Goal: Task Accomplishment & Management: Manage account settings

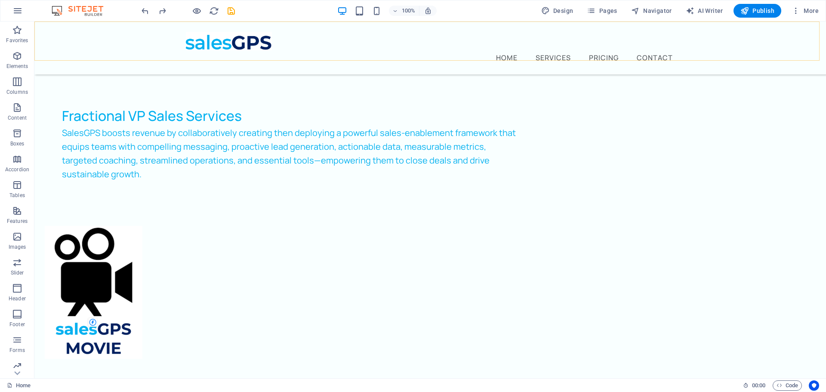
scroll to position [344, 0]
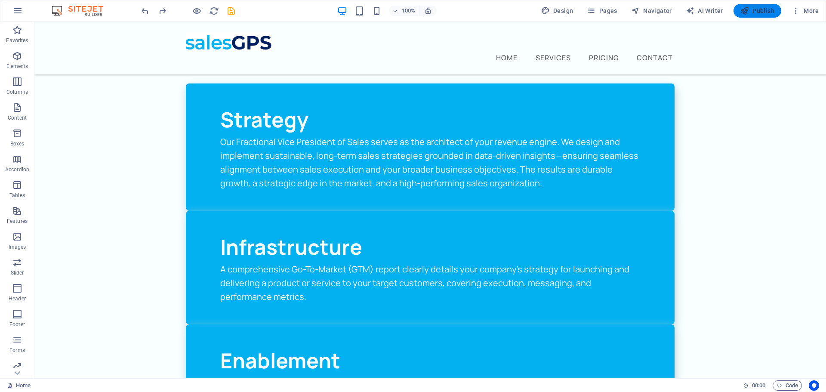
click at [769, 10] on span "Publish" at bounding box center [758, 10] width 34 height 9
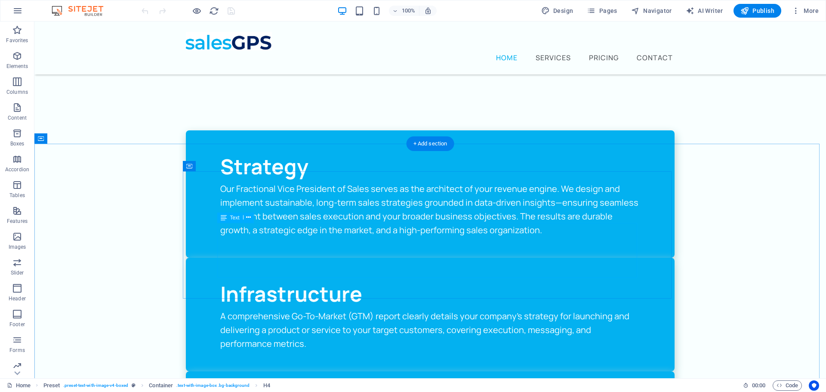
scroll to position [301, 0]
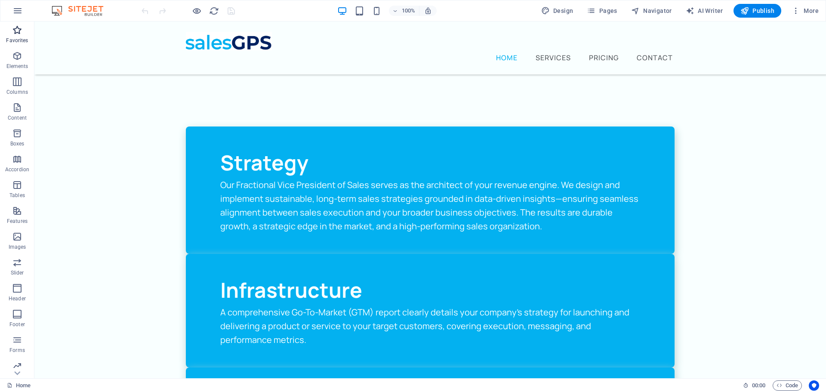
click at [16, 43] on p "Favorites" at bounding box center [17, 40] width 22 height 7
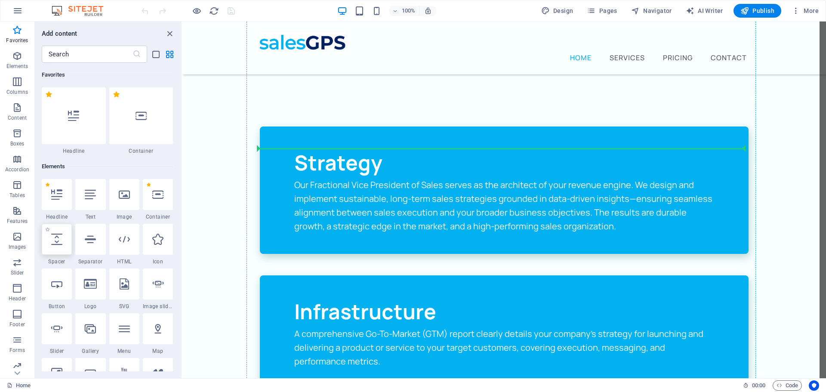
select select "px"
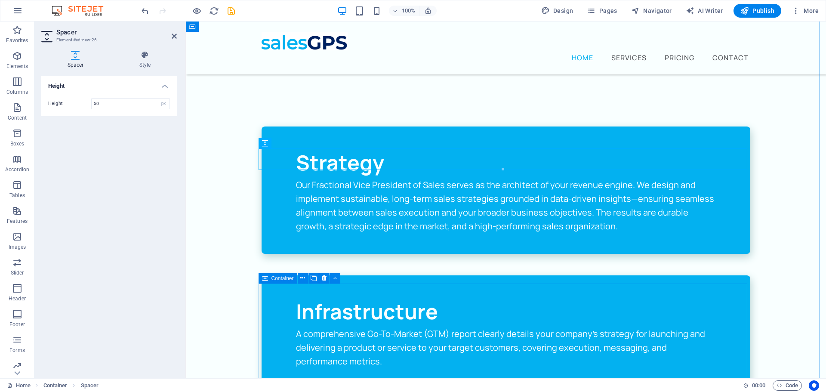
drag, startPoint x: 258, startPoint y: 77, endPoint x: 367, endPoint y: 285, distance: 234.7
click at [173, 34] on icon at bounding box center [174, 36] width 5 height 7
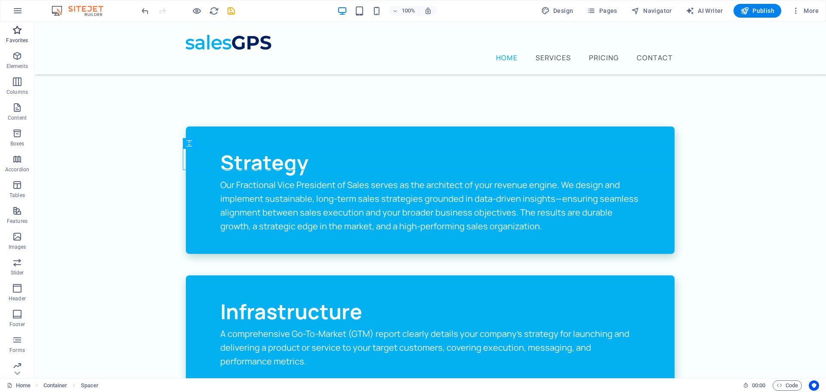
click at [19, 38] on p "Favorites" at bounding box center [17, 40] width 22 height 7
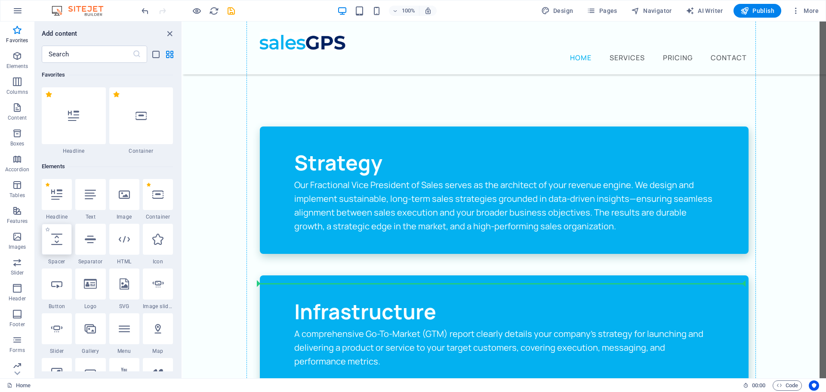
select select "px"
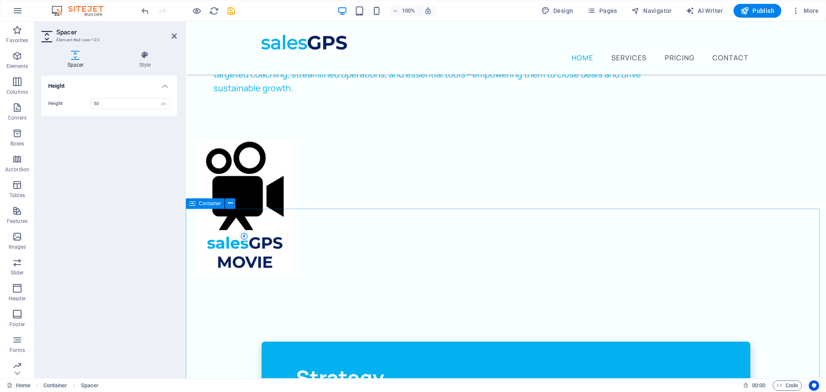
scroll to position [0, 0]
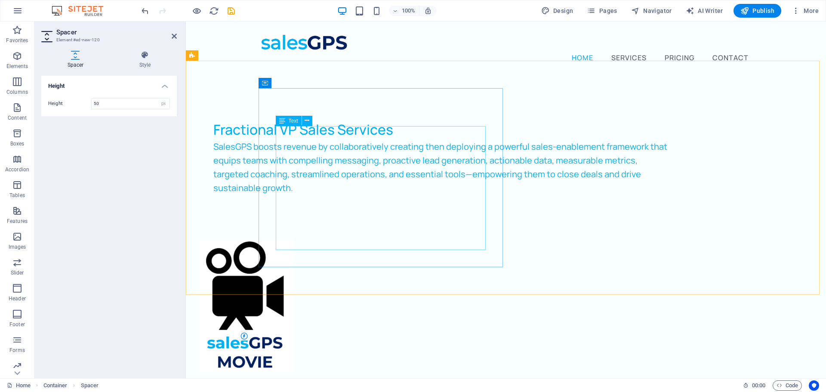
click at [424, 209] on div "SalesGPS boosts revenue by collaboratively creating then deploying a powerful s…" at bounding box center [440, 174] width 455 height 69
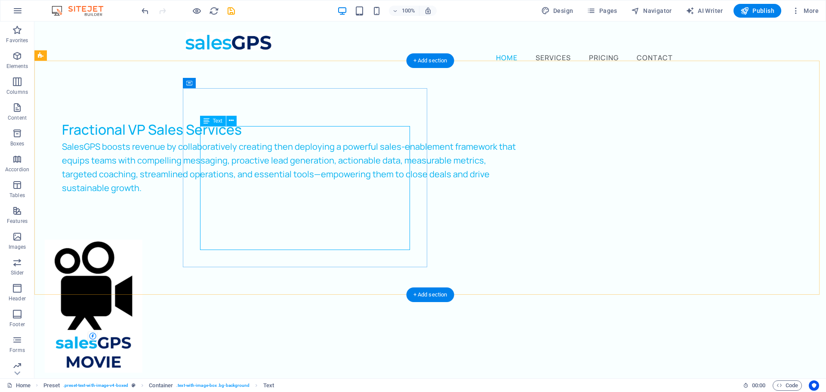
click at [297, 209] on div "SalesGPS boosts revenue by collaboratively creating then deploying a powerful s…" at bounding box center [289, 174] width 455 height 69
drag, startPoint x: 281, startPoint y: 228, endPoint x: 275, endPoint y: 229, distance: 6.2
click at [280, 209] on div "SalesGPS boosts revenue by collaboratively creating then deploying a powerful s…" at bounding box center [289, 174] width 455 height 69
click at [276, 209] on div "SalesGPS boosts revenue by collaboratively creating then deploying a powerful s…" at bounding box center [289, 174] width 455 height 69
click at [277, 209] on div "SalesGPS boosts revenue by collaboratively creating then deploying a powerful s…" at bounding box center [289, 174] width 455 height 69
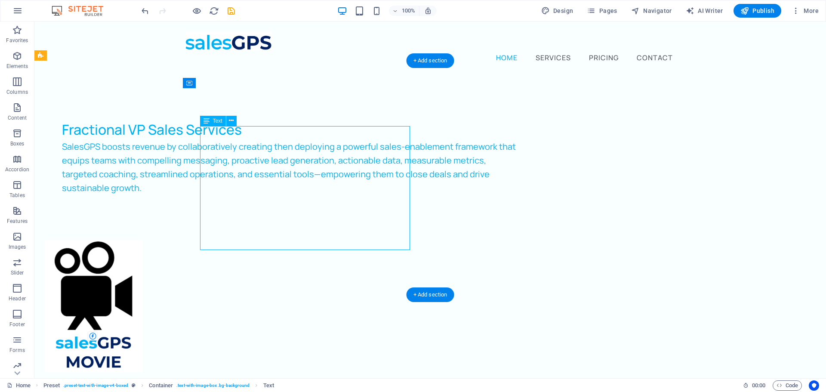
click at [278, 209] on div "SalesGPS boosts revenue by collaboratively creating then deploying a powerful s…" at bounding box center [289, 174] width 455 height 69
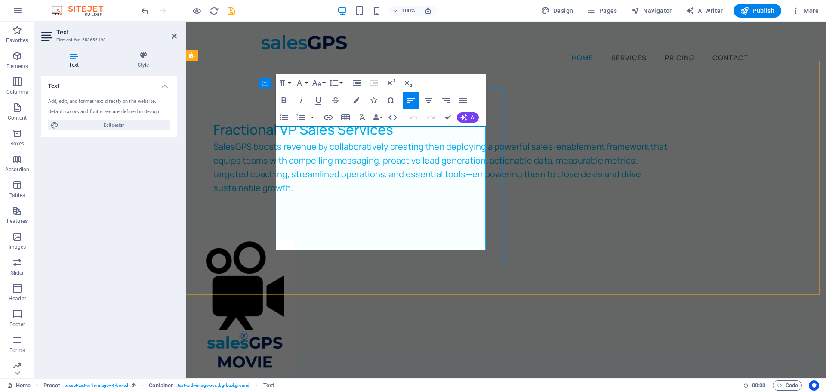
click at [370, 195] on p "SalesGPS boosts revenue by collaboratively creating then deploying a powerful s…" at bounding box center [440, 167] width 455 height 55
click at [278, 141] on span "SalesGPS boosts revenue by collaboratively creating then deploying a powerful s…" at bounding box center [440, 167] width 454 height 53
click at [279, 141] on span "SalesGPS boosts revenue by collaboratively creating then deploying a powerful s…" at bounding box center [440, 167] width 454 height 53
click at [276, 141] on span "SalesGPS boosts revenue by collaboratively creating then deploying a powerful s…" at bounding box center [440, 167] width 454 height 53
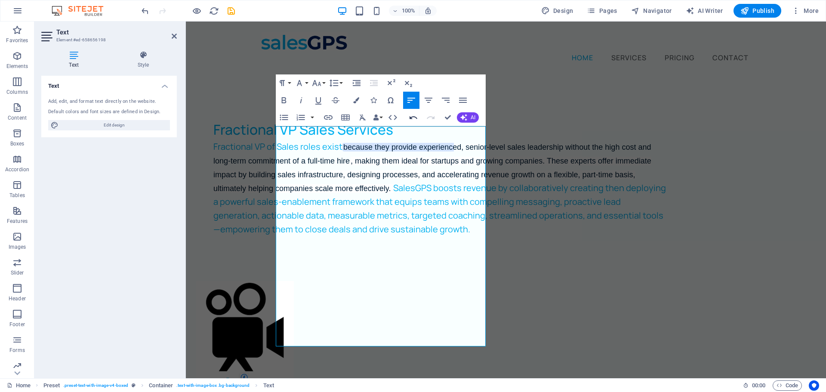
click at [411, 114] on icon "button" at bounding box center [413, 117] width 10 height 10
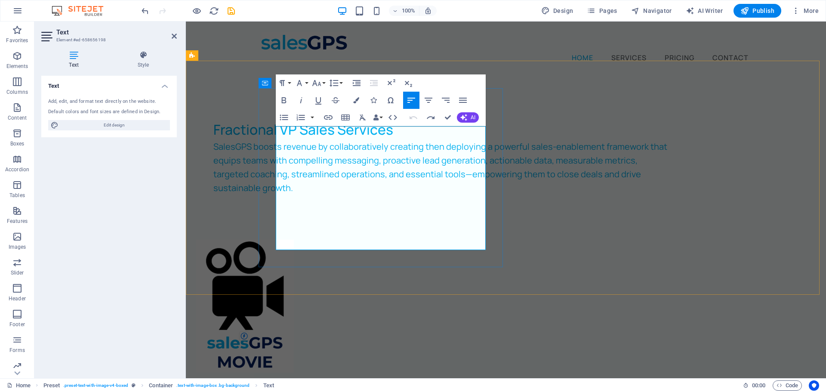
click at [284, 141] on span "SalesGPS boosts revenue by collaboratively creating then deploying a powerful s…" at bounding box center [440, 167] width 454 height 53
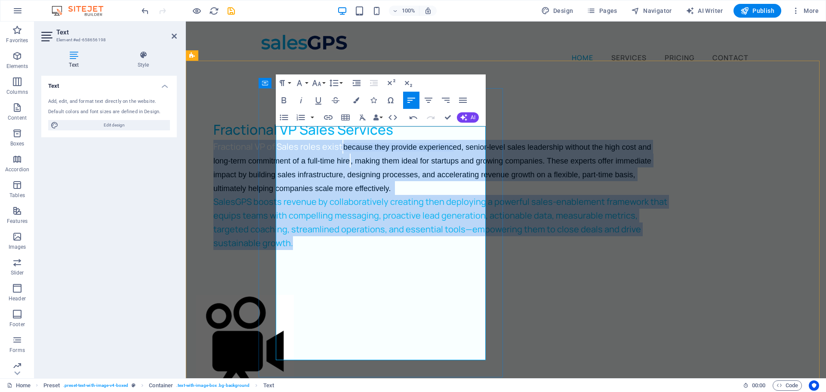
drag, startPoint x: 278, startPoint y: 133, endPoint x: 445, endPoint y: 334, distance: 260.9
click at [445, 264] on div "Fractional VP of Sales roles exist because they provide experienced, senior-lev…" at bounding box center [440, 202] width 455 height 124
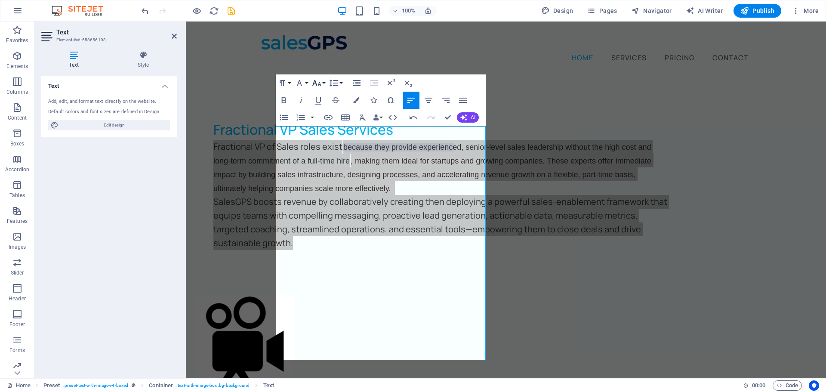
click at [319, 83] on icon "button" at bounding box center [317, 83] width 10 height 10
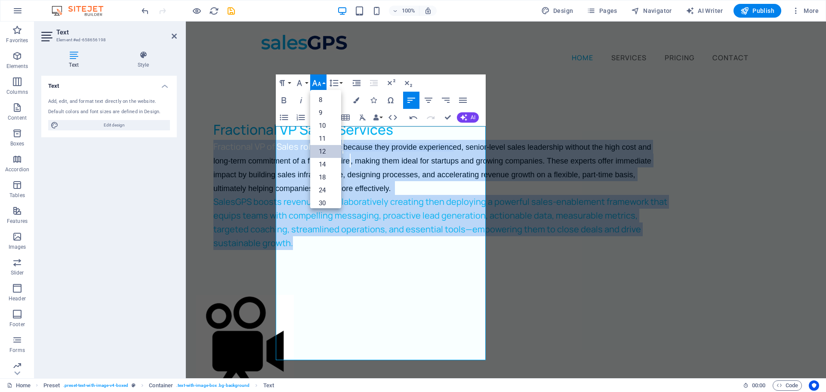
click at [323, 150] on link "12" at bounding box center [325, 151] width 31 height 13
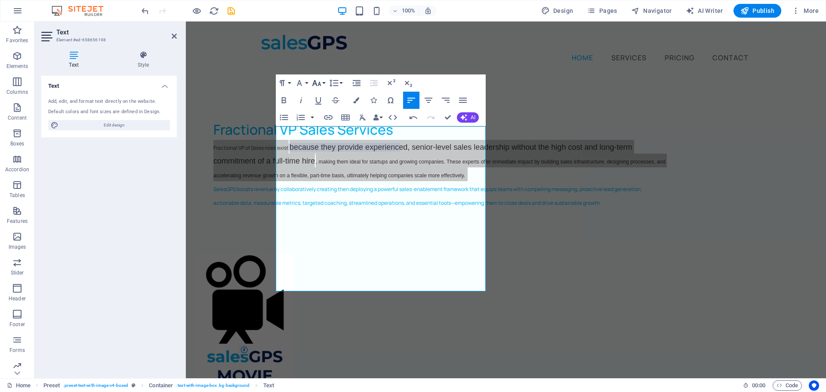
click at [312, 84] on icon "button" at bounding box center [317, 83] width 10 height 10
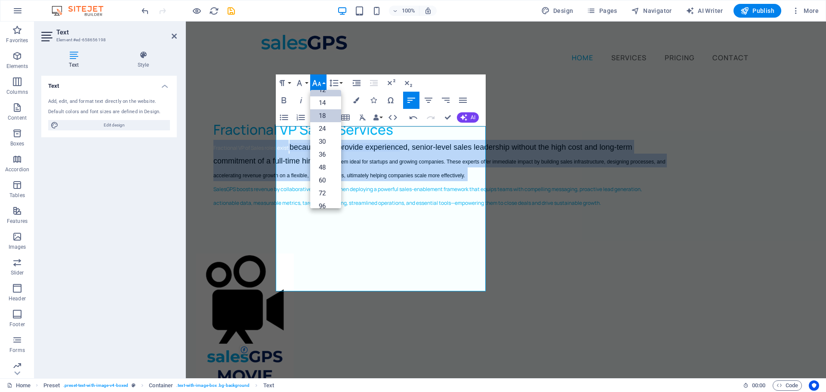
click at [322, 117] on link "18" at bounding box center [325, 115] width 31 height 13
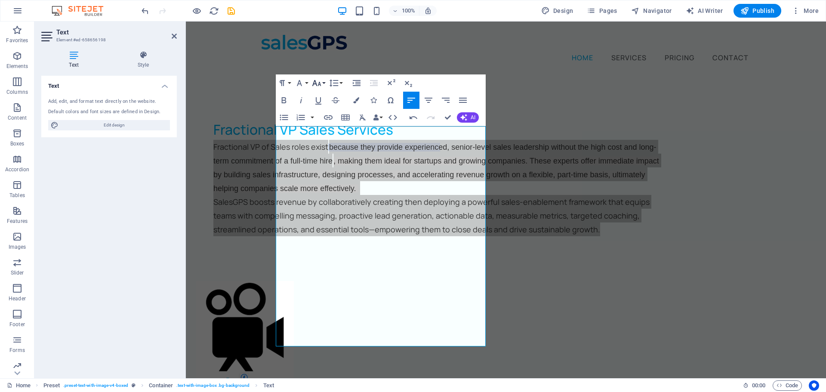
click at [316, 83] on icon "button" at bounding box center [317, 83] width 10 height 10
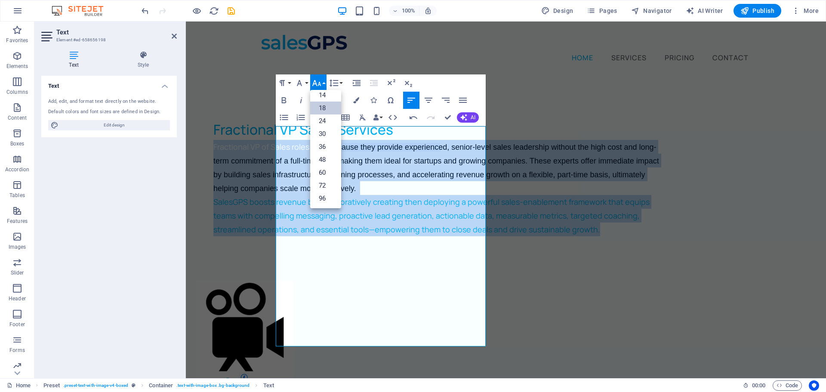
click at [338, 105] on link "18" at bounding box center [325, 108] width 31 height 13
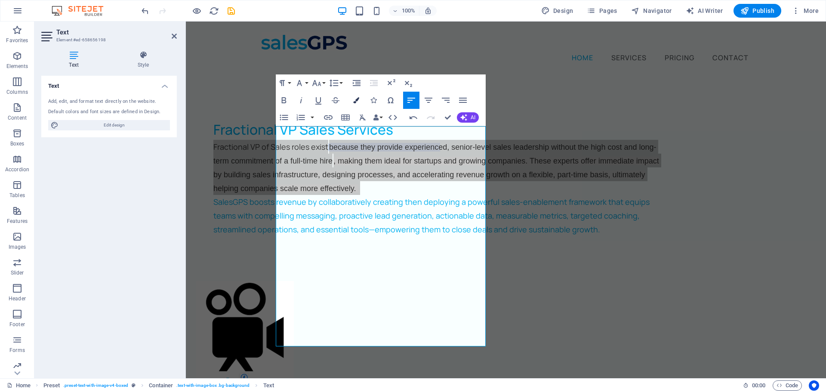
click at [356, 97] on icon "button" at bounding box center [356, 100] width 6 height 6
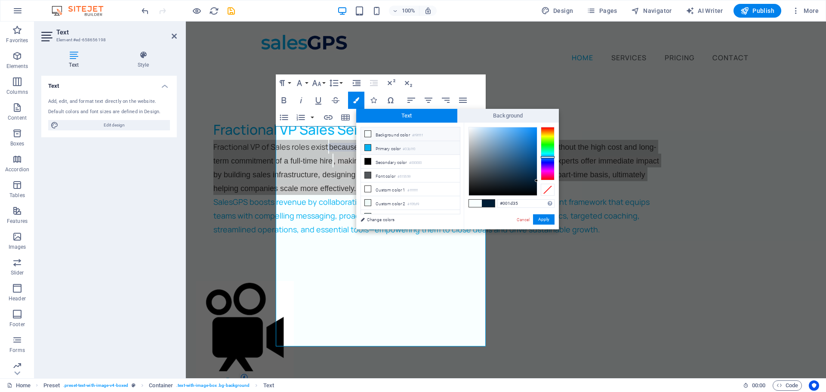
click at [365, 145] on icon at bounding box center [368, 148] width 6 height 6
type input "#03b1f0"
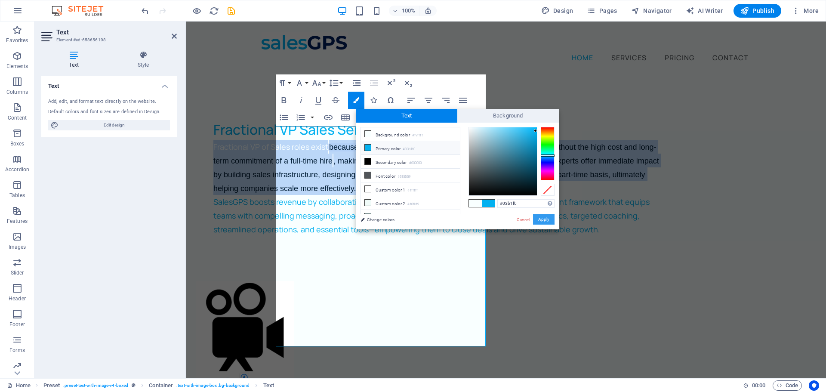
click at [544, 220] on button "Apply" at bounding box center [544, 219] width 22 height 10
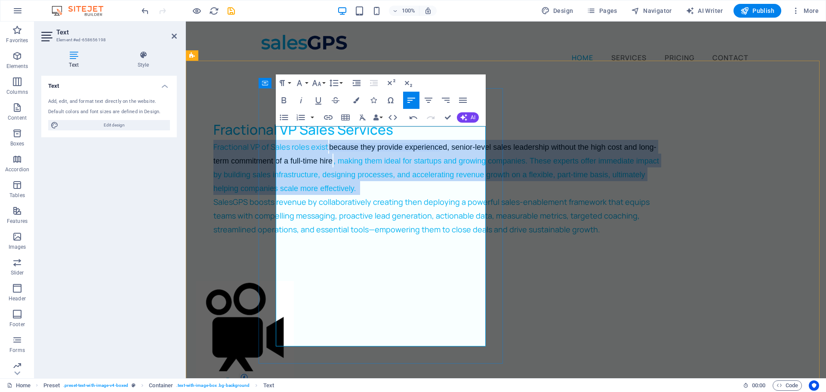
drag, startPoint x: 302, startPoint y: 213, endPoint x: 303, endPoint y: 209, distance: 4.6
click at [302, 193] on span ", making them ideal for startups and growing companies. These experts offer imm…" at bounding box center [436, 175] width 446 height 36
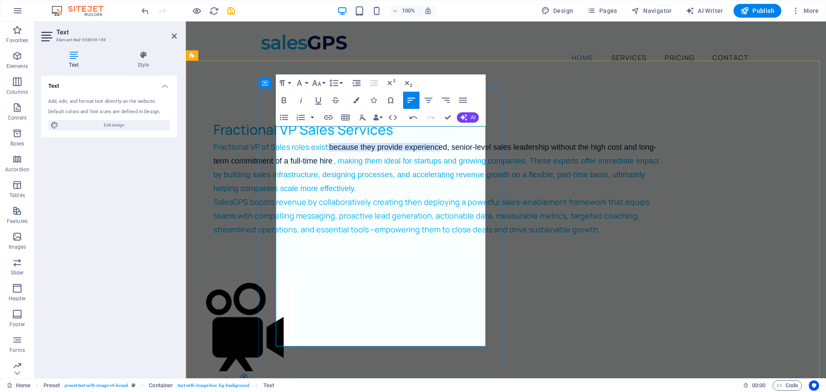
click at [334, 183] on p "Fractional VP of Sales roles exist because they provide experienced, senior-lev…" at bounding box center [440, 167] width 455 height 55
click at [362, 161] on mark "because they provide experienced, senior-level sales leadership without the hig…" at bounding box center [434, 154] width 443 height 22
click at [278, 142] on span "Fractional VP of Sales roles exist because they provide experienced, senior-lev…" at bounding box center [434, 154] width 443 height 24
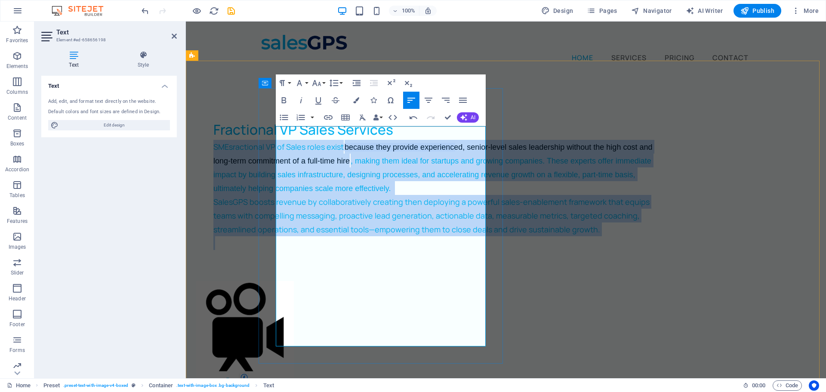
drag, startPoint x: 277, startPoint y: 133, endPoint x: 466, endPoint y: 340, distance: 280.0
click at [467, 250] on div "SMEs ractional VP of Sales roles exist because they provide experienced, senior…" at bounding box center [440, 195] width 455 height 110
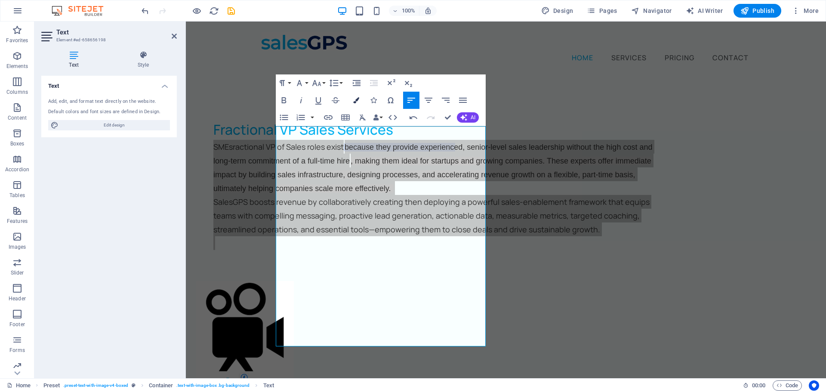
click at [356, 98] on icon "button" at bounding box center [356, 100] width 6 height 6
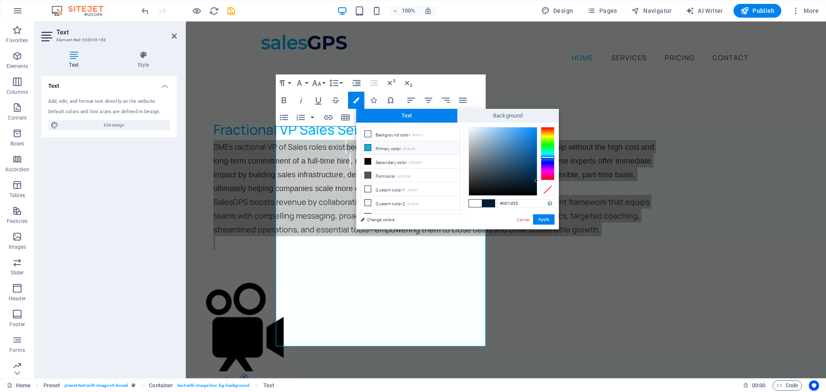
click at [376, 147] on li "Primary color #03b1f0" at bounding box center [410, 148] width 99 height 14
type input "#03b1f0"
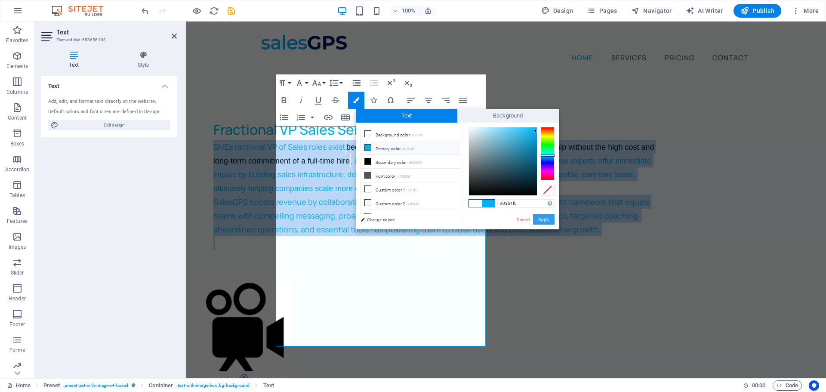
click at [548, 220] on button "Apply" at bounding box center [544, 219] width 22 height 10
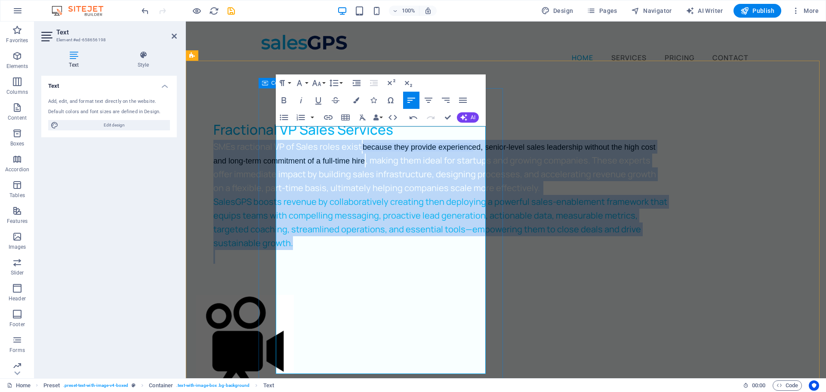
drag, startPoint x: 359, startPoint y: 362, endPoint x: 272, endPoint y: 124, distance: 253.5
click at [272, 124] on div "Fractional VP Sales Services ​ ​ SMEs ractional VP of Sales roles exist because…" at bounding box center [440, 191] width 489 height 179
click at [353, 249] on span "SalesGPS boosts revenue by collaboratively creating then deploying a powerful s…" at bounding box center [440, 222] width 454 height 53
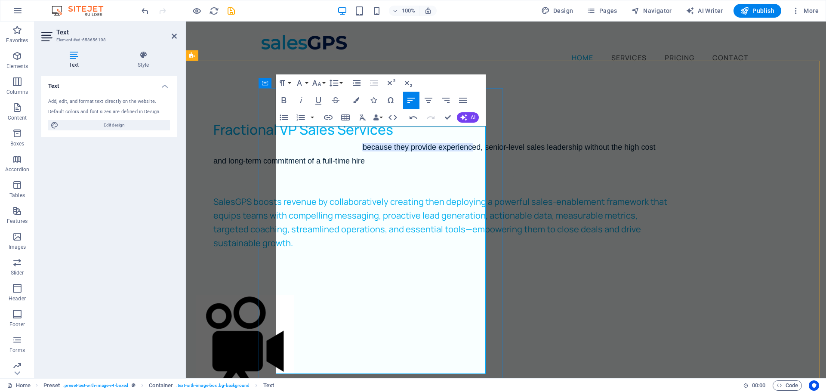
click at [297, 141] on span "SMEs ractional VP of Sales roles exist because they provide experienced, senior…" at bounding box center [434, 153] width 442 height 25
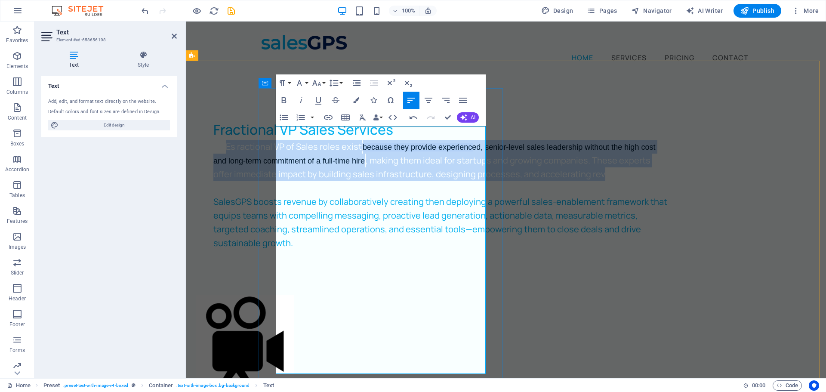
drag, startPoint x: 286, startPoint y: 132, endPoint x: 355, endPoint y: 212, distance: 105.6
click at [355, 195] on p "​ ​ SMEs ractional VP of Sales roles exist because they provide experienced, se…" at bounding box center [440, 167] width 455 height 55
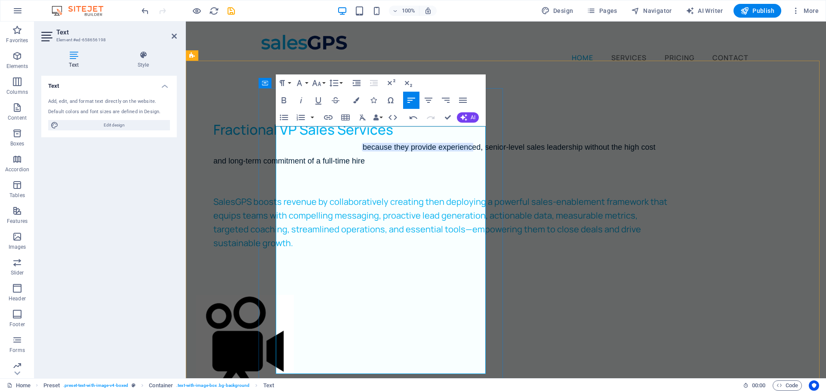
click at [371, 194] on span ", making them ideal for startups and growing companies. These experts offer imm…" at bounding box center [434, 174] width 443 height 39
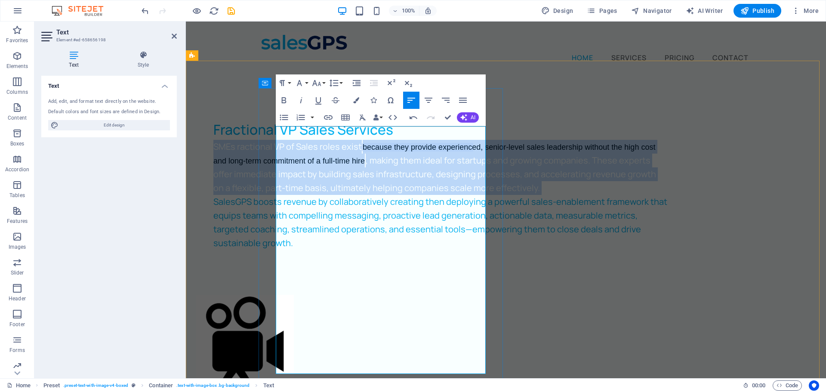
drag, startPoint x: 278, startPoint y: 131, endPoint x: 387, endPoint y: 247, distance: 158.9
click at [387, 195] on p "​ ​ SMEs ractional VP of Sales roles exist because they provide experienced, se…" at bounding box center [440, 167] width 455 height 55
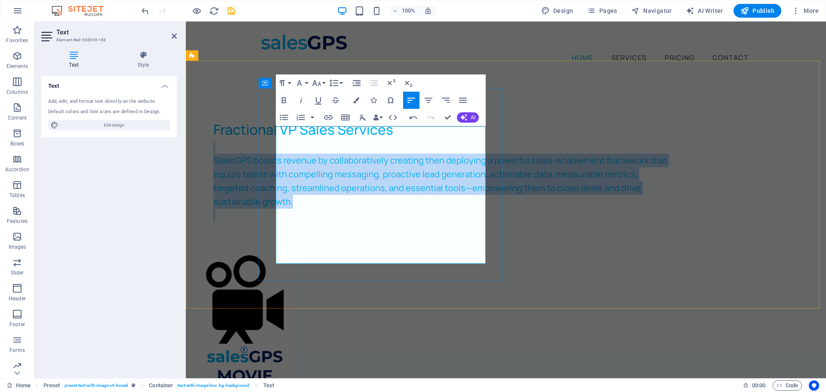
drag, startPoint x: 289, startPoint y: 134, endPoint x: 372, endPoint y: 252, distance: 144.1
click at [372, 223] on div "​ ​ SalesGPS boosts revenue by collaboratively creating then deploying a powerf…" at bounding box center [440, 181] width 455 height 83
click at [372, 223] on p at bounding box center [440, 216] width 455 height 14
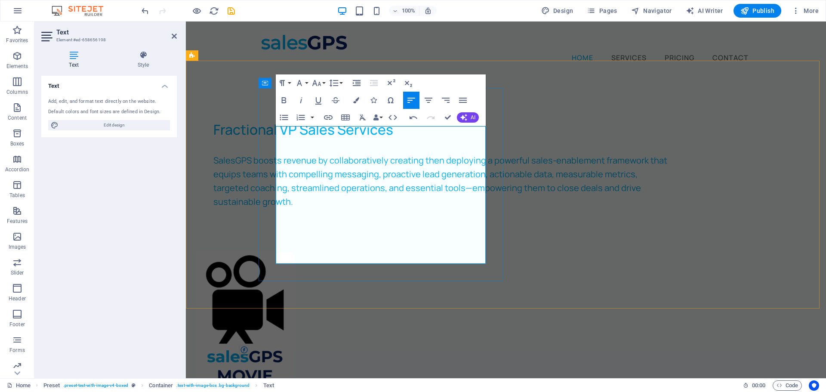
click at [307, 140] on p "​ ​" at bounding box center [440, 147] width 455 height 14
click at [316, 155] on span "SalesGPS boosts revenue by collaboratively creating then deploying a powerful s…" at bounding box center [440, 181] width 454 height 53
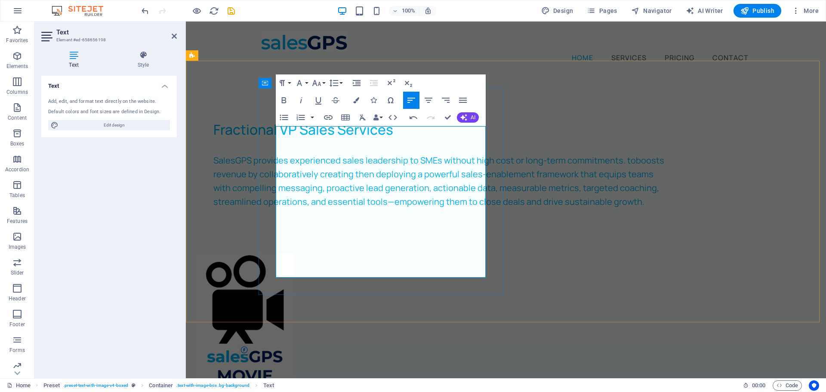
click at [278, 155] on span "SalesGPS provides experienced sales leadership to SMEs without high cost or lon…" at bounding box center [438, 181] width 451 height 53
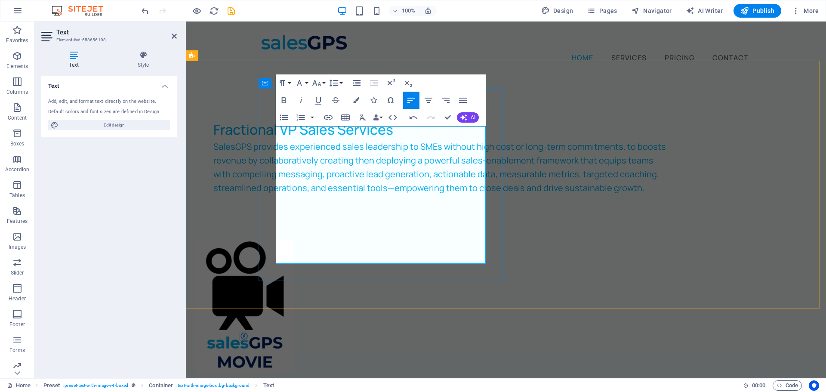
click at [479, 145] on span "SalesGPS provides experienced sales leadership to SMEs without high cost or lon…" at bounding box center [439, 167] width 453 height 53
click at [311, 164] on span "SalesGPS provides experienced sales leadership to SMEs without high cost or lon…" at bounding box center [437, 167] width 449 height 53
click at [413, 190] on span "SalesGPS provides experienced sales leadership to SMEs without high cost or lon…" at bounding box center [436, 167] width 446 height 53
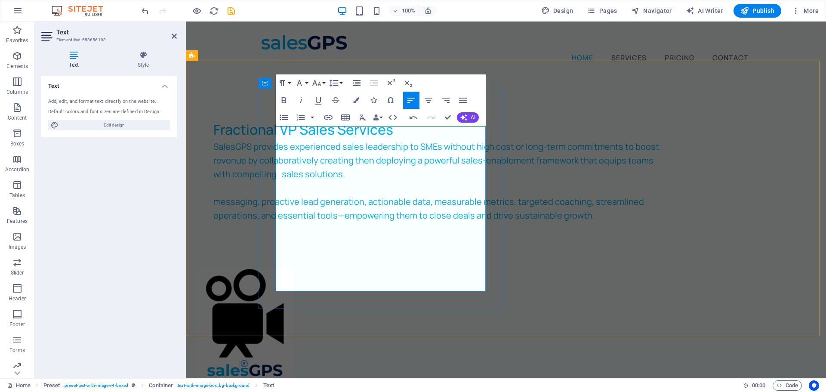
click at [417, 180] on span "SalesGPS provides experienced sales leadership to SMEs without high cost or lon…" at bounding box center [436, 160] width 446 height 39
click at [353, 221] on span "messaging, proactive lead generation, actionable data, measurable metrics, targ…" at bounding box center [428, 208] width 431 height 25
click at [291, 195] on p at bounding box center [440, 188] width 455 height 14
click at [475, 180] on span "SalesGPS provides experienced sales leadership to SMEs without high cost or lon…" at bounding box center [436, 160] width 446 height 39
click at [275, 215] on div "Fractional VP Sales Services SalesGPS provides experienced sales leadership to …" at bounding box center [440, 178] width 489 height 152
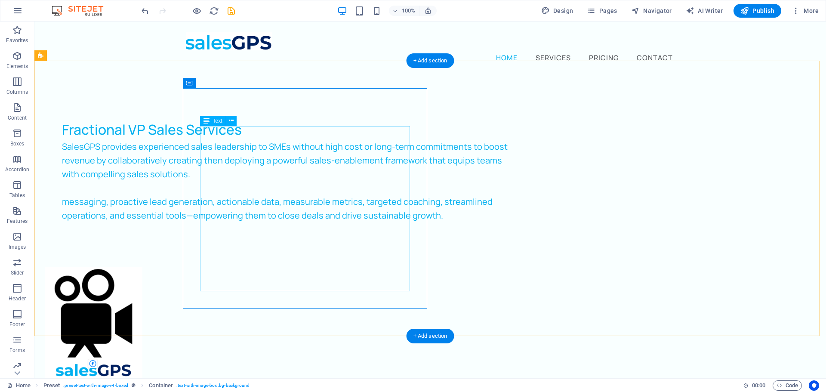
click at [277, 216] on div "SalesGPS provides experienced sales leadership to SMEs without high cost or lon…" at bounding box center [289, 188] width 455 height 96
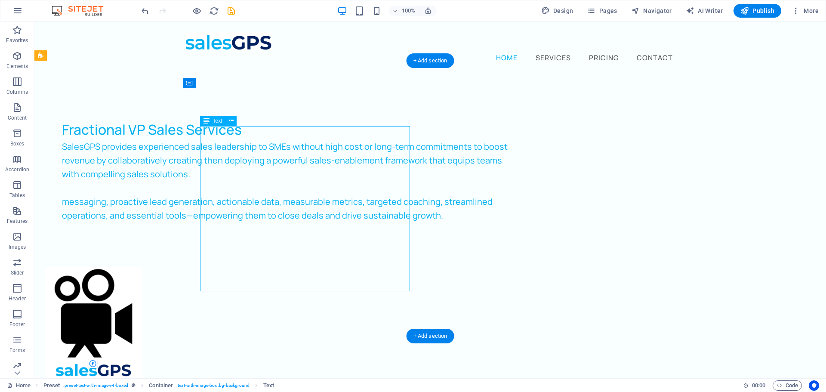
click at [247, 218] on div "SalesGPS provides experienced sales leadership to SMEs without high cost or lon…" at bounding box center [289, 188] width 455 height 96
drag, startPoint x: 247, startPoint y: 218, endPoint x: 94, endPoint y: 218, distance: 153.2
click at [247, 218] on div "SalesGPS provides experienced sales leadership to SMEs without high cost or lon…" at bounding box center [289, 188] width 455 height 96
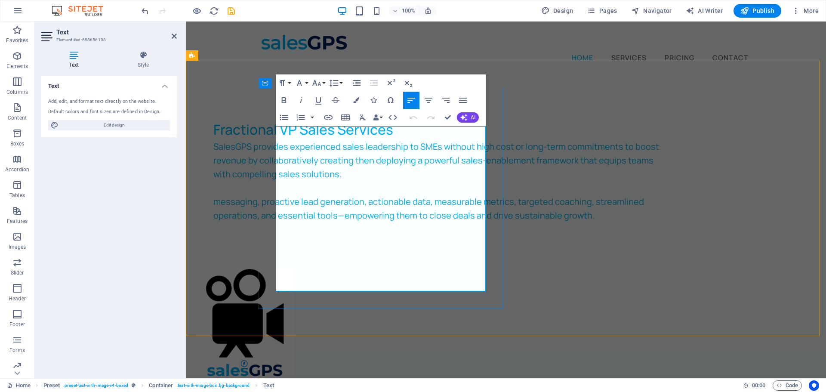
click at [278, 217] on span "messaging, proactive lead generation, actionable data, measurable metrics, targ…" at bounding box center [428, 208] width 431 height 25
click at [279, 219] on span "messaging, proactive lead generation, actionable data, measurable metrics, targ…" at bounding box center [428, 208] width 431 height 25
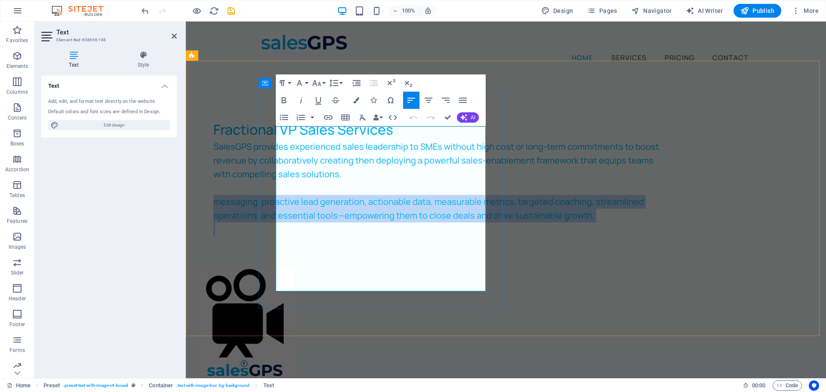
click at [279, 218] on span "messaging, proactive lead generation, actionable data, measurable metrics, targ…" at bounding box center [428, 208] width 431 height 25
click at [309, 211] on span "messaging, proactive lead generation, actionable data, measurable metrics, targ…" at bounding box center [428, 208] width 431 height 25
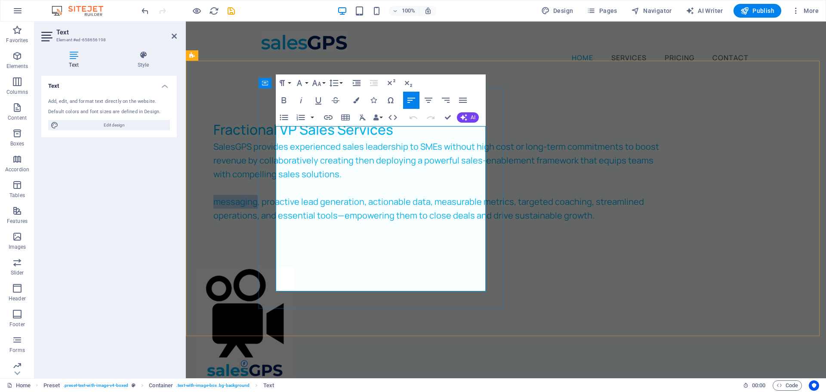
click at [309, 211] on span "messaging, proactive lead generation, actionable data, measurable metrics, targ…" at bounding box center [428, 208] width 431 height 25
click at [337, 195] on p at bounding box center [440, 188] width 455 height 14
click at [313, 212] on span "messaging, proactive lead generation, actionable data, measurable metrics, targ…" at bounding box center [428, 208] width 431 height 25
click at [277, 214] on span "messaging, proactive lead generation, actionable data, measurable metrics, targ…" at bounding box center [428, 208] width 431 height 25
click at [282, 220] on span "messaging, proactive lead generation, actionable data, measurable metrics, targ…" at bounding box center [428, 208] width 431 height 25
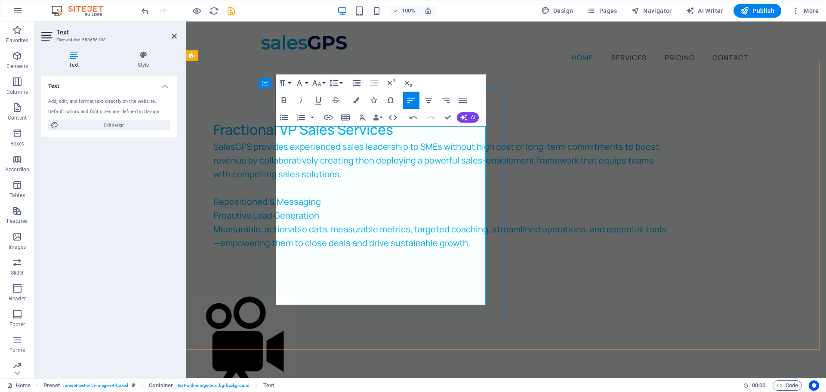
click at [318, 207] on span "Repositioned & Messaging" at bounding box center [267, 202] width 108 height 12
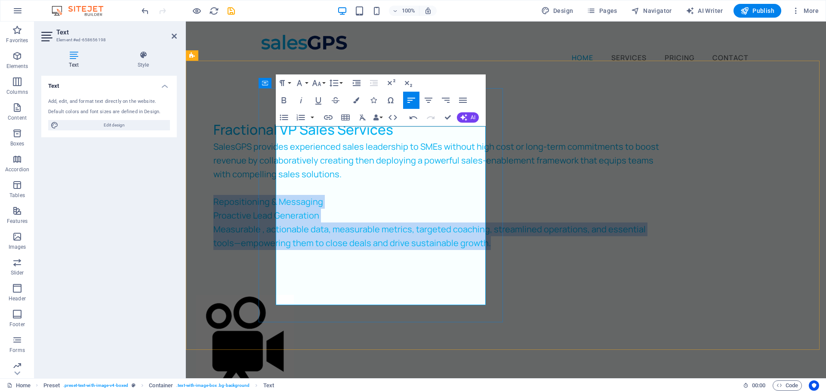
drag, startPoint x: 278, startPoint y: 216, endPoint x: 397, endPoint y: 282, distance: 136.8
click at [397, 264] on div "SalesGPS provides experienced sales leadership to SMEs without high cost or lon…" at bounding box center [440, 202] width 455 height 124
click at [284, 97] on icon "button" at bounding box center [284, 100] width 10 height 10
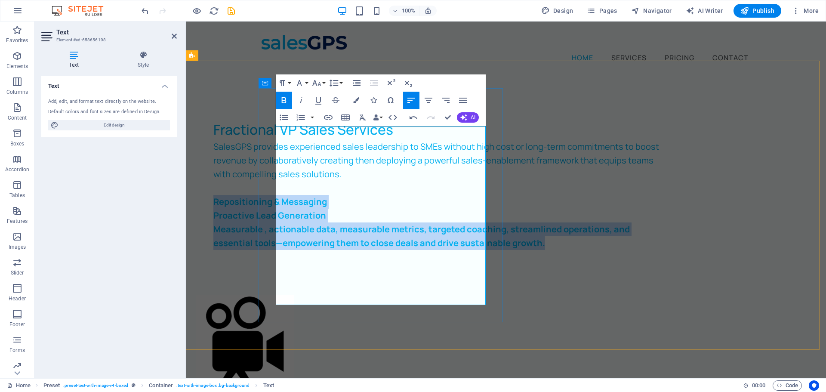
click at [359, 250] on p "Measurable , actionable data, measurable metrics, targeted coaching, streamline…" at bounding box center [440, 237] width 455 height 28
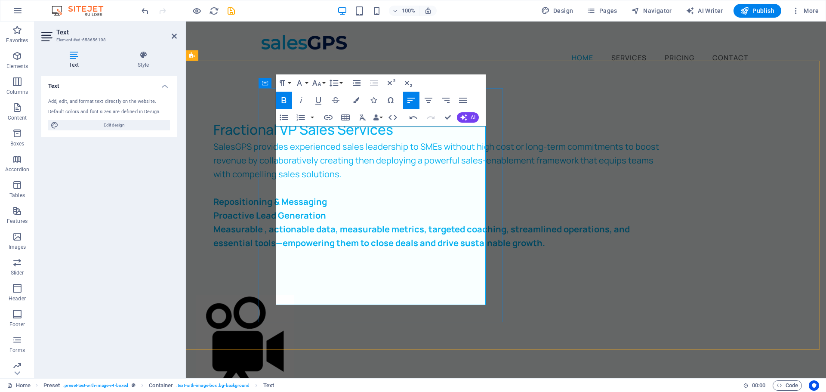
click at [394, 223] on p "Proactive Lead Generation" at bounding box center [440, 216] width 455 height 14
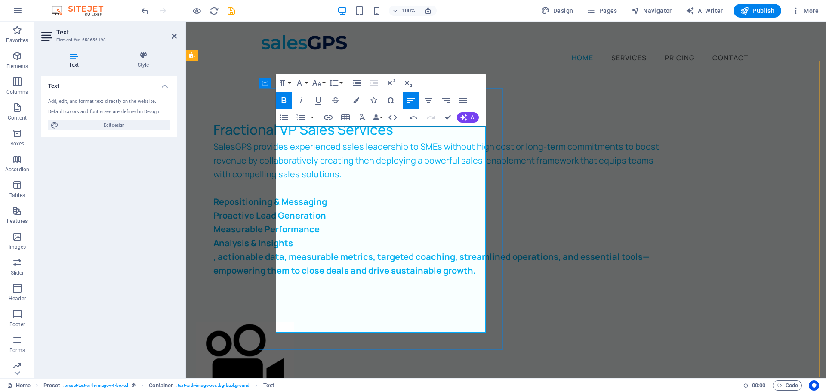
click at [278, 235] on strong "Measurable Performance" at bounding box center [266, 229] width 106 height 12
click at [320, 235] on strong "Measurable Performance" at bounding box center [266, 229] width 106 height 12
click at [277, 272] on strong ", actionable data, measurable metrics, targeted coaching, streamlined operation…" at bounding box center [431, 263] width 436 height 25
click at [277, 273] on strong ", actionable data, measurable metrics, targeted coaching, streamlined operation…" at bounding box center [431, 263] width 436 height 25
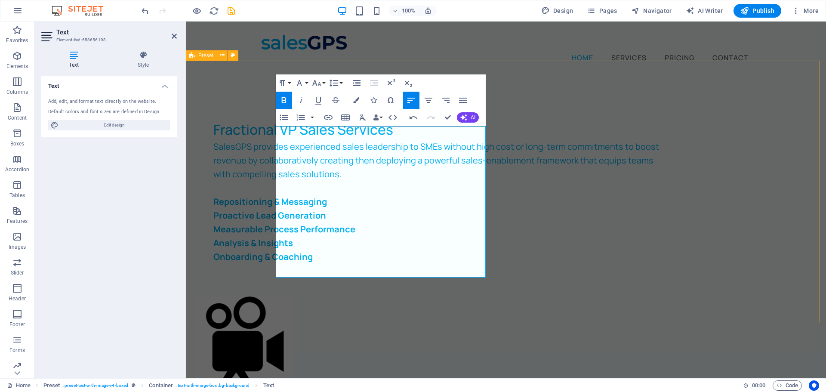
click at [778, 272] on div "Fractional VP Sales Services SalesGPS provides experienced sales leadership to …" at bounding box center [506, 271] width 640 height 395
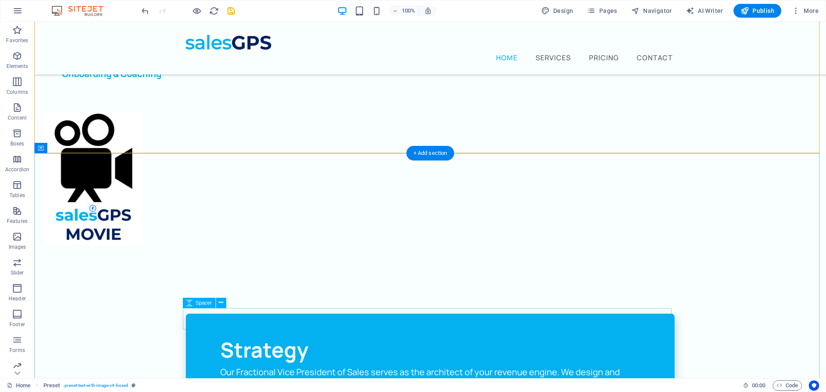
scroll to position [0, 0]
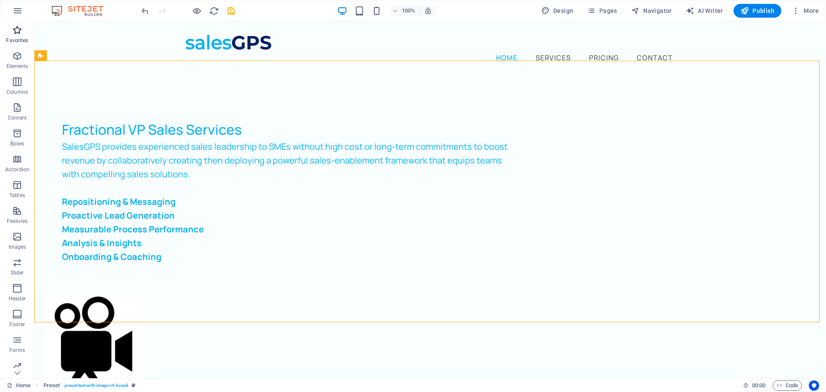
click at [9, 35] on span "Favorites" at bounding box center [17, 35] width 34 height 21
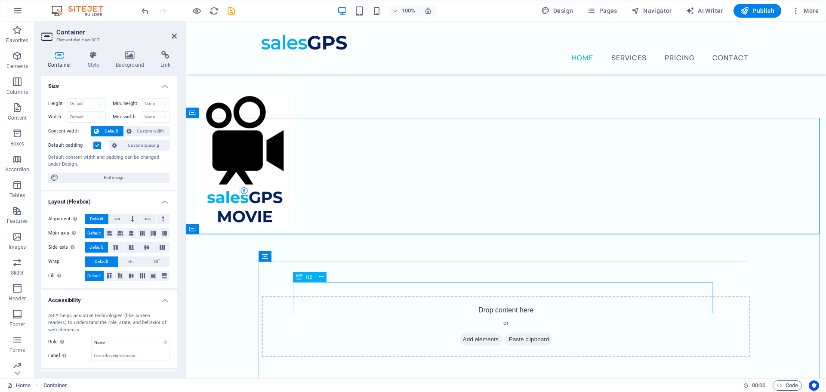
scroll to position [262, 0]
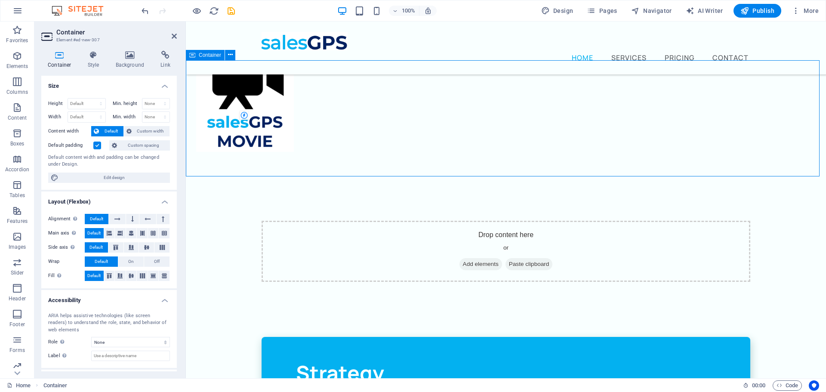
click at [477, 258] on span "Add elements" at bounding box center [481, 264] width 43 height 12
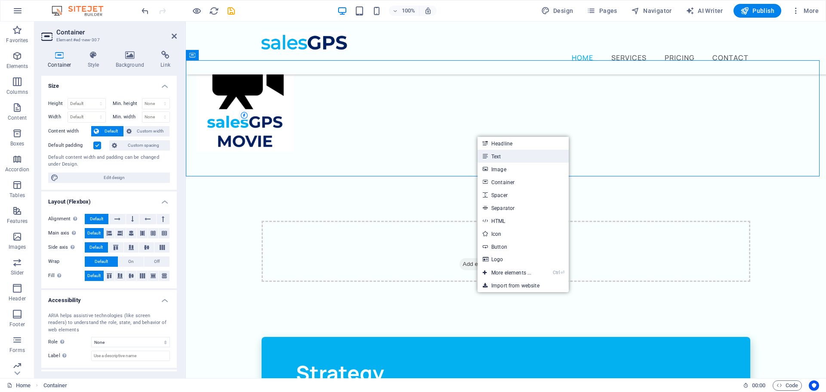
click at [486, 156] on icon at bounding box center [485, 156] width 4 height 13
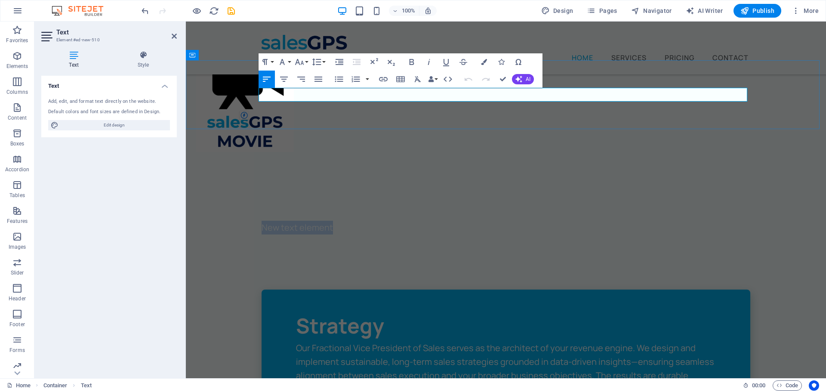
click at [323, 221] on p "New text element" at bounding box center [506, 228] width 489 height 14
click at [336, 221] on p "New text elemenreet" at bounding box center [506, 228] width 489 height 14
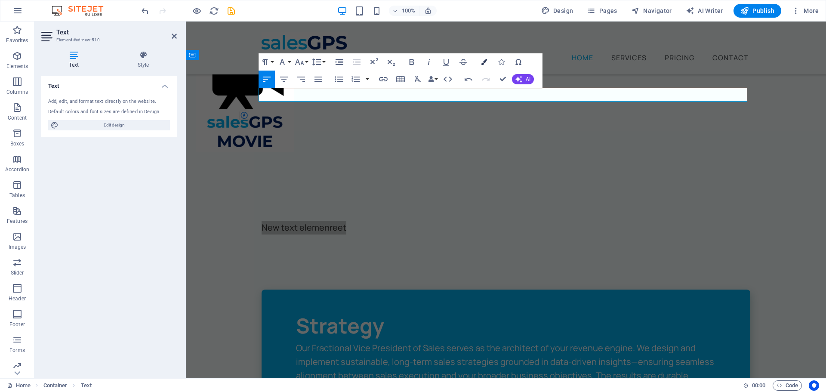
click at [481, 64] on icon "button" at bounding box center [484, 62] width 6 height 6
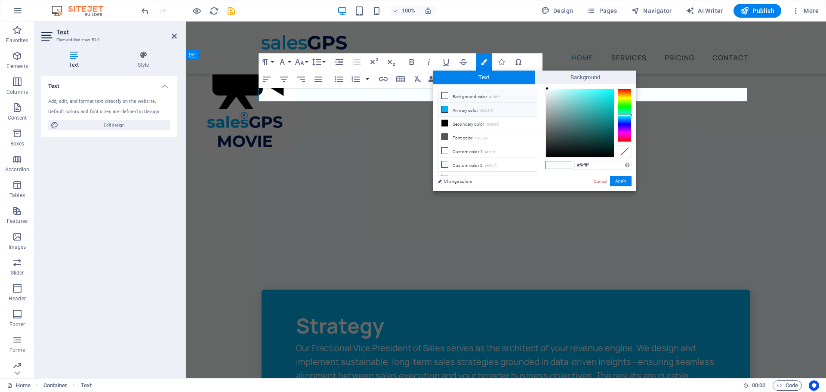
click at [445, 106] on icon at bounding box center [445, 109] width 6 height 6
type input "#03b1f0"
click at [626, 180] on button "Apply" at bounding box center [621, 181] width 22 height 10
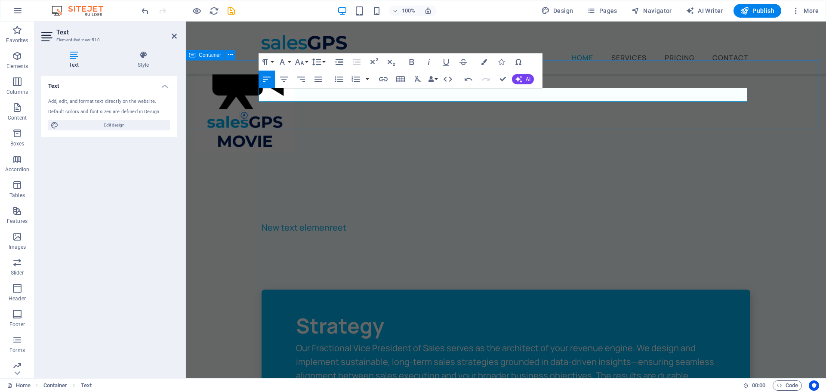
click at [416, 193] on div "New text elemenreet" at bounding box center [506, 227] width 640 height 69
click at [567, 193] on div "New text elemenreet" at bounding box center [506, 227] width 640 height 69
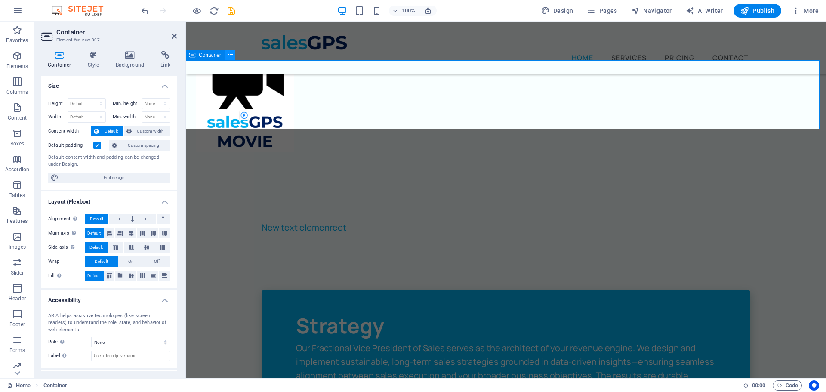
click at [229, 53] on icon at bounding box center [230, 54] width 5 height 9
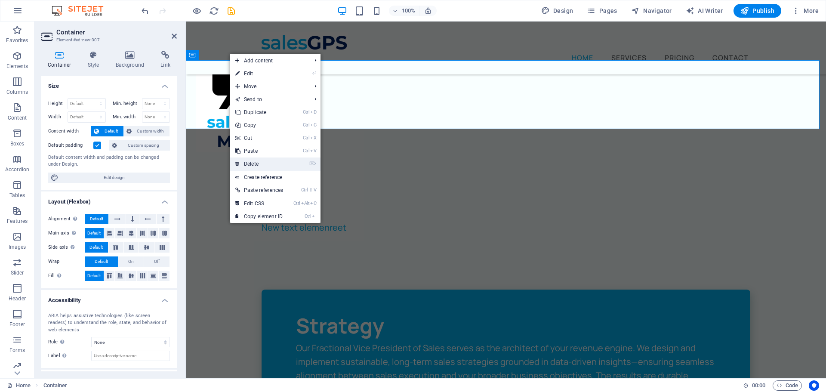
click at [276, 158] on link "⌦ Delete" at bounding box center [259, 164] width 58 height 13
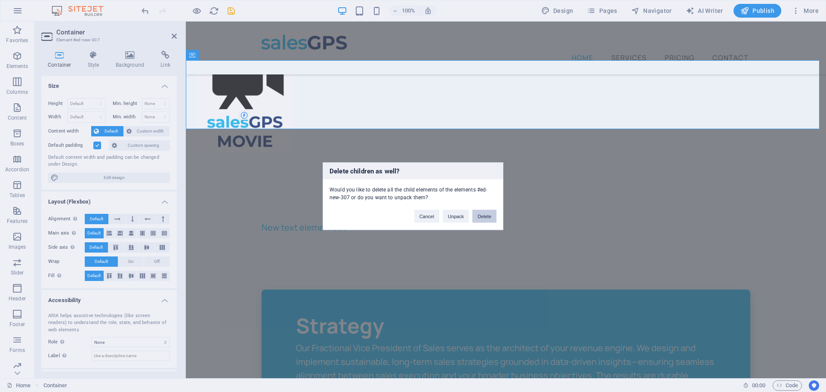
click at [485, 216] on button "Delete" at bounding box center [485, 216] width 24 height 13
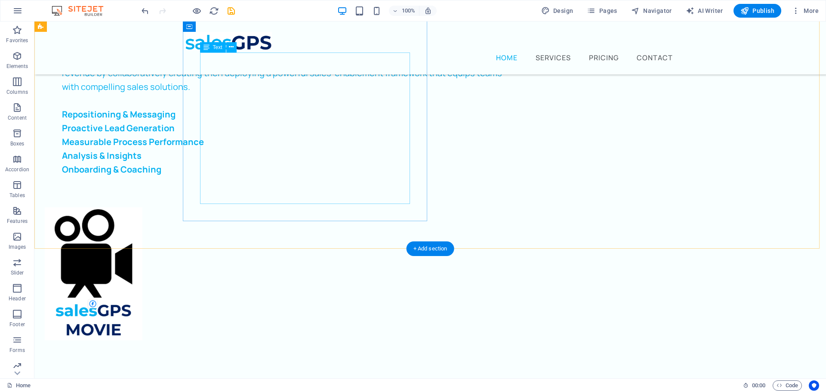
scroll to position [0, 0]
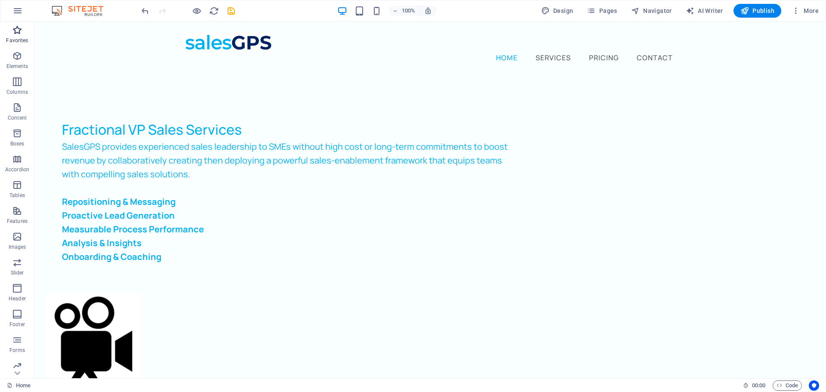
click at [18, 39] on p "Favorites" at bounding box center [17, 40] width 22 height 7
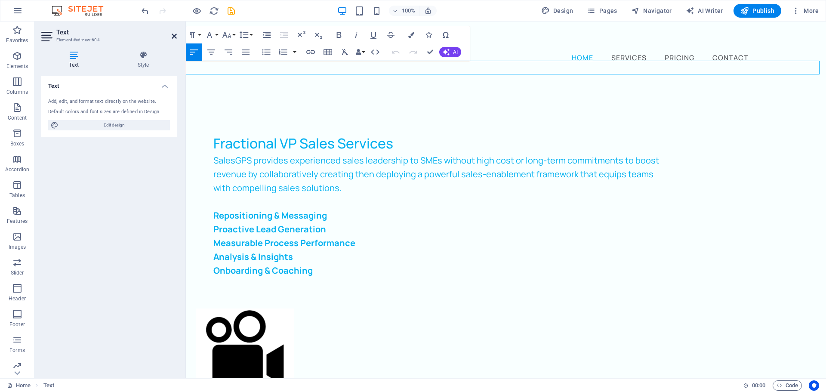
click at [175, 37] on icon at bounding box center [174, 36] width 5 height 7
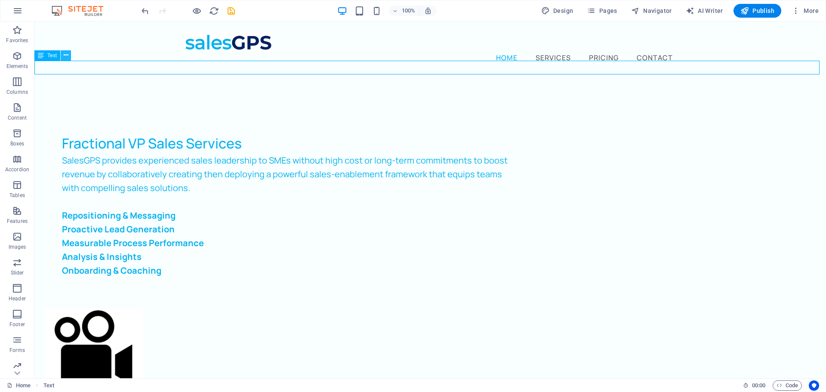
click at [62, 53] on button at bounding box center [66, 55] width 10 height 10
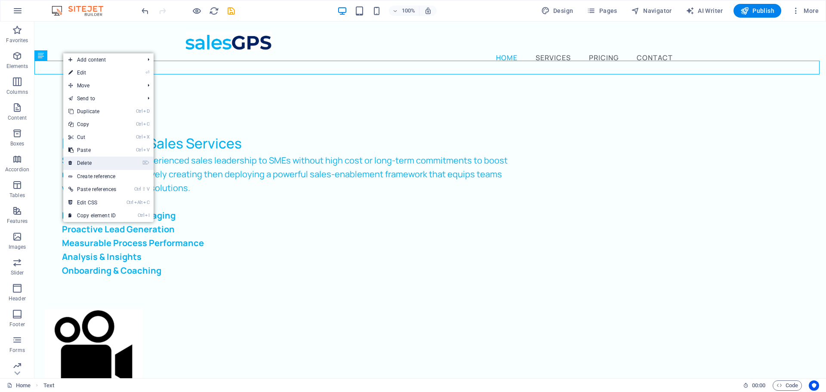
click at [101, 157] on link "⌦ Delete" at bounding box center [92, 163] width 58 height 13
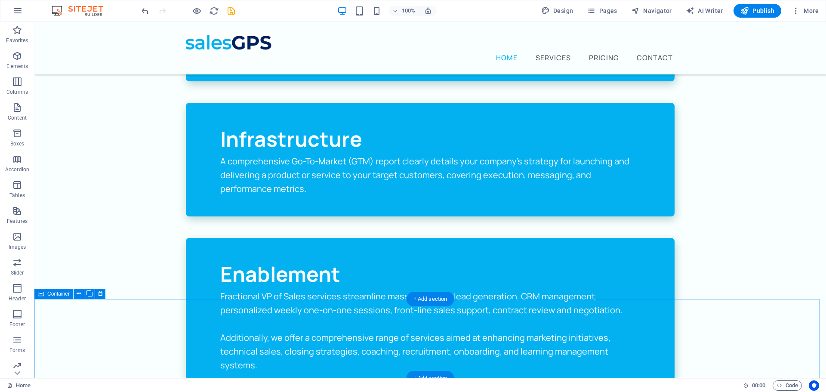
scroll to position [603, 0]
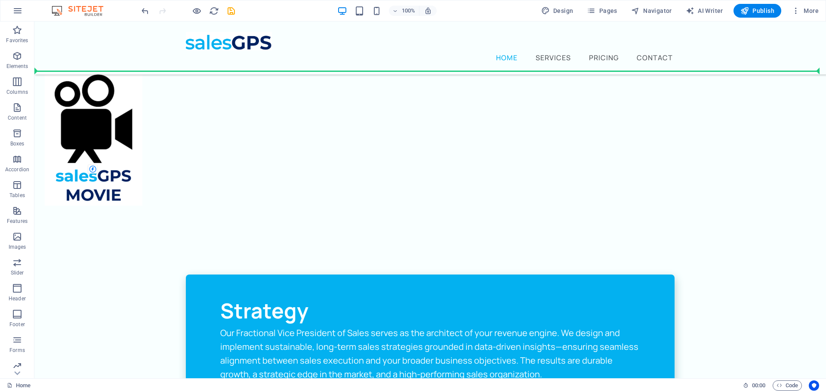
scroll to position [178, 0]
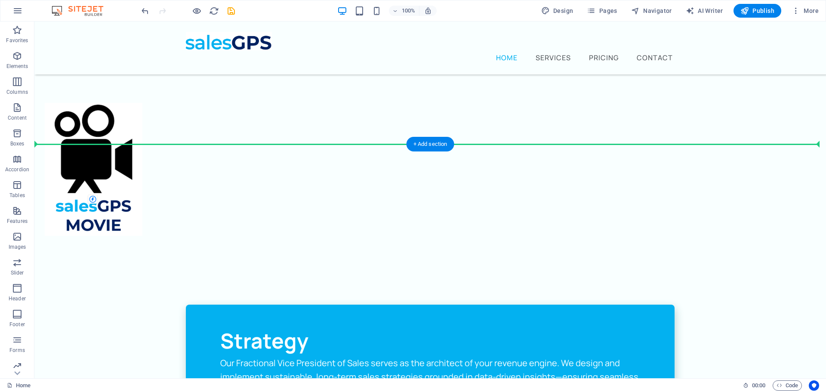
drag, startPoint x: 85, startPoint y: 294, endPoint x: 77, endPoint y: 135, distance: 159.0
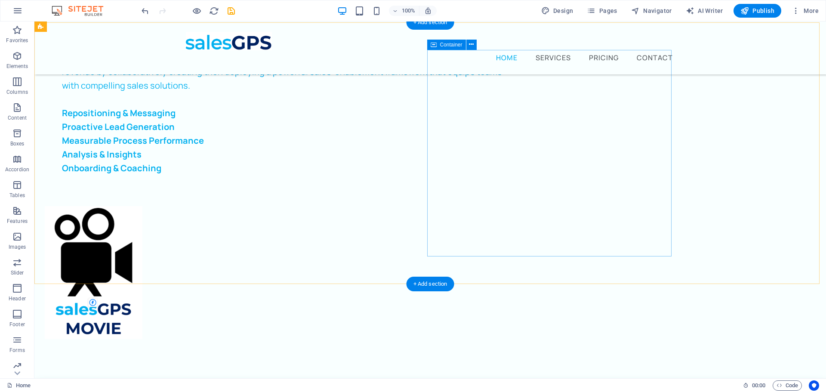
scroll to position [0, 0]
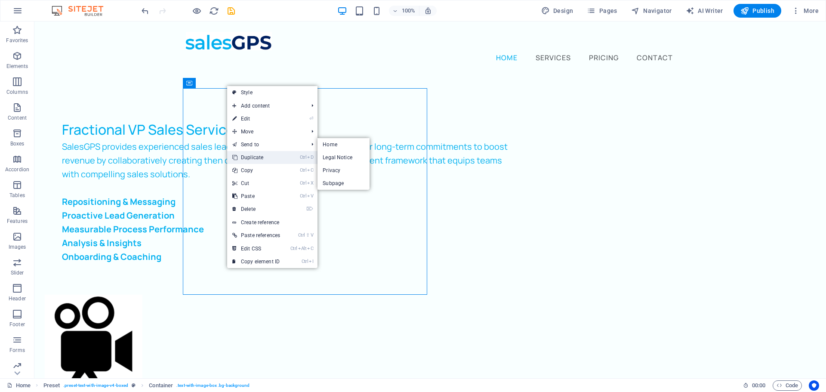
click at [269, 155] on link "Ctrl D Duplicate" at bounding box center [256, 157] width 58 height 13
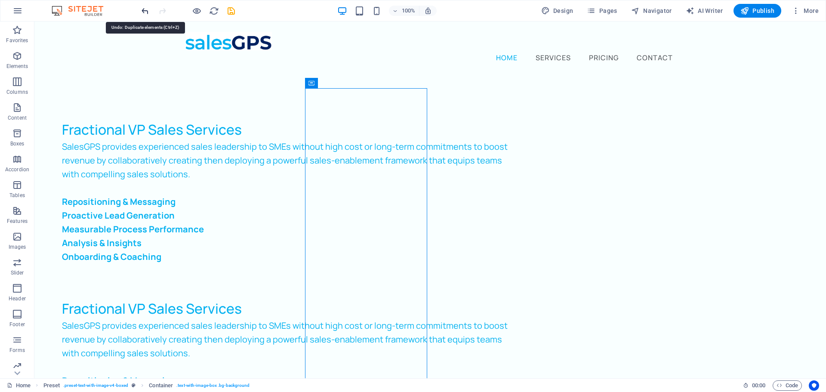
click at [147, 12] on icon "undo" at bounding box center [145, 11] width 10 height 10
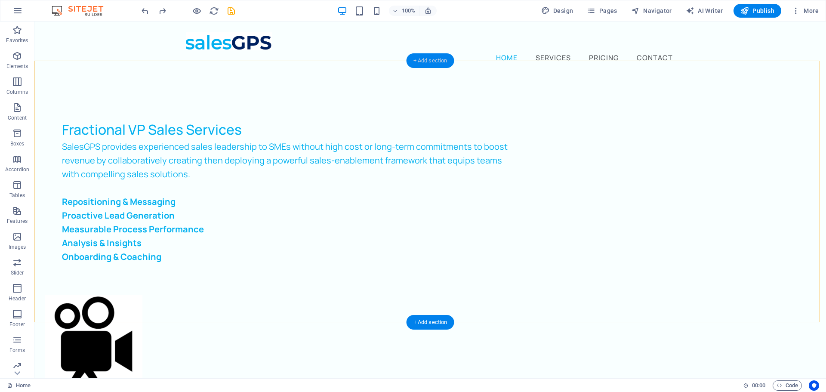
click at [424, 67] on div "+ Add section" at bounding box center [431, 60] width 48 height 15
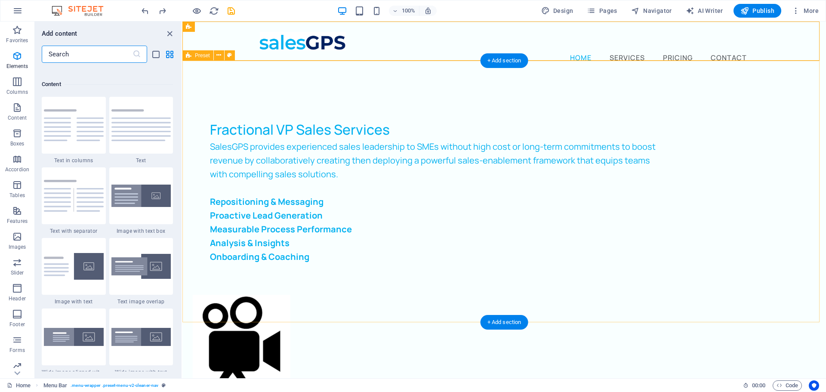
scroll to position [1506, 0]
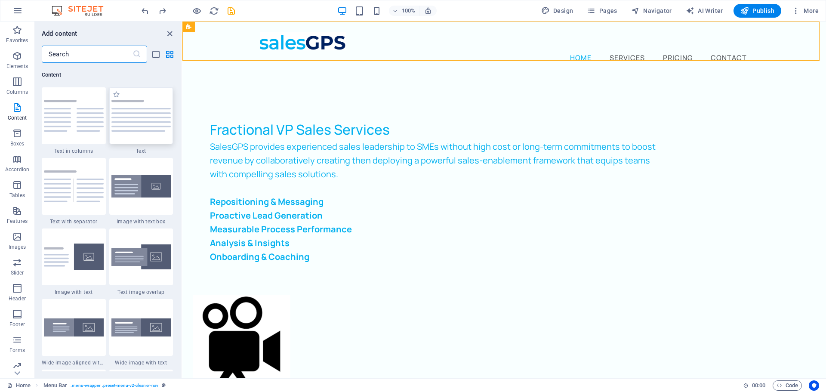
click at [147, 113] on img at bounding box center [141, 116] width 60 height 32
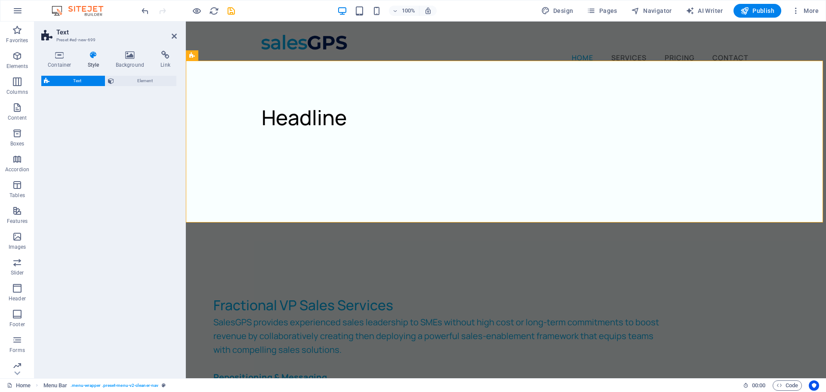
select select "preset-text-v2-default"
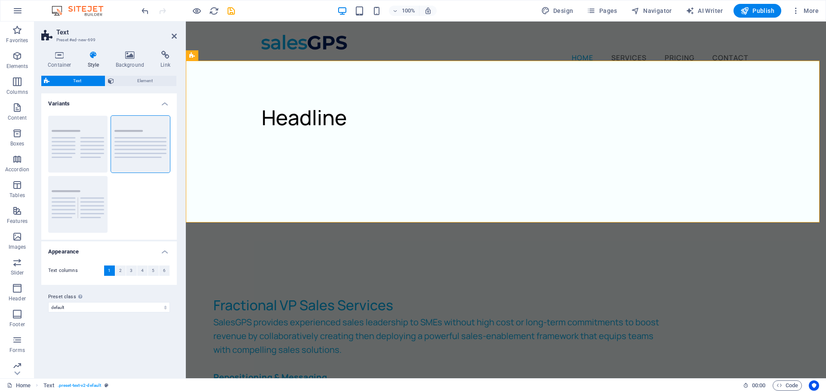
click at [150, 114] on div "Text Element Layout How this element expands within the layout (Flexbox). Size …" at bounding box center [109, 224] width 136 height 296
click at [356, 140] on div "Lorem ipsum dolor sitope amet, consectetur adipisicing elitip. Massumenda, dolo…" at bounding box center [506, 181] width 489 height 83
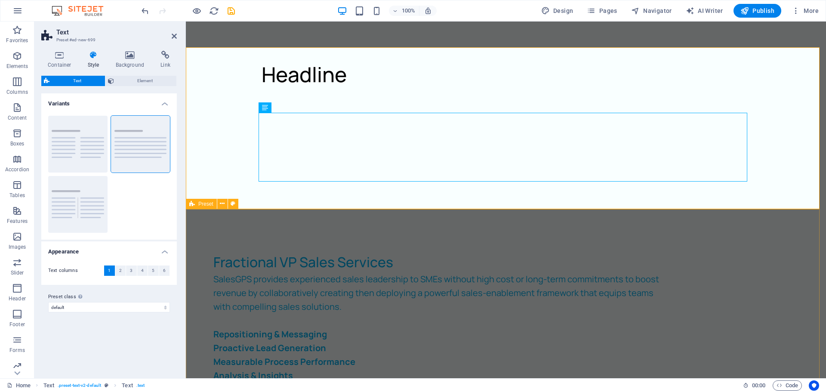
scroll to position [0, 0]
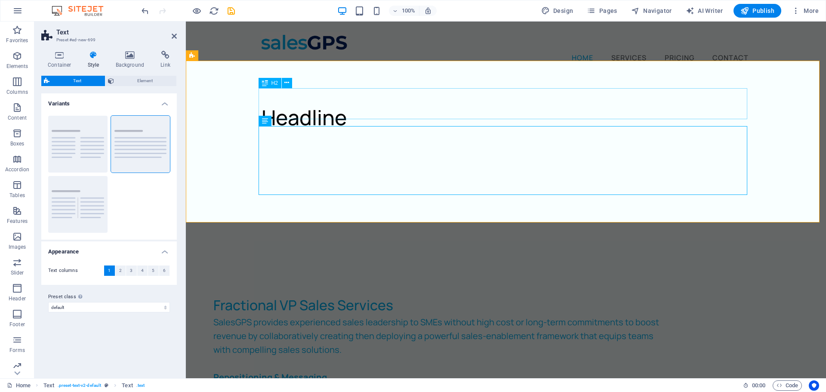
click at [303, 102] on div "Headline" at bounding box center [506, 117] width 489 height 31
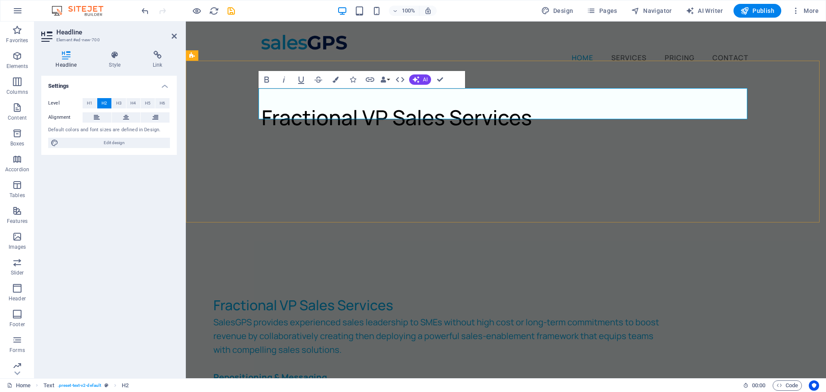
click at [339, 102] on h2 "Fractional VP Sales Services" at bounding box center [506, 117] width 489 height 31
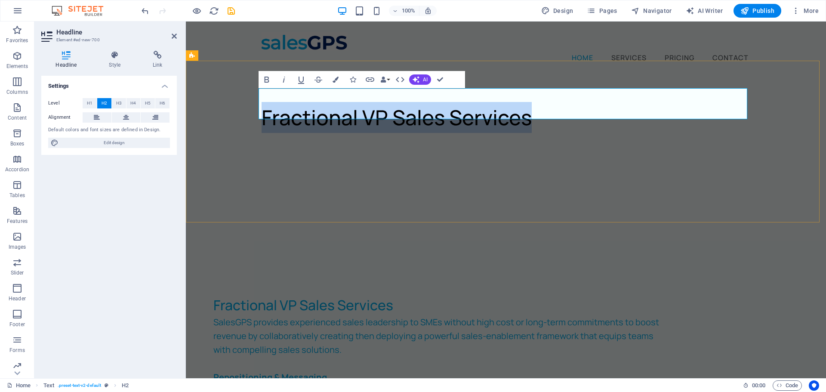
click at [339, 102] on h2 "Fractional VP Sales Services" at bounding box center [506, 117] width 489 height 31
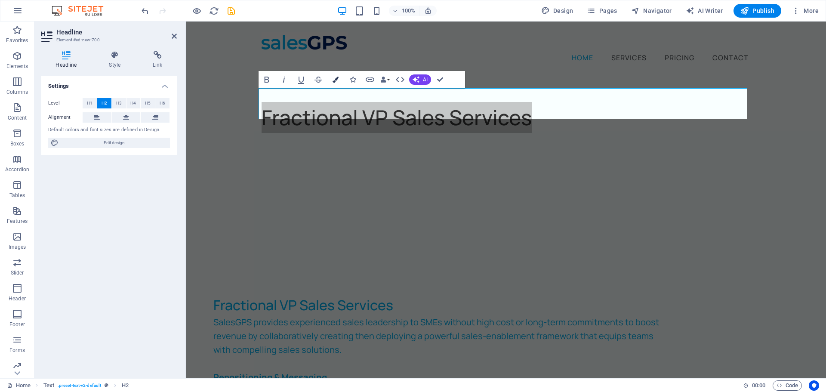
click at [334, 76] on button "Colors" at bounding box center [336, 79] width 16 height 17
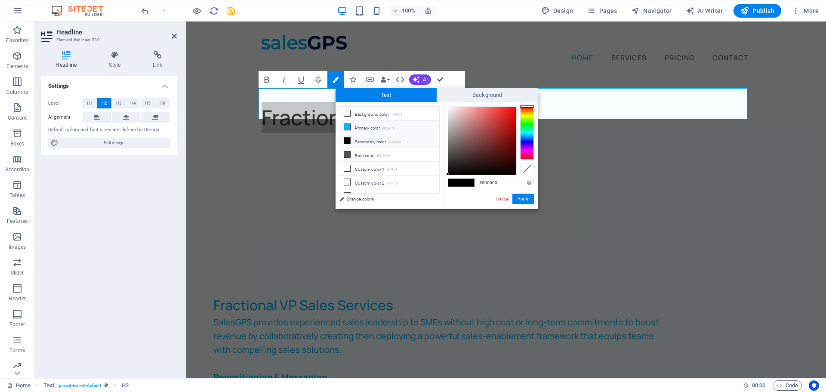
click at [345, 122] on li "Primary color #03b1f0" at bounding box center [389, 128] width 99 height 14
type input "#03b1f0"
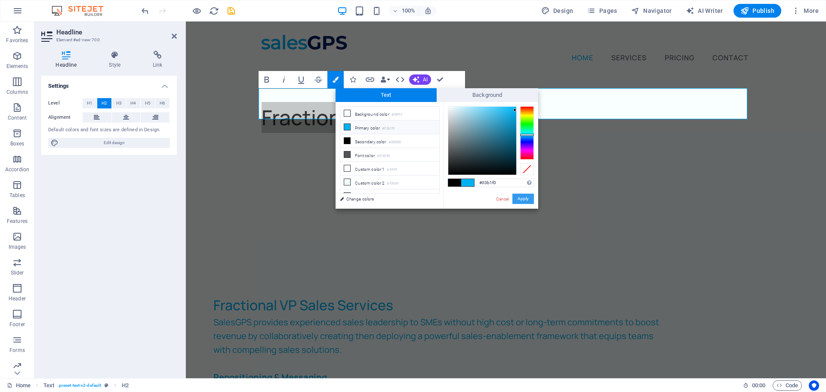
click at [522, 195] on button "Apply" at bounding box center [524, 199] width 22 height 10
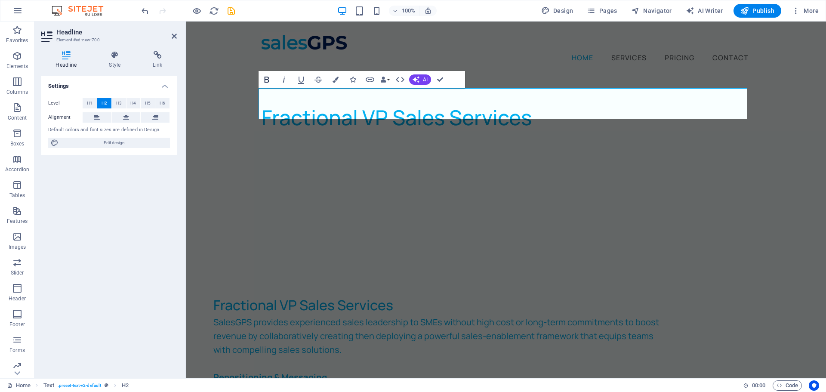
click at [265, 77] on icon "button" at bounding box center [267, 79] width 10 height 10
click at [228, 168] on div "Fractional VP Sales Services Lorem ipsum dolor sitope amet, consectetur adipisi…" at bounding box center [506, 162] width 640 height 176
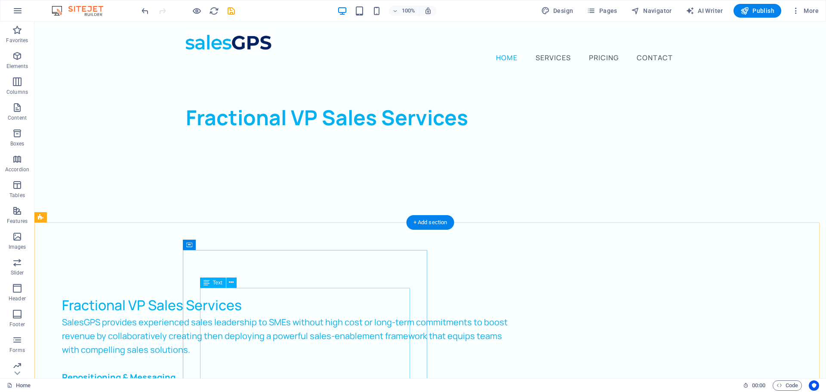
click at [234, 315] on div "SalesGPS provides experienced sales leadership to SMEs without high cost or lon…" at bounding box center [289, 377] width 455 height 124
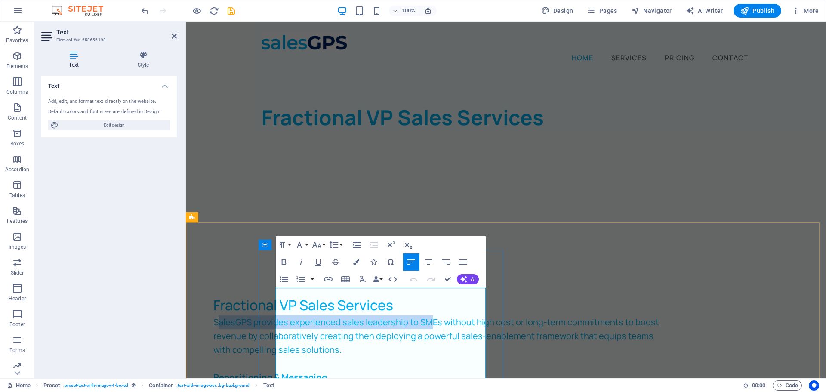
click at [289, 316] on span "SalesGPS provides experienced sales leadership to SMEs without high cost or lon…" at bounding box center [436, 335] width 446 height 39
click at [275, 294] on div "Fractional VP Sales Services SalesGPS provides experienced sales leadership to …" at bounding box center [440, 367] width 489 height 179
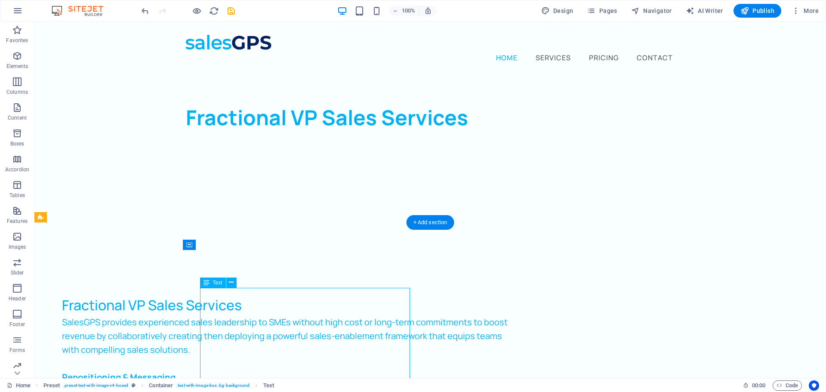
drag, startPoint x: 124, startPoint y: 294, endPoint x: 277, endPoint y: 295, distance: 153.2
click at [277, 315] on div "SalesGPS provides experienced sales leadership to SMEs without high cost or lon…" at bounding box center [289, 377] width 455 height 124
click at [201, 315] on div "SalesGPS provides experienced sales leadership to SMEs without high cost or lon…" at bounding box center [289, 377] width 455 height 124
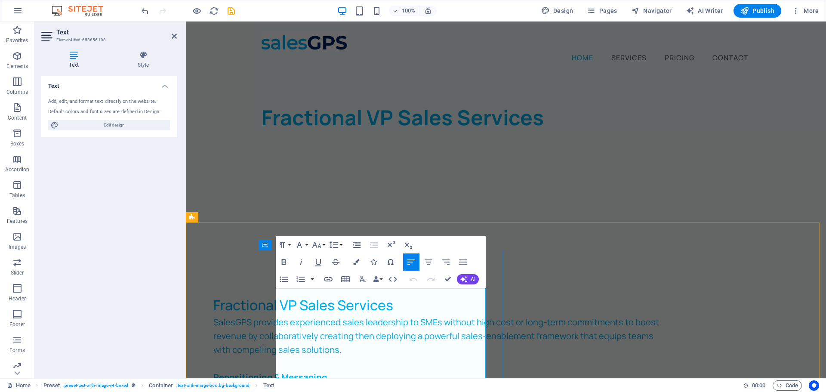
click at [293, 315] on p "SalesGPS provides experienced sales leadership to SMEs without high cost or lon…" at bounding box center [440, 335] width 455 height 41
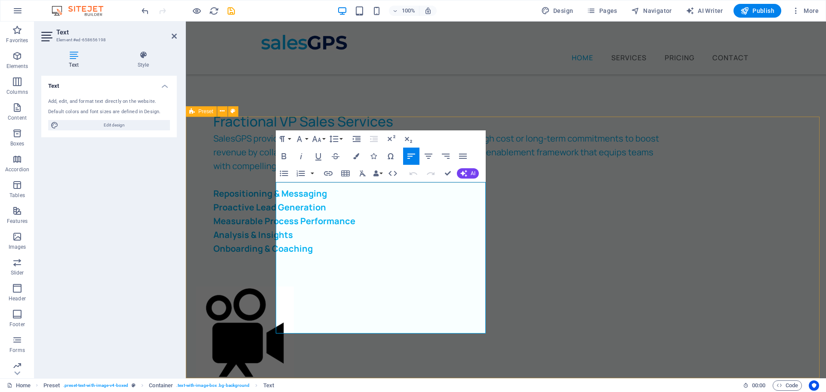
scroll to position [172, 0]
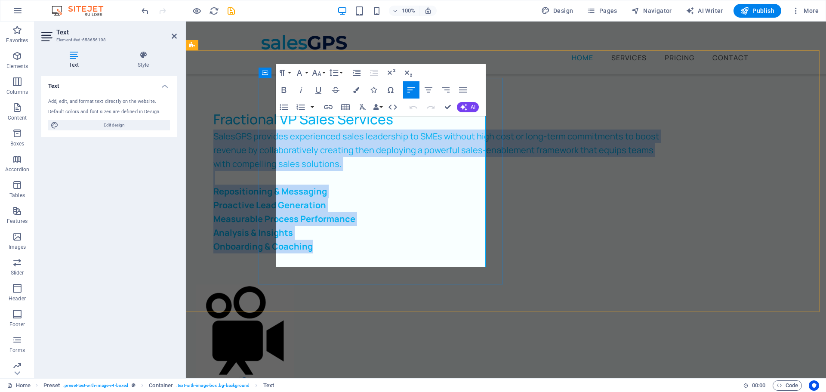
drag, startPoint x: 385, startPoint y: 261, endPoint x: 277, endPoint y: 126, distance: 173.3
click at [277, 130] on div "SalesGPS provides experienced sales leadership to SMEs without high cost or lon…" at bounding box center [440, 192] width 455 height 124
copy div "SalesGPS provides experienced sales leadership to SMEs without high cost or lon…"
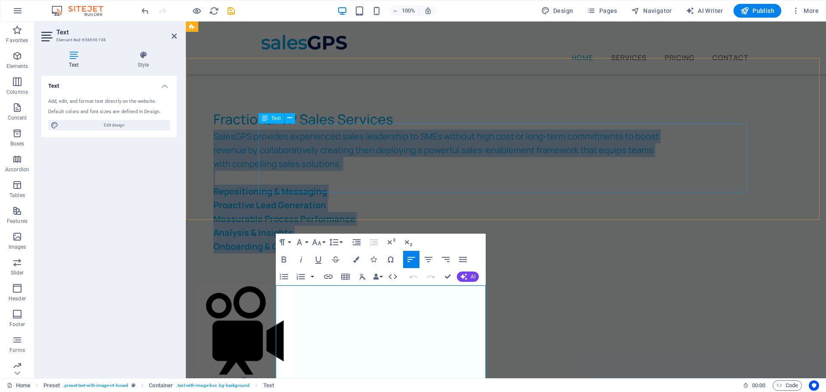
scroll to position [0, 0]
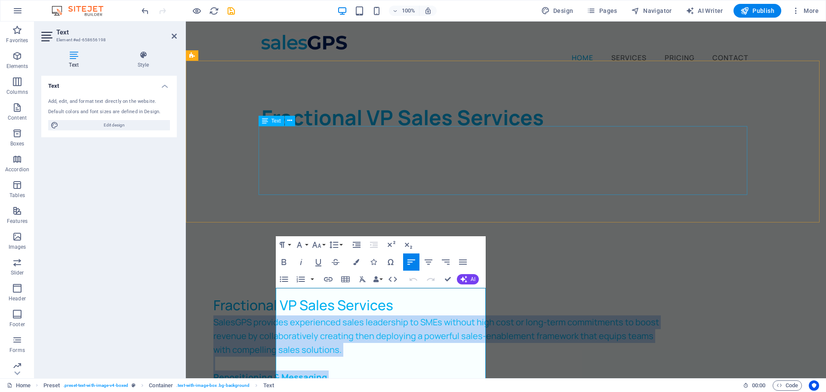
click at [281, 140] on div "Lorem ipsum dolor sitope amet, consectetur adipisicing elitip. Massumenda, dolo…" at bounding box center [506, 181] width 489 height 83
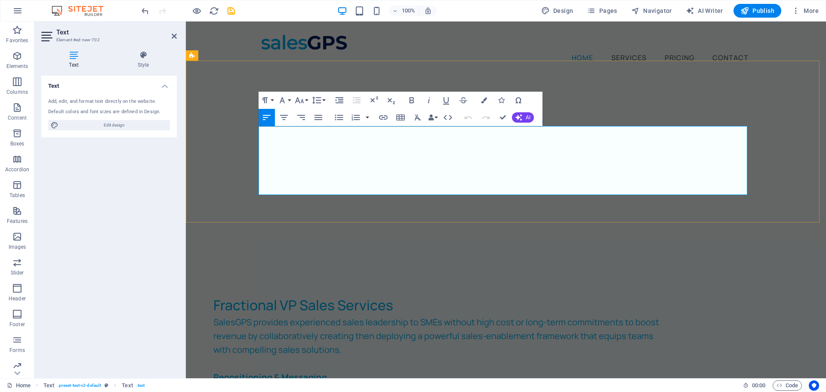
click at [281, 140] on p "Lorem ipsum dolor sitope amet, consectetur adipisicing elitip. Massumenda, dolo…" at bounding box center [506, 181] width 489 height 83
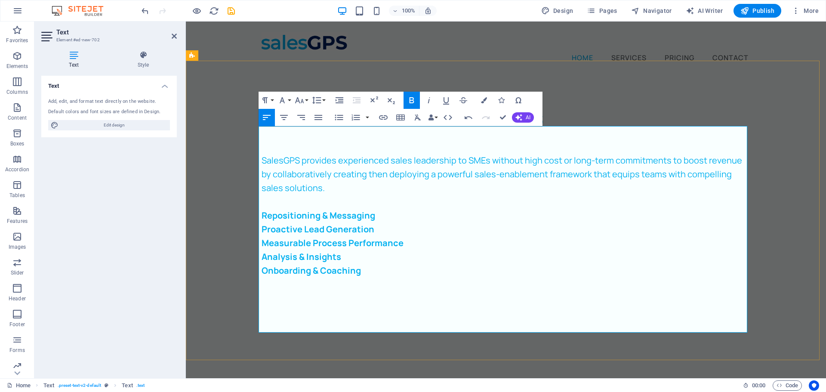
click at [282, 140] on p "Lorem" at bounding box center [506, 147] width 489 height 14
click at [262, 155] on span "SalesGPS provides experienced sales leadership to SMEs without high cost or lon…" at bounding box center [502, 174] width 481 height 39
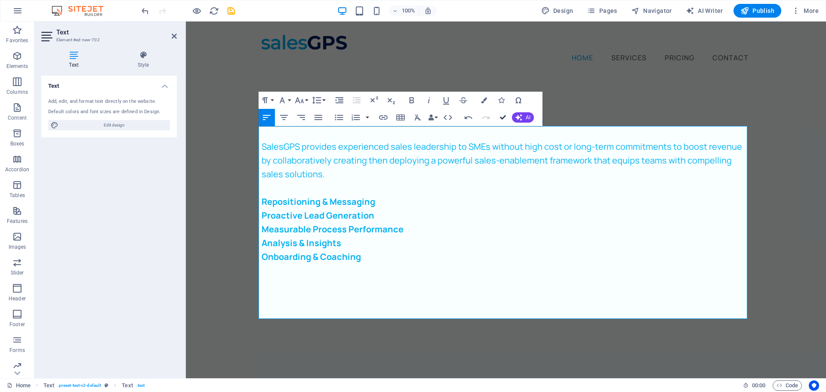
drag, startPoint x: 502, startPoint y: 114, endPoint x: 467, endPoint y: 93, distance: 40.4
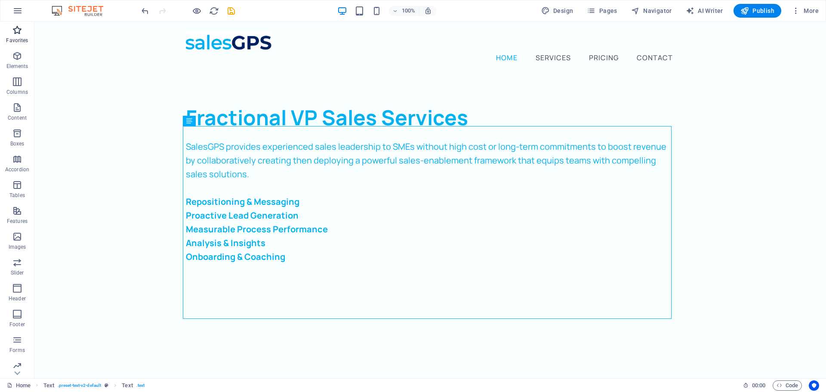
click at [17, 35] on icon "button" at bounding box center [17, 30] width 10 height 10
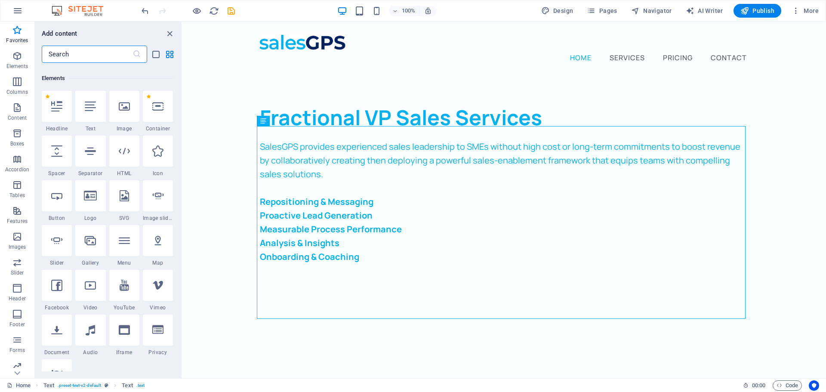
scroll to position [86, 0]
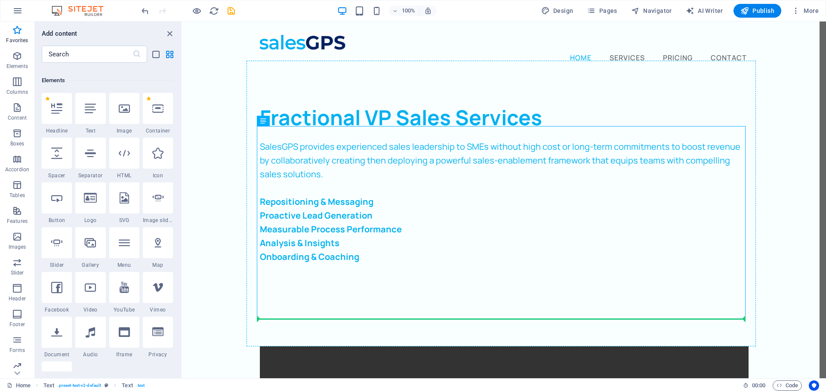
select select "%"
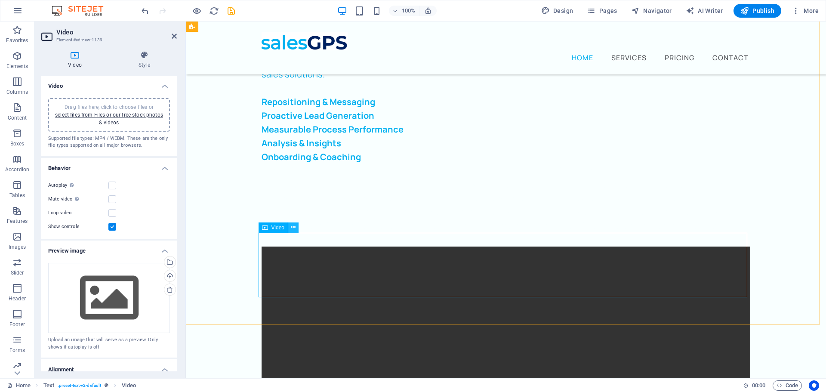
click at [295, 227] on icon at bounding box center [293, 227] width 5 height 9
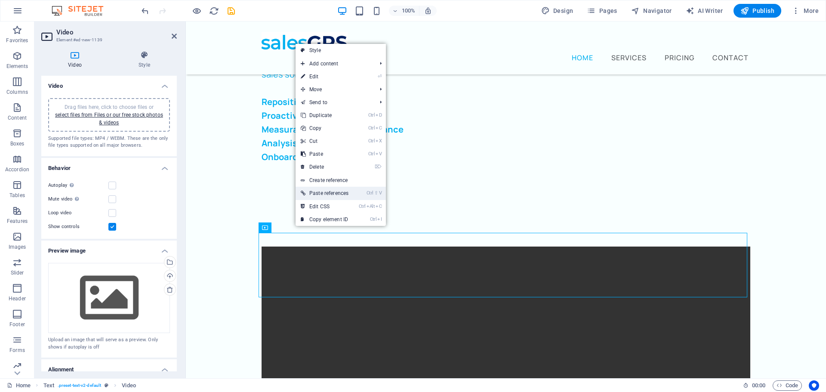
click at [341, 194] on link "Ctrl ⇧ V Paste references" at bounding box center [325, 193] width 58 height 13
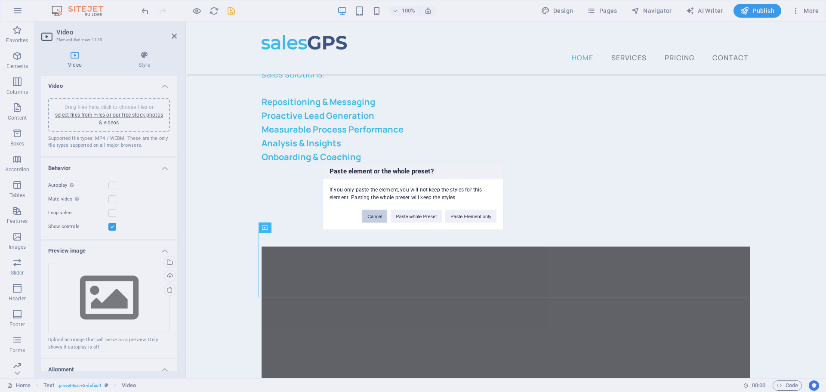
drag, startPoint x: 383, startPoint y: 216, endPoint x: 195, endPoint y: 199, distance: 188.9
click at [383, 216] on button "Cancel" at bounding box center [374, 216] width 25 height 13
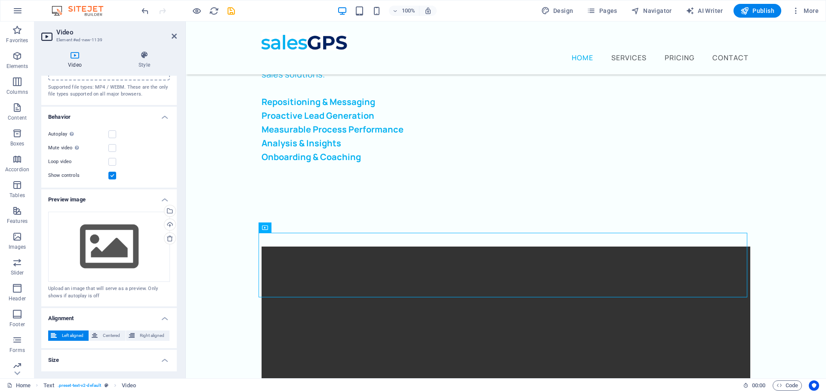
scroll to position [106, 0]
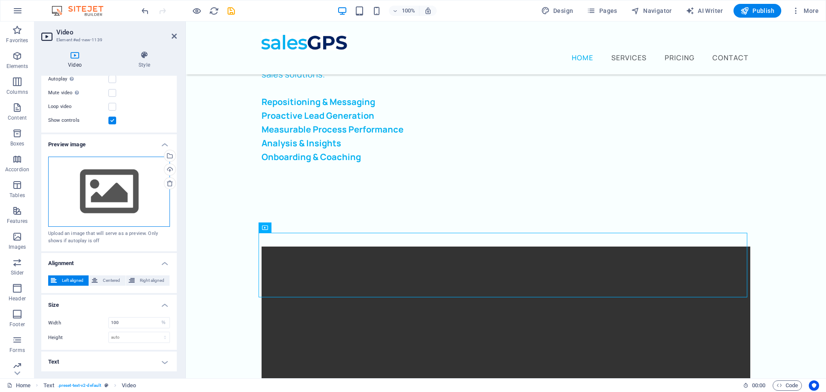
click at [113, 185] on div "Drag files here, click to choose files or select files from Files or our free s…" at bounding box center [109, 192] width 122 height 71
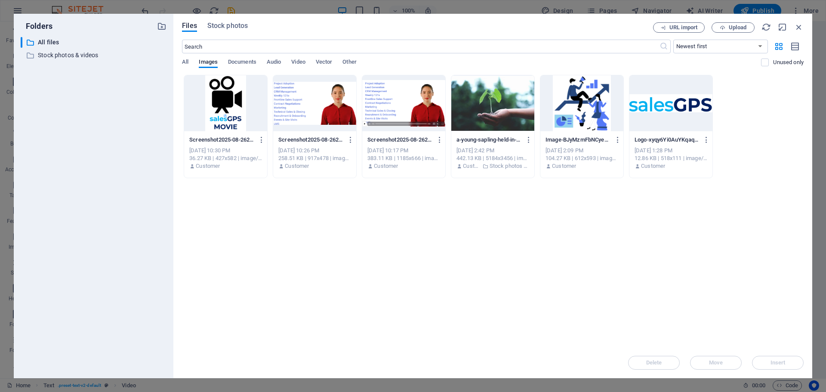
click at [219, 102] on div at bounding box center [225, 103] width 83 height 56
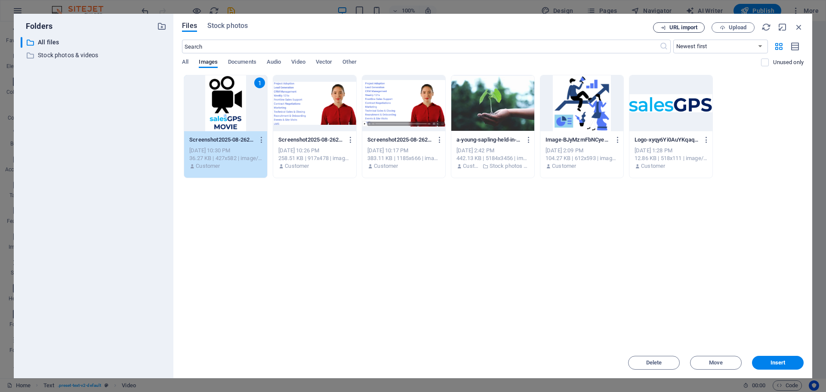
click at [680, 23] on button "URL import" at bounding box center [679, 27] width 52 height 10
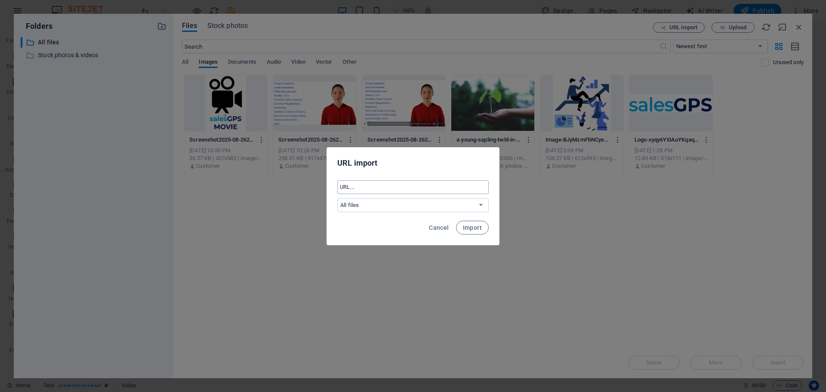
click at [359, 189] on input "text" at bounding box center [413, 187] width 152 height 14
paste input "https://share.synthesia.io/04916b45-da8f-48cf-9eac-f42a1421b9a3"
type input "https://share.synthesia.io/04916b45-da8f-48cf-9eac-f42a1421b9a3"
click at [477, 229] on span "Import" at bounding box center [472, 227] width 19 height 7
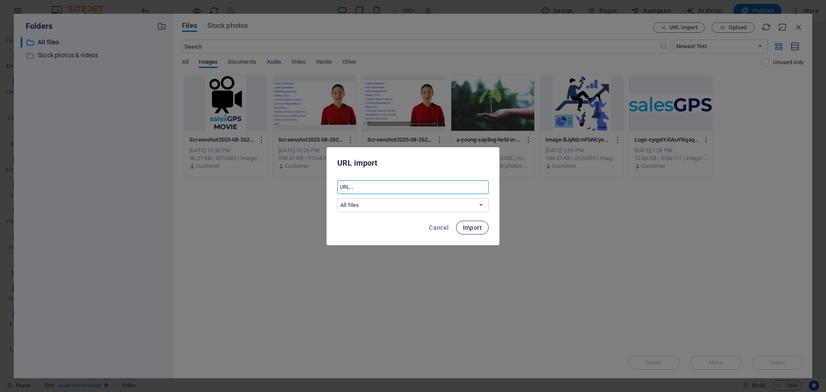
scroll to position [0, 0]
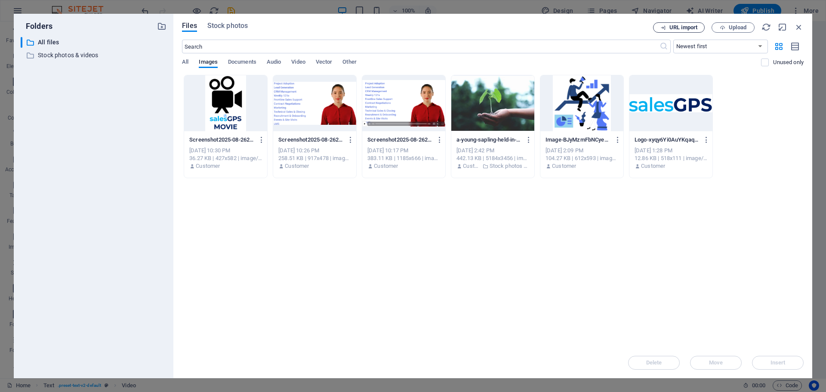
click at [684, 29] on span "URL import" at bounding box center [684, 27] width 28 height 5
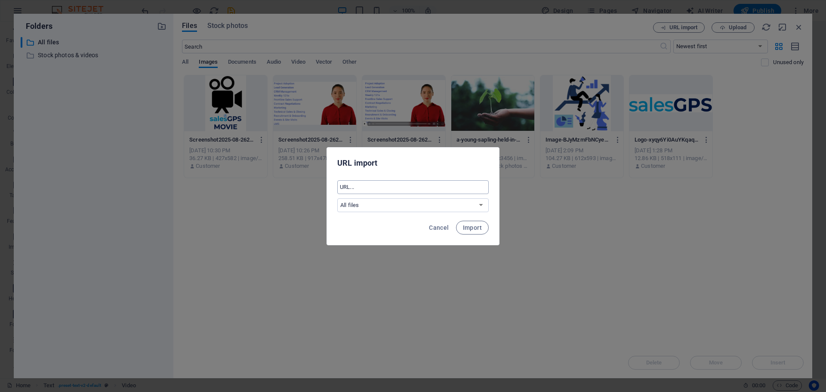
click at [399, 189] on input "text" at bounding box center [413, 187] width 152 height 14
paste input "https://share.synthesia.io/04916b45-da8f-48cf-9eac-f42a1421b9a3"
type input "https://share.synthesia.io/04916b45-da8f-48cf-9eac-f42a1421b9a3"
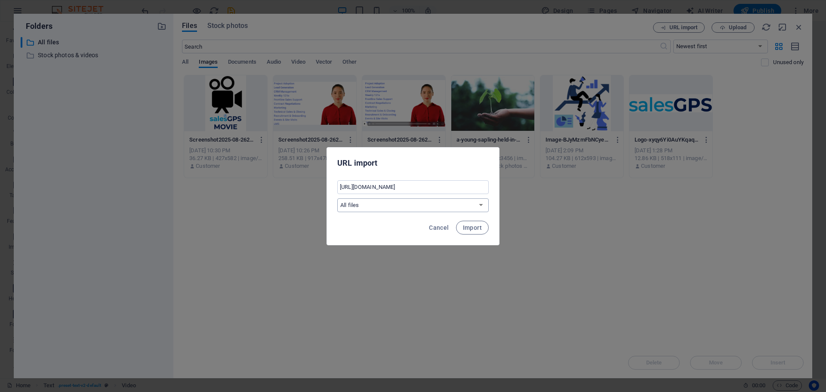
click at [396, 204] on select "All files Stock photos & videos" at bounding box center [413, 205] width 152 height 14
select select "Stock photos & videos"
click at [337, 198] on select "All files Stock photos & videos" at bounding box center [413, 205] width 152 height 14
click at [470, 229] on span "Import" at bounding box center [472, 227] width 19 height 7
select select "all_files"
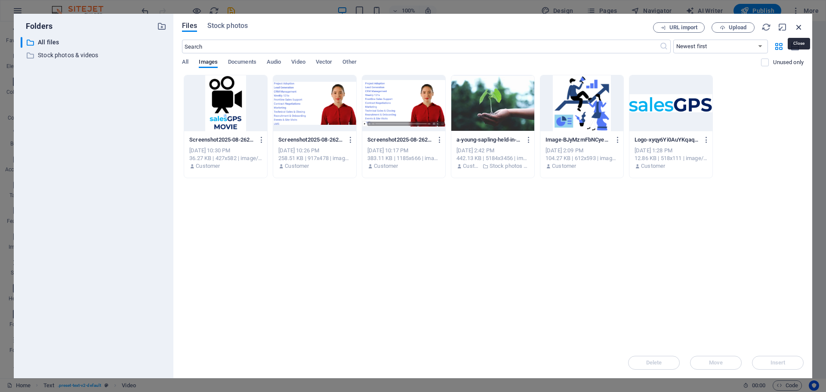
drag, startPoint x: 797, startPoint y: 22, endPoint x: 612, endPoint y: 1, distance: 186.8
click at [798, 22] on icon "button" at bounding box center [799, 26] width 9 height 9
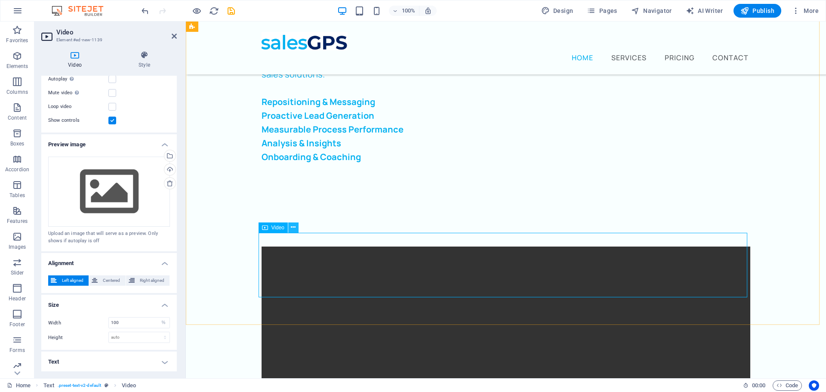
click at [291, 227] on icon at bounding box center [293, 227] width 5 height 9
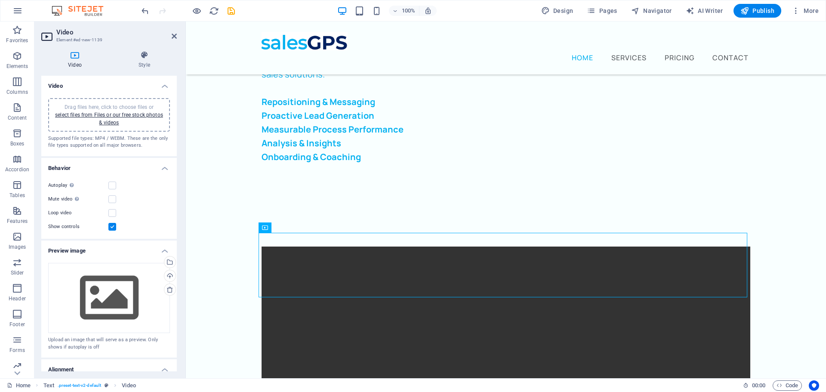
click at [177, 34] on aside "Video Element #ed-new-1139 Video Style Video Drag files here, click to choose f…" at bounding box center [110, 200] width 152 height 357
click at [295, 227] on icon at bounding box center [293, 227] width 5 height 9
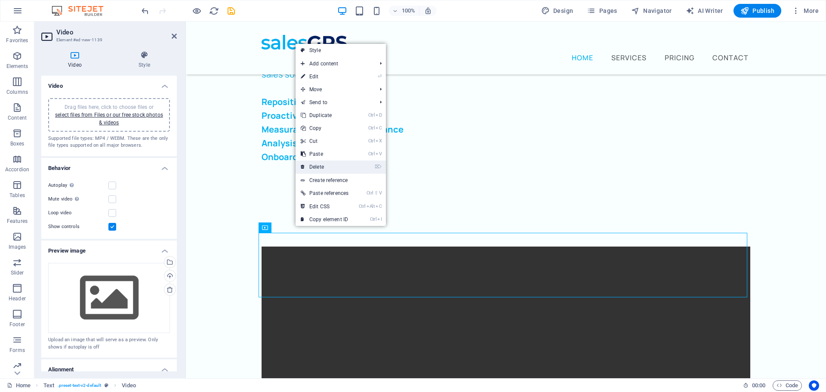
click at [319, 163] on link "⌦ Delete" at bounding box center [325, 167] width 58 height 13
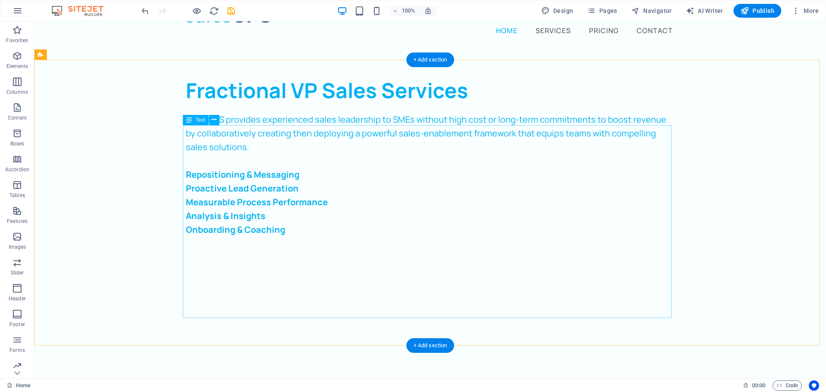
scroll to position [43, 0]
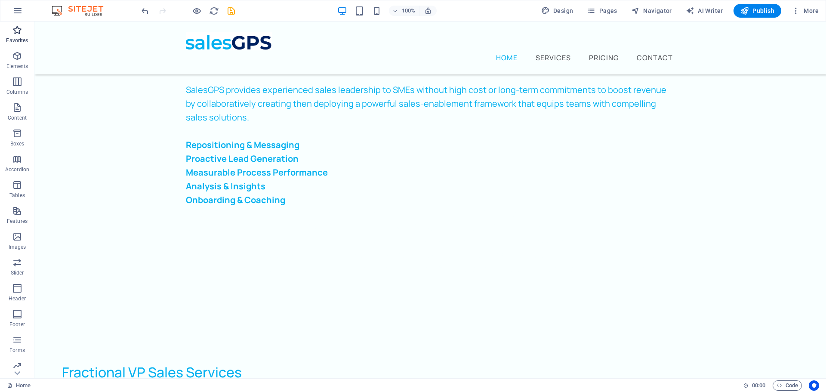
click at [22, 35] on span "Favorites" at bounding box center [17, 35] width 34 height 21
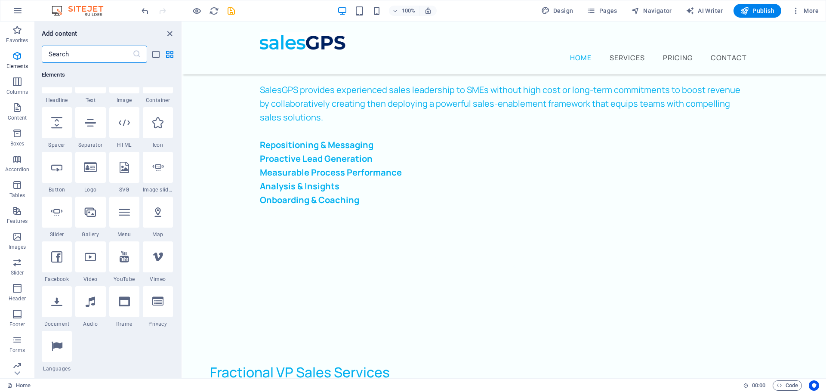
scroll to position [129, 0]
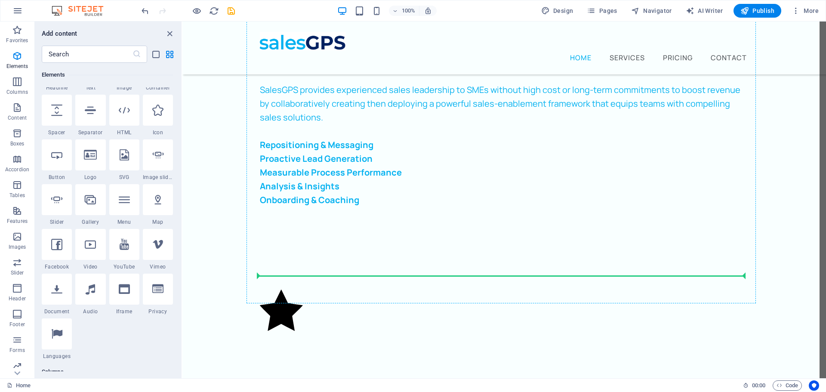
select select "xMidYMid"
select select "px"
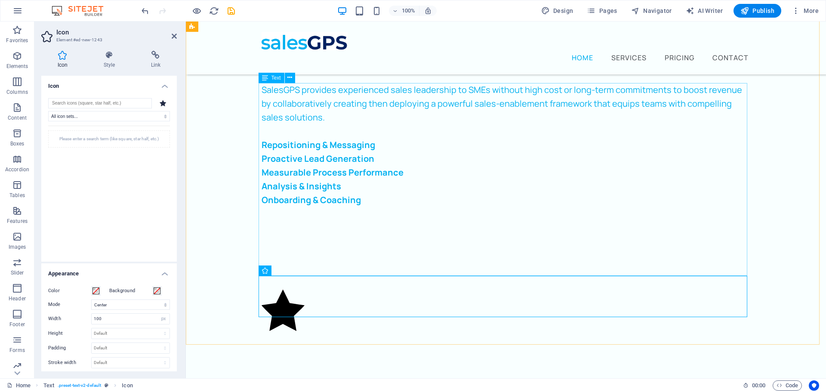
click at [365, 198] on div "SalesGPS provides experienced sales leadership to SMEs without high cost or lon…" at bounding box center [506, 186] width 489 height 207
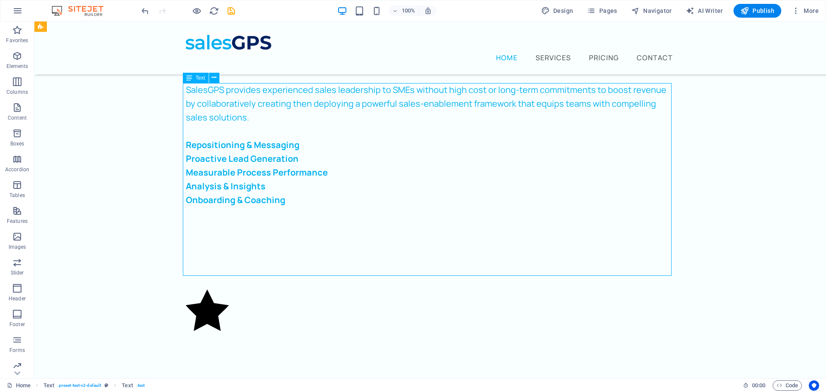
click at [360, 202] on div "SalesGPS provides experienced sales leadership to SMEs without high cost or lon…" at bounding box center [430, 186] width 489 height 207
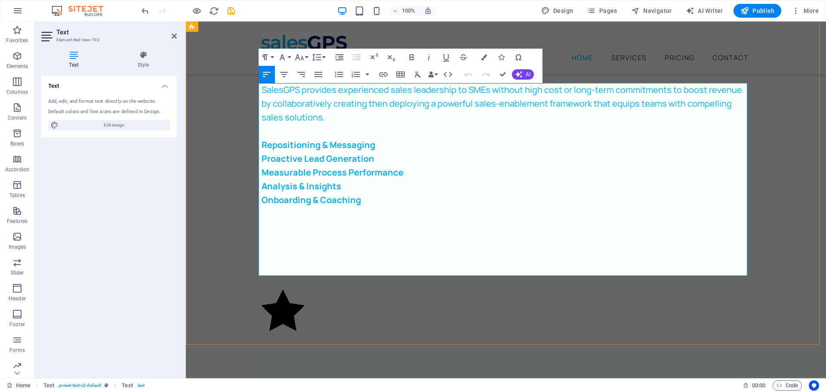
click at [365, 197] on p "Onboarding & Coaching" at bounding box center [506, 200] width 489 height 14
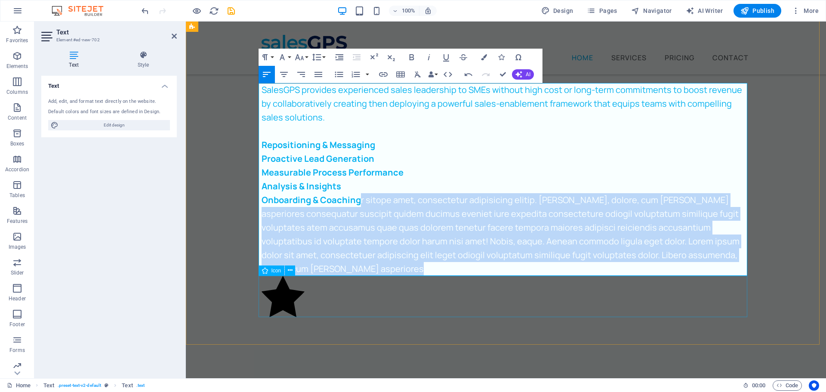
drag, startPoint x: 357, startPoint y: 199, endPoint x: 593, endPoint y: 283, distance: 250.8
click at [593, 283] on div "Fractional VP Sales Services SalesGPS provides experienced sales leadership to …" at bounding box center [506, 183] width 510 height 331
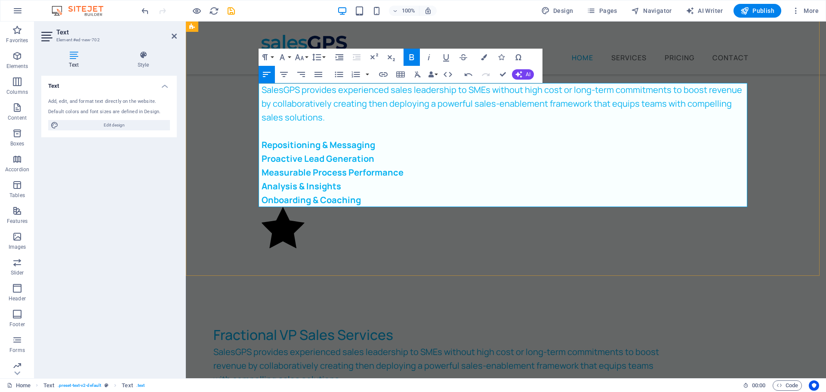
drag, startPoint x: 340, startPoint y: 200, endPoint x: 423, endPoint y: 186, distance: 84.2
click at [423, 186] on p "Analysis & Insights" at bounding box center [506, 186] width 489 height 14
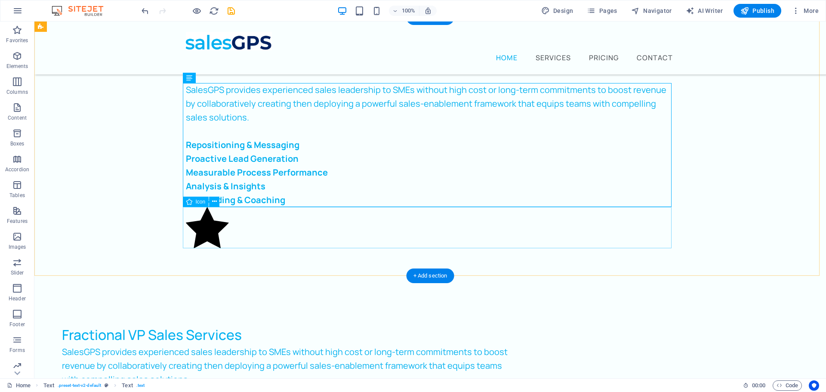
click at [216, 233] on figure at bounding box center [430, 229] width 489 height 45
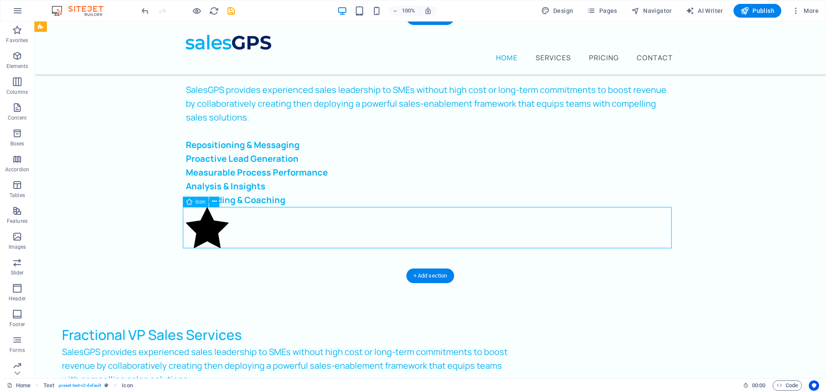
click at [211, 232] on figure at bounding box center [430, 229] width 489 height 45
click at [215, 199] on icon at bounding box center [214, 201] width 5 height 9
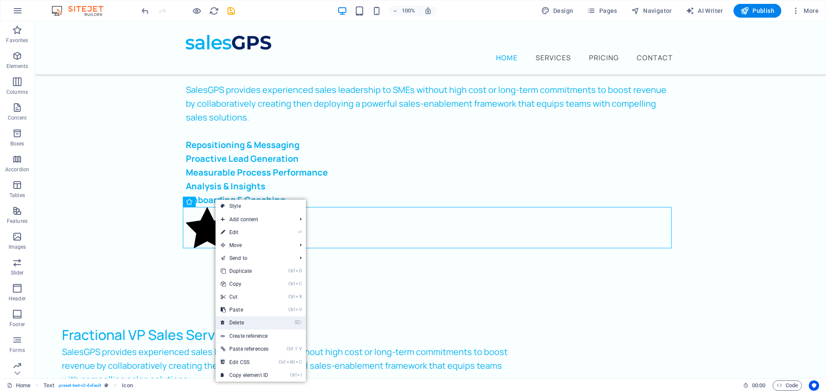
click at [237, 324] on link "⌦ Delete" at bounding box center [245, 322] width 58 height 13
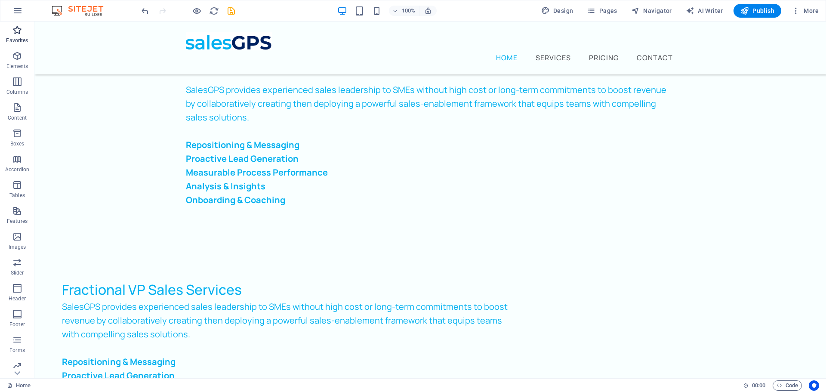
click at [15, 34] on icon "button" at bounding box center [17, 30] width 10 height 10
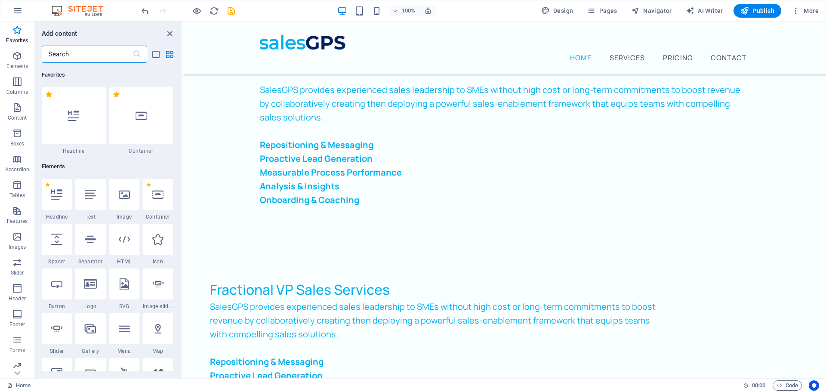
click at [107, 55] on input "text" at bounding box center [87, 54] width 91 height 17
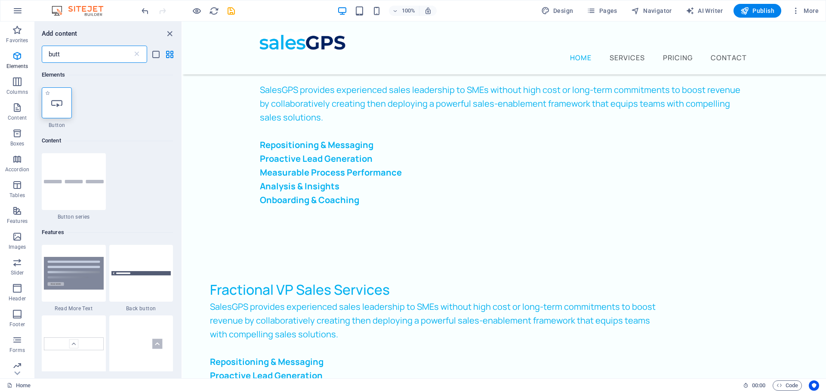
type input "butt"
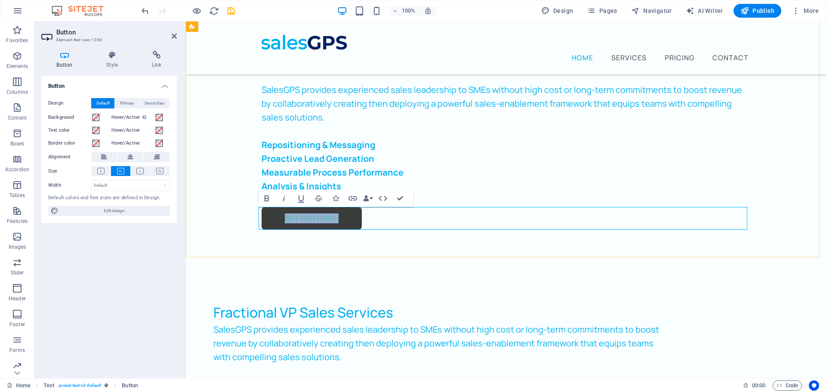
click at [305, 220] on link "Button label" at bounding box center [312, 218] width 100 height 23
click at [216, 220] on div "Fractional VP Sales Services SalesGPS provides experienced sales leadership to …" at bounding box center [506, 138] width 640 height 240
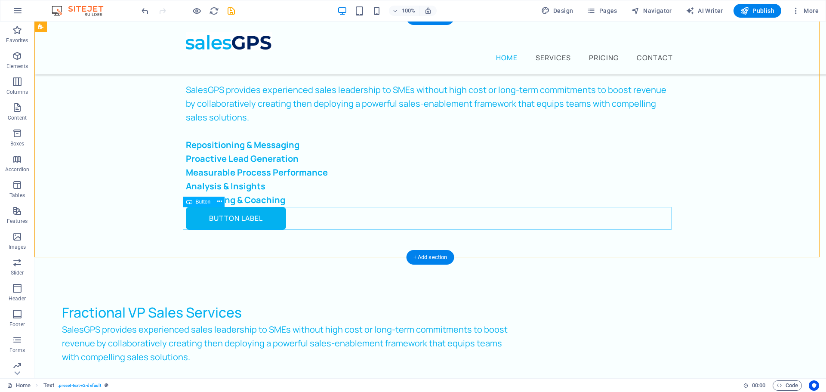
click at [248, 220] on div "Button label" at bounding box center [430, 218] width 489 height 23
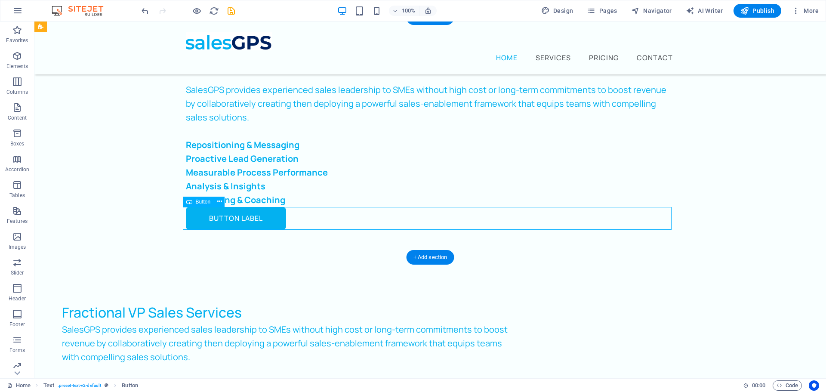
click at [248, 220] on div "Button label" at bounding box center [430, 218] width 489 height 23
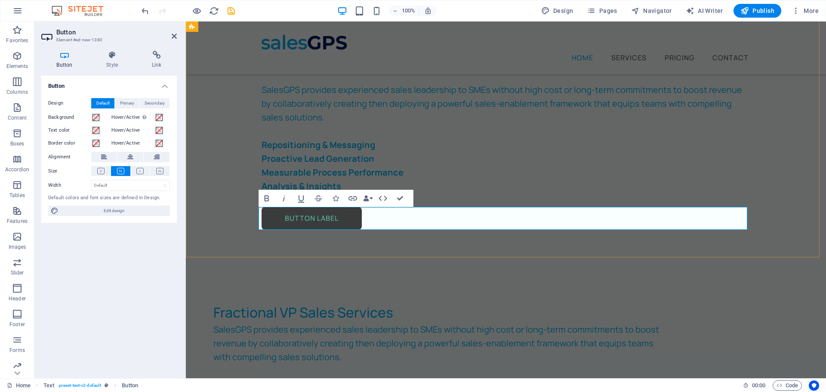
click at [311, 221] on link "Button label" at bounding box center [312, 218] width 100 height 23
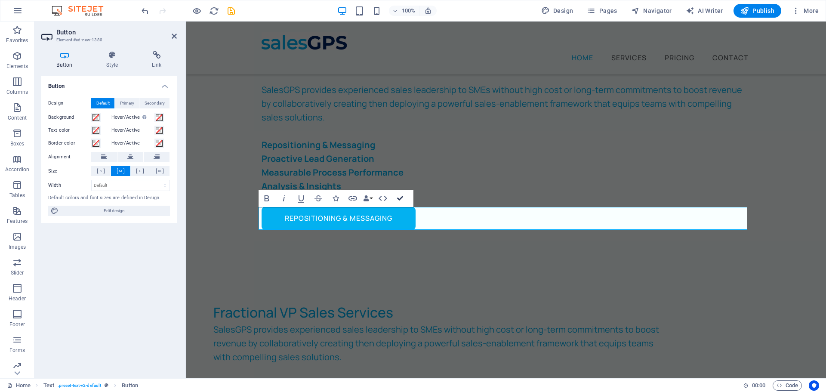
drag, startPoint x: 403, startPoint y: 199, endPoint x: 368, endPoint y: 178, distance: 40.2
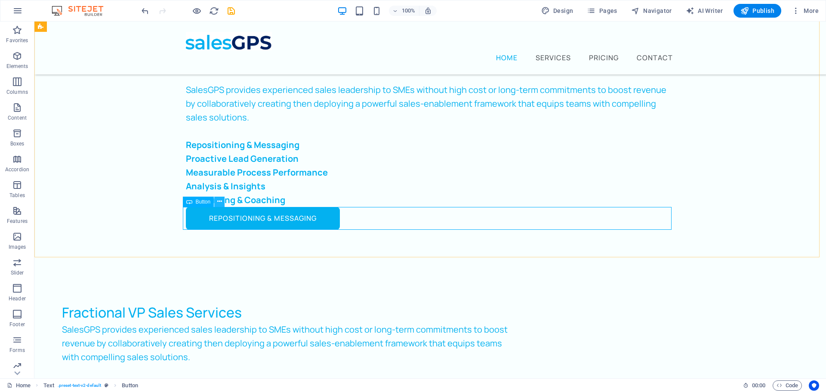
click at [217, 201] on icon at bounding box center [219, 201] width 5 height 9
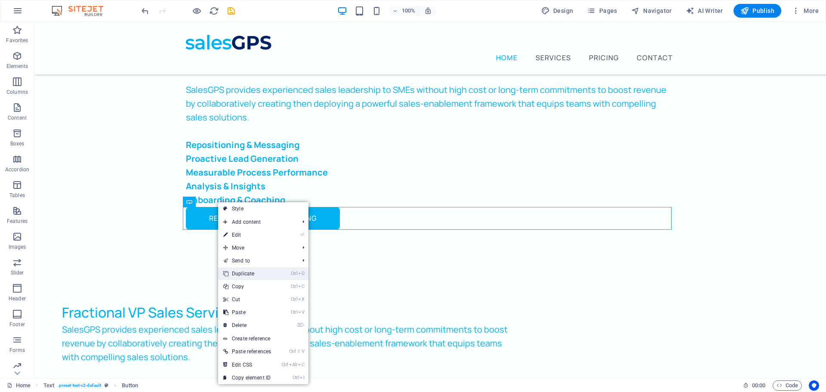
click at [255, 273] on link "Ctrl D Duplicate" at bounding box center [247, 273] width 58 height 13
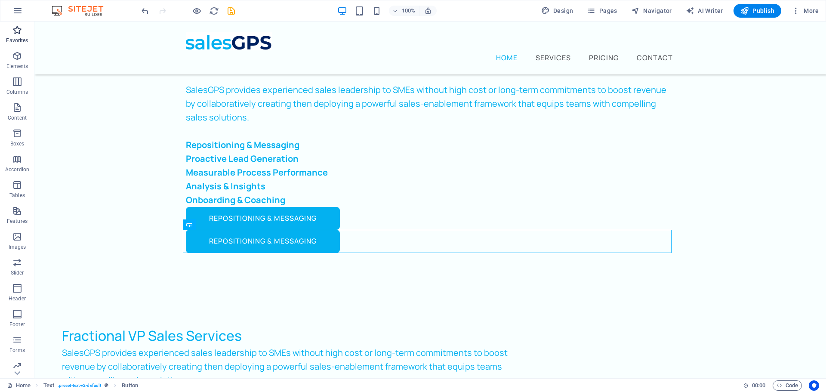
click at [15, 36] on span "Favorites" at bounding box center [17, 35] width 34 height 21
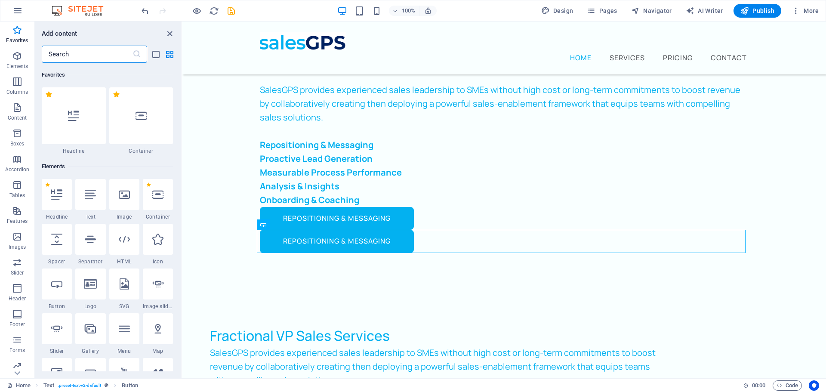
click at [94, 54] on input "text" at bounding box center [87, 54] width 91 height 17
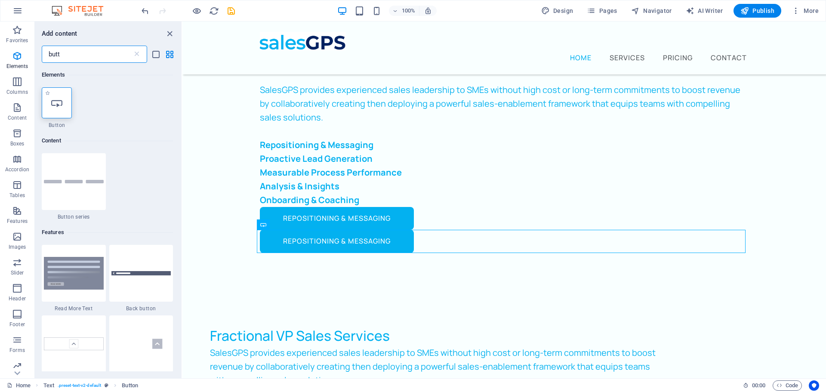
type input "butt"
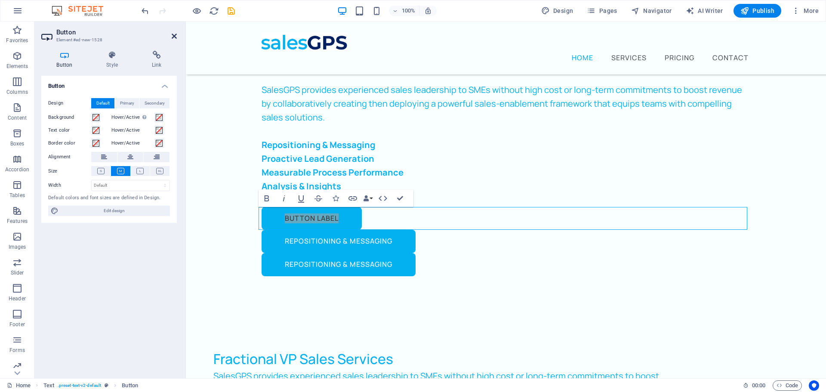
click at [176, 34] on icon at bounding box center [174, 36] width 5 height 7
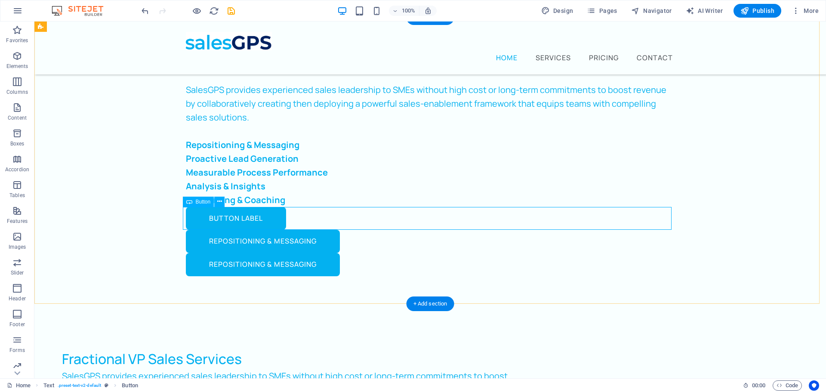
drag, startPoint x: 54, startPoint y: 104, endPoint x: 434, endPoint y: 209, distance: 394.3
click at [13, 84] on icon "button" at bounding box center [17, 82] width 10 height 10
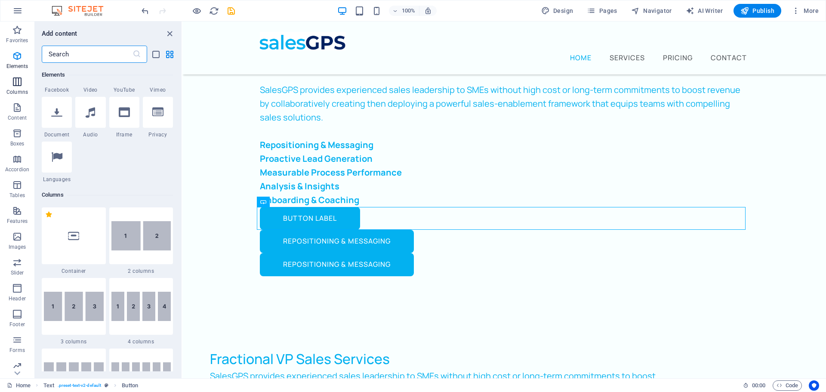
scroll to position [426, 0]
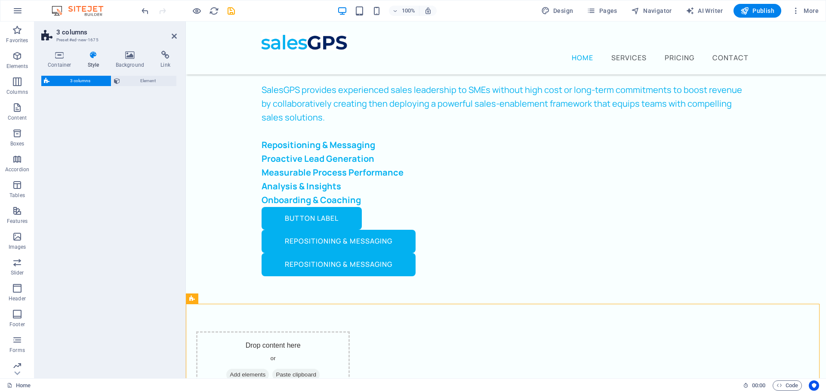
select select "rem"
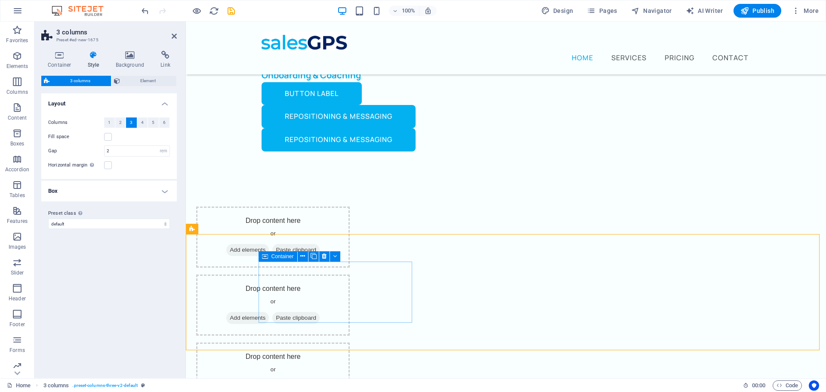
scroll to position [172, 0]
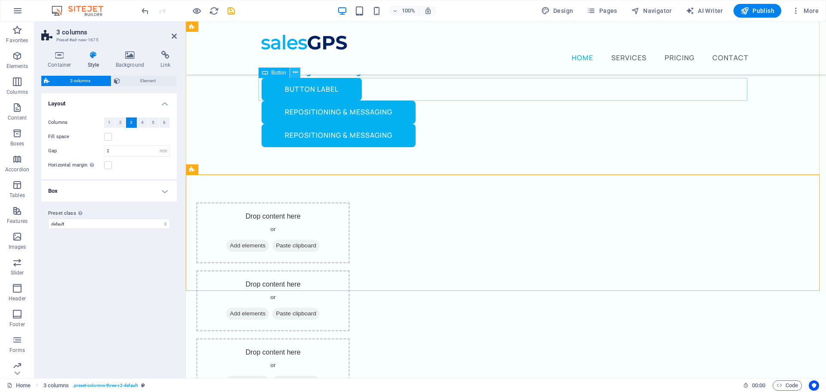
click at [296, 75] on icon at bounding box center [295, 72] width 5 height 9
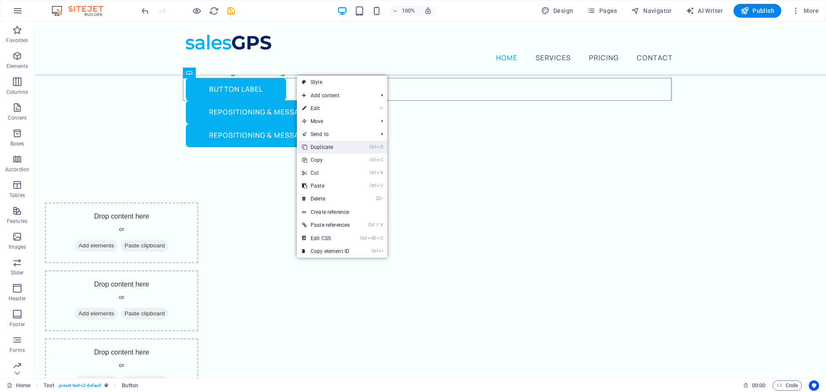
click at [326, 149] on link "Ctrl D Duplicate" at bounding box center [326, 147] width 58 height 13
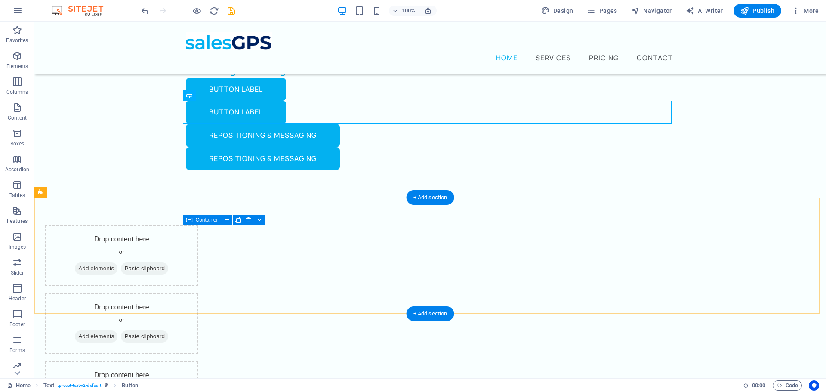
click at [198, 235] on div "Drop content here or Add elements Paste clipboard" at bounding box center [122, 255] width 154 height 61
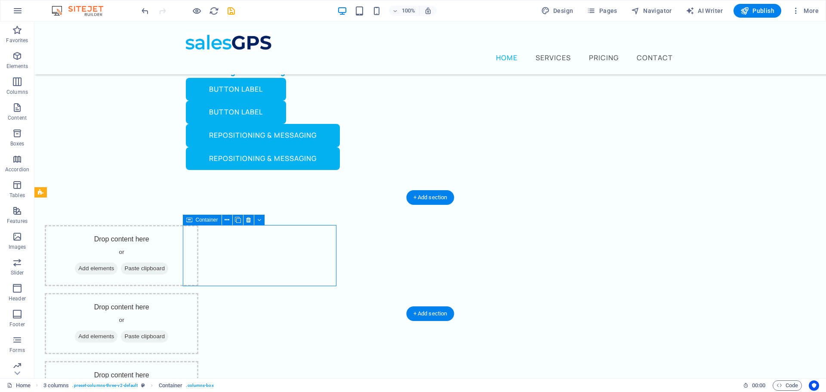
click at [168, 271] on span "Paste clipboard" at bounding box center [144, 269] width 47 height 12
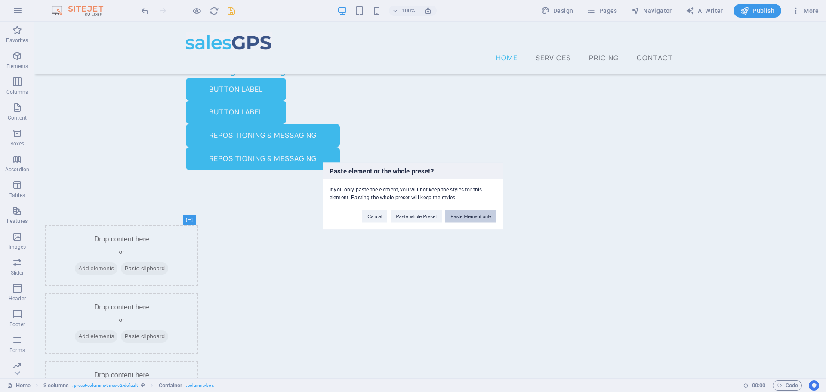
click at [463, 216] on button "Paste Element only" at bounding box center [470, 216] width 51 height 13
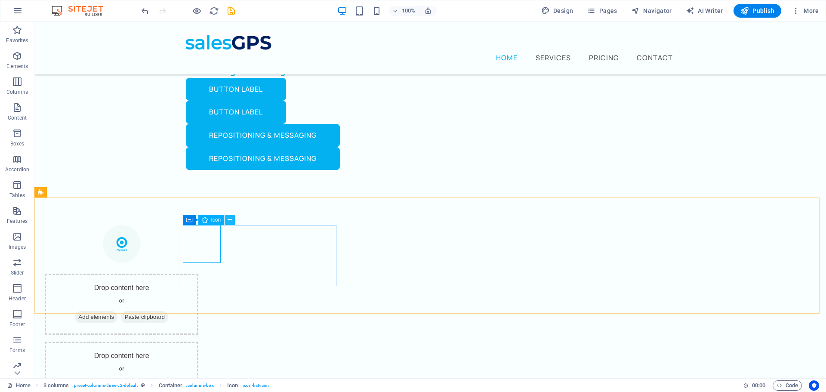
click at [232, 216] on icon at bounding box center [230, 220] width 5 height 9
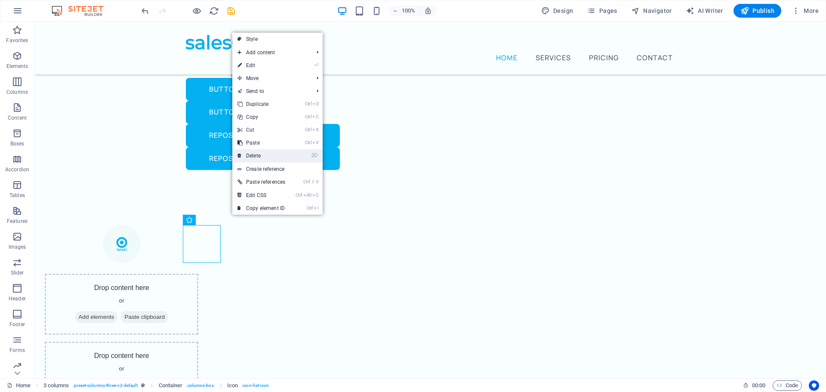
click at [275, 154] on link "⌦ Delete" at bounding box center [261, 155] width 58 height 13
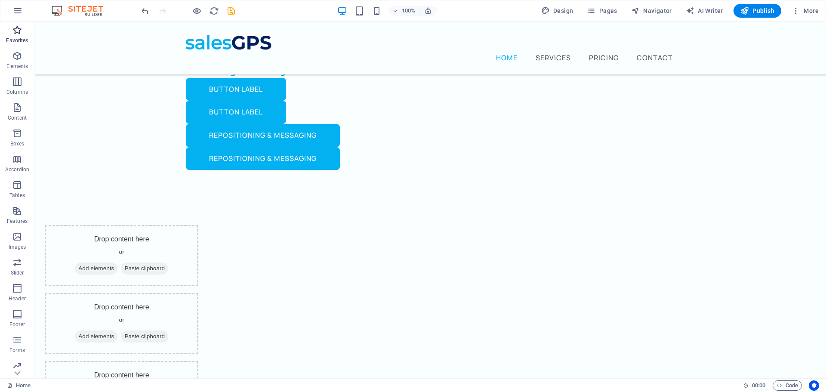
click at [19, 39] on p "Favorites" at bounding box center [17, 40] width 22 height 7
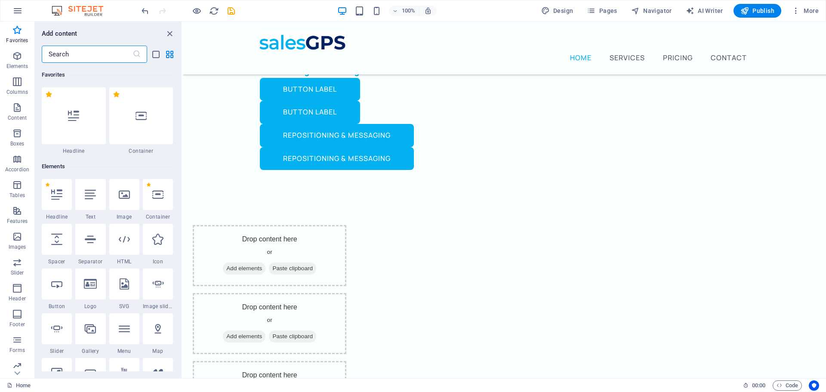
click at [94, 55] on input "text" at bounding box center [87, 54] width 91 height 17
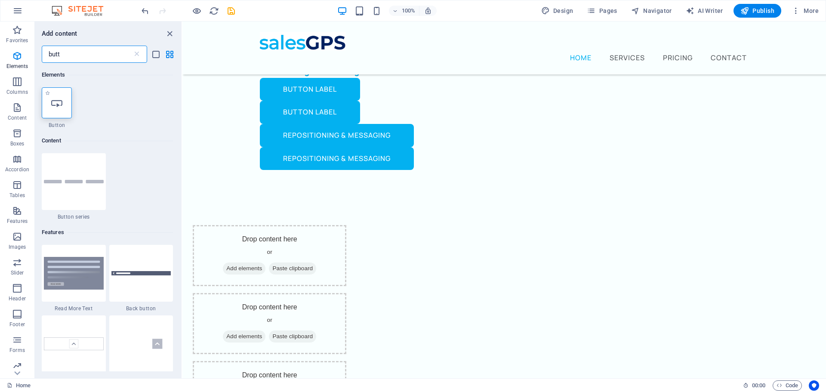
type input "butt"
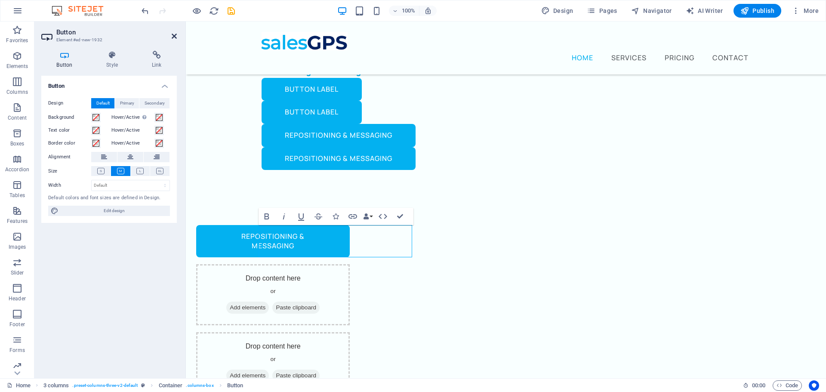
drag, startPoint x: 172, startPoint y: 35, endPoint x: 87, endPoint y: 28, distance: 84.7
click at [172, 35] on icon at bounding box center [174, 36] width 5 height 7
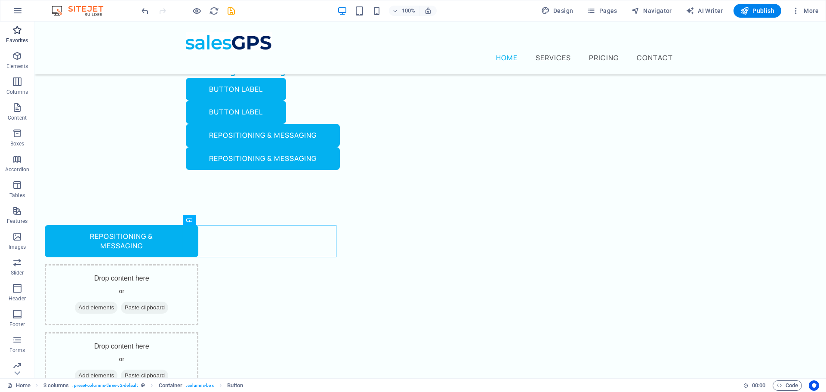
click at [16, 40] on p "Favorites" at bounding box center [17, 40] width 22 height 7
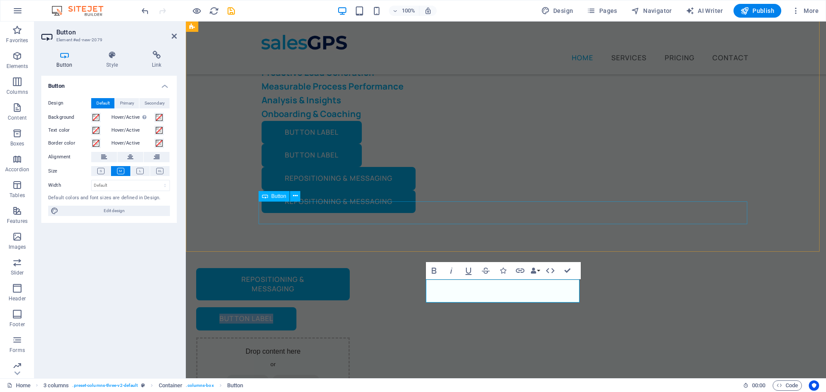
scroll to position [86, 0]
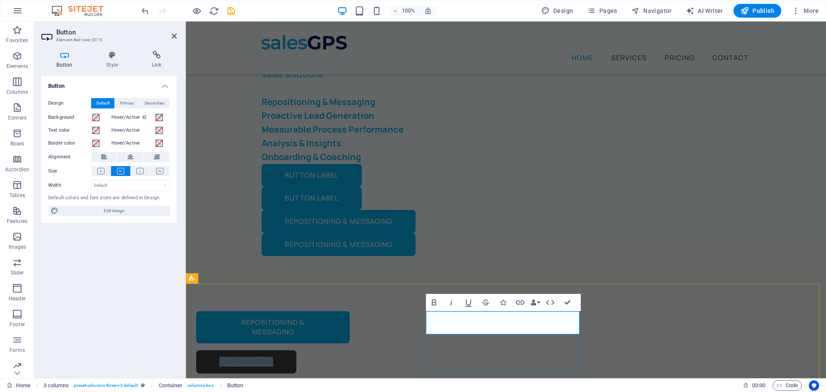
click at [297, 350] on link "Button label" at bounding box center [246, 361] width 100 height 23
click at [172, 34] on icon at bounding box center [174, 36] width 5 height 7
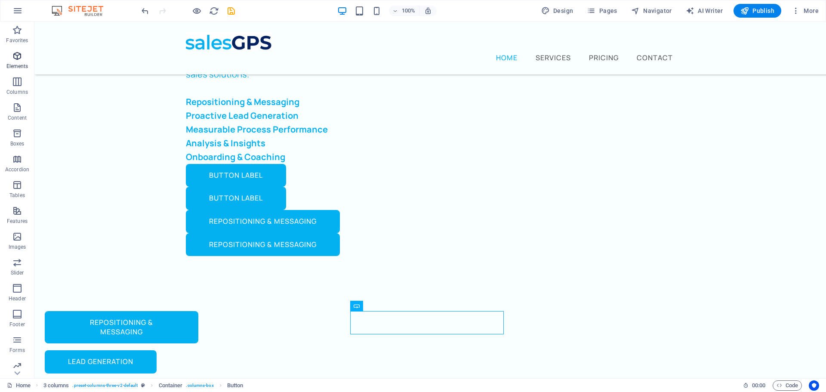
drag, startPoint x: 16, startPoint y: 34, endPoint x: 23, endPoint y: 59, distance: 25.5
click at [16, 34] on icon "button" at bounding box center [17, 30] width 10 height 10
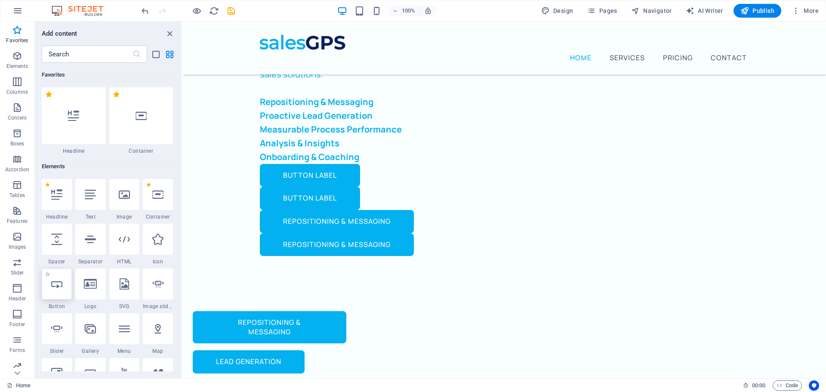
scroll to position [87, 0]
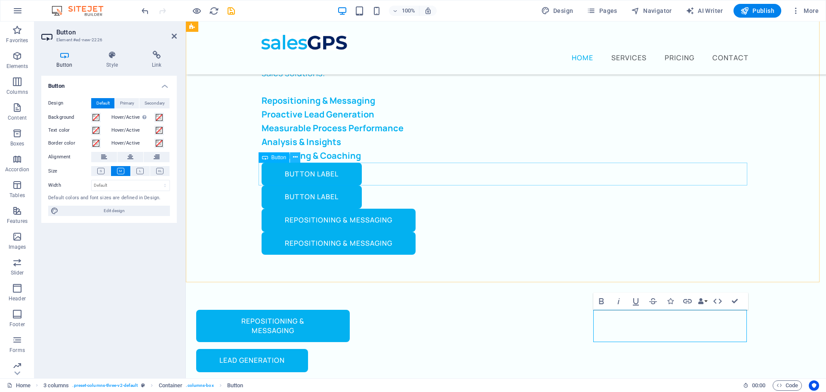
click at [296, 156] on icon at bounding box center [295, 157] width 5 height 9
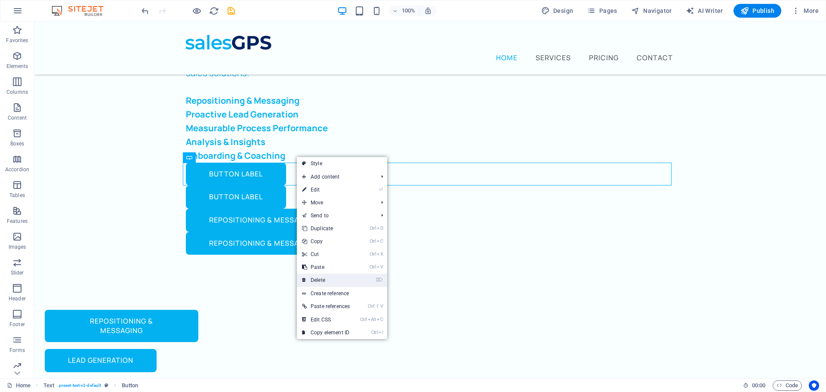
click at [330, 277] on link "⌦ Delete" at bounding box center [326, 280] width 58 height 13
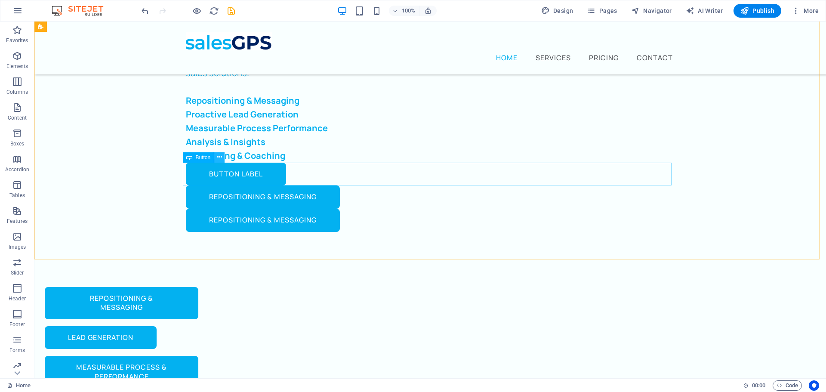
click at [220, 158] on icon at bounding box center [219, 157] width 5 height 9
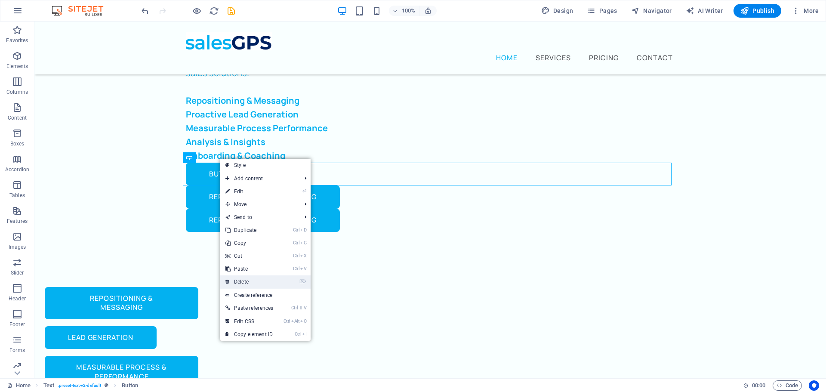
click at [250, 279] on link "⌦ Delete" at bounding box center [249, 281] width 58 height 13
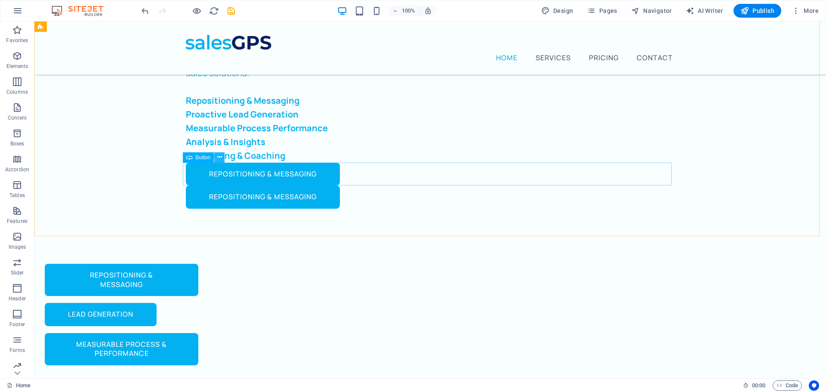
click at [219, 157] on icon at bounding box center [219, 157] width 5 height 9
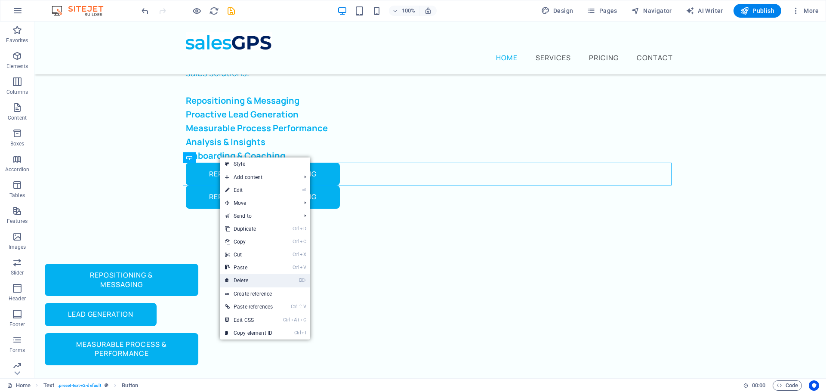
click at [255, 278] on link "⌦ Delete" at bounding box center [249, 280] width 58 height 13
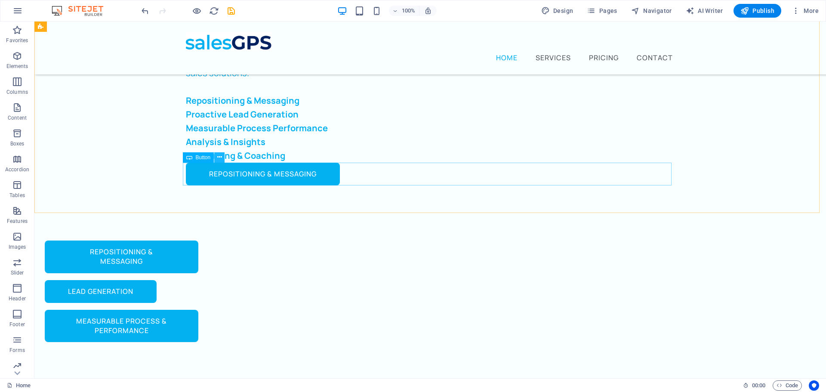
click at [220, 154] on icon at bounding box center [219, 157] width 5 height 9
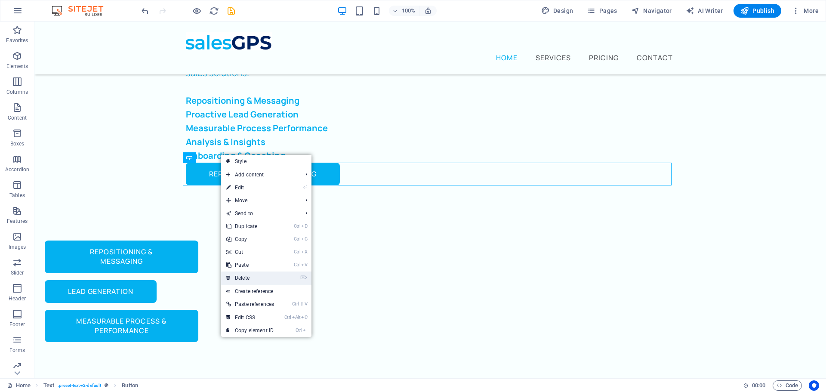
click at [254, 281] on link "⌦ Delete" at bounding box center [250, 278] width 58 height 13
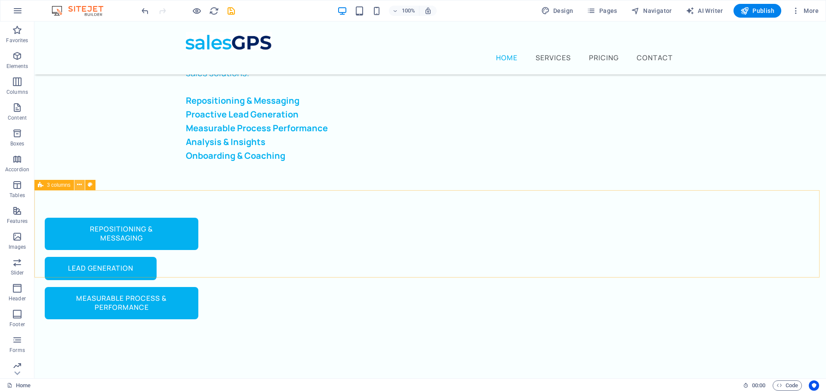
click at [81, 187] on icon at bounding box center [79, 184] width 5 height 9
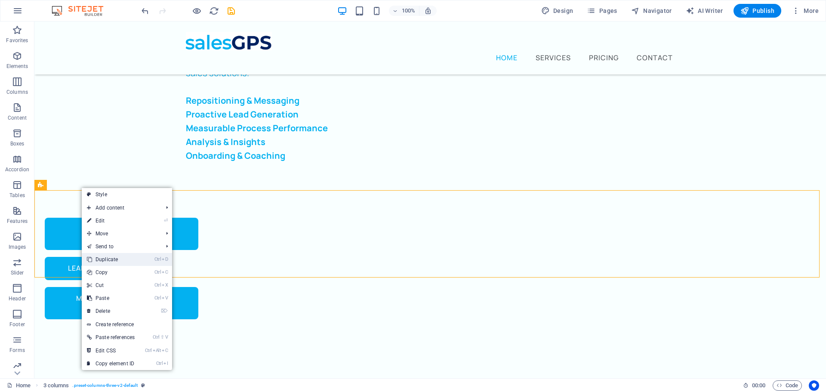
click at [112, 258] on link "Ctrl D Duplicate" at bounding box center [111, 259] width 58 height 13
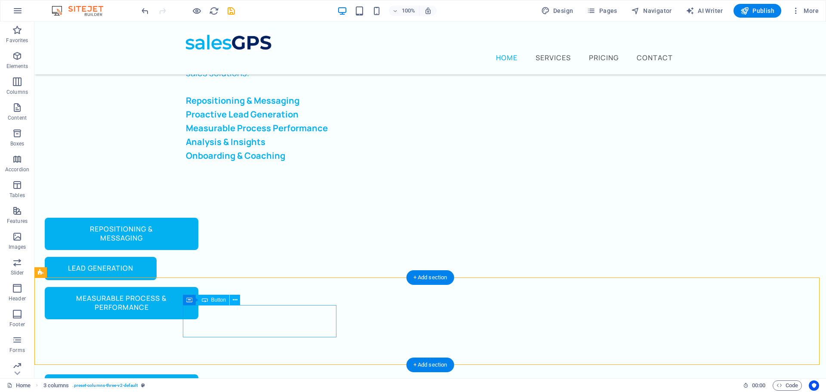
click at [198, 374] on div "Repositioning & messaging" at bounding box center [122, 390] width 154 height 32
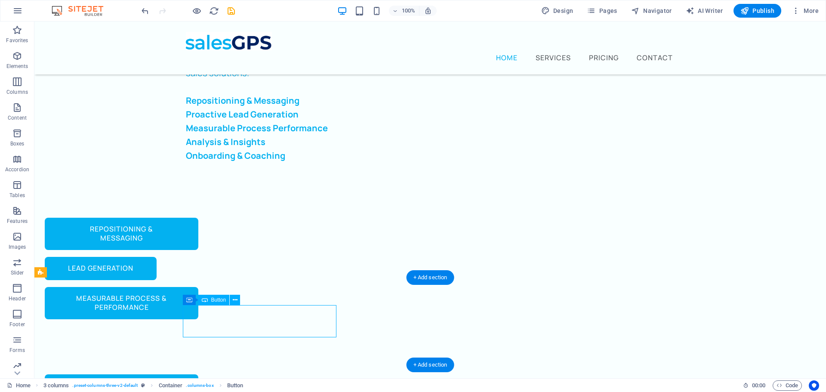
click at [198, 374] on div "Repositioning & messaging" at bounding box center [122, 390] width 154 height 32
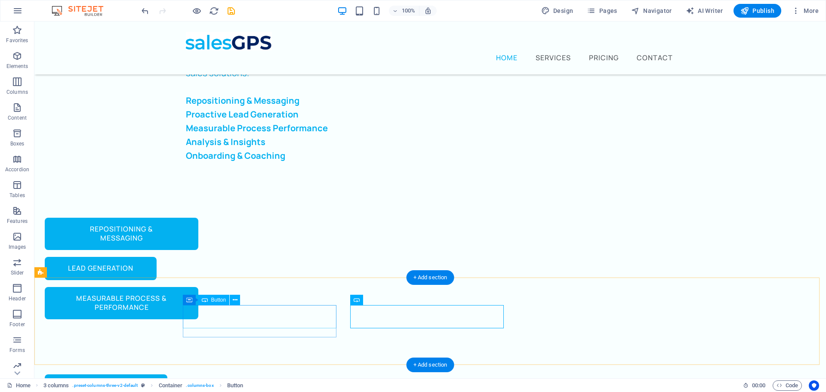
click at [198, 374] on div "analysis & insights" at bounding box center [122, 385] width 154 height 23
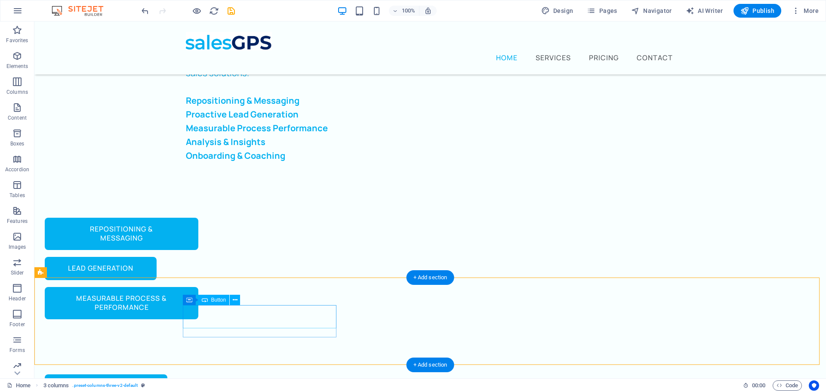
click at [198, 374] on div "analysis & insights" at bounding box center [122, 385] width 154 height 23
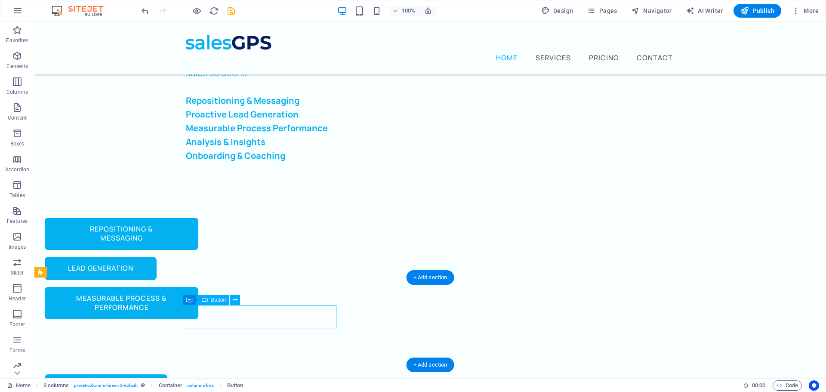
click at [198, 374] on div "analysis & insights" at bounding box center [122, 385] width 154 height 23
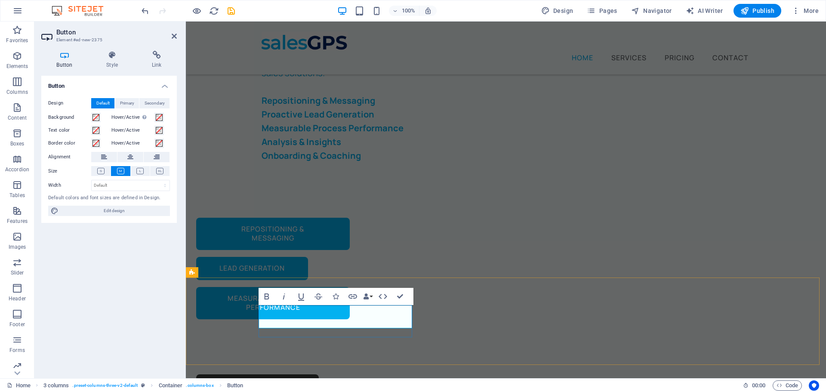
click at [300, 374] on link "analysis & insights" at bounding box center [257, 385] width 123 height 23
copy link "analysis & insights"
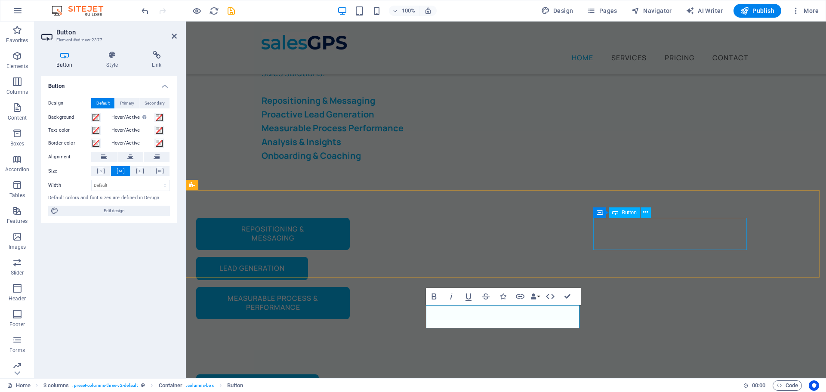
click at [350, 287] on div "measurable process & performance" at bounding box center [273, 303] width 154 height 32
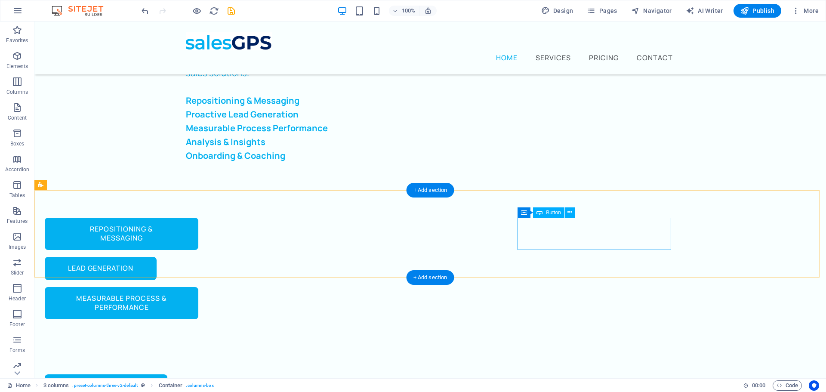
click at [198, 287] on div "measurable process & performance" at bounding box center [122, 303] width 154 height 32
click at [198, 257] on div "lead generation" at bounding box center [122, 268] width 154 height 23
click at [198, 287] on div "measurable process & performance" at bounding box center [122, 303] width 154 height 32
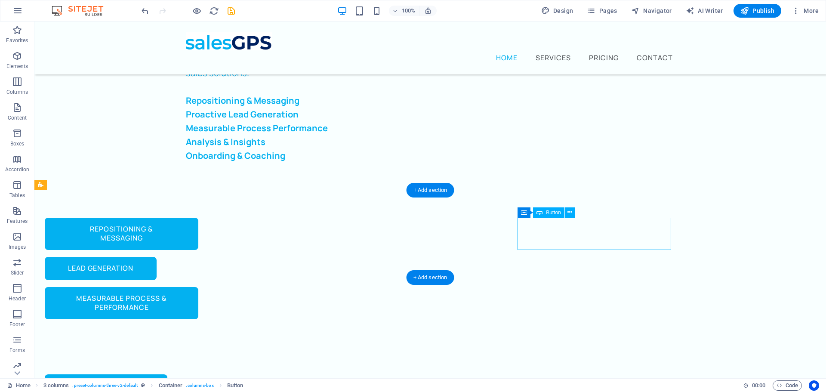
click at [198, 287] on div "measurable process & performance" at bounding box center [122, 303] width 154 height 32
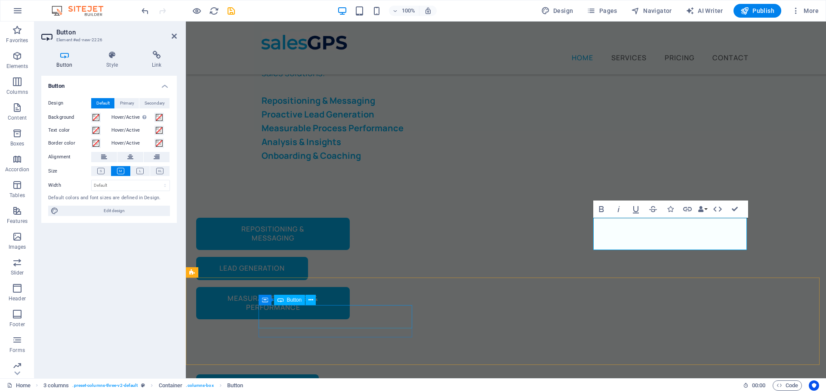
click at [298, 374] on div "analysis & insights" at bounding box center [273, 385] width 154 height 23
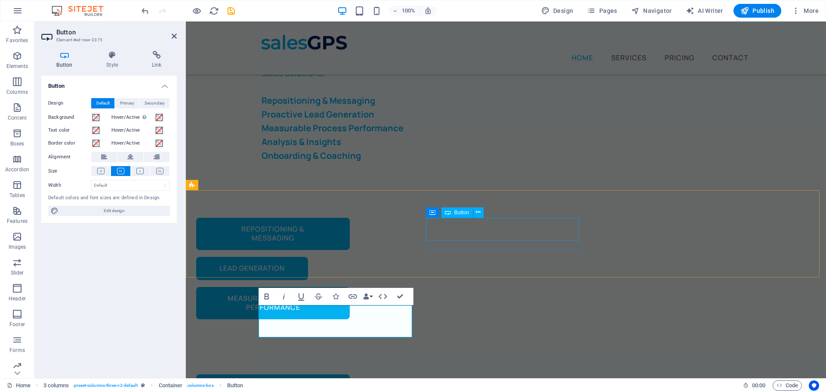
click at [350, 257] on div "lead generation" at bounding box center [273, 268] width 154 height 23
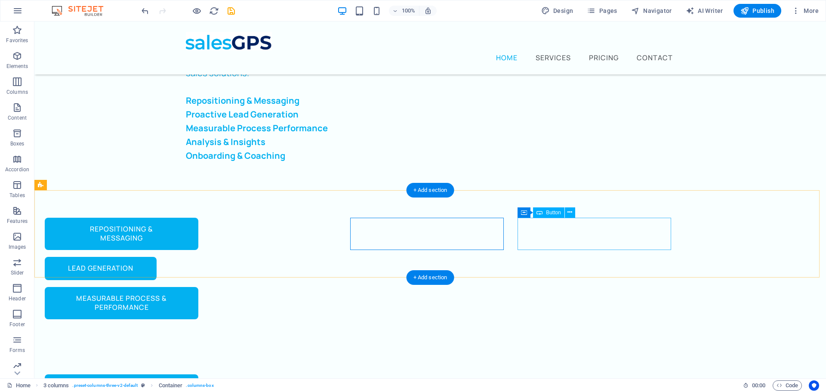
click at [198, 287] on div "measurable process & performance" at bounding box center [122, 303] width 154 height 32
click at [435, 239] on div "Repositioning & messaging lead generation measurable process & performance" at bounding box center [430, 268] width 792 height 157
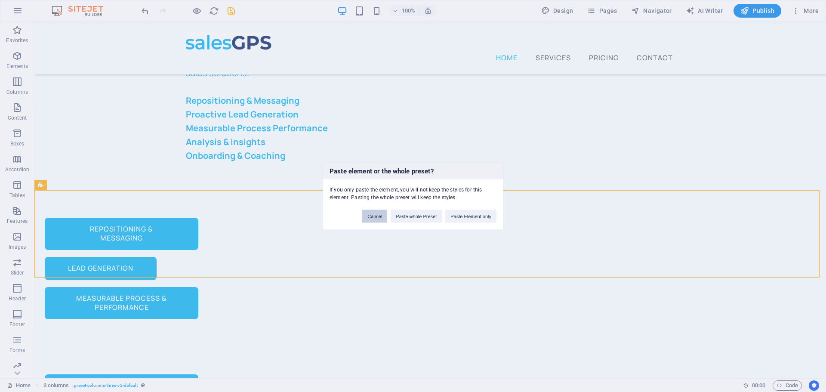
click at [380, 214] on button "Cancel" at bounding box center [374, 216] width 25 height 13
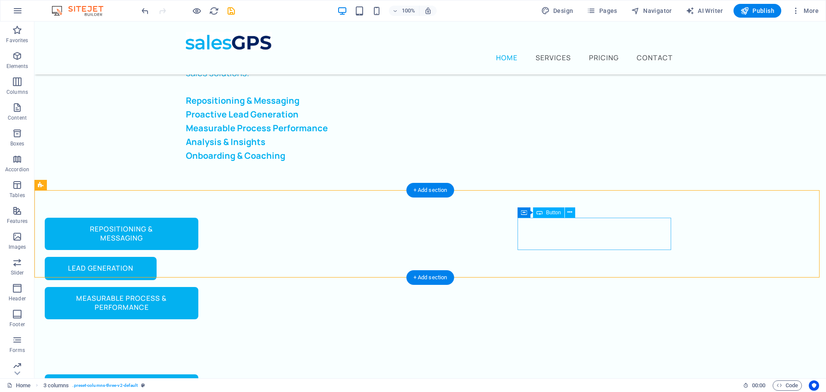
click at [198, 287] on div "measurable process & performance" at bounding box center [122, 303] width 154 height 32
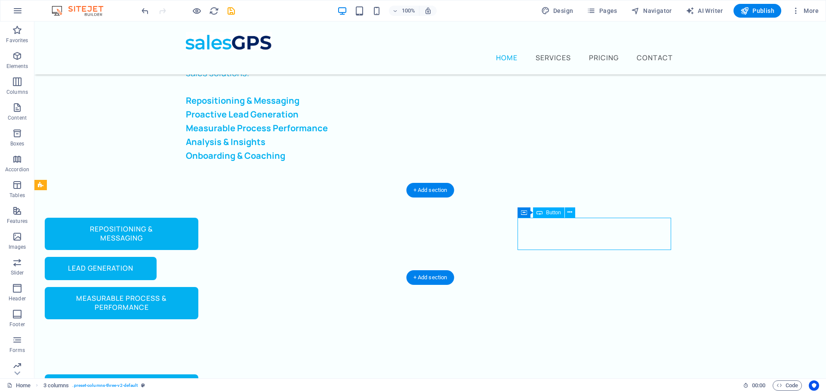
click at [198, 287] on div "measurable process & performance" at bounding box center [122, 303] width 154 height 32
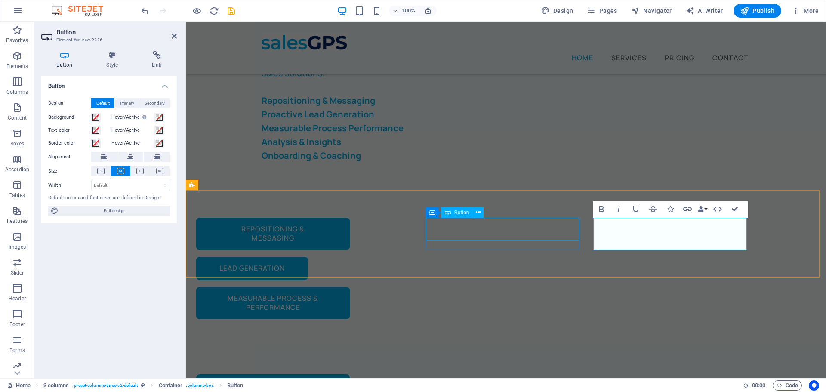
click at [350, 257] on div "lead generation" at bounding box center [273, 268] width 154 height 23
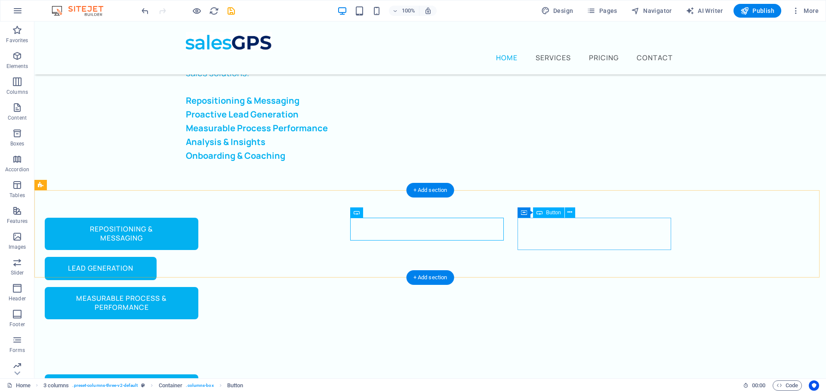
click at [198, 287] on div "measurable process & performance" at bounding box center [122, 303] width 154 height 32
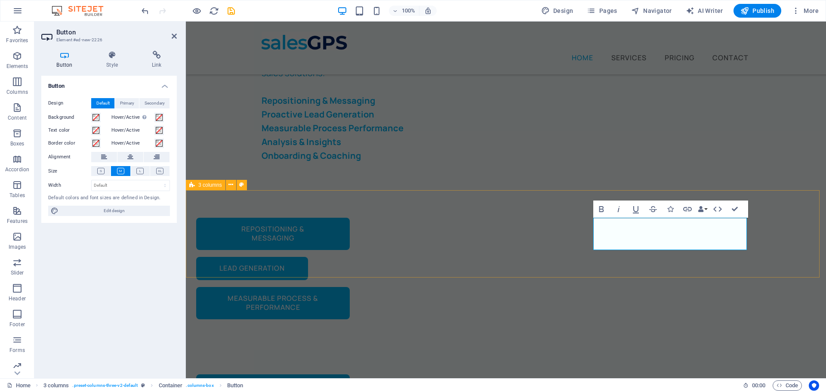
click at [584, 231] on div "Repositioning & messaging lead generation measurable process & performance" at bounding box center [506, 268] width 640 height 157
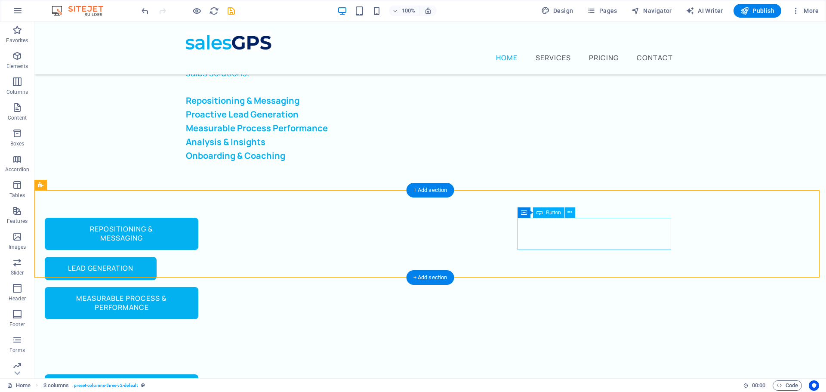
click at [198, 287] on div "measurable process & performance" at bounding box center [122, 303] width 154 height 32
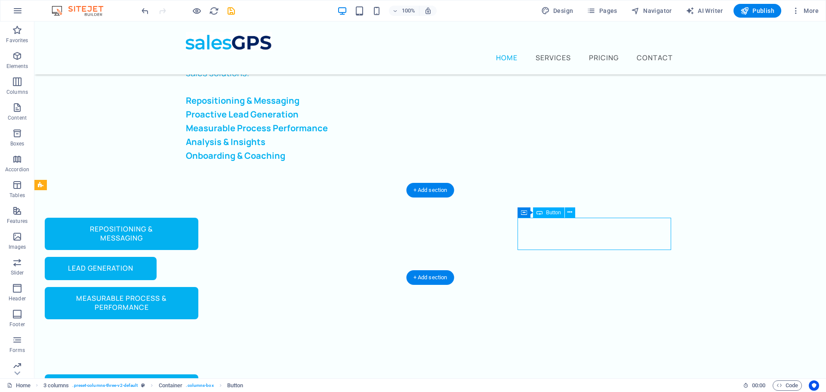
click at [198, 287] on div "measurable process & performance" at bounding box center [122, 303] width 154 height 32
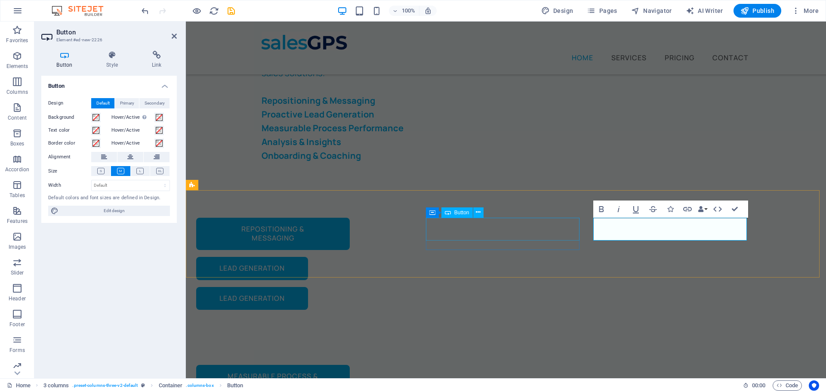
click at [350, 257] on div "lead generation" at bounding box center [273, 268] width 154 height 23
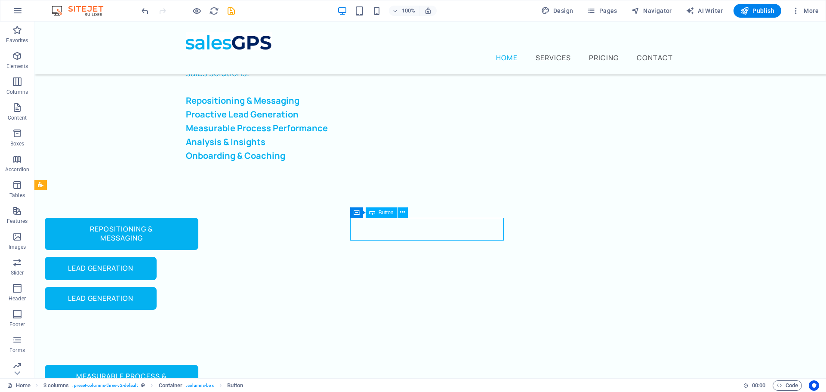
click at [198, 257] on div "lead generation" at bounding box center [122, 268] width 154 height 23
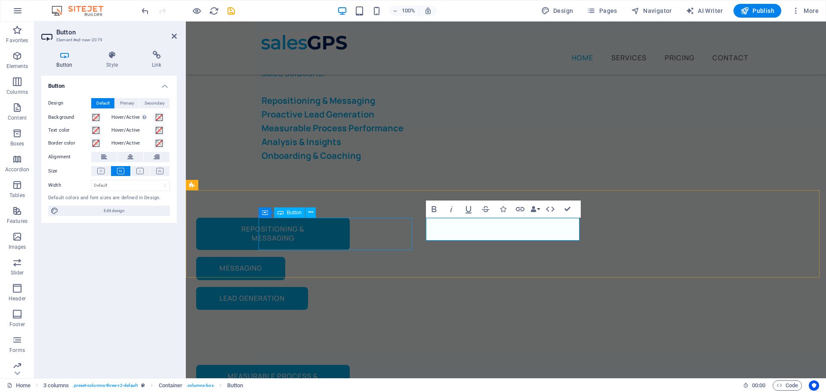
click at [321, 234] on div "Repositioning & messaging" at bounding box center [273, 234] width 154 height 32
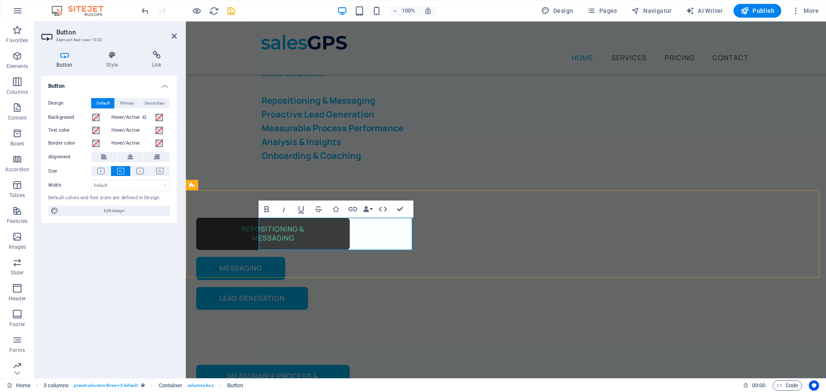
click at [350, 231] on link "Repositioning & messaging" at bounding box center [273, 234] width 154 height 32
click at [350, 230] on link "Repositioning & messaging" at bounding box center [273, 234] width 154 height 32
drag, startPoint x: 359, startPoint y: 231, endPoint x: 364, endPoint y: 239, distance: 9.7
click at [350, 239] on link "Repositioning & messaging" at bounding box center [273, 234] width 154 height 32
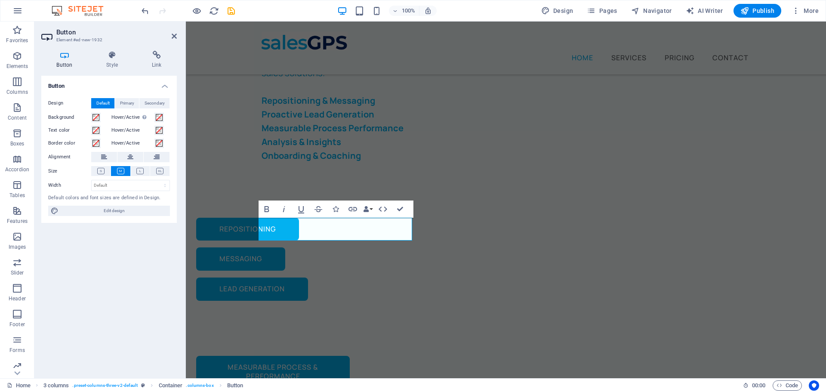
click at [152, 265] on div "Button Design Default Primary Secondary Background Hover/Active Switch to previ…" at bounding box center [109, 224] width 136 height 296
click at [200, 156] on div "Fractional VP Sales Services SalesGPS provides experienced sales leadership to …" at bounding box center [506, 81] width 640 height 217
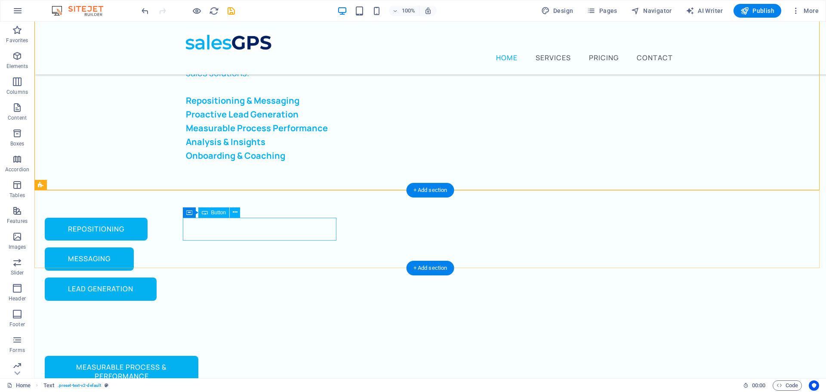
click at [198, 238] on div "Repositioning" at bounding box center [122, 229] width 154 height 23
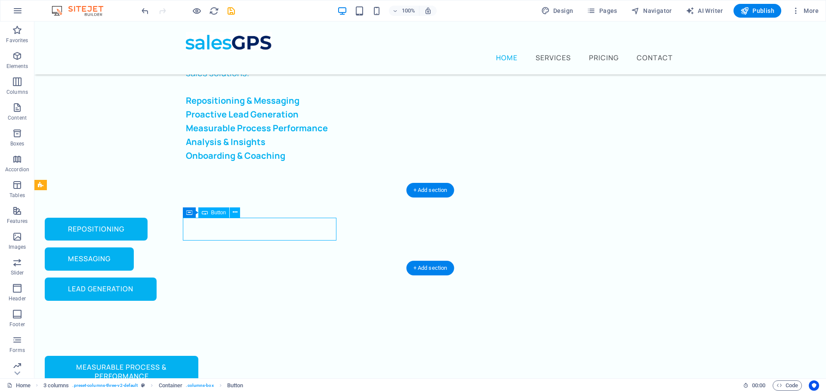
click at [198, 232] on div "Repositioning" at bounding box center [122, 229] width 154 height 23
click at [339, 240] on div "Repositioning messaging lead generation" at bounding box center [430, 259] width 792 height 138
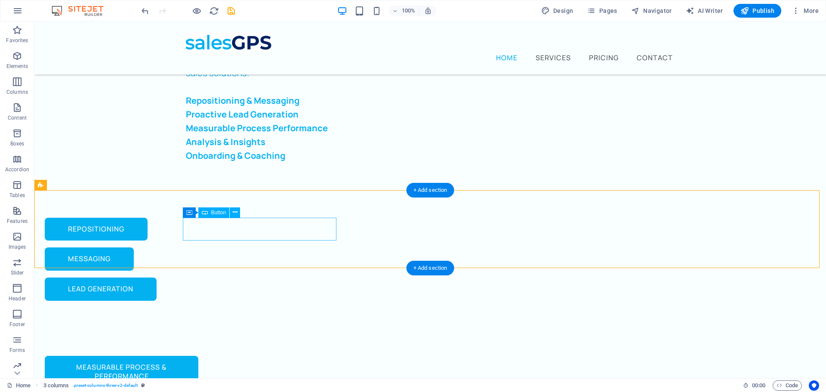
click at [198, 235] on div "Repositioning" at bounding box center [122, 229] width 154 height 23
click at [234, 214] on icon at bounding box center [235, 212] width 5 height 9
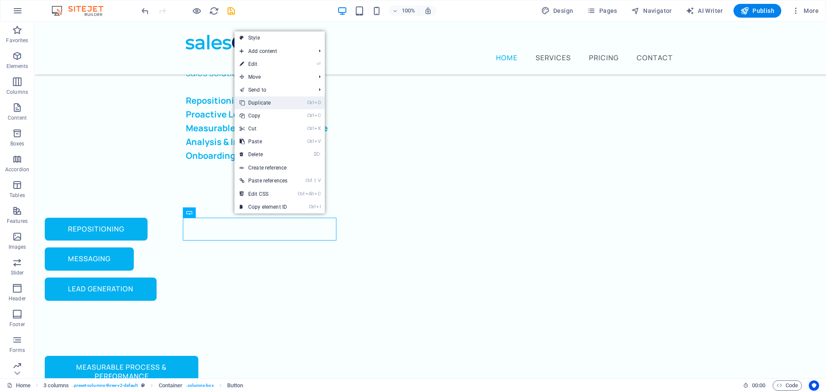
click at [267, 103] on link "Ctrl D Duplicate" at bounding box center [264, 102] width 58 height 13
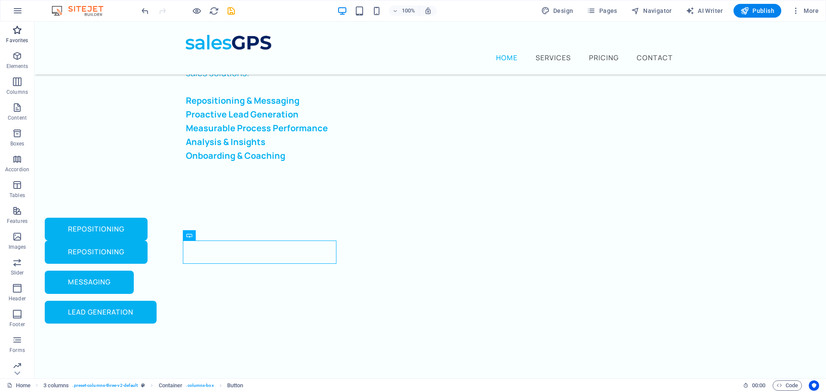
click at [23, 27] on span "Favorites" at bounding box center [17, 35] width 34 height 21
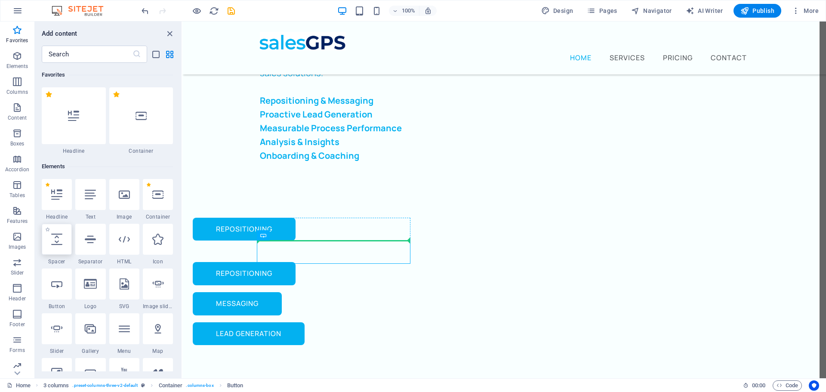
select select "px"
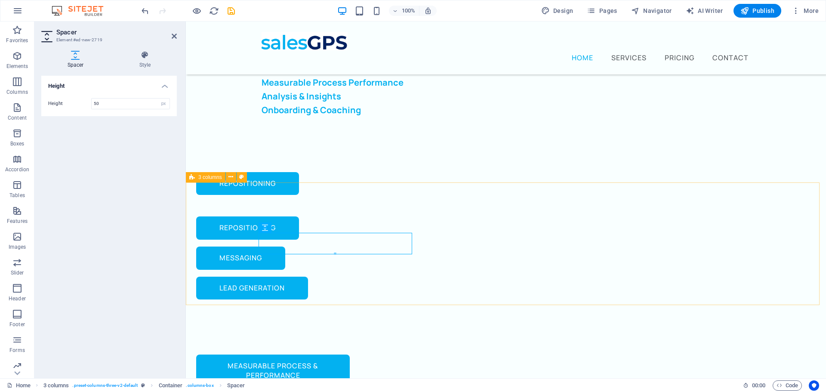
scroll to position [173, 0]
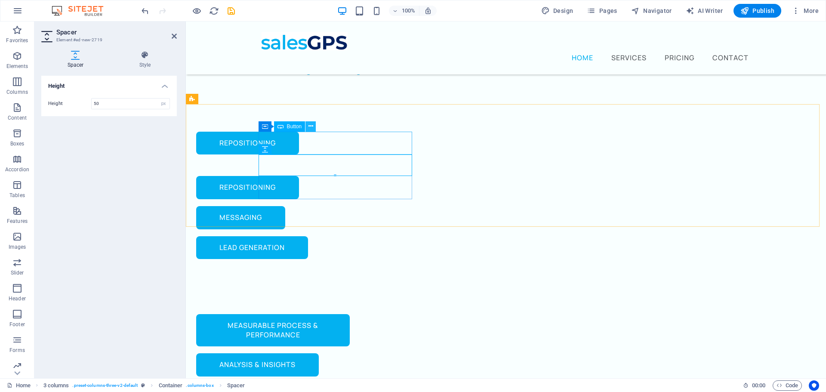
click at [307, 125] on button at bounding box center [311, 126] width 10 height 10
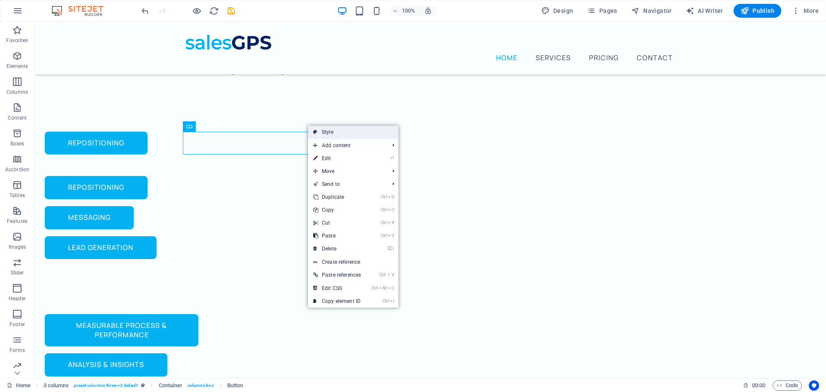
click at [343, 135] on link "Style" at bounding box center [353, 132] width 90 height 13
select select "rem"
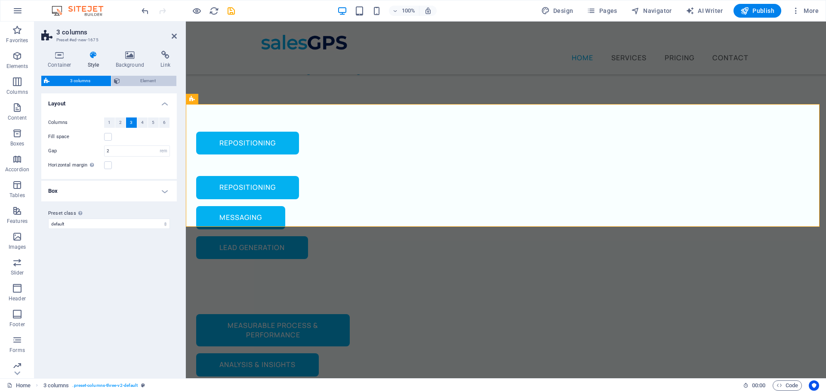
click at [139, 78] on span "Element" at bounding box center [149, 81] width 52 height 10
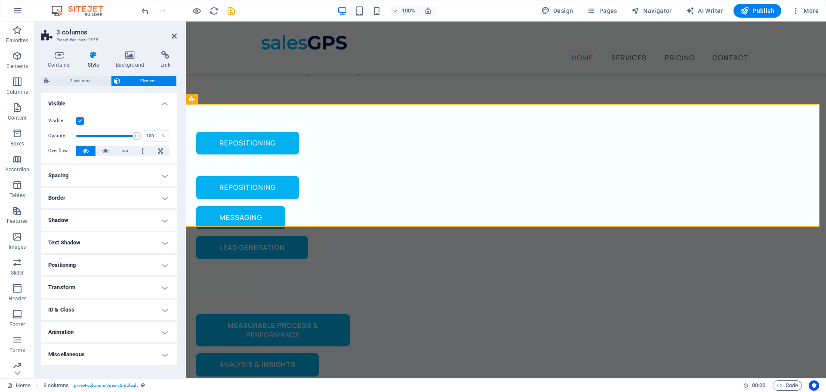
click at [161, 267] on h4 "Positioning" at bounding box center [109, 265] width 136 height 21
click at [164, 179] on h4 "Spacing" at bounding box center [109, 175] width 136 height 21
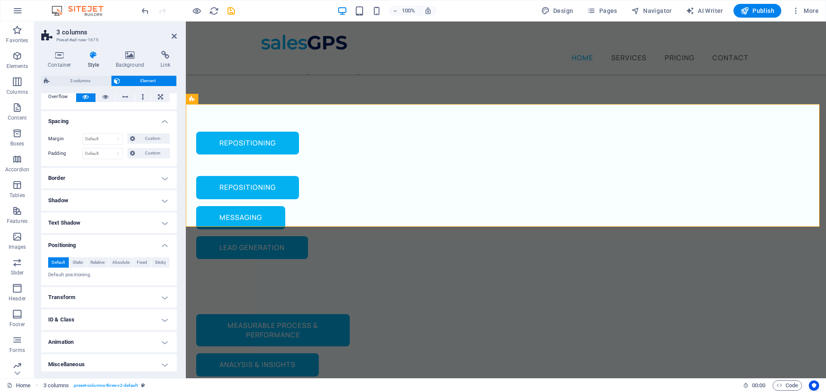
scroll to position [58, 0]
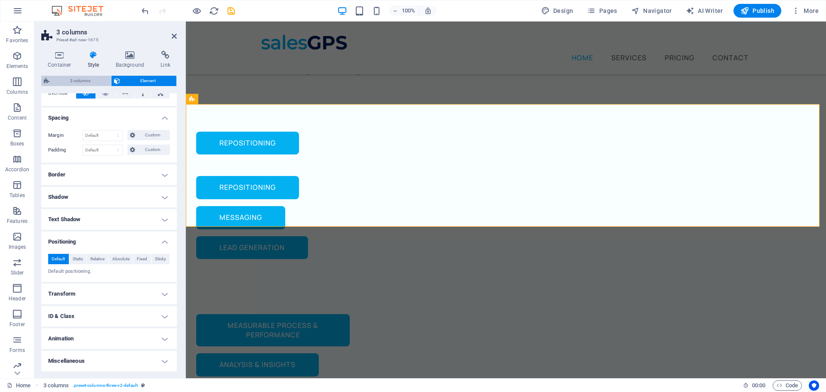
click at [77, 77] on span "3 columns" at bounding box center [80, 81] width 56 height 10
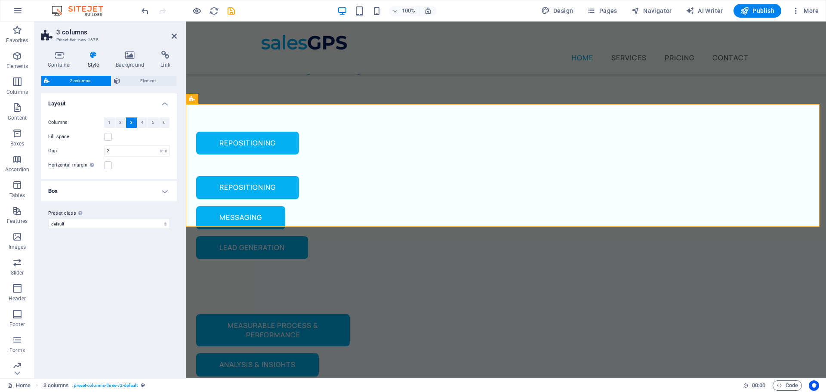
click at [164, 195] on h4 "Box" at bounding box center [109, 191] width 136 height 21
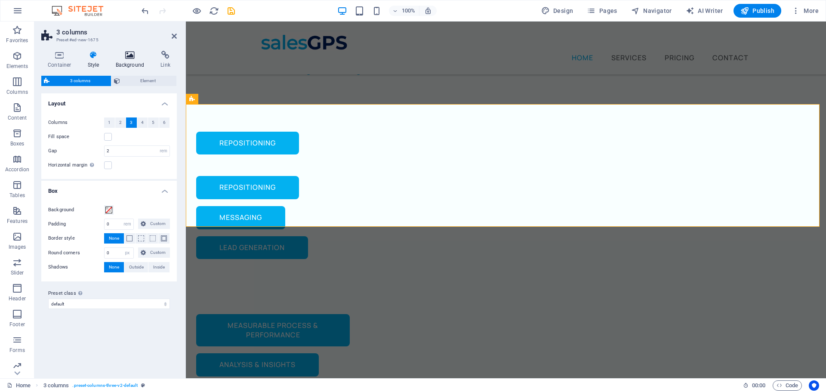
click at [130, 53] on icon at bounding box center [130, 55] width 42 height 9
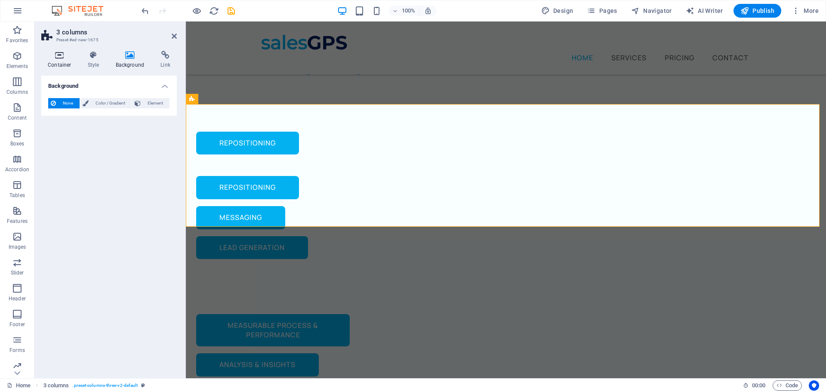
click at [68, 53] on icon at bounding box center [59, 55] width 37 height 9
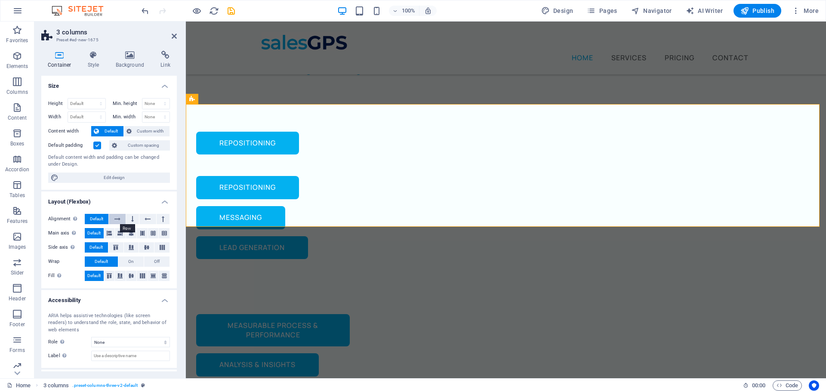
click at [113, 218] on button at bounding box center [117, 219] width 16 height 10
click at [133, 221] on icon at bounding box center [132, 219] width 3 height 10
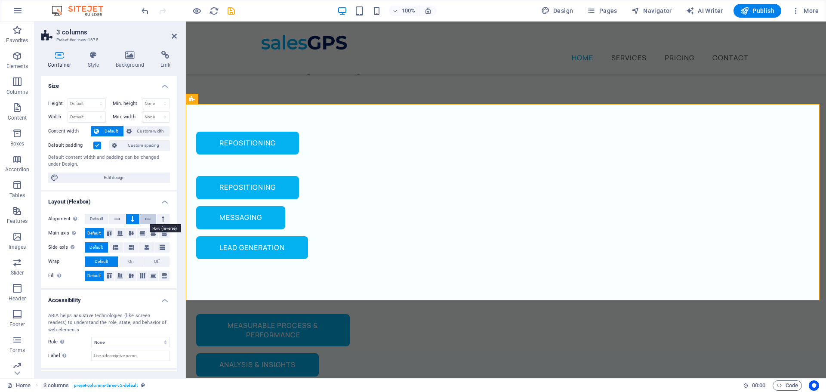
click at [145, 219] on icon at bounding box center [148, 219] width 6 height 10
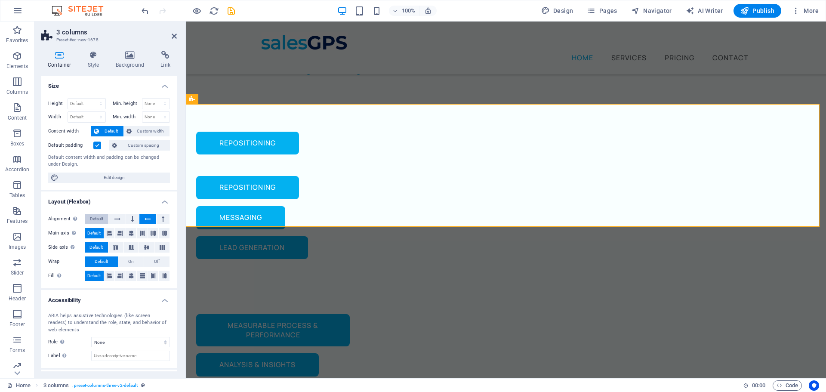
click at [101, 219] on span "Default" at bounding box center [96, 219] width 13 height 10
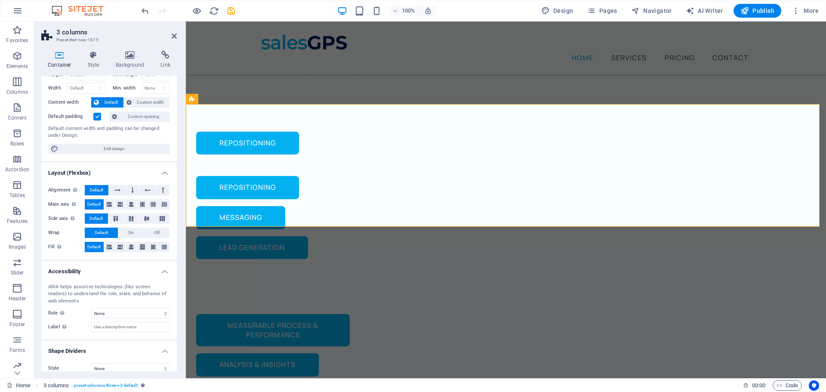
scroll to position [38, 0]
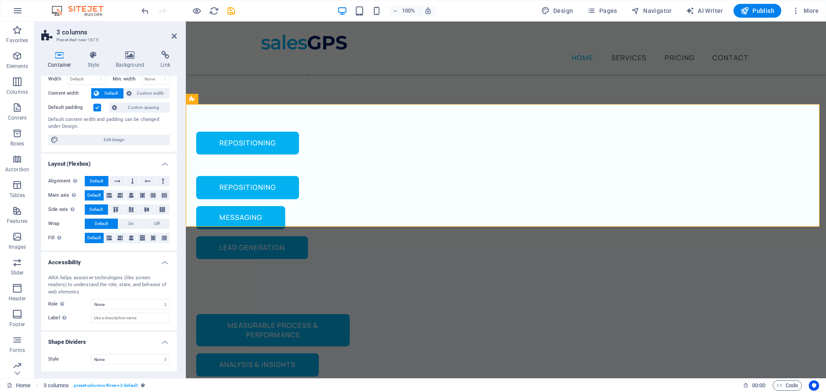
click at [177, 36] on aside "3 columns Preset #ed-new-1675 Container Style Background Link Size Height Defau…" at bounding box center [110, 200] width 152 height 357
drag, startPoint x: 176, startPoint y: 36, endPoint x: 142, endPoint y: 14, distance: 40.8
click at [176, 36] on icon at bounding box center [174, 36] width 5 height 7
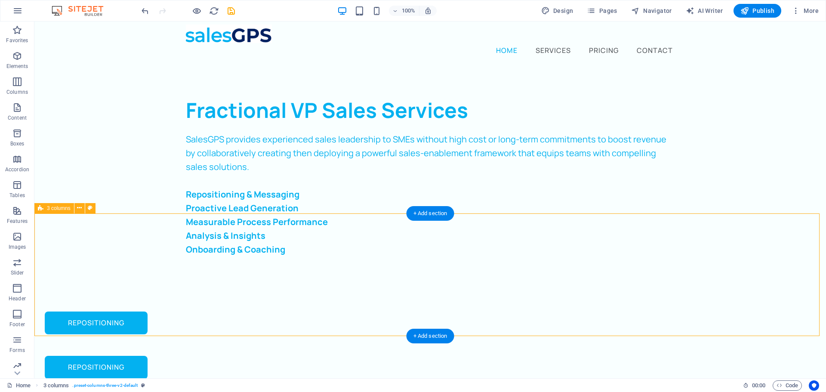
scroll to position [1, 0]
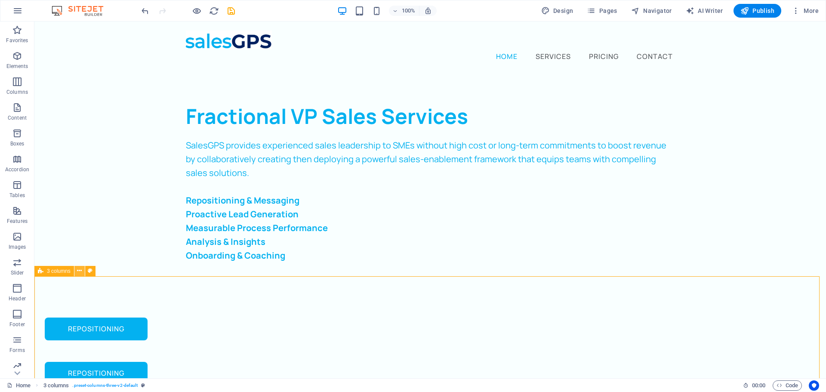
click at [80, 270] on icon at bounding box center [79, 270] width 5 height 9
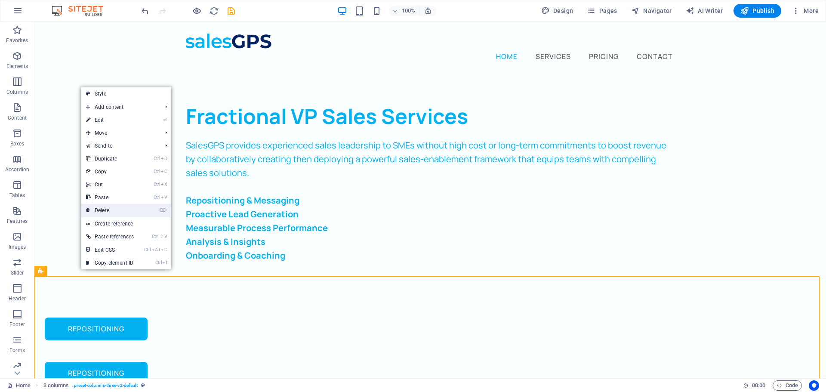
click at [116, 207] on link "⌦ Delete" at bounding box center [110, 210] width 58 height 13
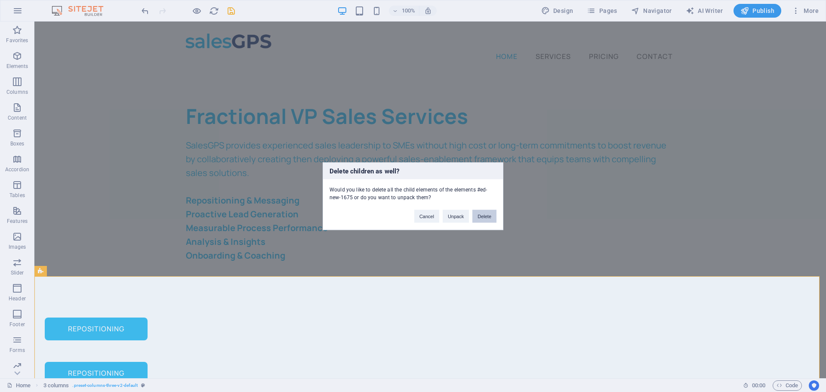
click at [482, 216] on button "Delete" at bounding box center [485, 216] width 24 height 13
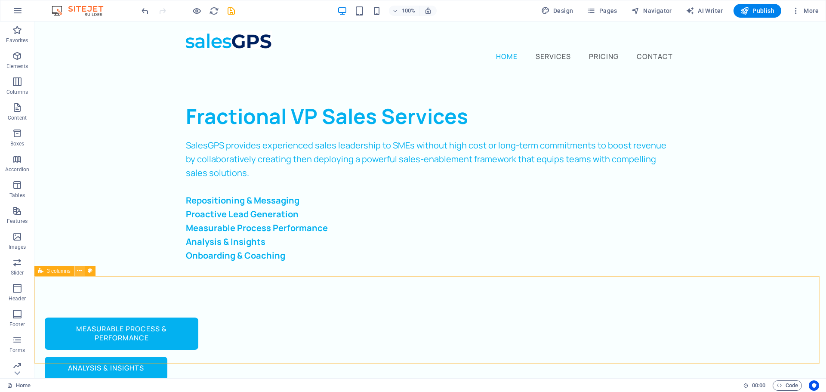
click at [80, 272] on icon at bounding box center [79, 270] width 5 height 9
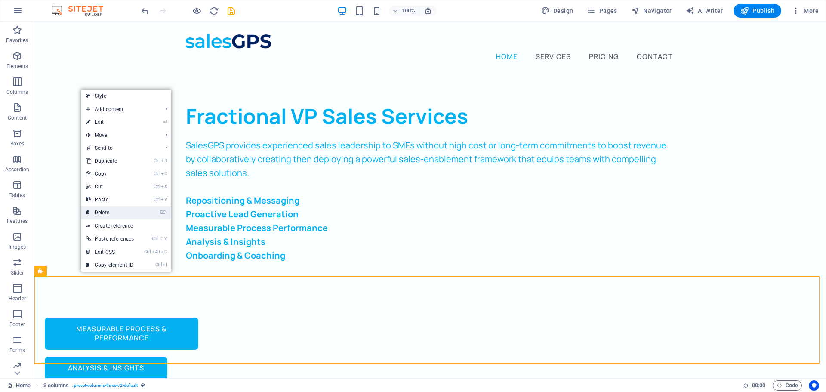
click at [129, 212] on link "⌦ Delete" at bounding box center [110, 212] width 58 height 13
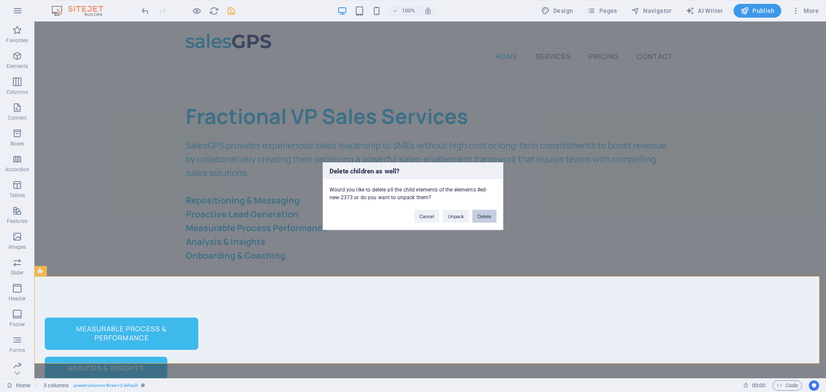
click at [489, 215] on button "Delete" at bounding box center [485, 216] width 24 height 13
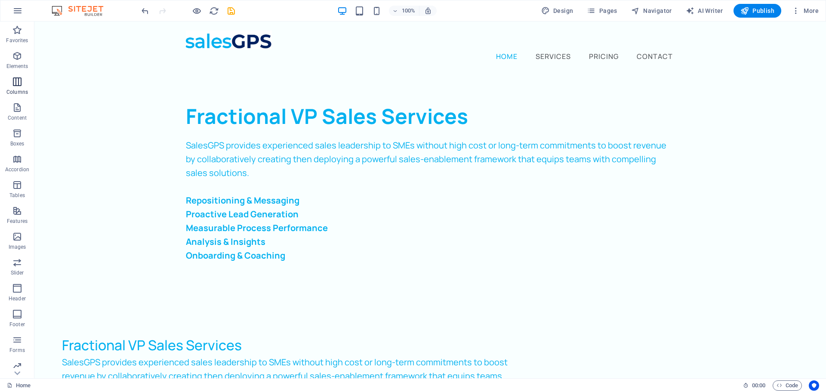
click at [20, 85] on icon "button" at bounding box center [17, 82] width 10 height 10
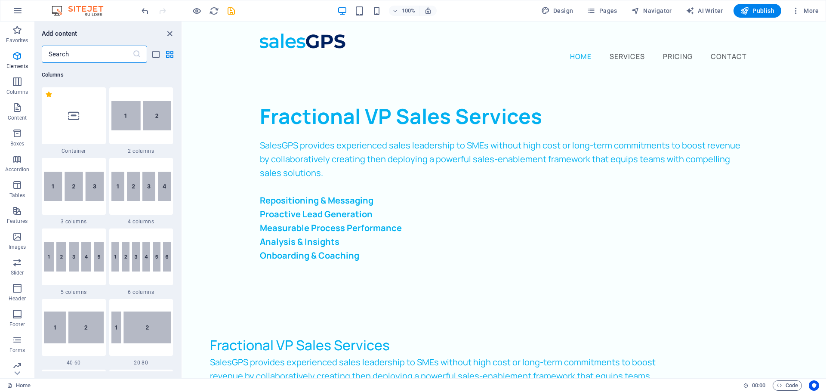
scroll to position [426, 0]
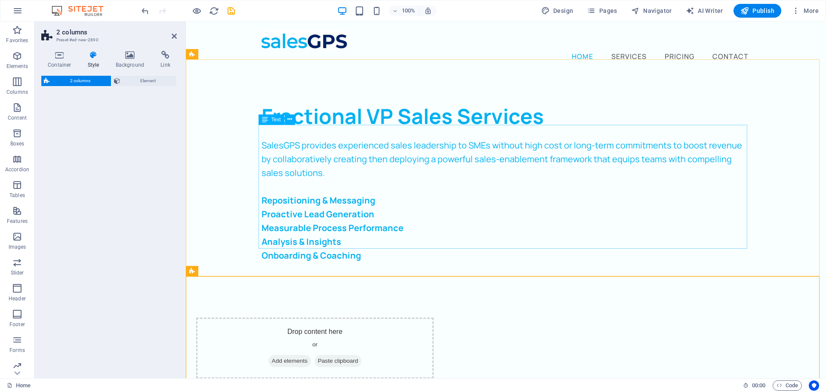
select select "rem"
select select "preset-columns-two-v2-default"
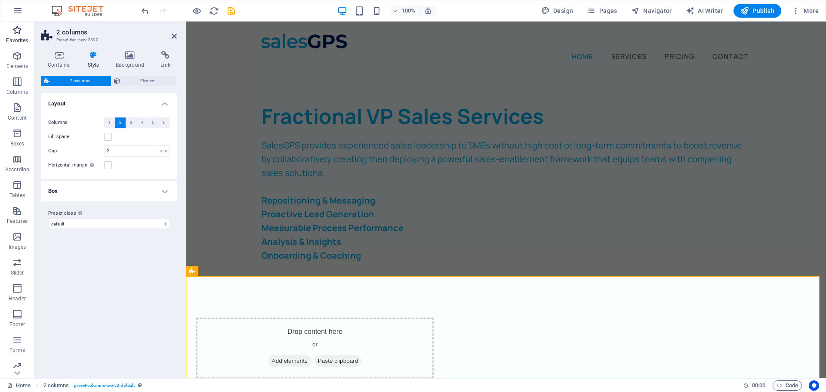
click at [21, 32] on icon "button" at bounding box center [17, 30] width 10 height 10
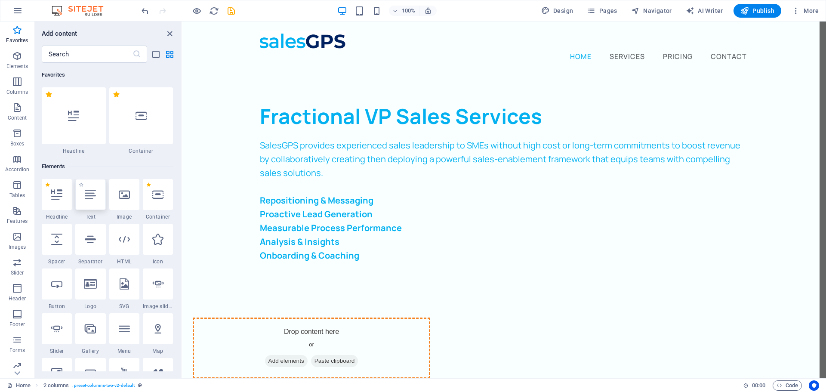
scroll to position [6, 0]
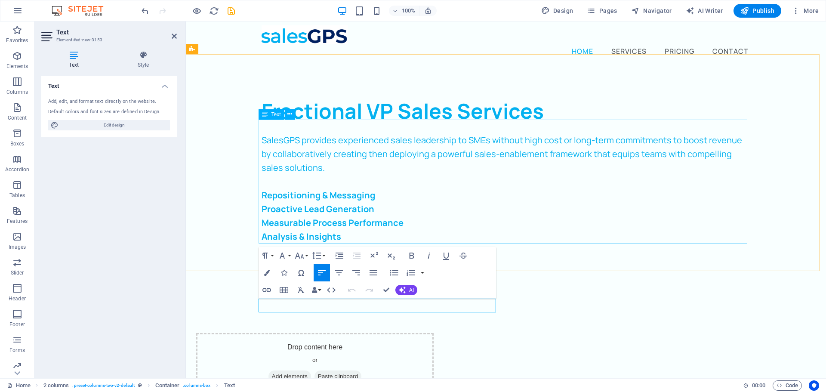
click at [301, 204] on div "SalesGPS provides experienced sales leadership to SMEs without high cost or lon…" at bounding box center [506, 195] width 489 height 124
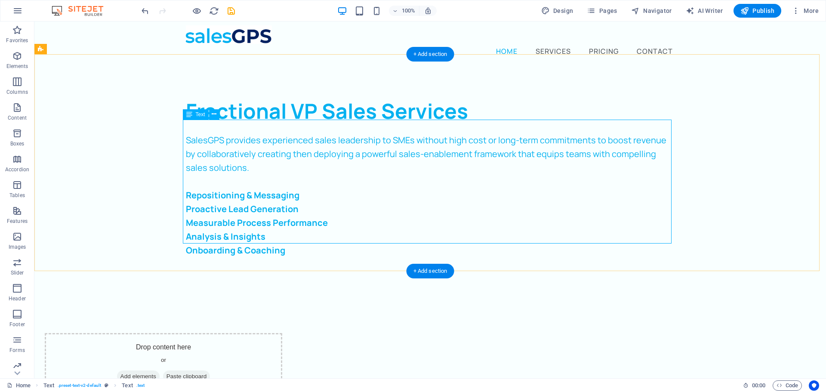
click at [243, 178] on div "SalesGPS provides experienced sales leadership to SMEs without high cost or lon…" at bounding box center [430, 195] width 489 height 124
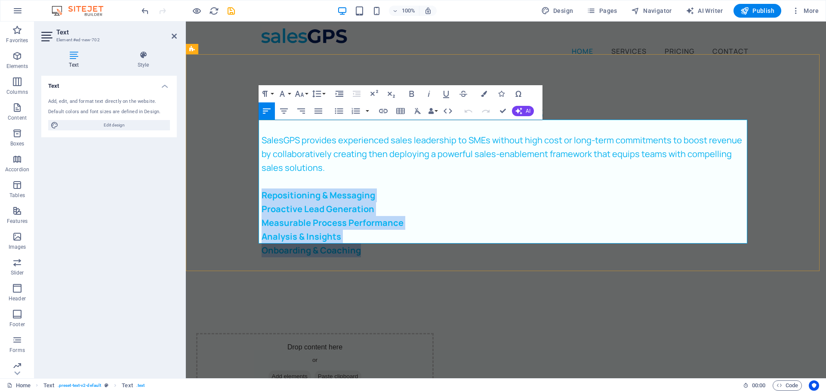
drag, startPoint x: 260, startPoint y: 181, endPoint x: 405, endPoint y: 238, distance: 155.8
click at [405, 238] on div "SalesGPS provides experienced sales leadership to SMEs without high cost or lon…" at bounding box center [506, 195] width 489 height 124
copy div "Repositioning & Messaging Proactive Lead Generation Measurable Process Performa…"
click at [299, 312] on div "New text element" at bounding box center [315, 319] width 238 height 14
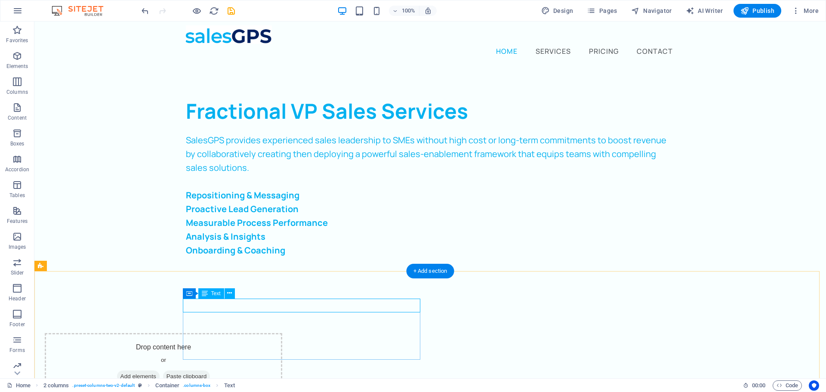
click at [282, 312] on div "New text element" at bounding box center [164, 319] width 238 height 14
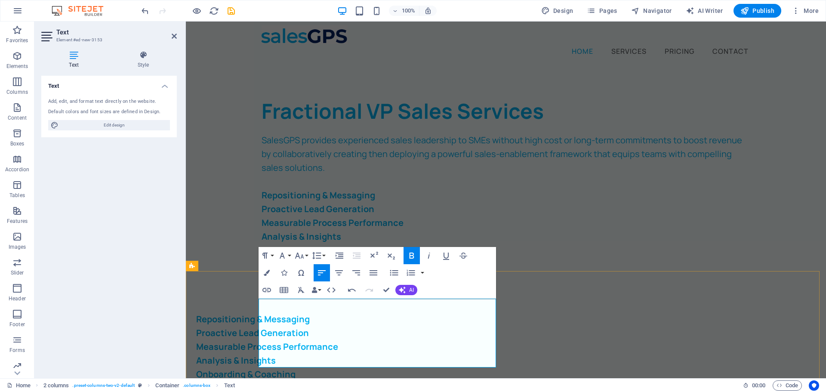
click at [310, 313] on strong "Repositioning & Messaging" at bounding box center [253, 319] width 114 height 12
click at [382, 326] on p "Proactive Lead Generation" at bounding box center [315, 333] width 238 height 14
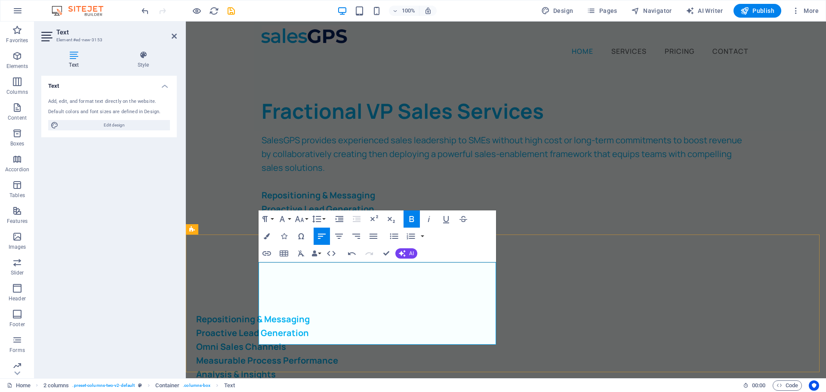
scroll to position [49, 0]
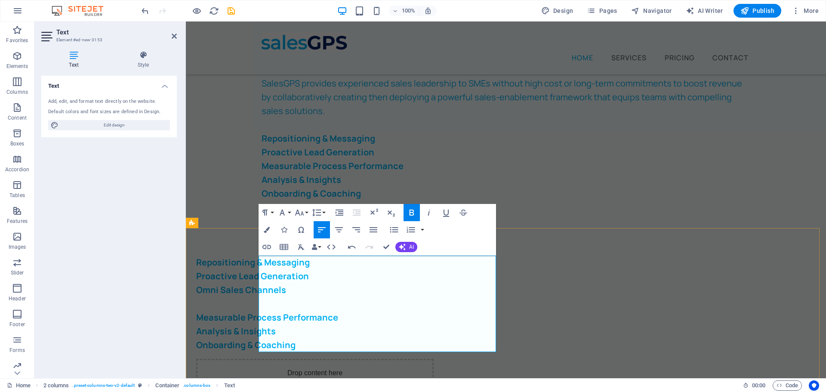
click at [309, 280] on strong "Proactive Lead Generation" at bounding box center [252, 276] width 113 height 12
copy strong "Proactive Lead Generation"
click at [335, 300] on p "​" at bounding box center [315, 304] width 238 height 14
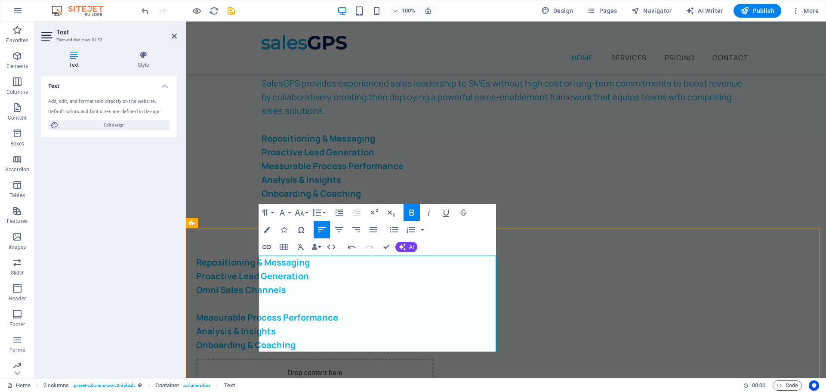
click at [276, 306] on p "​" at bounding box center [315, 304] width 238 height 14
click at [291, 274] on strong "Proactive Lead Generation" at bounding box center [252, 276] width 113 height 12
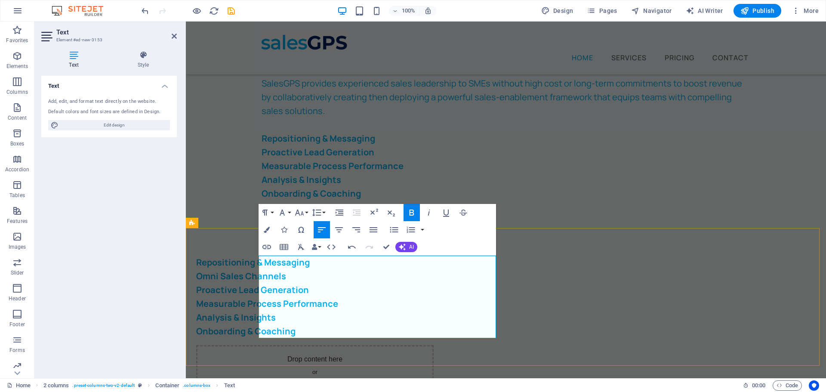
click at [350, 278] on p "Omni Sales Channels" at bounding box center [315, 276] width 238 height 14
click at [280, 274] on strong "Omni Sales Channels" at bounding box center [241, 276] width 90 height 12
click at [398, 264] on p "Repositioning & Messaging" at bounding box center [315, 263] width 238 height 14
click at [393, 275] on p "Omnichannel Sales Network" at bounding box center [315, 276] width 238 height 14
click at [371, 291] on p "​ Proactive Lead Generation" at bounding box center [315, 290] width 238 height 14
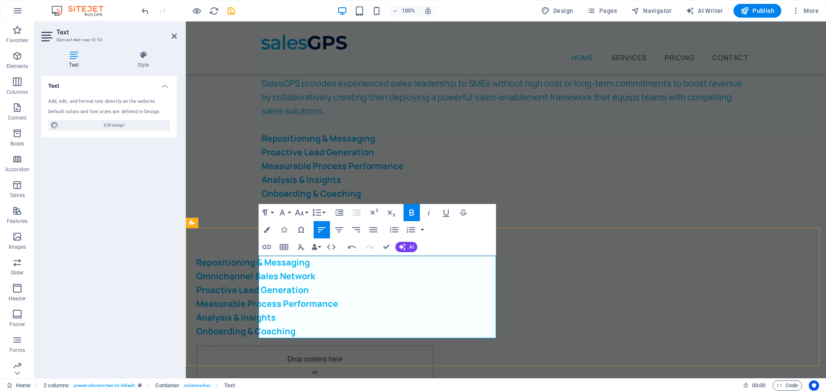
click at [379, 279] on p "Omnichannel Sales Network" at bounding box center [315, 276] width 238 height 14
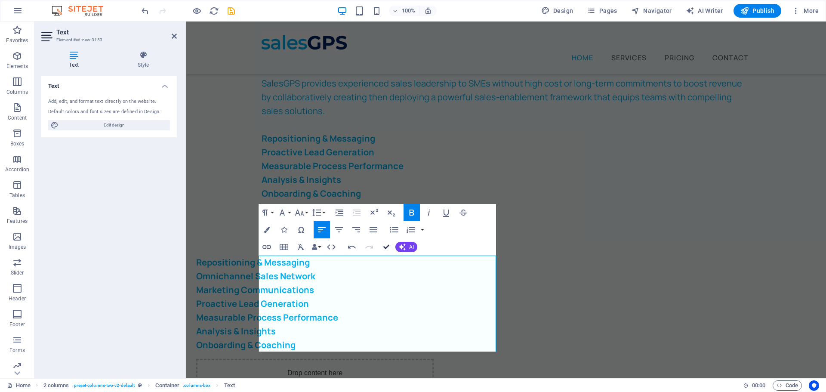
drag, startPoint x: 390, startPoint y: 244, endPoint x: 354, endPoint y: 229, distance: 38.4
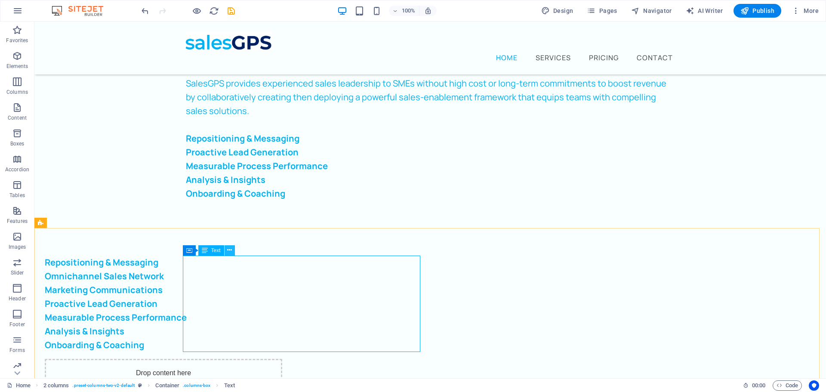
click at [229, 250] on icon at bounding box center [229, 250] width 5 height 9
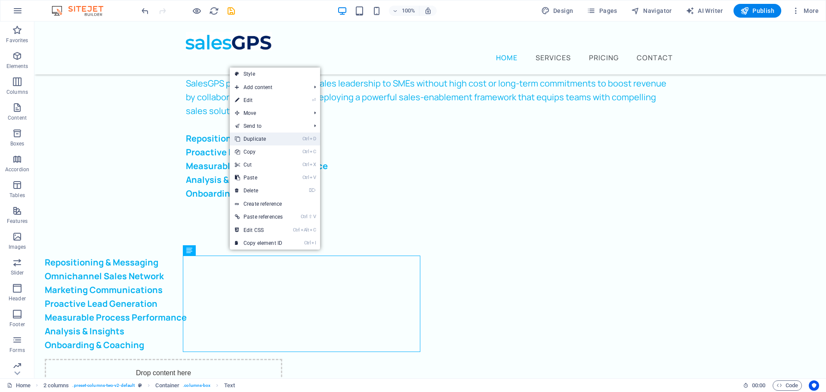
click at [257, 141] on link "Ctrl D Duplicate" at bounding box center [259, 139] width 58 height 13
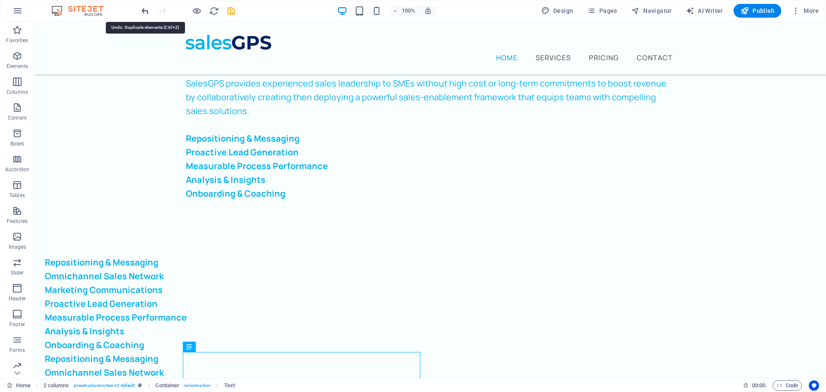
click at [141, 9] on icon "undo" at bounding box center [145, 11] width 10 height 10
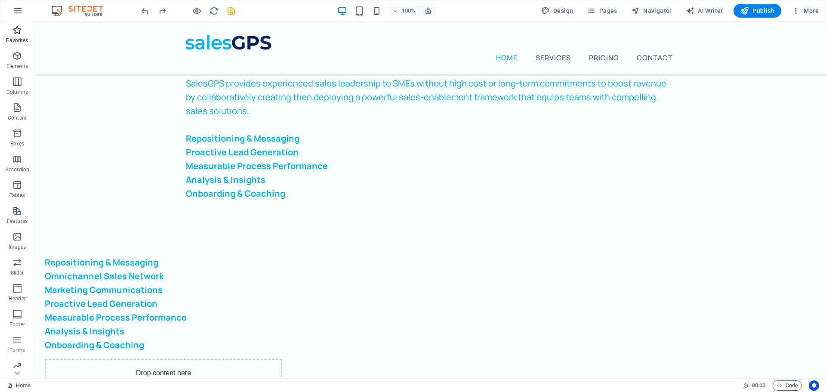
click at [19, 32] on icon "button" at bounding box center [17, 30] width 10 height 10
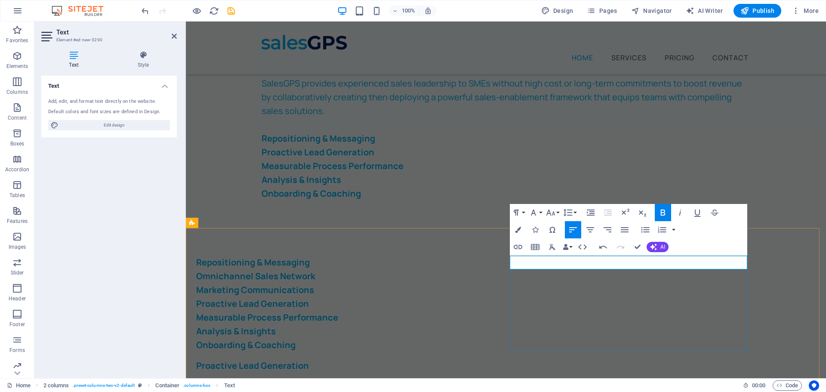
click at [309, 360] on strong "Proactive Lead Generation" at bounding box center [252, 366] width 113 height 12
click at [606, 228] on icon "button" at bounding box center [608, 229] width 8 height 5
click at [434, 359] on p "Measurable" at bounding box center [315, 366] width 238 height 14
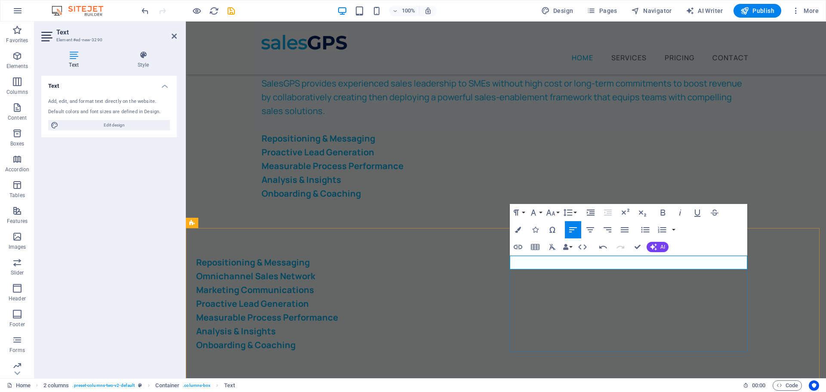
click at [434, 359] on p "Measurable" at bounding box center [315, 366] width 238 height 14
click at [516, 230] on icon "button" at bounding box center [518, 230] width 6 height 6
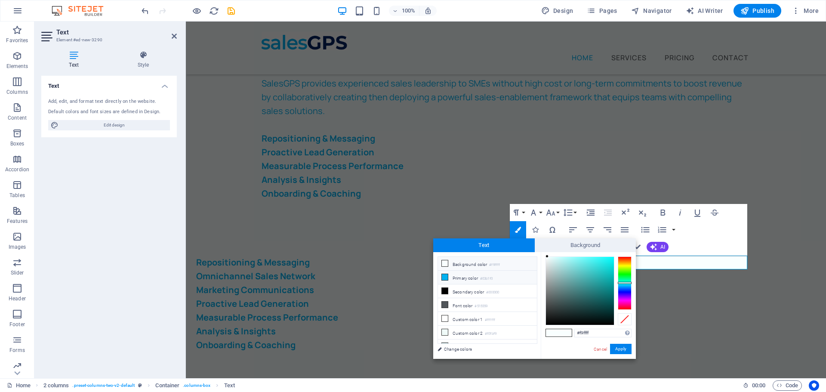
click at [450, 276] on li "Primary color #03b1f0" at bounding box center [487, 278] width 99 height 14
type input "#03b1f0"
click at [622, 349] on button "Apply" at bounding box center [621, 349] width 22 height 10
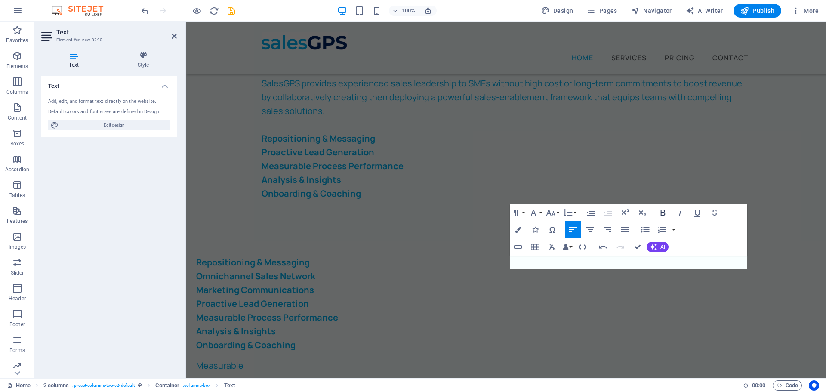
drag, startPoint x: 665, startPoint y: 211, endPoint x: 660, endPoint y: 218, distance: 8.7
click at [665, 212] on icon "button" at bounding box center [663, 213] width 5 height 6
click at [608, 232] on icon "button" at bounding box center [608, 230] width 10 height 10
click at [434, 360] on strong "Measurable" at bounding box center [408, 366] width 49 height 12
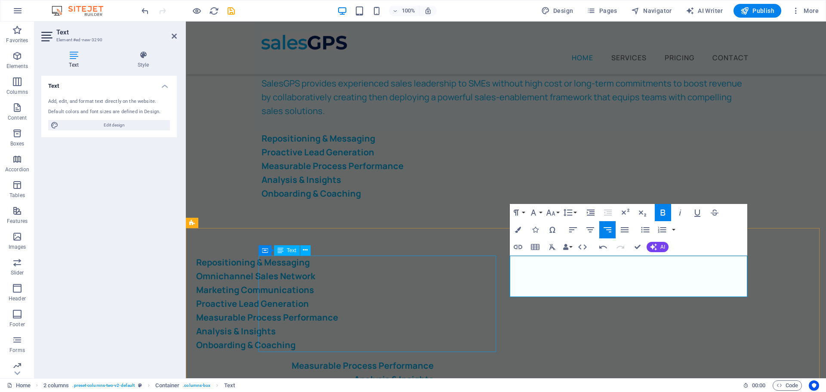
click at [301, 343] on div "Repositioning & Messaging Omnichannel Sales Network Marketing Communications Pr…" at bounding box center [315, 304] width 238 height 96
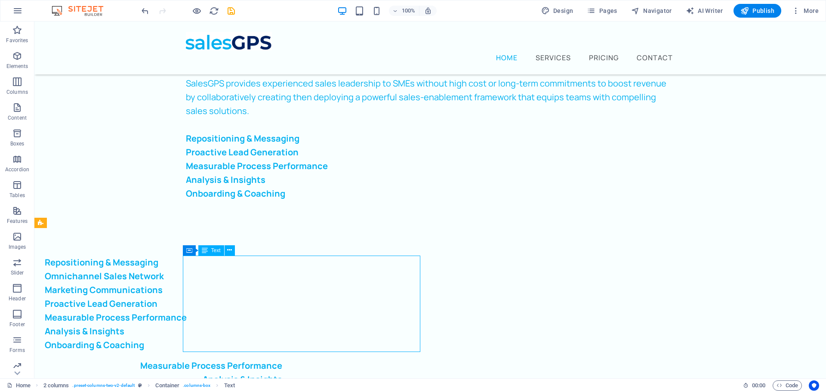
click at [272, 321] on div "Repositioning & Messaging Omnichannel Sales Network Marketing Communications Pr…" at bounding box center [164, 304] width 238 height 96
click at [201, 306] on div "Repositioning & Messaging Omnichannel Sales Network Marketing Communications Pr…" at bounding box center [164, 304] width 238 height 96
click at [189, 315] on div "Repositioning & Messaging Omnichannel Sales Network Marketing Communications Pr…" at bounding box center [164, 304] width 238 height 96
click at [189, 316] on div "Repositioning & Messaging Omnichannel Sales Network Marketing Communications Pr…" at bounding box center [164, 304] width 238 height 96
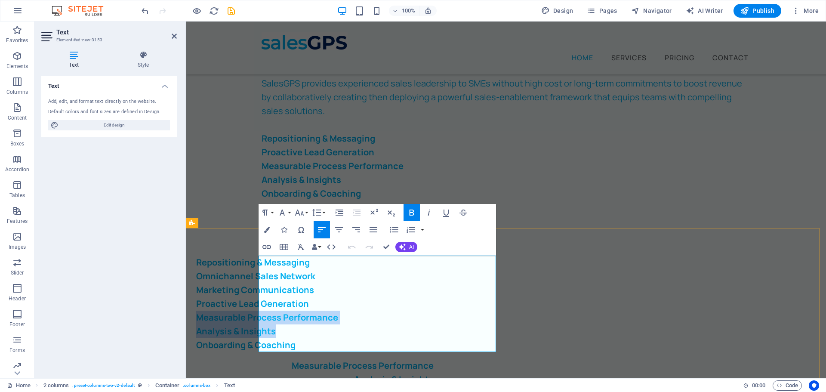
drag, startPoint x: 260, startPoint y: 318, endPoint x: 358, endPoint y: 328, distance: 98.7
click at [358, 328] on div "Repositioning & Messaging Omnichannel Sales Network Marketing Communications Pr…" at bounding box center [315, 304] width 238 height 96
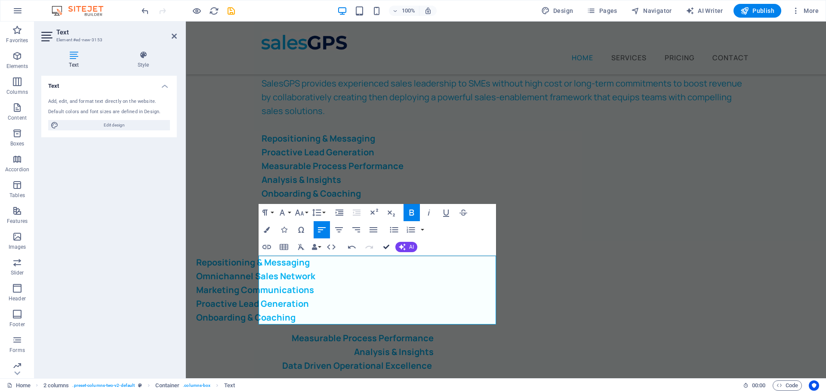
drag, startPoint x: 386, startPoint y: 245, endPoint x: 353, endPoint y: 228, distance: 37.2
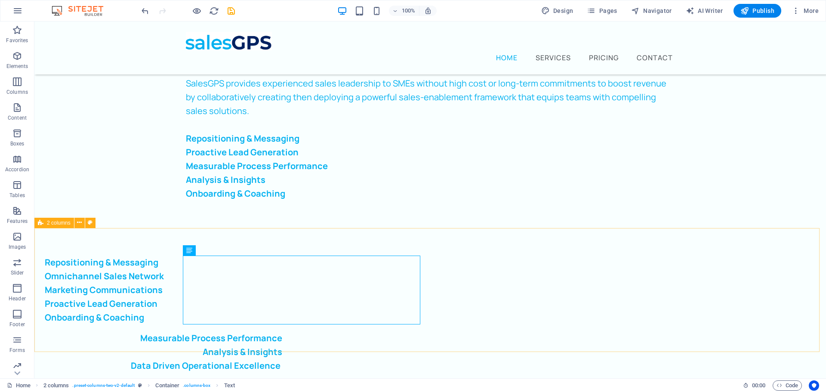
click at [62, 223] on span "2 columns" at bounding box center [59, 222] width 24 height 5
click at [79, 223] on icon at bounding box center [79, 222] width 5 height 9
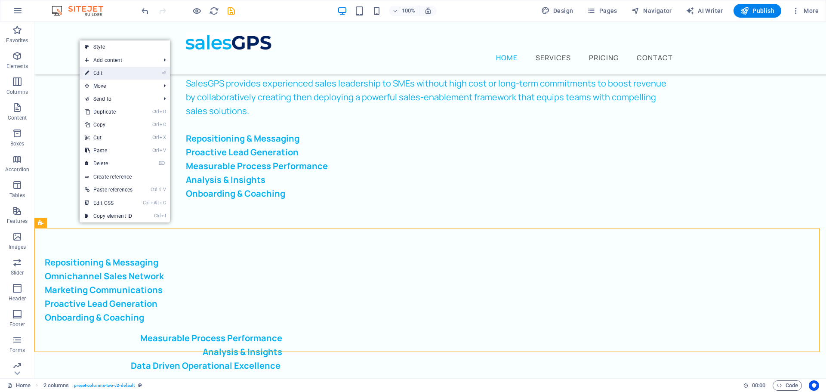
click at [113, 71] on link "⏎ Edit" at bounding box center [109, 73] width 58 height 13
select select "rem"
select select "preset-columns-two-v2-default"
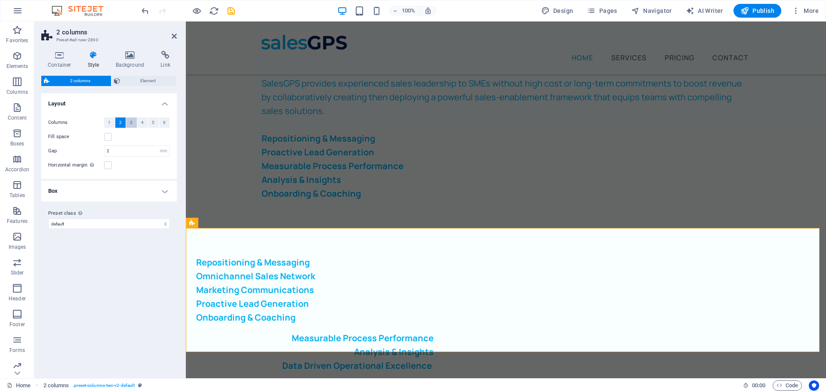
click at [131, 121] on span "3" at bounding box center [131, 123] width 3 height 10
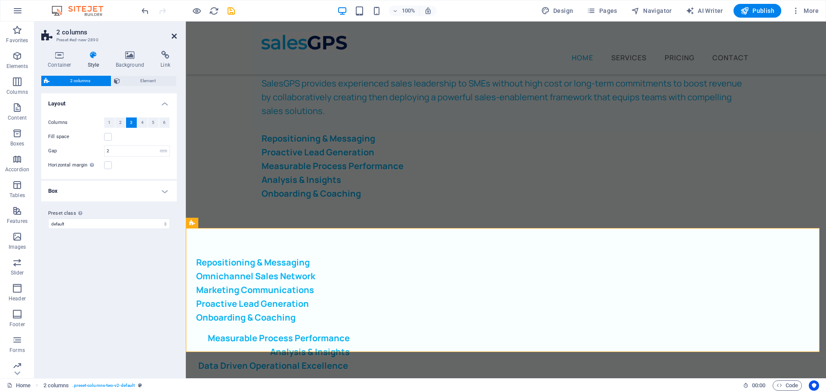
click at [173, 34] on icon at bounding box center [174, 36] width 5 height 7
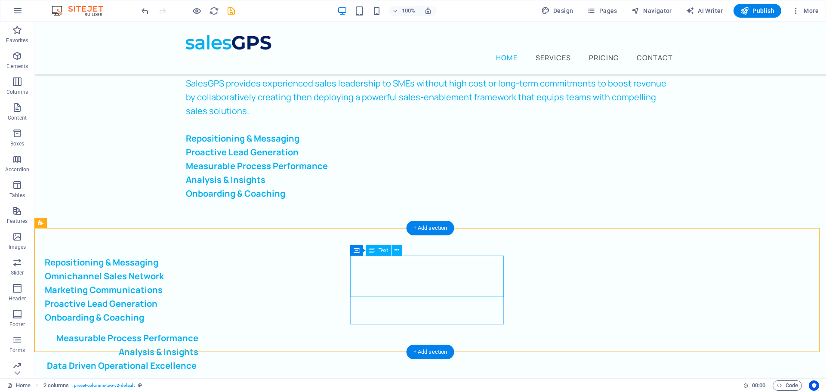
click at [198, 331] on div "Measurable Process Performance Analysis & Insights Data Driven Operational Exce…" at bounding box center [122, 351] width 154 height 41
click at [640, 281] on div "Repositioning & Messaging Omnichannel Sales Network Marketing Communications Pr…" at bounding box center [430, 314] width 792 height 172
click at [198, 331] on div "Measurable Process Performance Analysis & Insights Data Driven Operational Exce…" at bounding box center [122, 351] width 154 height 41
click at [679, 264] on div "Repositioning & Messaging Omnichannel Sales Network Marketing Communications Pr…" at bounding box center [430, 314] width 792 height 172
drag, startPoint x: 19, startPoint y: 33, endPoint x: 22, endPoint y: 49, distance: 17.1
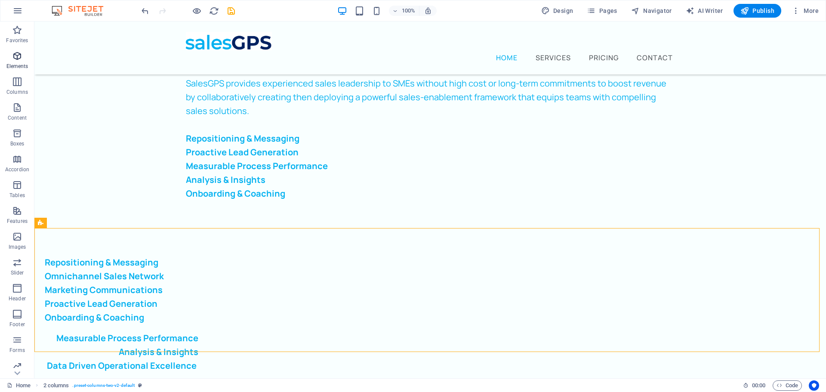
click at [19, 32] on icon "button" at bounding box center [17, 30] width 10 height 10
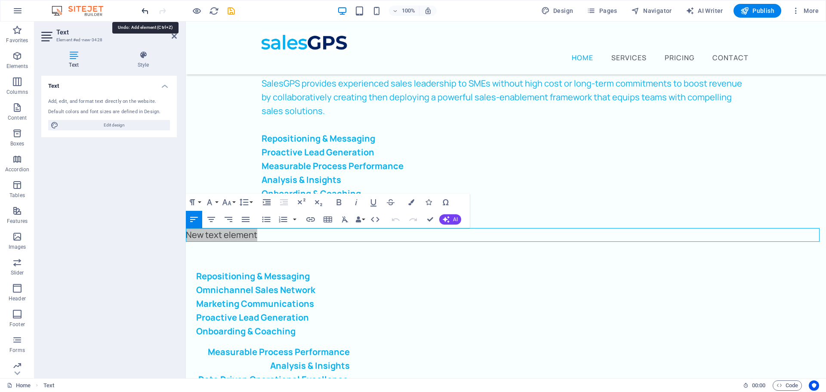
click at [143, 12] on icon "undo" at bounding box center [145, 11] width 10 height 10
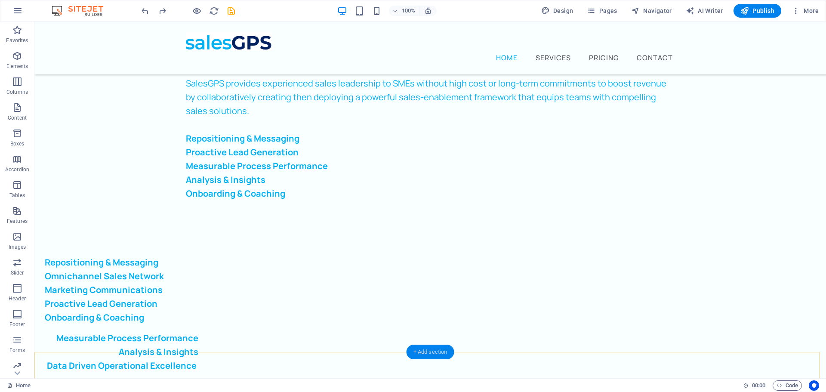
click at [430, 359] on div "+ Add section" at bounding box center [431, 352] width 48 height 15
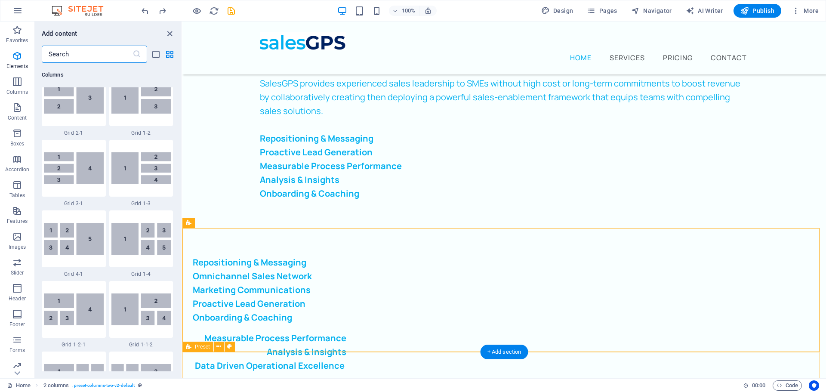
scroll to position [1506, 0]
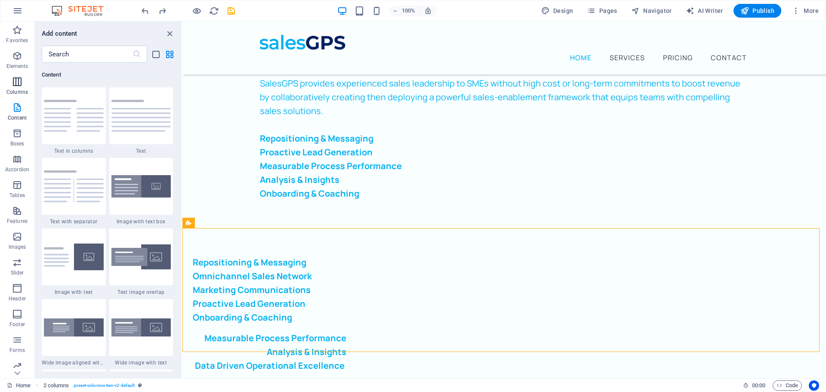
click at [22, 80] on icon "button" at bounding box center [17, 82] width 10 height 10
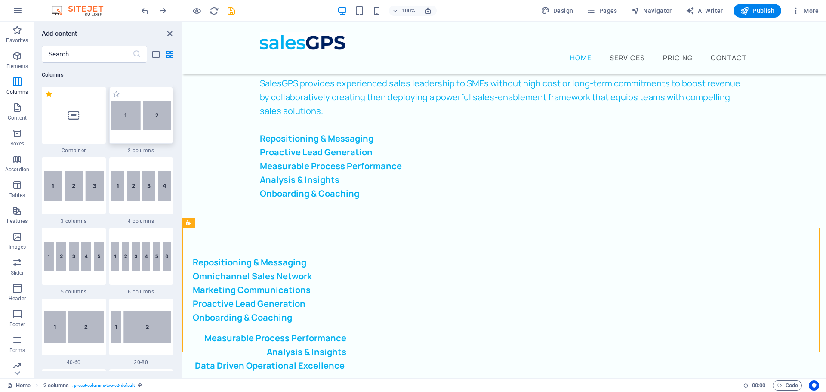
scroll to position [426, 0]
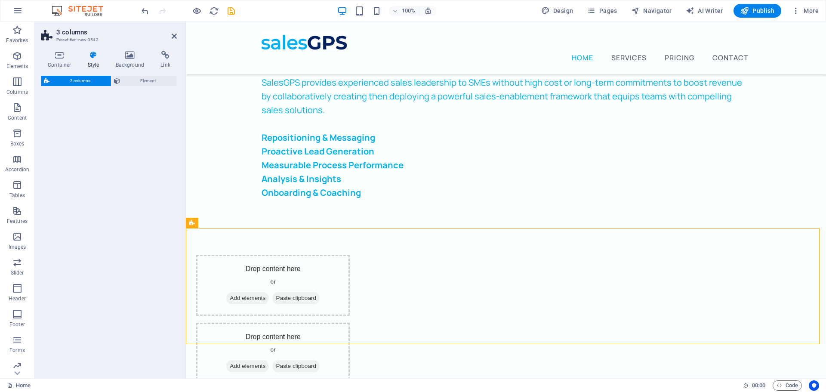
select select "rem"
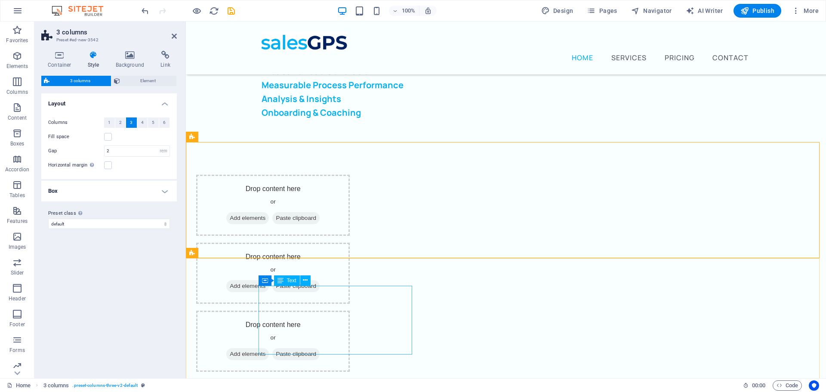
scroll to position [136, 0]
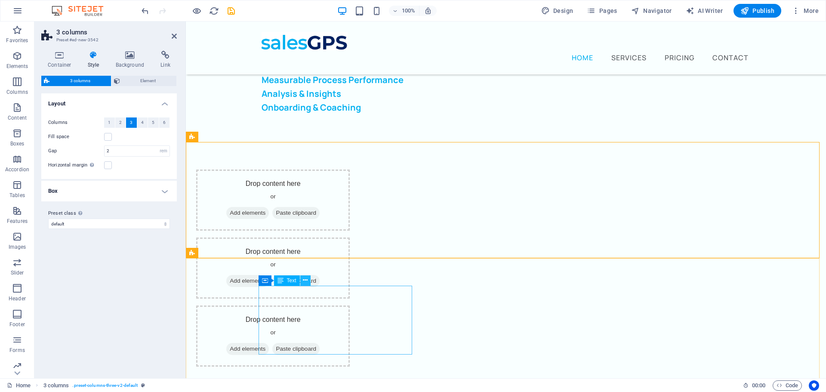
click at [308, 278] on button at bounding box center [305, 280] width 10 height 10
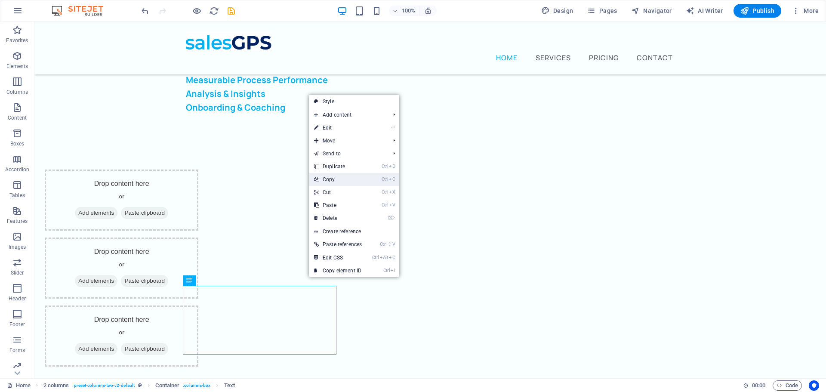
click at [332, 182] on link "Ctrl C Copy" at bounding box center [338, 179] width 58 height 13
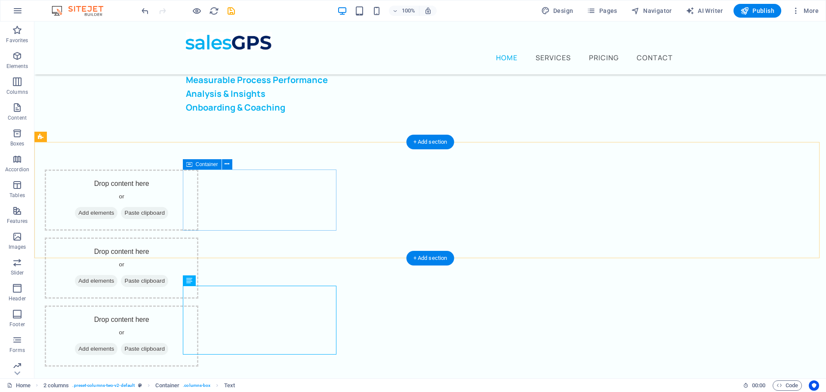
click at [198, 189] on div "Drop content here or Add elements Paste clipboard" at bounding box center [122, 200] width 154 height 61
click at [168, 211] on span "Paste clipboard" at bounding box center [144, 213] width 47 height 12
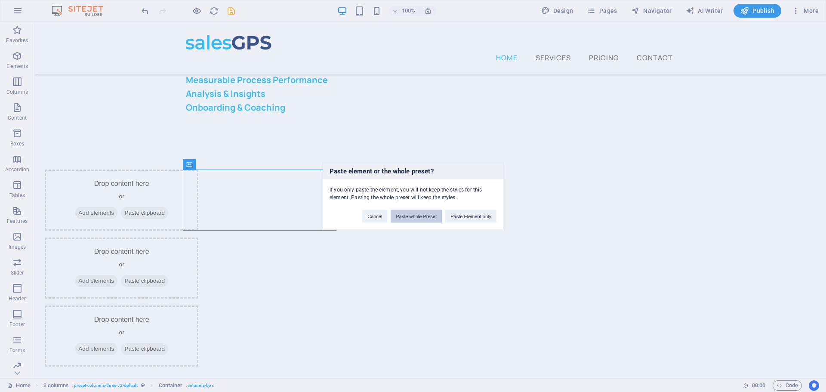
drag, startPoint x: 425, startPoint y: 216, endPoint x: 390, endPoint y: 195, distance: 40.8
click at [425, 216] on button "Paste whole Preset" at bounding box center [416, 216] width 51 height 13
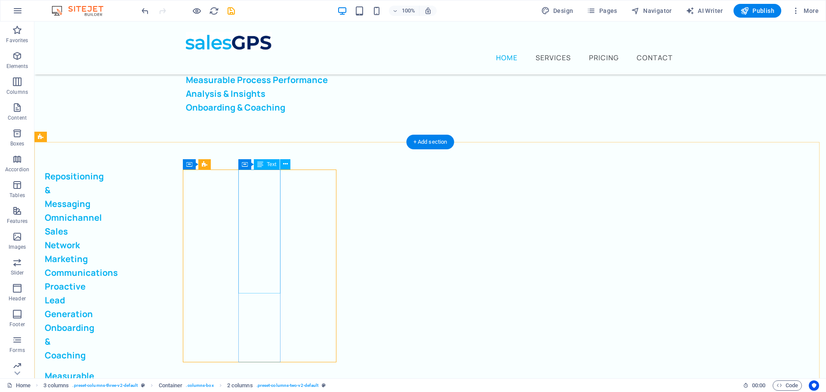
click at [87, 218] on div "Repositioning & Messaging Omnichannel Sales Network Marketing Communications Pr…" at bounding box center [66, 266] width 42 height 193
click at [285, 164] on icon at bounding box center [285, 164] width 5 height 9
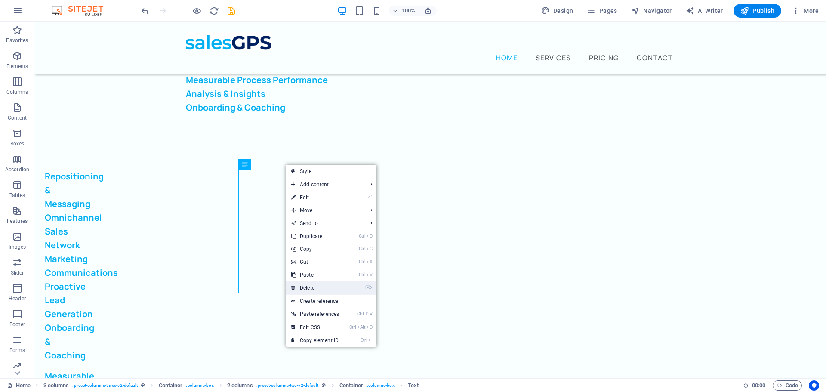
click at [328, 283] on link "⌦ Delete" at bounding box center [315, 287] width 58 height 13
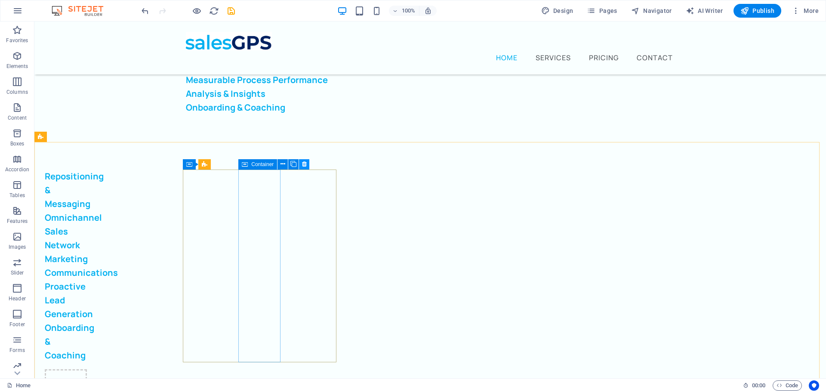
click at [302, 165] on icon at bounding box center [304, 164] width 5 height 9
click at [198, 213] on div "Repositioning & Messaging Omnichannel Sales Network Marketing Communications Pr…" at bounding box center [122, 266] width 154 height 193
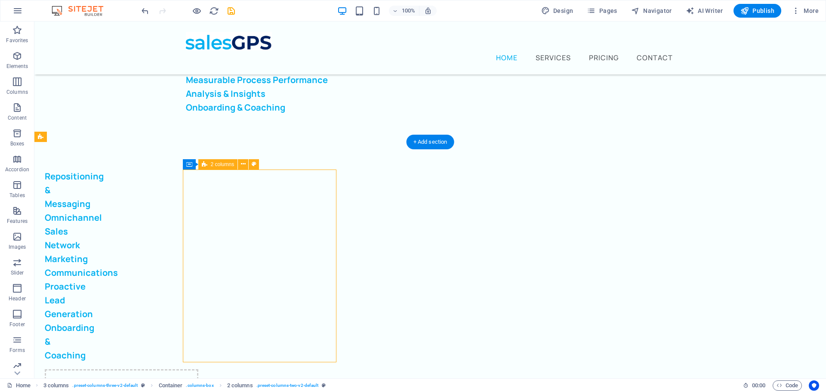
click at [198, 316] on div "Repositioning & Messaging Omnichannel Sales Network Marketing Communications Pr…" at bounding box center [122, 266] width 154 height 193
click at [144, 11] on icon "undo" at bounding box center [145, 11] width 10 height 10
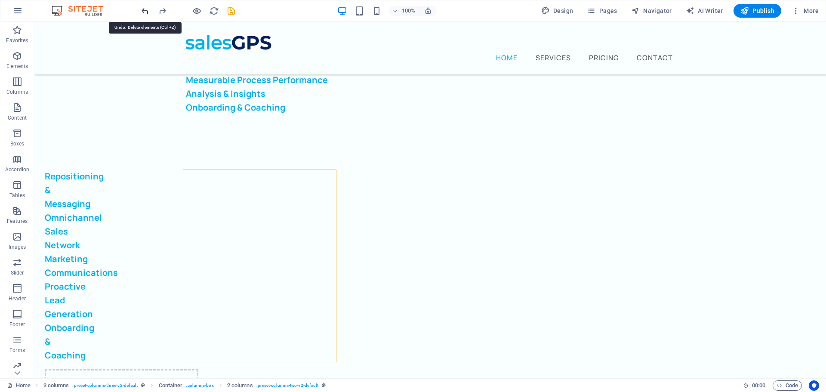
click at [144, 11] on icon "undo" at bounding box center [145, 11] width 10 height 10
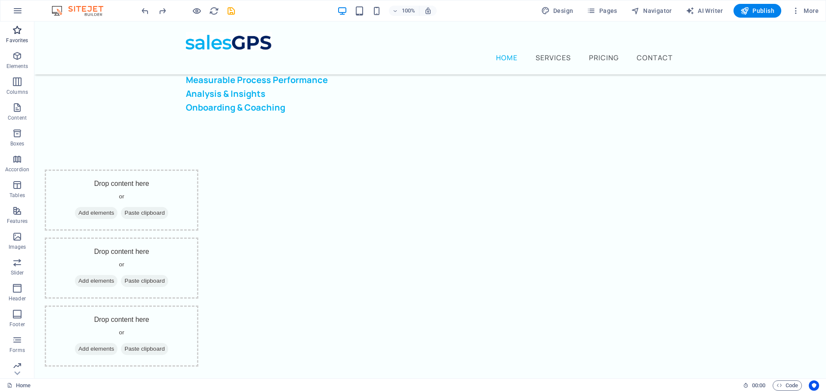
click at [19, 40] on p "Favorites" at bounding box center [17, 40] width 22 height 7
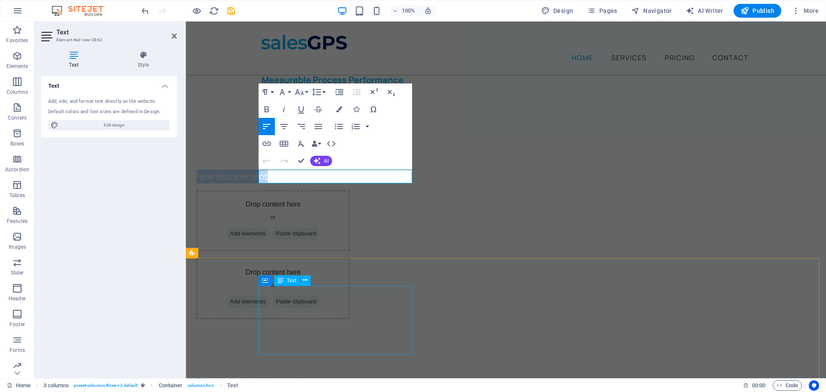
drag, startPoint x: 275, startPoint y: 305, endPoint x: 427, endPoint y: 306, distance: 152.8
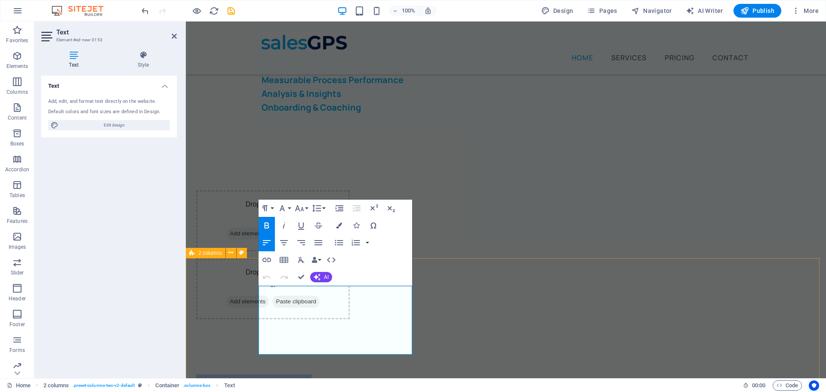
drag, startPoint x: 368, startPoint y: 350, endPoint x: 238, endPoint y: 298, distance: 140.0
copy div "Repositioning & Messaging Omnichannel Sales Network Marketing Communications Pr…"
click at [309, 175] on div "New text element" at bounding box center [273, 177] width 154 height 14
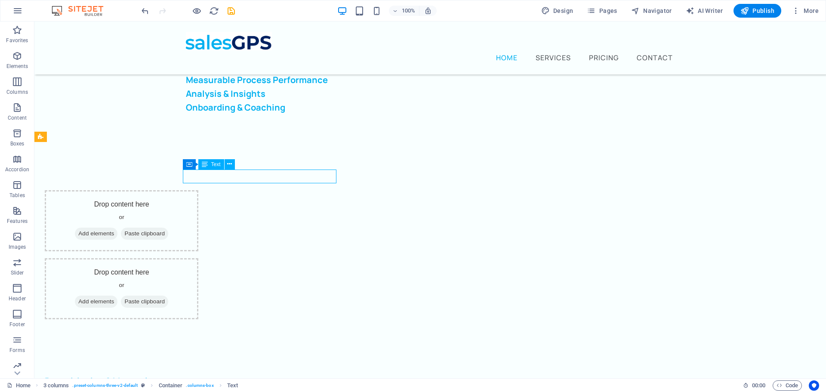
click at [198, 177] on div "New text element" at bounding box center [122, 177] width 154 height 14
click at [198, 176] on div "New text element" at bounding box center [122, 177] width 154 height 14
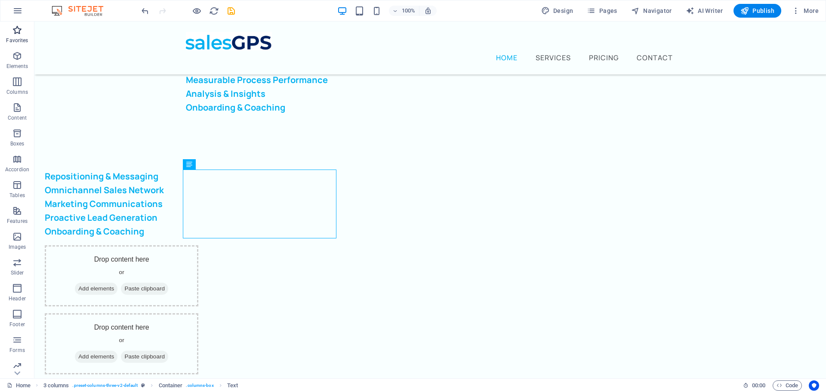
click at [20, 29] on icon "button" at bounding box center [17, 30] width 10 height 10
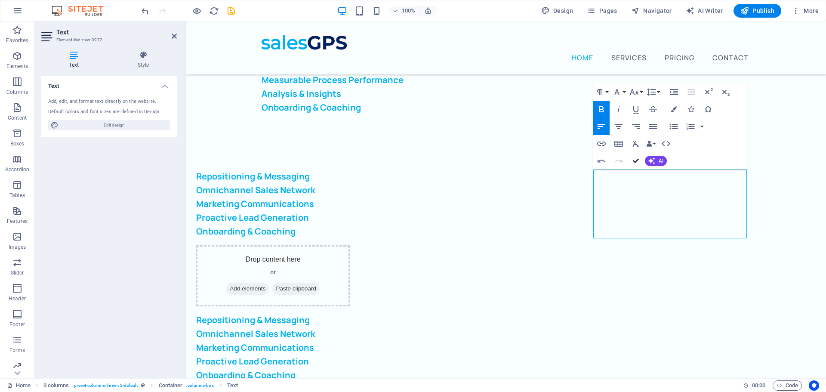
drag, startPoint x: 637, startPoint y: 161, endPoint x: 600, endPoint y: 139, distance: 42.1
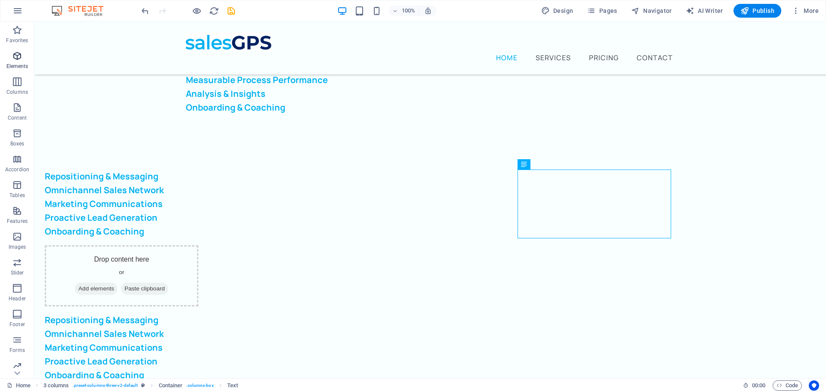
click at [15, 35] on icon "button" at bounding box center [17, 30] width 10 height 10
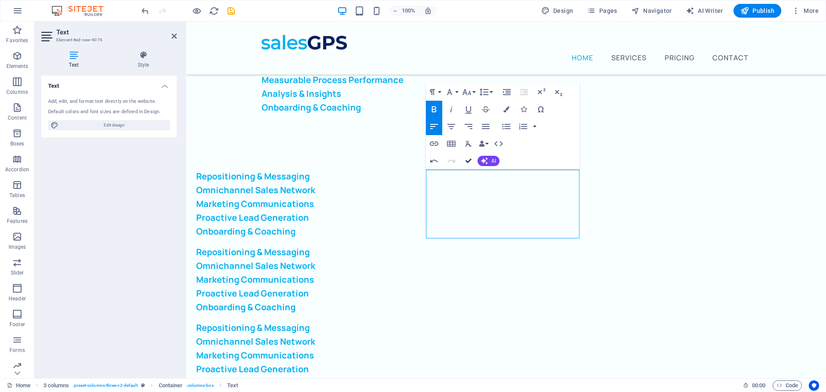
drag, startPoint x: 468, startPoint y: 159, endPoint x: 423, endPoint y: 173, distance: 47.2
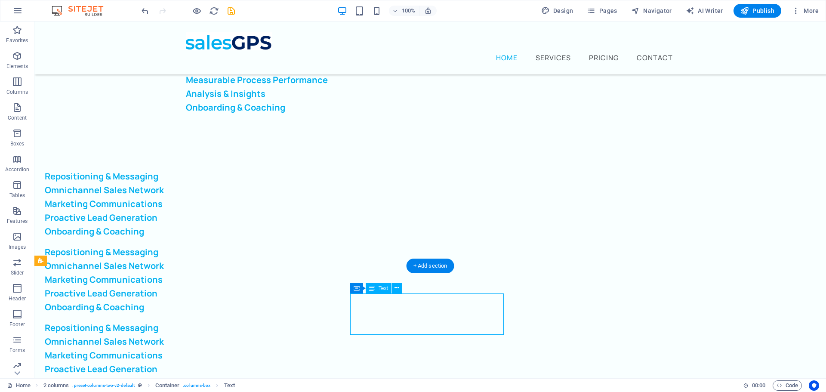
drag, startPoint x: 371, startPoint y: 302, endPoint x: 220, endPoint y: 302, distance: 151.9
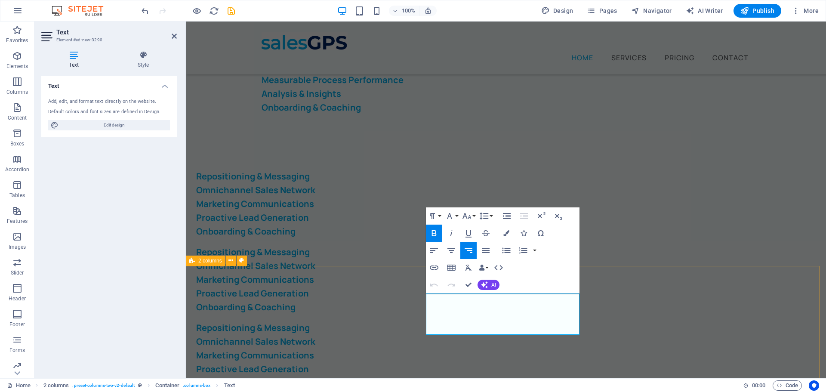
drag, startPoint x: 440, startPoint y: 303, endPoint x: 583, endPoint y: 330, distance: 145.1
copy div "Measurable Process Performance Analysis & Insights Data Driven Operational Exce…"
click at [350, 321] on div "Repositioning & Messaging Omnichannel Sales Network Marketing Communications Pr…" at bounding box center [273, 355] width 154 height 69
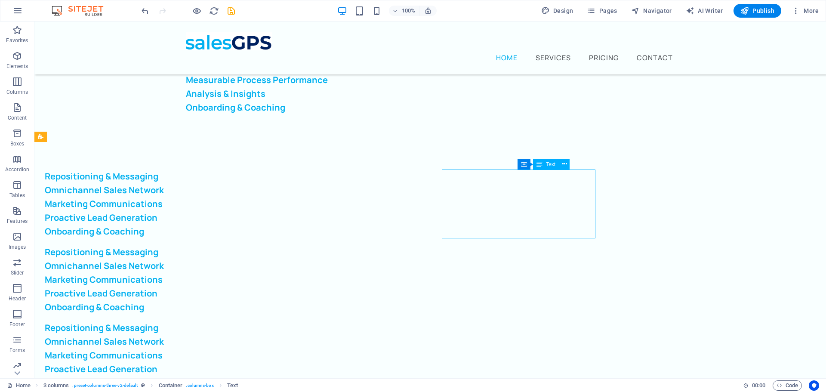
click at [198, 321] on div "Repositioning & Messaging Omnichannel Sales Network Marketing Communications Pr…" at bounding box center [122, 355] width 154 height 69
click at [198, 245] on div "Repositioning & Messaging Omnichannel Sales Network Marketing Communications Pr…" at bounding box center [122, 279] width 154 height 69
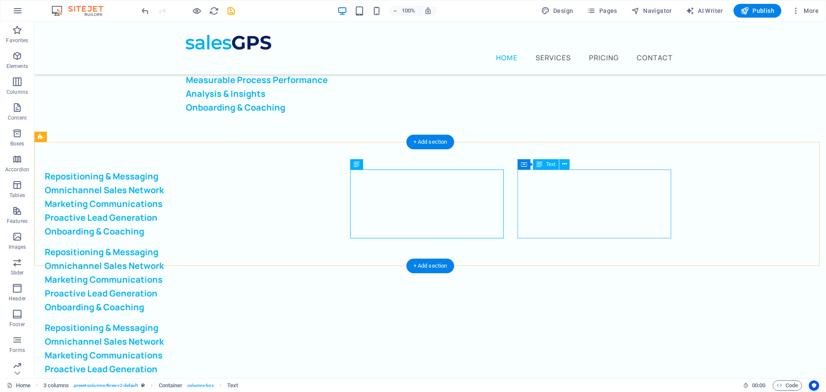
click at [198, 321] on div "Repositioning & Messaging Omnichannel Sales Network Marketing Communications Pr…" at bounding box center [122, 355] width 154 height 69
drag, startPoint x: 636, startPoint y: 230, endPoint x: 583, endPoint y: 222, distance: 53.6
click at [198, 321] on div "Repositioning & Messaging Omnichannel Sales Network Marketing Communications Pr…" at bounding box center [122, 355] width 154 height 69
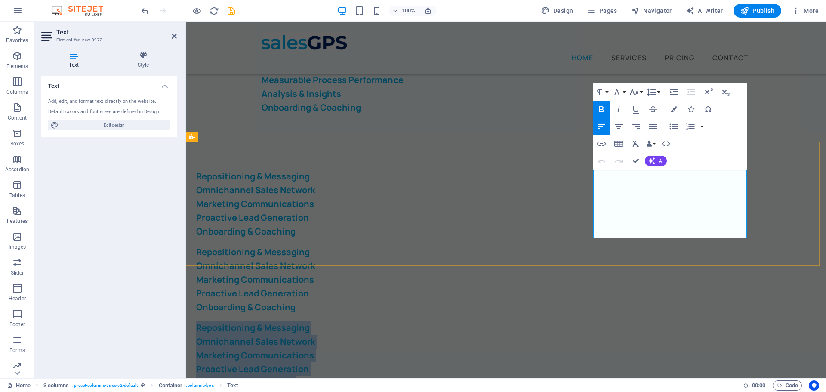
drag, startPoint x: 699, startPoint y: 232, endPoint x: 593, endPoint y: 173, distance: 121.6
click at [593, 172] on div "Repositioning & Messaging Omnichannel Sales Network Marketing Communications Pr…" at bounding box center [506, 279] width 640 height 275
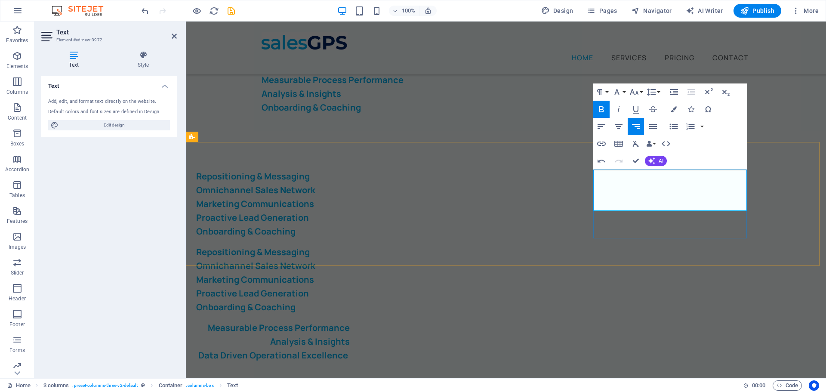
click at [348, 349] on strong "Data Driven Operational Excellence" at bounding box center [273, 355] width 150 height 12
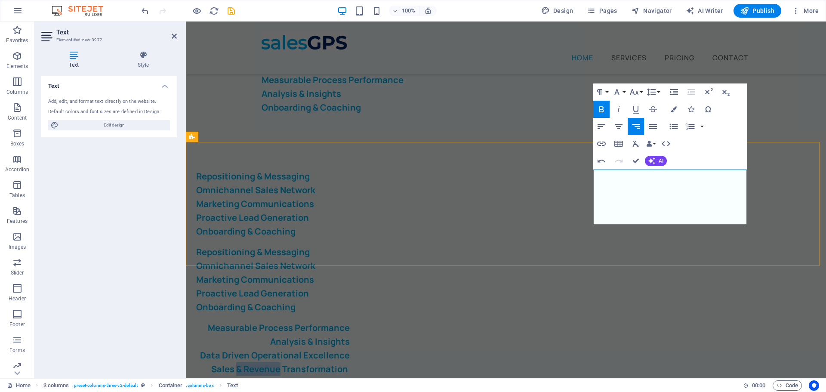
drag, startPoint x: 638, startPoint y: 216, endPoint x: 678, endPoint y: 215, distance: 40.0
click at [348, 363] on strong "Sales & Revenue Transformation" at bounding box center [279, 369] width 137 height 12
drag, startPoint x: 706, startPoint y: 314, endPoint x: 858, endPoint y: 315, distance: 151.9
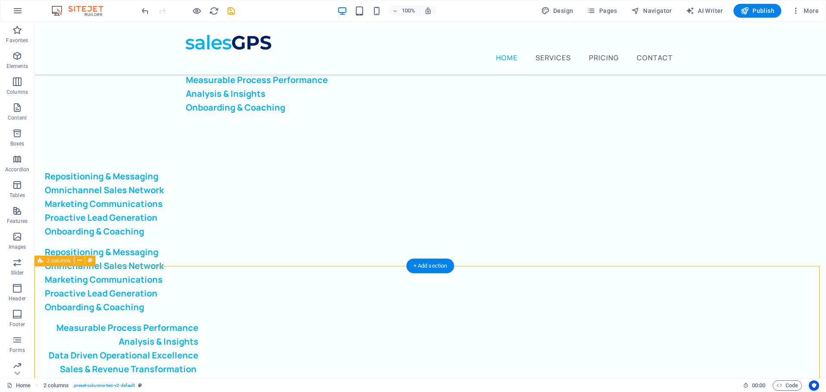
click at [81, 263] on icon at bounding box center [79, 260] width 5 height 9
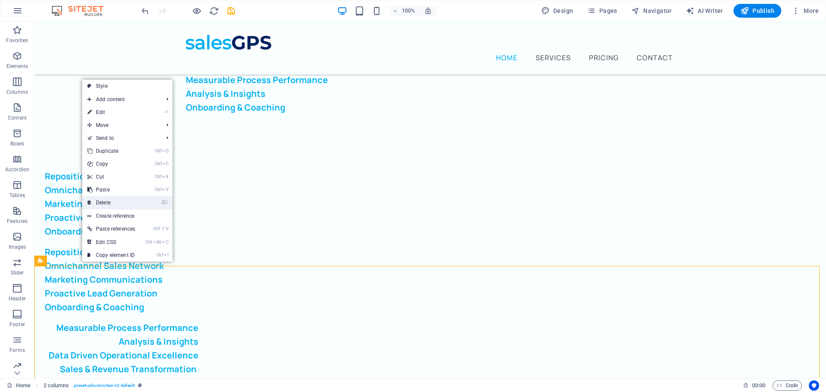
click at [120, 204] on link "⌦ Delete" at bounding box center [111, 202] width 58 height 13
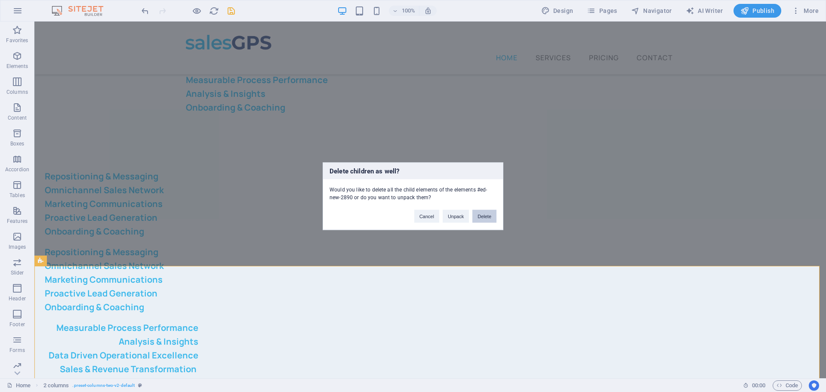
click at [481, 215] on button "Delete" at bounding box center [485, 216] width 24 height 13
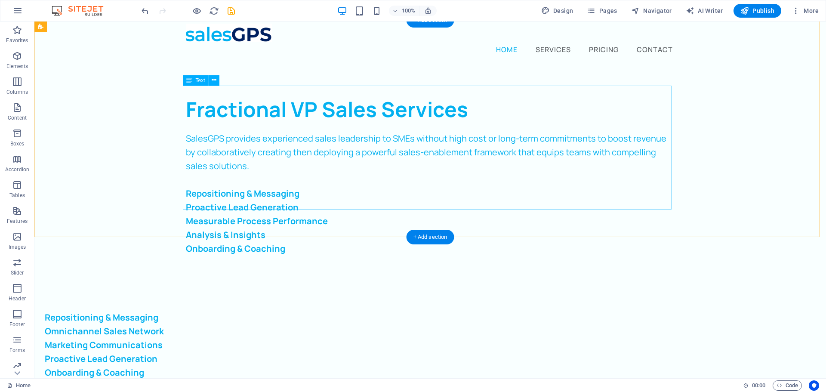
scroll to position [6, 0]
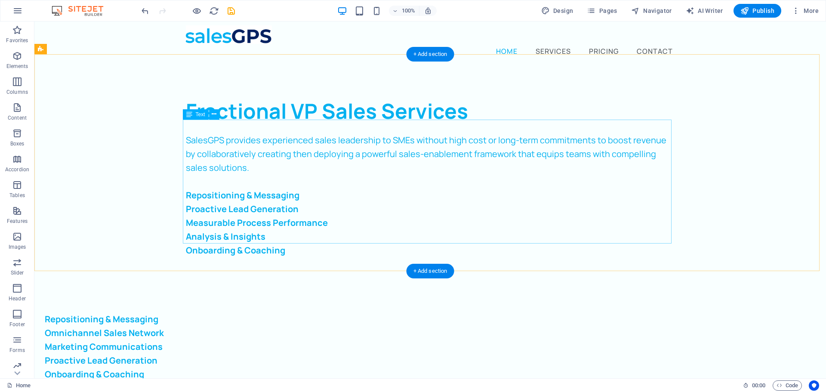
click at [284, 189] on div "SalesGPS provides experienced sales leadership to SMEs without high cost or lon…" at bounding box center [430, 195] width 489 height 124
click at [284, 190] on div "SalesGPS provides experienced sales leadership to SMEs without high cost or lon…" at bounding box center [430, 195] width 489 height 124
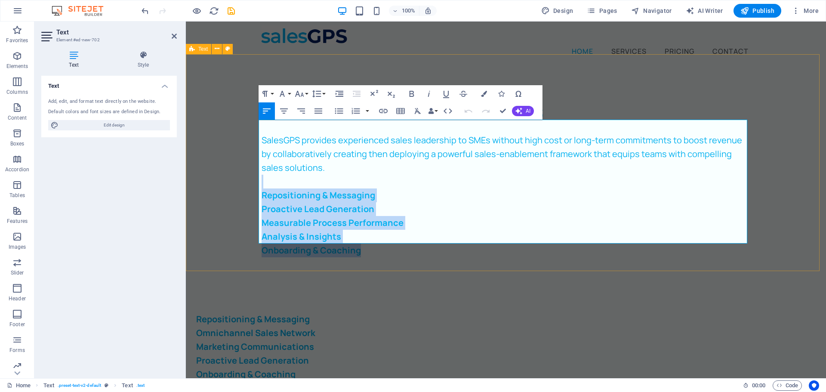
drag, startPoint x: 281, startPoint y: 169, endPoint x: 399, endPoint y: 243, distance: 139.0
click at [399, 244] on div "Fractional VP Sales Services SalesGPS provides experienced sales leadership to …" at bounding box center [506, 176] width 640 height 217
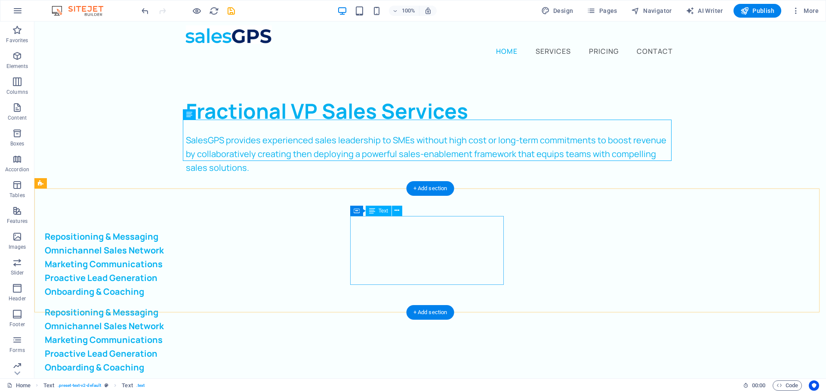
click at [198, 306] on div "Repositioning & Messaging Omnichannel Sales Network Marketing Communications Pr…" at bounding box center [122, 340] width 154 height 69
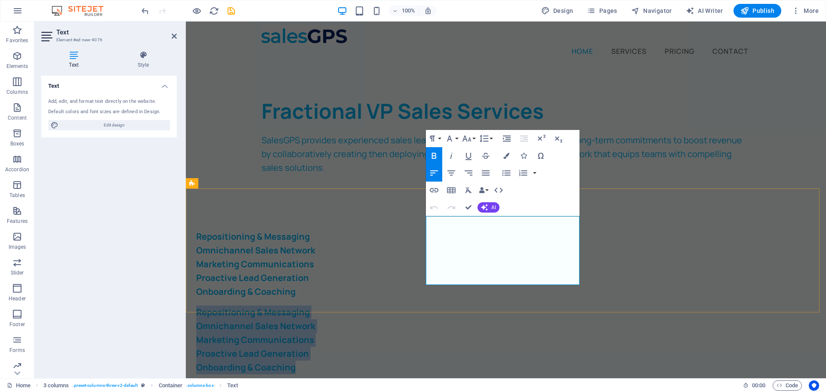
drag, startPoint x: 426, startPoint y: 223, endPoint x: 564, endPoint y: 279, distance: 148.7
click at [350, 306] on div "Repositioning & Messaging Omnichannel Sales Network Marketing Communications Pr…" at bounding box center [273, 340] width 154 height 69
click at [486, 174] on icon "button" at bounding box center [486, 173] width 10 height 10
click at [449, 173] on icon "button" at bounding box center [452, 172] width 8 height 5
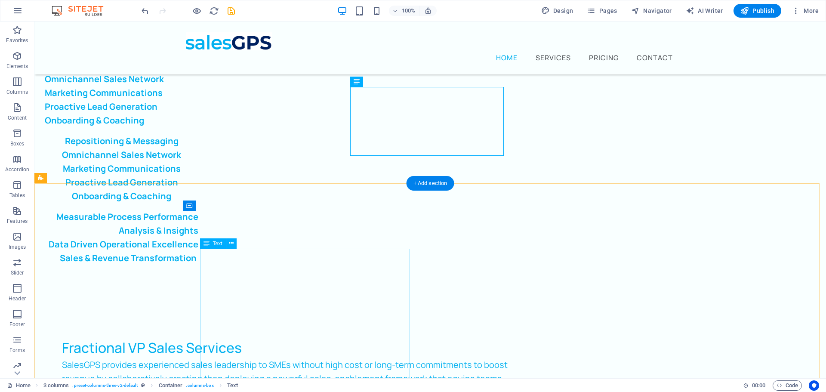
scroll to position [179, 0]
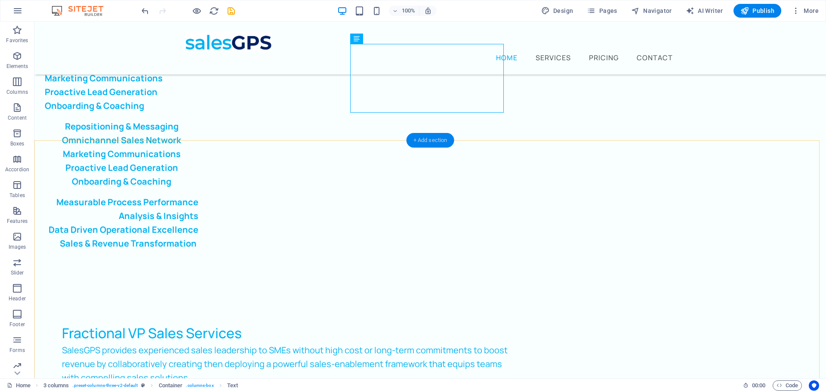
click at [439, 138] on div "+ Add section" at bounding box center [431, 140] width 48 height 15
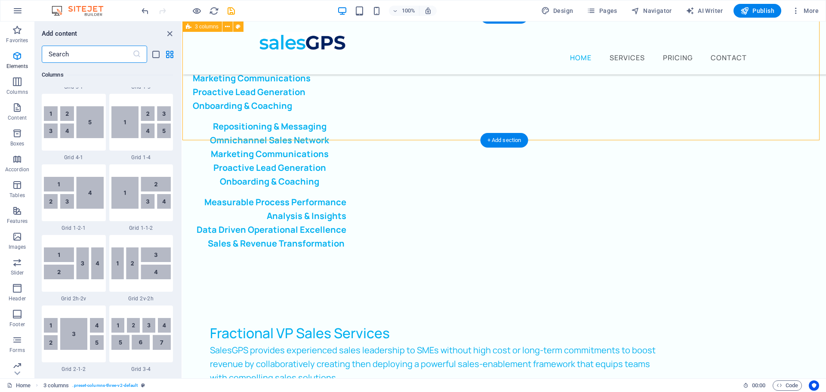
scroll to position [1506, 0]
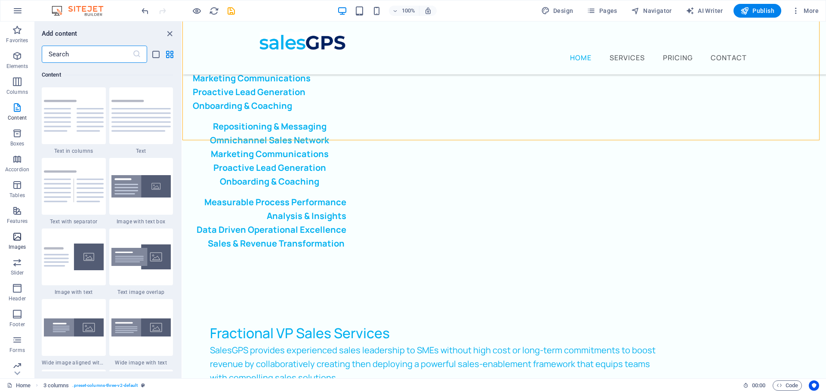
click at [20, 239] on icon "button" at bounding box center [17, 237] width 10 height 10
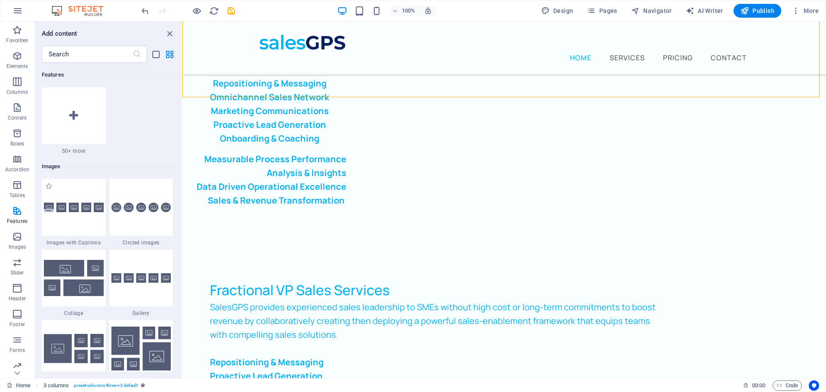
scroll to position [4321, 0]
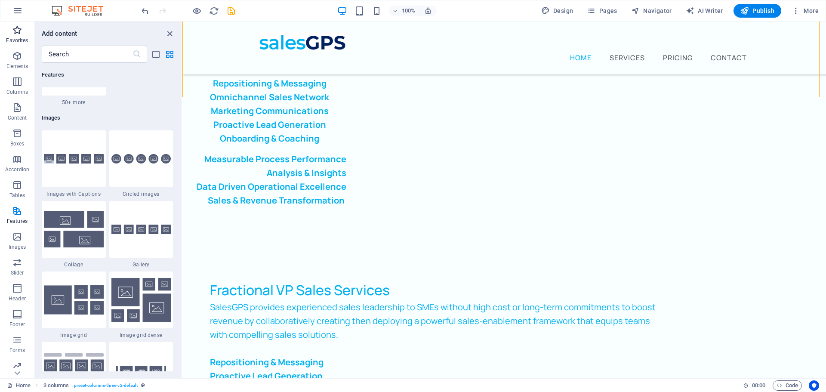
click at [13, 30] on icon "button" at bounding box center [17, 30] width 10 height 10
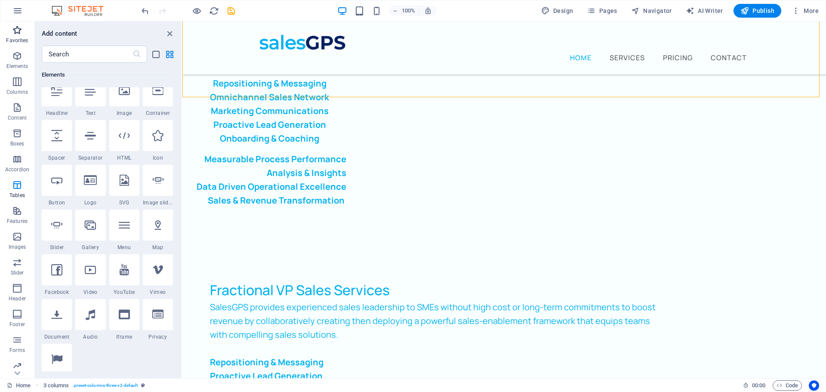
scroll to position [0, 0]
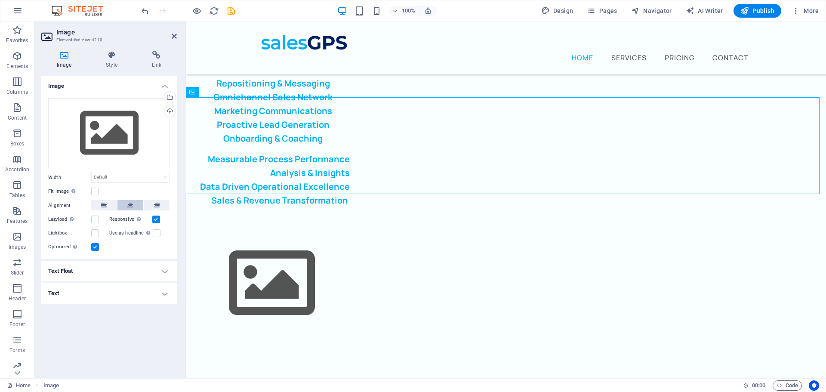
click at [121, 204] on button at bounding box center [131, 205] width 26 height 10
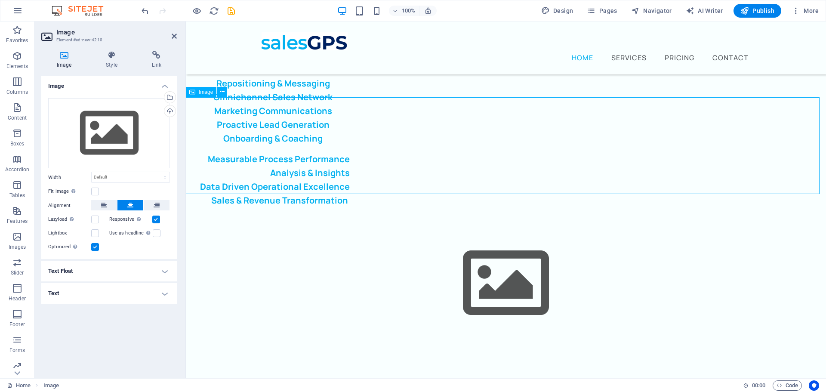
click at [507, 235] on figure at bounding box center [506, 283] width 640 height 97
click at [501, 235] on figure at bounding box center [506, 283] width 640 height 97
click at [173, 99] on div "Select files from the file manager, stock photos, or upload file(s)" at bounding box center [169, 98] width 13 height 13
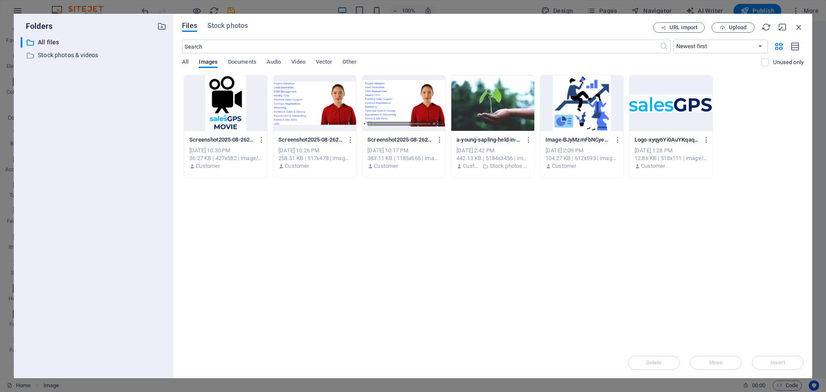
click at [307, 114] on div at bounding box center [314, 103] width 83 height 56
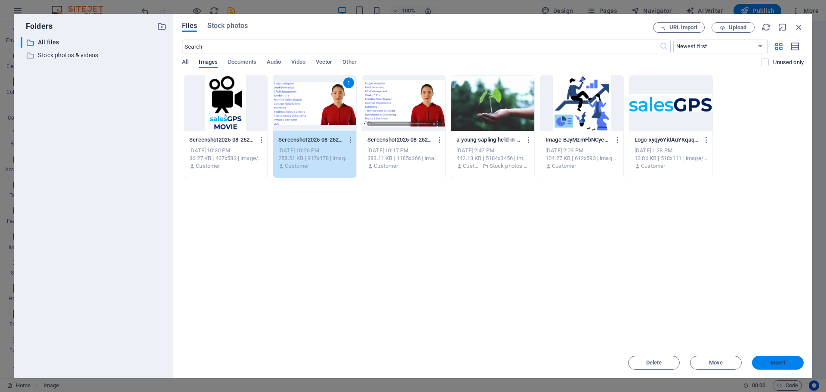
drag, startPoint x: 789, startPoint y: 362, endPoint x: 439, endPoint y: 319, distance: 352.5
click at [789, 362] on span "Insert" at bounding box center [778, 362] width 45 height 5
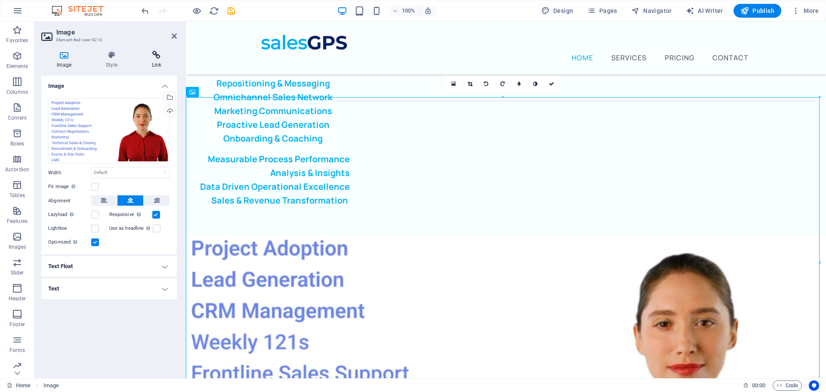
click at [153, 59] on icon at bounding box center [156, 55] width 40 height 9
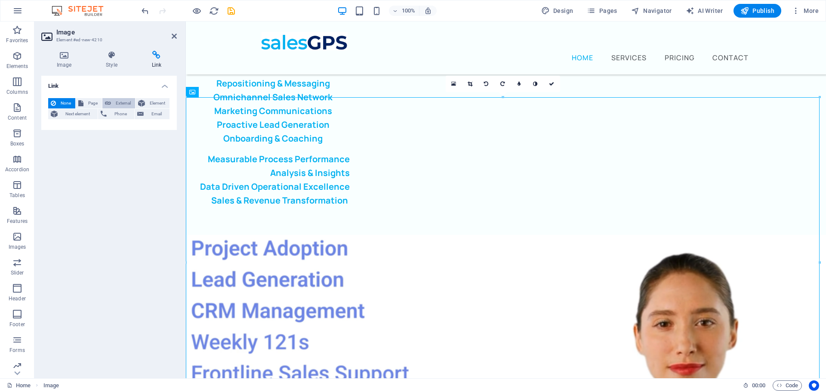
click at [118, 104] on span "External" at bounding box center [123, 103] width 19 height 10
select select "blank"
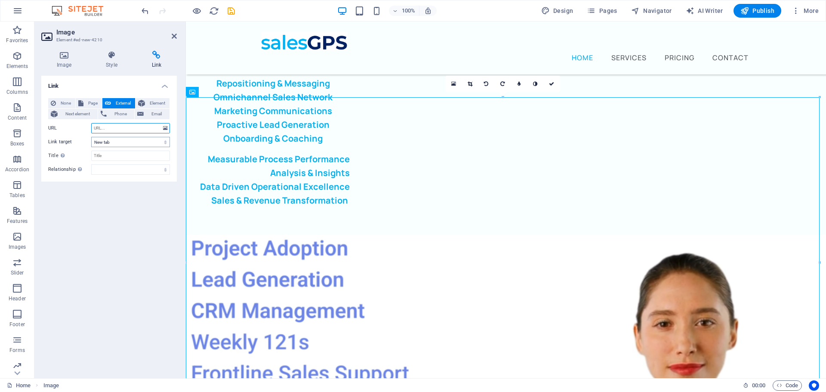
paste input "https://share.synthesia.io/04916b45-da8f-48cf-9eac-f42a1421b9a3"
type input "https://share.synthesia.io/04916b45-da8f-48cf-9eac-f42a1421b9a3"
click at [145, 154] on input "Title Additional link description, should not be the same as the link text. The…" at bounding box center [130, 156] width 79 height 10
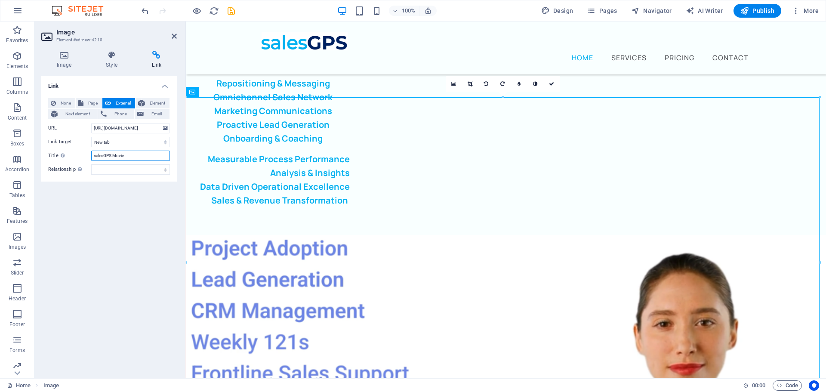
type input "salesGPS Movie"
click at [93, 285] on div "Link None Page External Element Next element Phone Email Page Home Legal Notice…" at bounding box center [109, 224] width 136 height 296
click at [174, 32] on h2 "Image" at bounding box center [116, 32] width 121 height 8
click at [174, 35] on icon at bounding box center [174, 36] width 5 height 7
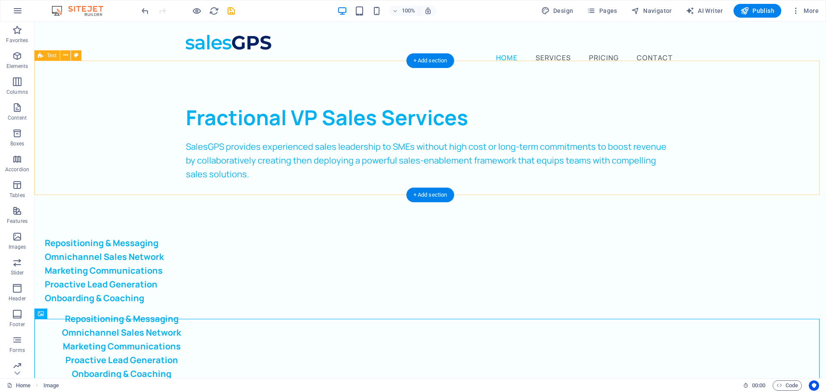
click at [252, 170] on div "Fractional VP Sales Services SalesGPS provides experienced sales leadership to …" at bounding box center [430, 141] width 792 height 134
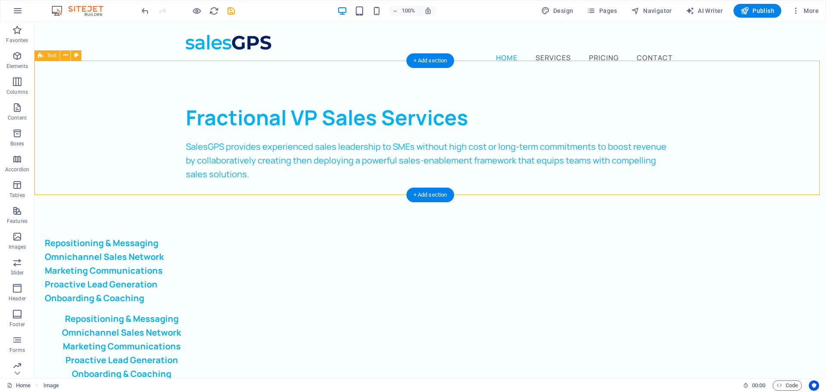
click at [254, 171] on div "Fractional VP Sales Services SalesGPS provides experienced sales leadership to …" at bounding box center [430, 141] width 792 height 134
select select "preset-text-v2-default"
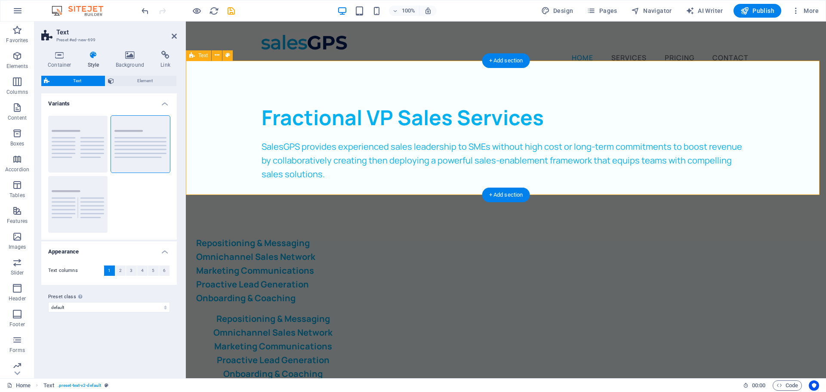
click at [335, 170] on div "Fractional VP Sales Services SalesGPS provides experienced sales leadership to …" at bounding box center [506, 141] width 640 height 134
click at [319, 159] on div "SalesGPS provides experienced sales leadership to SMEs without high cost or lon…" at bounding box center [506, 160] width 489 height 41
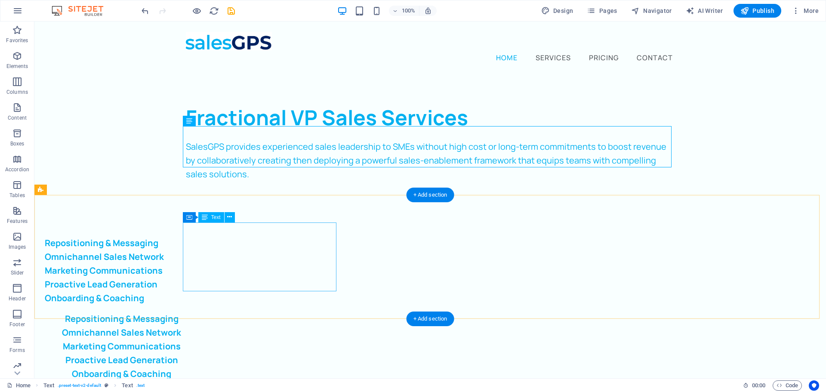
click at [198, 246] on div "Repositioning & Messaging Omnichannel Sales Network Marketing Communications Pr…" at bounding box center [122, 270] width 154 height 69
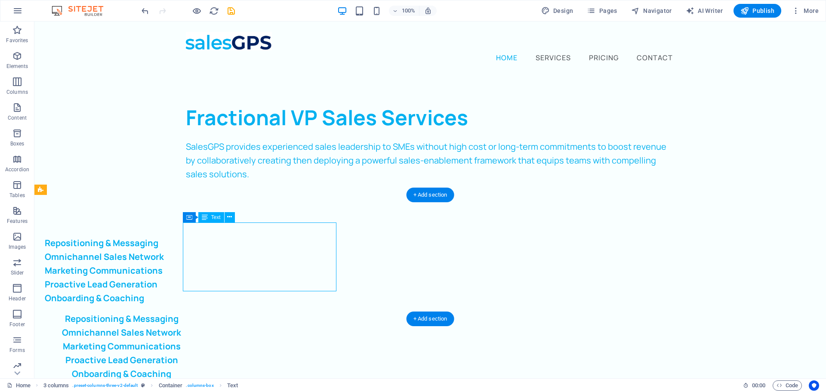
click at [198, 246] on div "Repositioning & Messaging Omnichannel Sales Network Marketing Communications Pr…" at bounding box center [122, 270] width 154 height 69
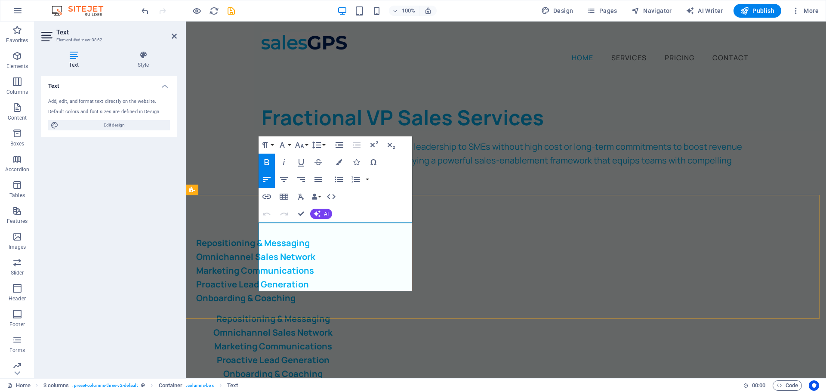
click at [315, 251] on strong "Omnichannel Sales Network" at bounding box center [255, 257] width 119 height 12
drag, startPoint x: 341, startPoint y: 240, endPoint x: 400, endPoint y: 239, distance: 58.5
click at [350, 250] on p "Omnichannel Sales Network" at bounding box center [273, 257] width 154 height 14
click at [290, 265] on strong "Marketing Communications" at bounding box center [255, 271] width 118 height 12
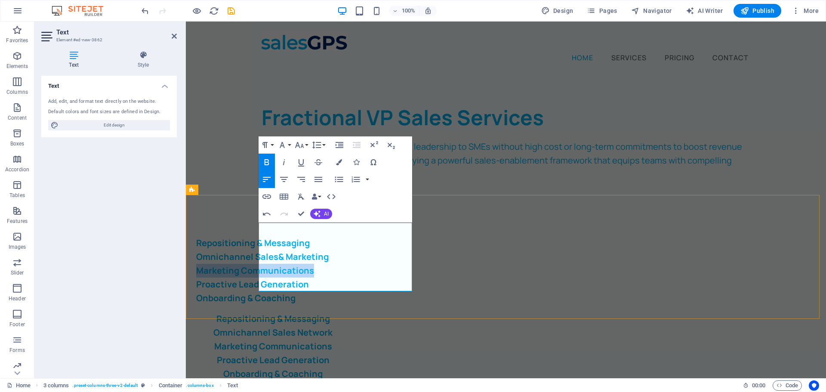
click at [290, 265] on strong "Marketing Communications" at bounding box center [255, 271] width 118 height 12
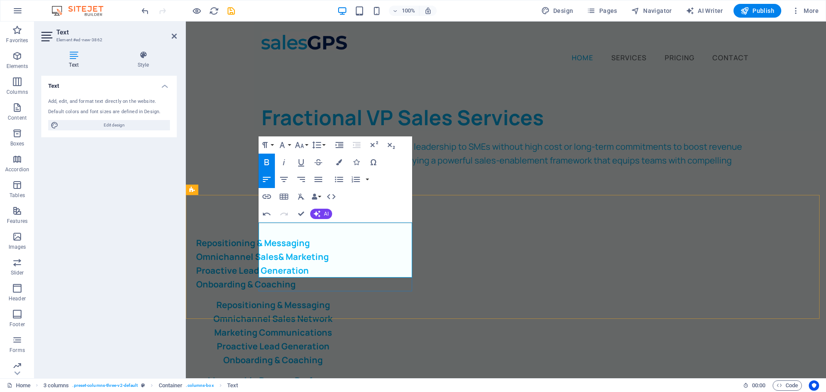
click at [296, 278] on strong "Onboarding & Coaching" at bounding box center [245, 284] width 99 height 12
click at [329, 251] on strong "Omnichannel Sales& Marketing" at bounding box center [262, 257] width 133 height 12
click at [350, 278] on p "Onboarding & Coaching" at bounding box center [273, 285] width 154 height 14
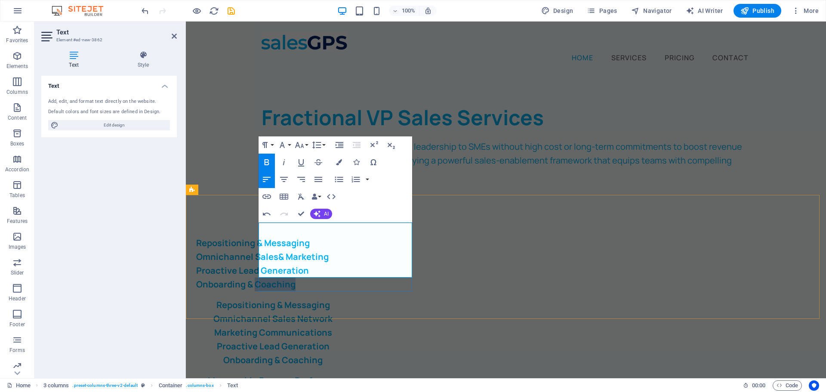
click at [350, 278] on p "Onboarding & Coaching" at bounding box center [273, 285] width 154 height 14
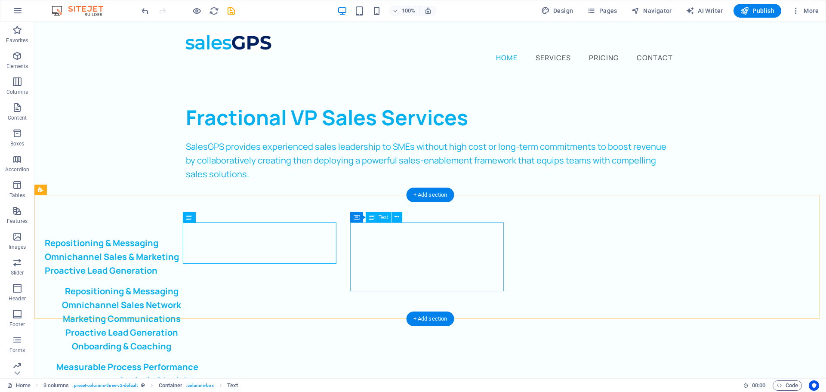
click at [198, 285] on div "Repositioning & Messaging Omnichannel Sales Network Marketing Communications Pr…" at bounding box center [122, 319] width 154 height 69
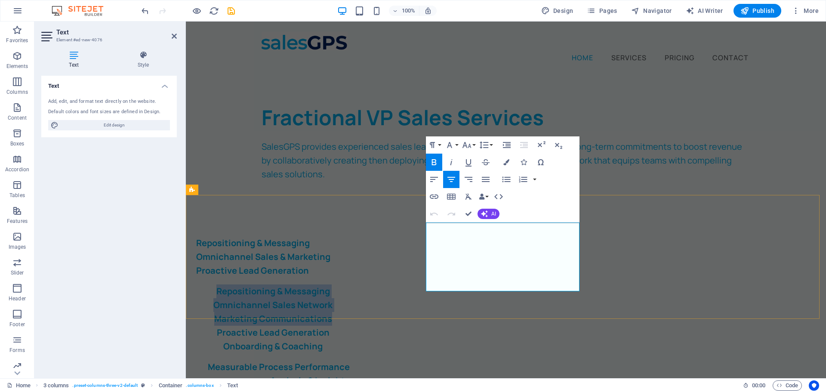
drag, startPoint x: 443, startPoint y: 230, endPoint x: 566, endPoint y: 252, distance: 124.7
click at [350, 285] on div "Repositioning & Messaging Omnichannel Sales Network Marketing Communications Pr…" at bounding box center [273, 319] width 154 height 69
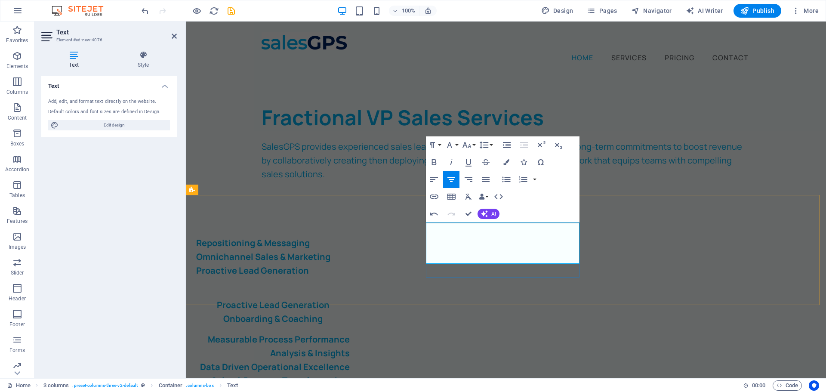
click at [350, 298] on p "Proactive Lead Generation" at bounding box center [273, 305] width 154 height 14
click at [330, 299] on strong "Proactive Lead Generation" at bounding box center [273, 305] width 113 height 12
click at [323, 313] on strong "Onboarding & Coaching" at bounding box center [272, 319] width 99 height 12
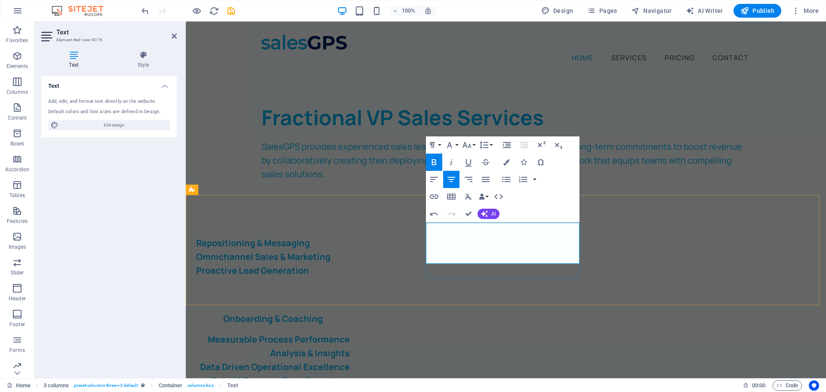
click at [323, 313] on strong "Onboarding & Coaching" at bounding box center [272, 319] width 99 height 12
drag, startPoint x: 467, startPoint y: 214, endPoint x: 439, endPoint y: 198, distance: 32.7
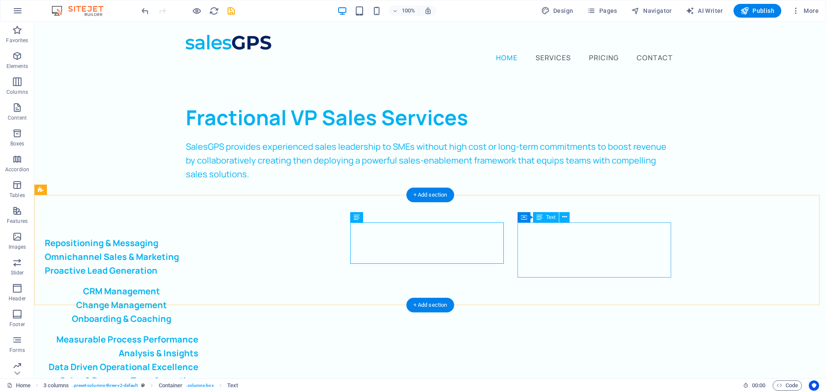
click at [198, 333] on div "Measurable Process Performance Analysis & Insights Data Driven Operational Exce…" at bounding box center [122, 360] width 154 height 55
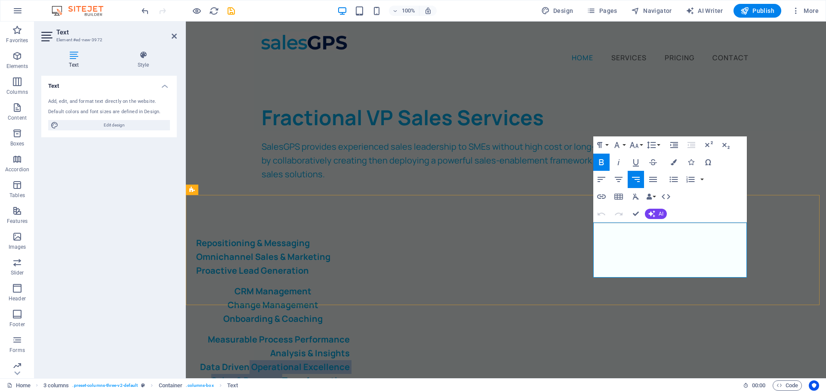
drag, startPoint x: 650, startPoint y: 257, endPoint x: 683, endPoint y: 268, distance: 34.2
click at [350, 333] on div "Measurable Process Performance Analysis & Insights Data Driven Operational Exce…" at bounding box center [273, 360] width 154 height 55
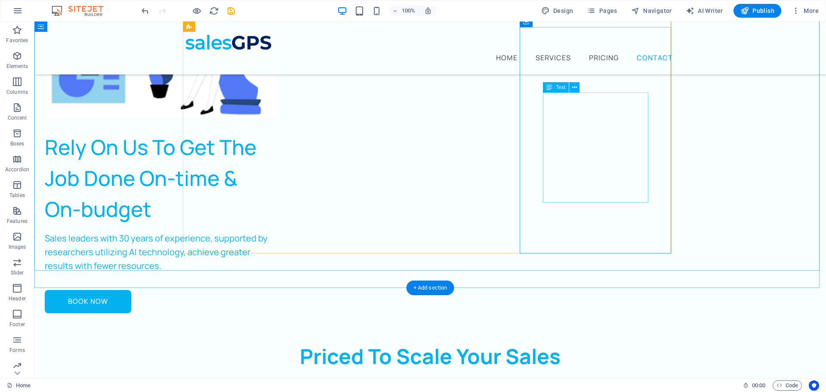
scroll to position [2109, 0]
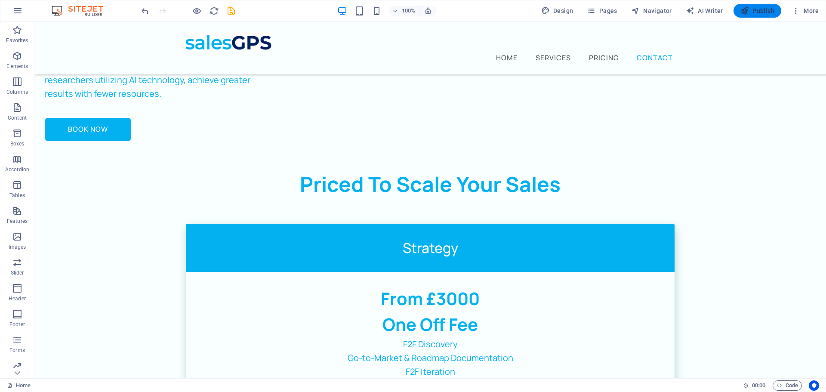
drag, startPoint x: 758, startPoint y: 7, endPoint x: 756, endPoint y: 12, distance: 5.2
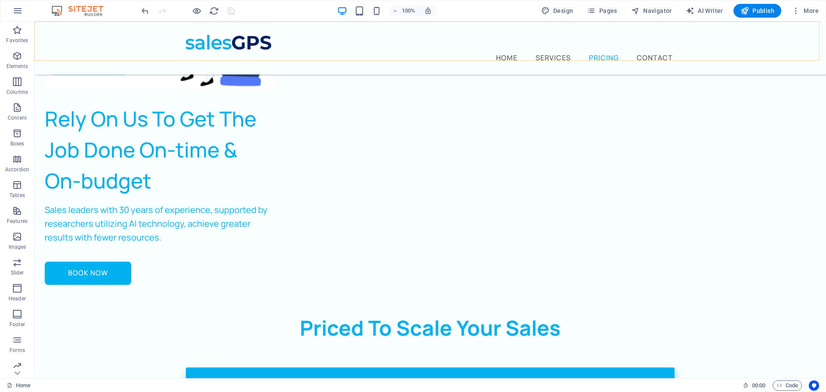
scroll to position [1894, 0]
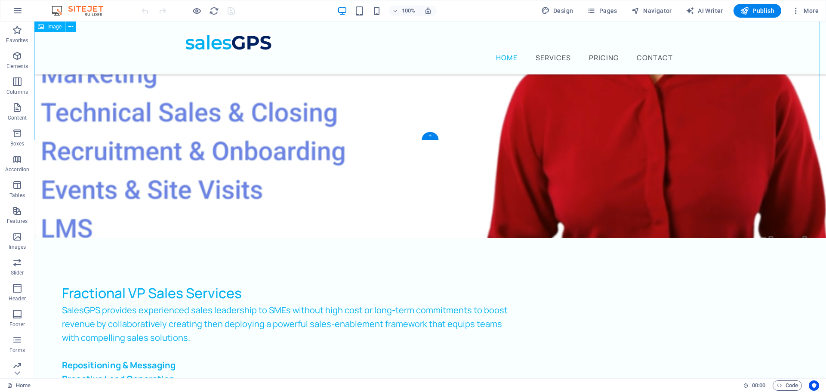
scroll to position [560, 0]
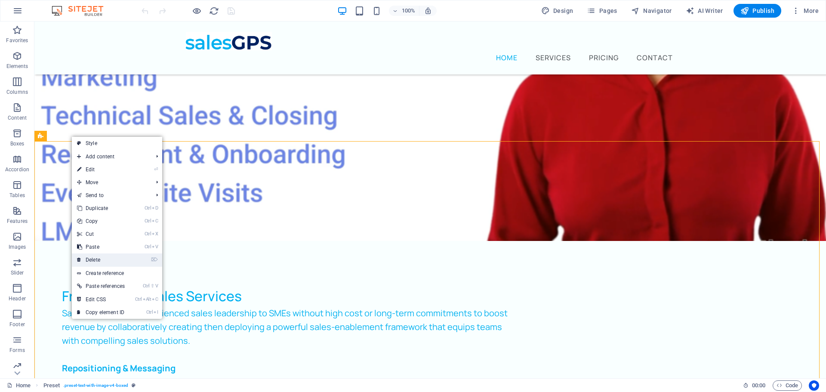
click at [108, 257] on link "⌦ Delete" at bounding box center [101, 260] width 58 height 13
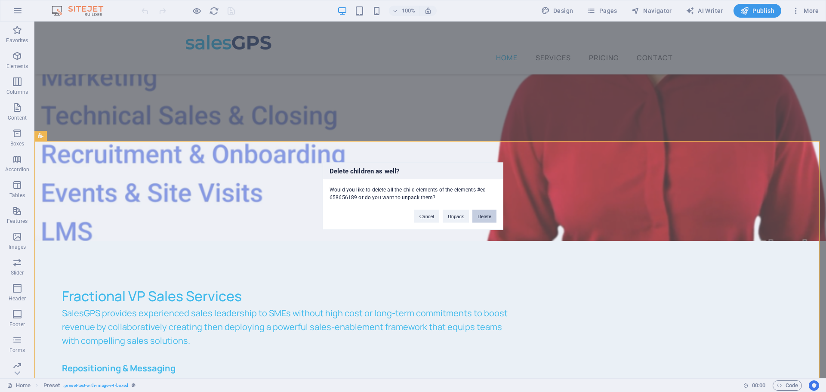
click at [480, 217] on button "Delete" at bounding box center [485, 216] width 24 height 13
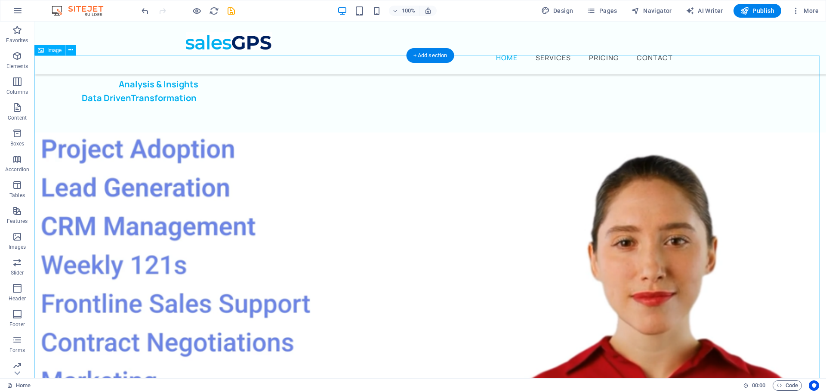
scroll to position [172, 0]
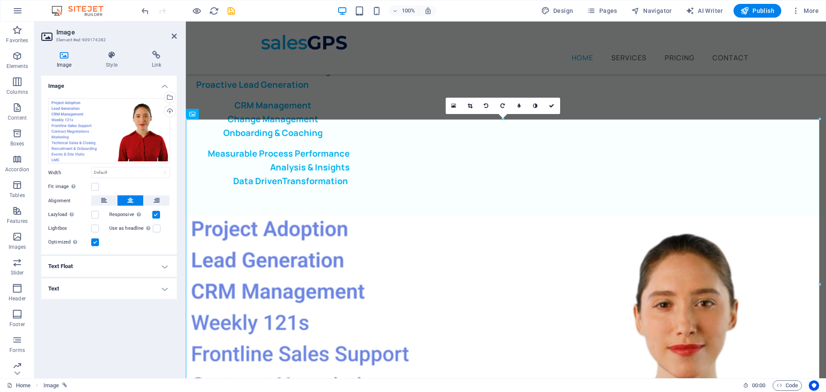
click at [165, 290] on h4 "Text" at bounding box center [109, 288] width 136 height 21
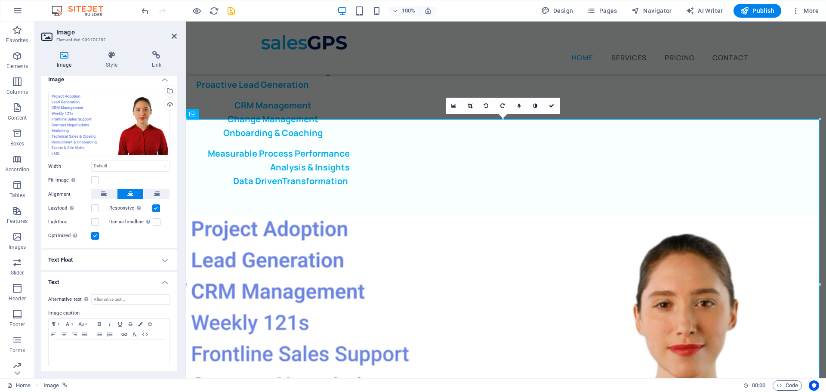
scroll to position [8, 0]
click at [68, 345] on p at bounding box center [109, 347] width 112 height 8
click at [79, 348] on p "salesGPS Movie" at bounding box center [109, 347] width 112 height 8
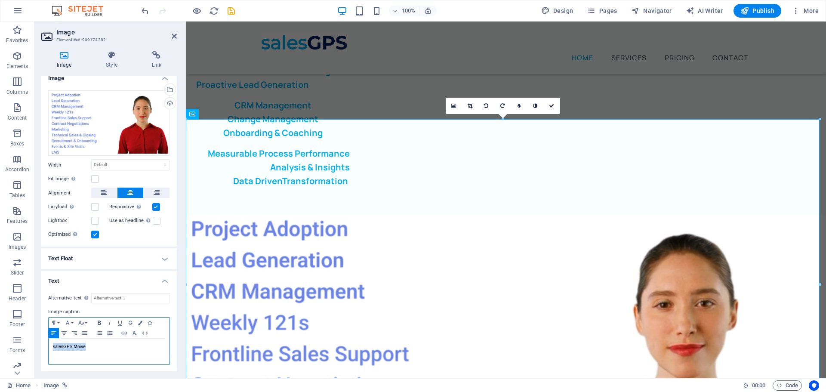
click at [101, 322] on icon "button" at bounding box center [99, 322] width 10 height 7
click at [549, 106] on icon at bounding box center [551, 105] width 5 height 5
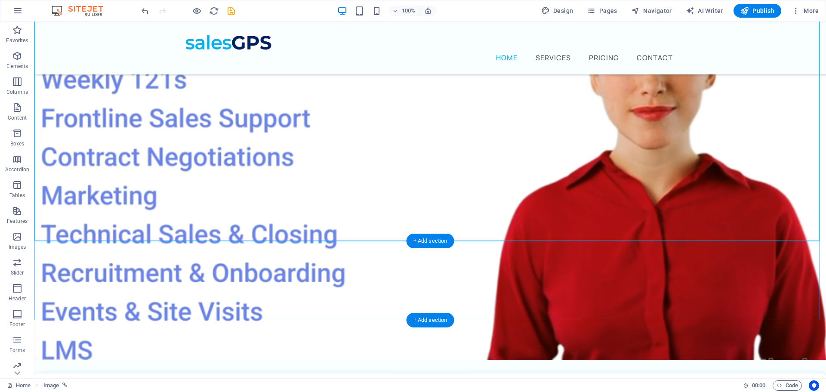
scroll to position [430, 0]
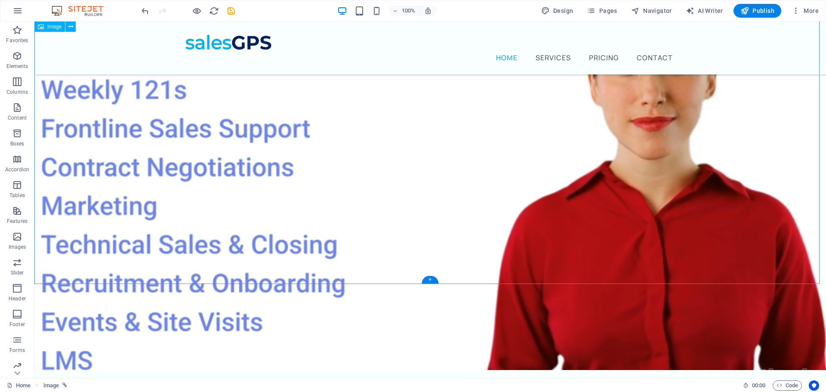
click at [304, 203] on figure "salesGPS Movie" at bounding box center [430, 170] width 792 height 427
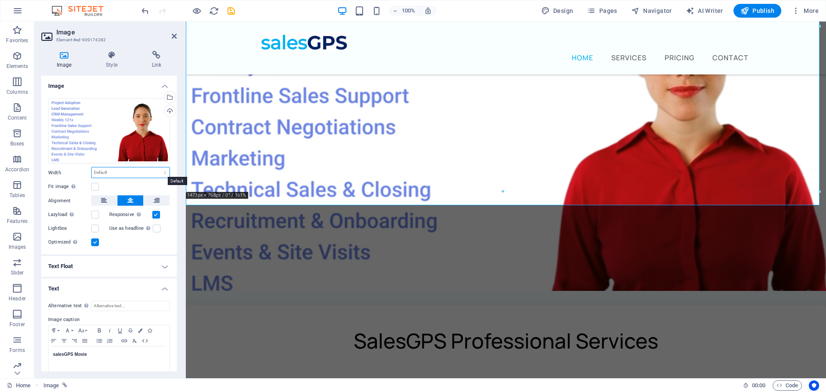
click at [113, 172] on select "Default auto px rem % em vh vw" at bounding box center [131, 172] width 78 height 10
click at [92, 167] on select "Default auto px rem % em vh vw" at bounding box center [131, 172] width 78 height 10
click at [122, 170] on select "Default auto px rem % em vh vw" at bounding box center [131, 172] width 78 height 10
select select "%"
click at [156, 167] on select "Default auto px rem % em vh vw" at bounding box center [131, 172] width 78 height 10
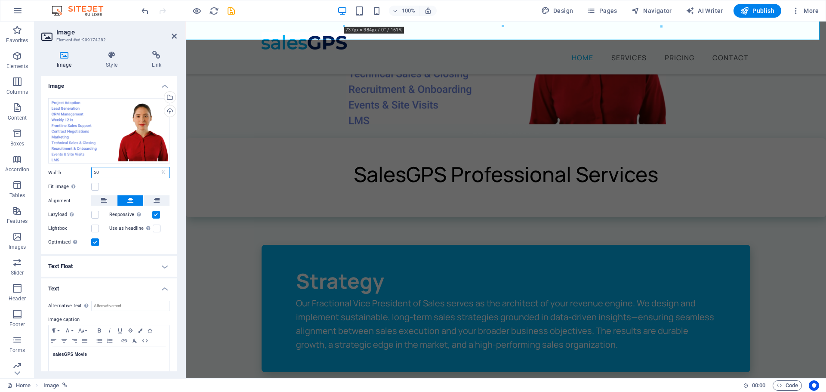
type input "50"
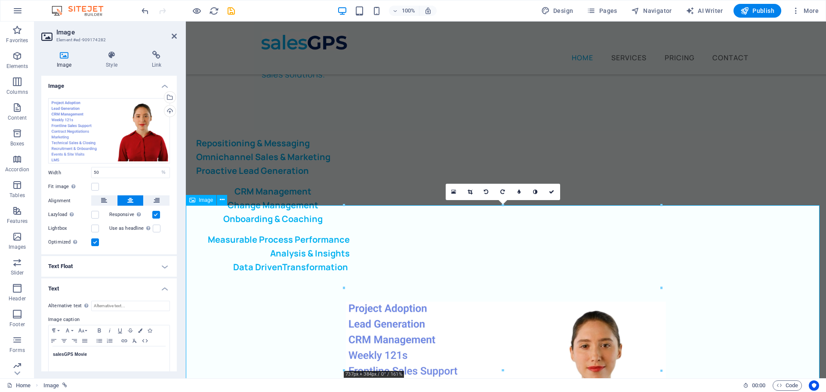
scroll to position [129, 0]
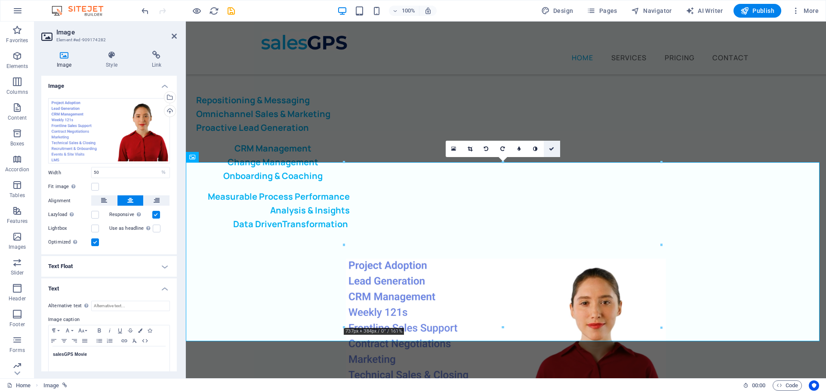
drag, startPoint x: 552, startPoint y: 151, endPoint x: 518, endPoint y: 130, distance: 40.2
click at [552, 151] on icon at bounding box center [551, 148] width 5 height 5
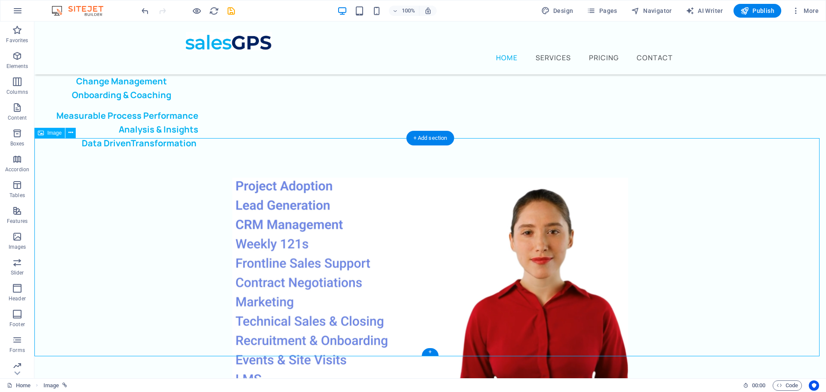
scroll to position [215, 0]
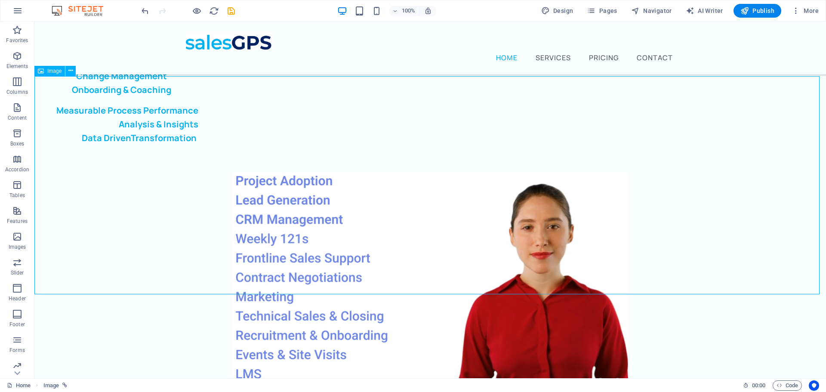
click at [319, 173] on figure "salesGPS Movie" at bounding box center [430, 283] width 792 height 220
click at [322, 174] on figure "salesGPS Movie" at bounding box center [430, 283] width 792 height 220
select select "%"
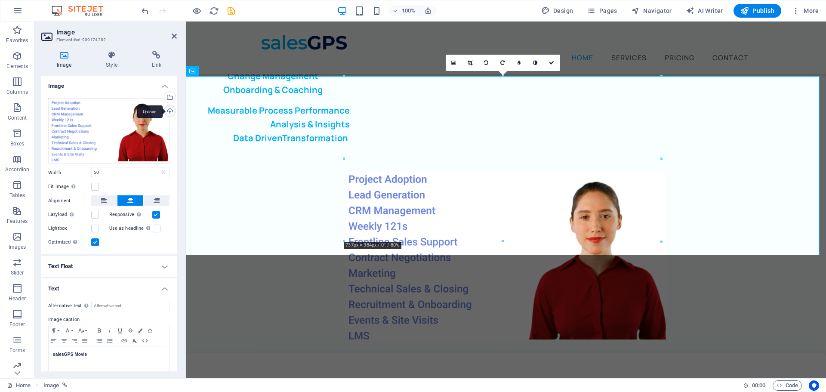
click at [169, 109] on div "Upload" at bounding box center [169, 111] width 13 height 13
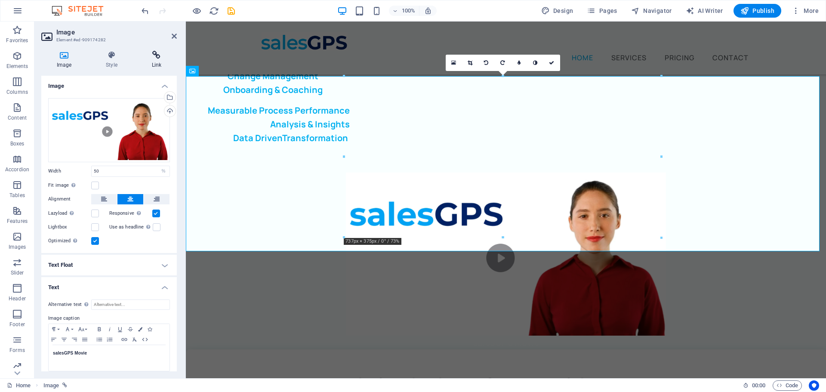
click at [150, 61] on h4 "Link" at bounding box center [156, 60] width 40 height 18
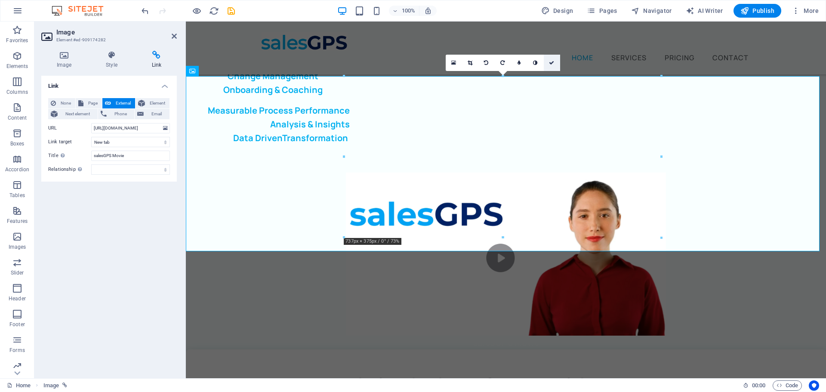
click at [552, 61] on icon at bounding box center [551, 62] width 5 height 5
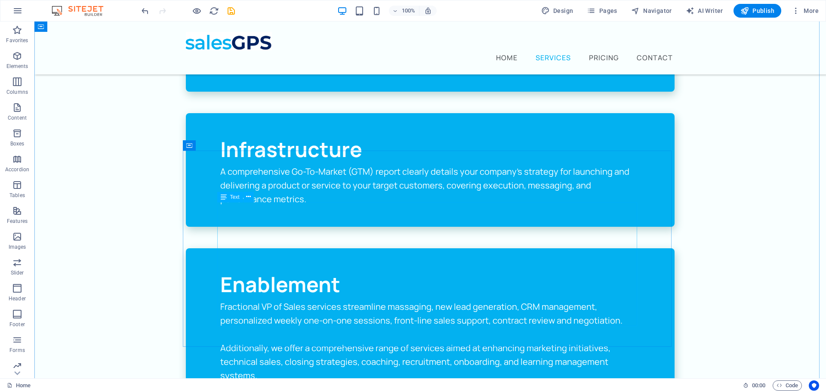
scroll to position [732, 0]
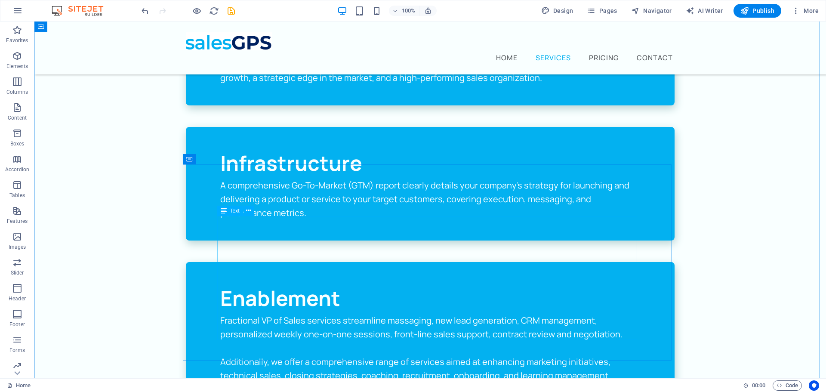
click at [428, 314] on div "Fractional VP of Sales services streamline massaging, new lead generation, CRM …" at bounding box center [430, 376] width 420 height 124
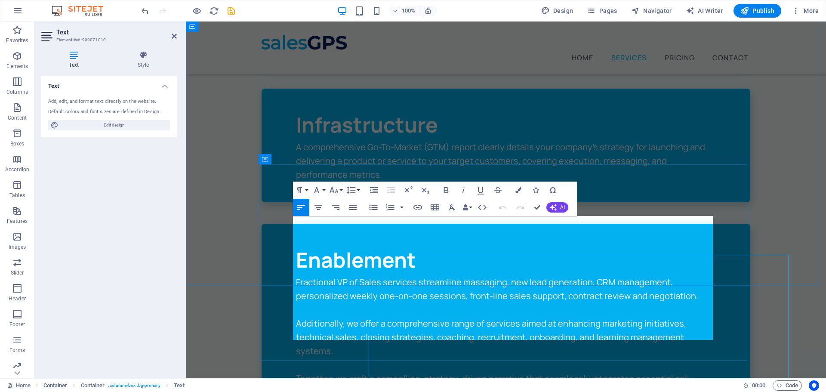
scroll to position [693, 0]
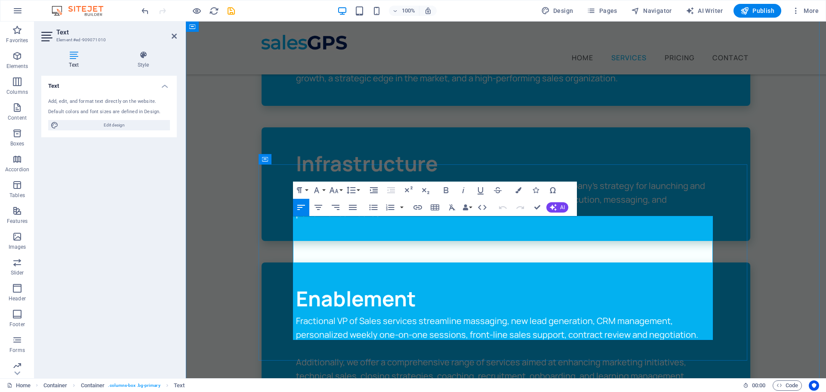
click at [677, 356] on p "Additionally, we offer a comprehensive range of services aimed at enhancing mar…" at bounding box center [506, 376] width 420 height 41
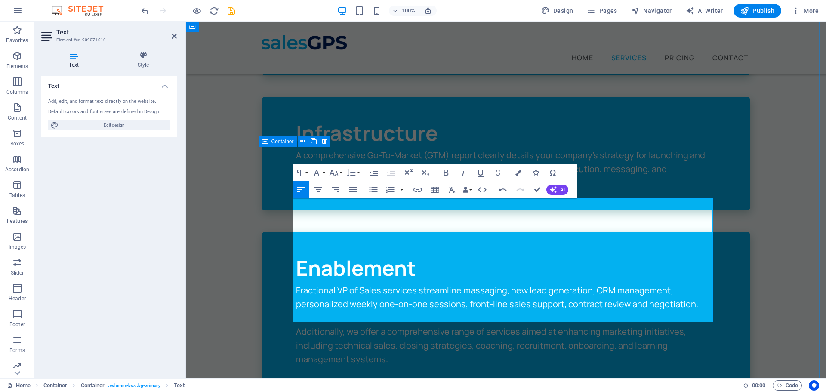
scroll to position [736, 0]
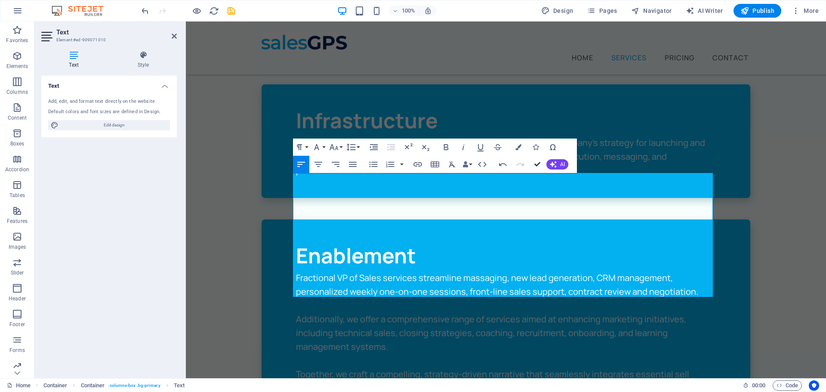
drag, startPoint x: 537, startPoint y: 164, endPoint x: 501, endPoint y: 145, distance: 40.4
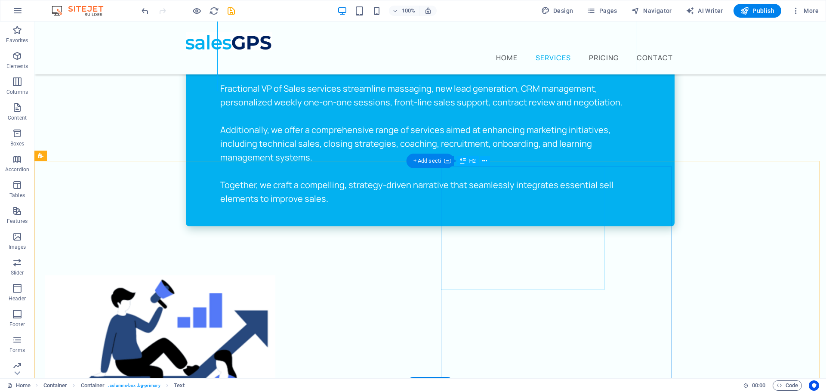
scroll to position [990, 0]
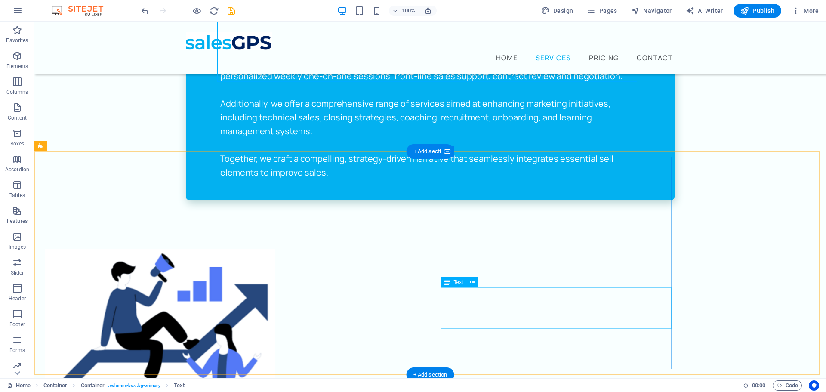
drag, startPoint x: 544, startPoint y: 304, endPoint x: 579, endPoint y: 326, distance: 40.8
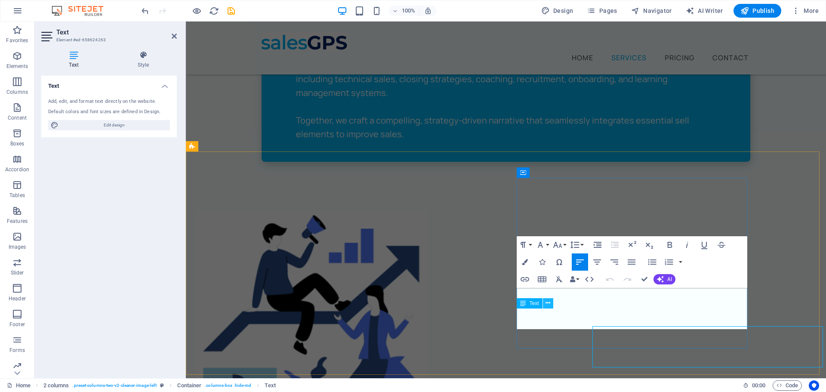
scroll to position [951, 0]
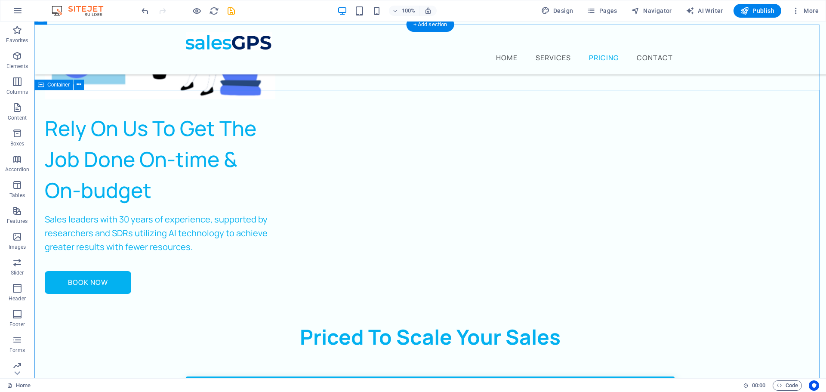
scroll to position [1377, 0]
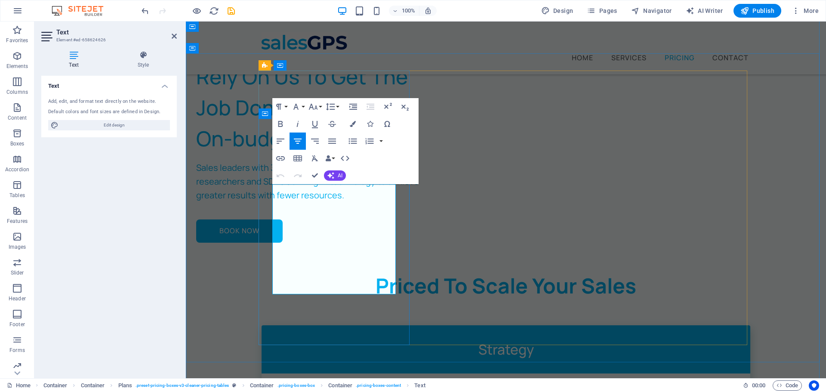
scroll to position [1338, 0]
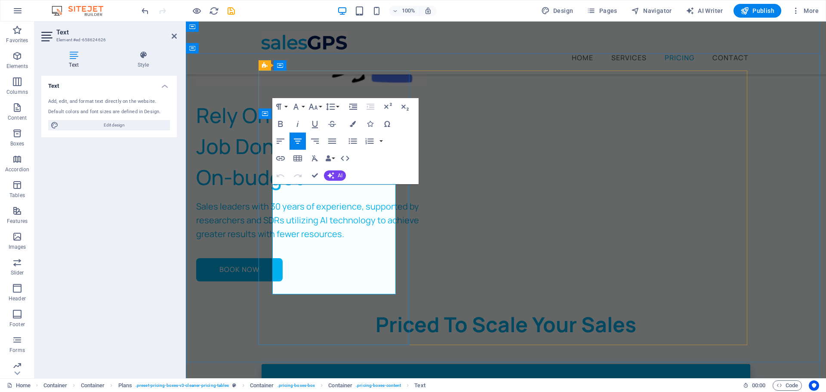
drag, startPoint x: 333, startPoint y: 244, endPoint x: 402, endPoint y: 290, distance: 82.0
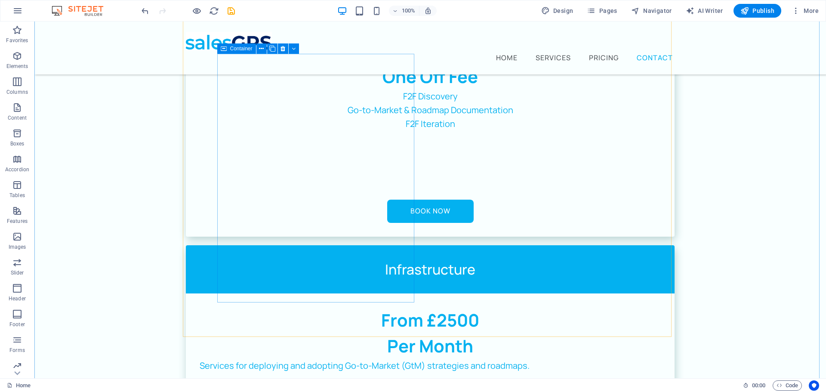
scroll to position [1893, 0]
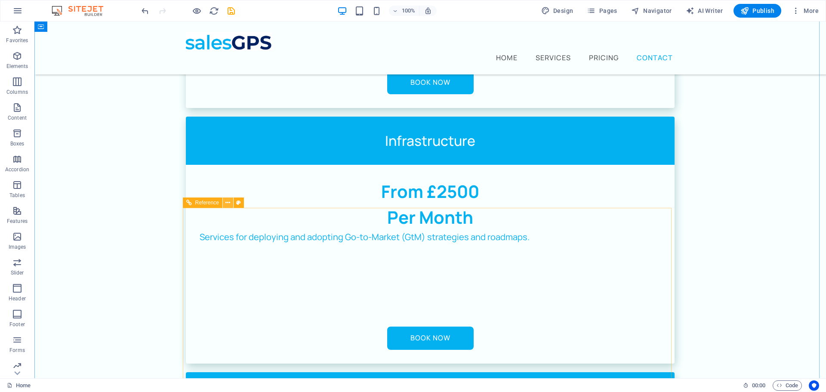
click at [229, 204] on icon at bounding box center [228, 202] width 5 height 9
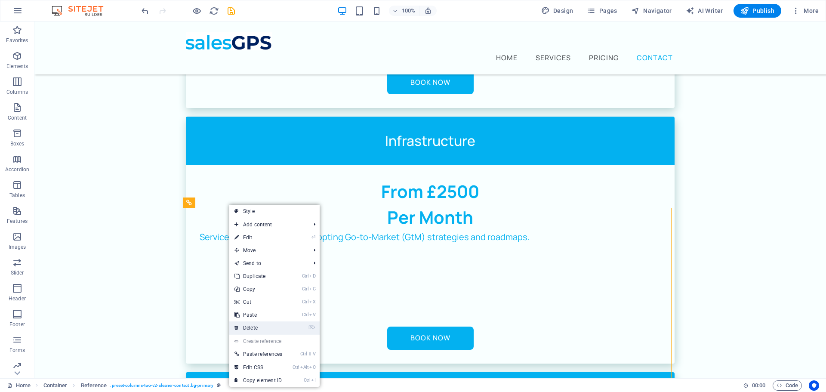
click at [259, 328] on link "⌦ Delete" at bounding box center [258, 328] width 58 height 13
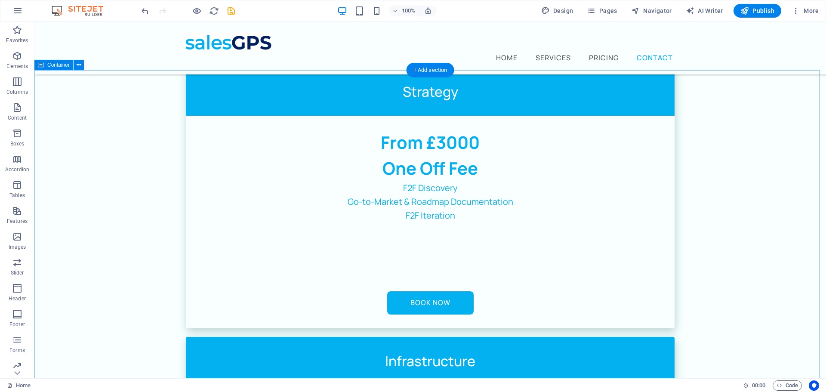
scroll to position [1661, 0]
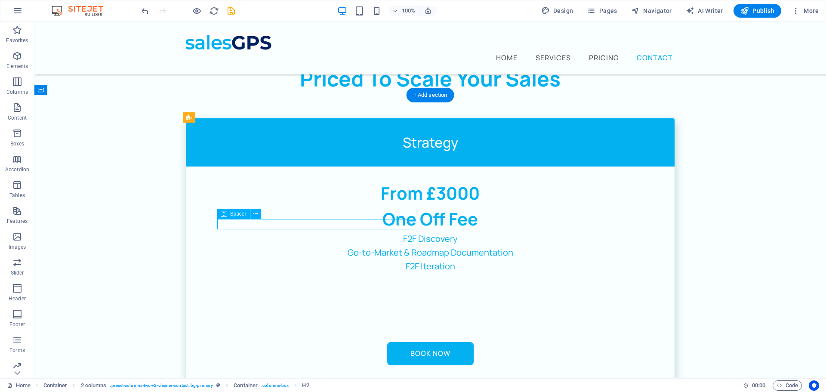
select select "px"
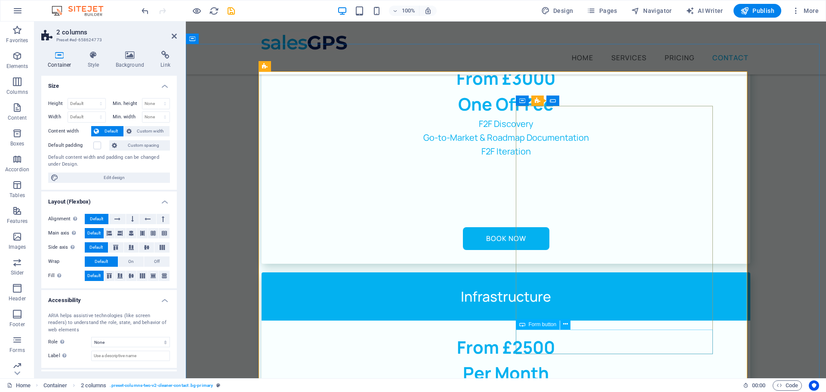
scroll to position [1717, 0]
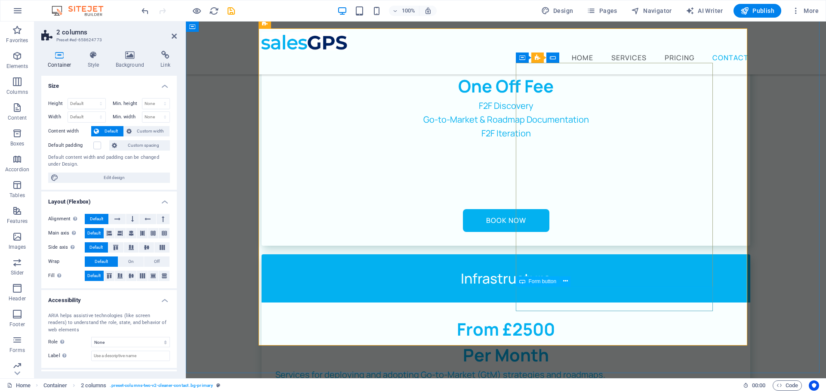
select select "px"
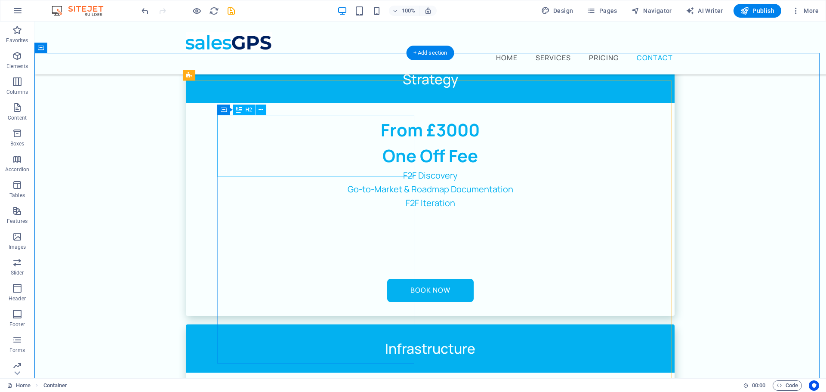
scroll to position [1626, 0]
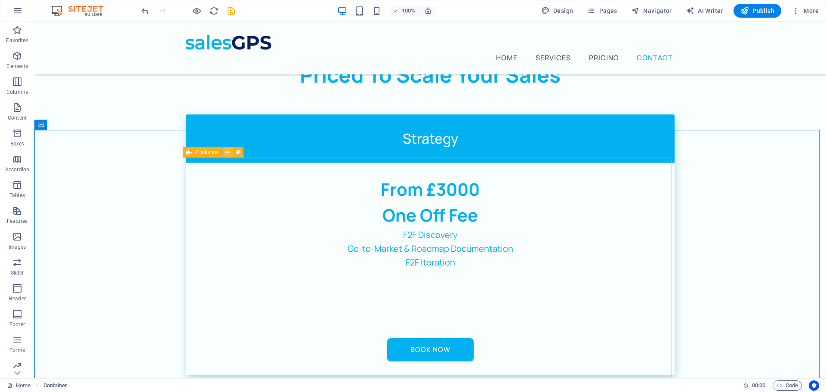
click at [227, 152] on icon at bounding box center [228, 152] width 5 height 9
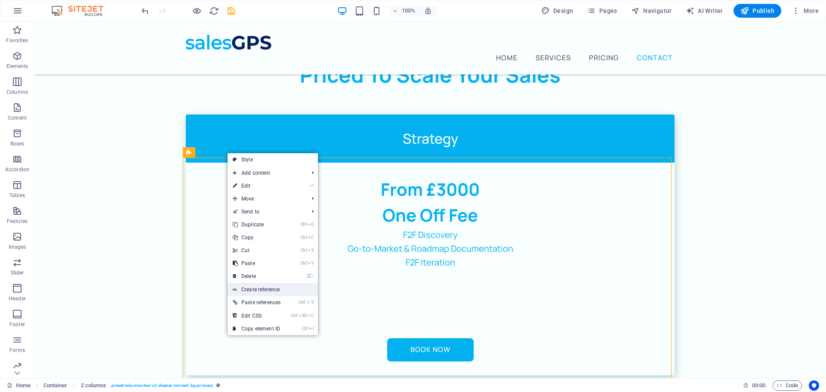
click at [265, 291] on link "Create reference" at bounding box center [273, 289] width 90 height 13
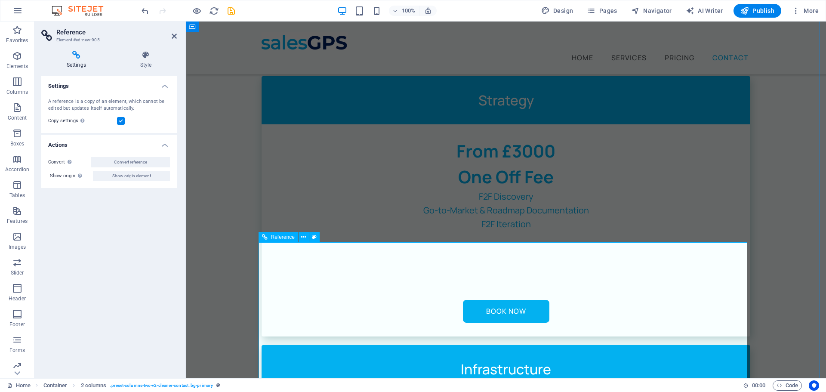
scroll to position [2022, 0]
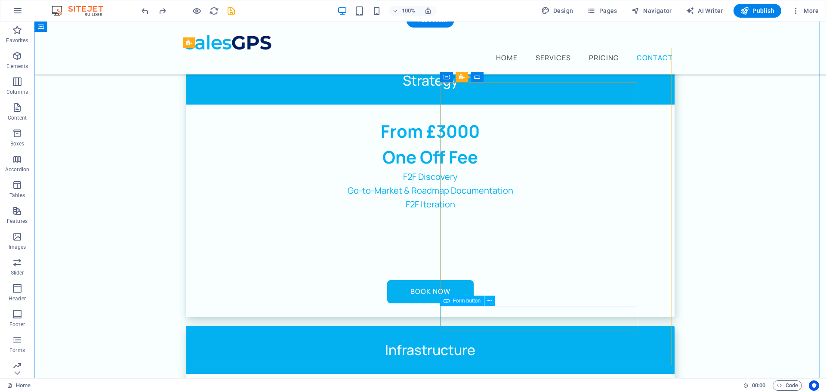
scroll to position [1661, 0]
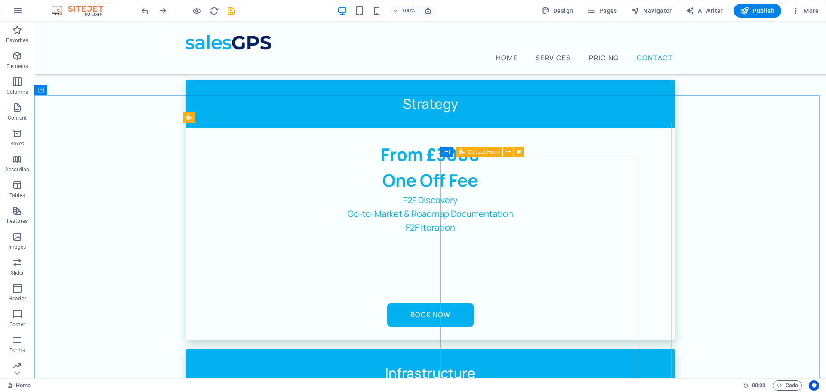
click at [467, 152] on div "Contact Form" at bounding box center [479, 152] width 47 height 10
click at [508, 152] on icon at bounding box center [508, 152] width 5 height 9
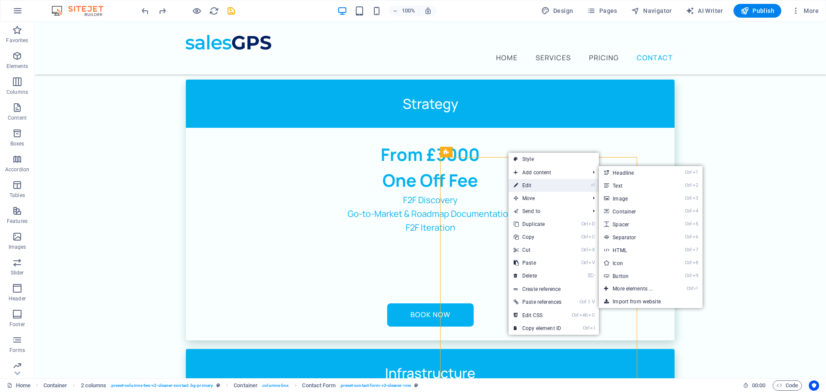
click at [529, 184] on link "⏎ Edit" at bounding box center [538, 185] width 58 height 13
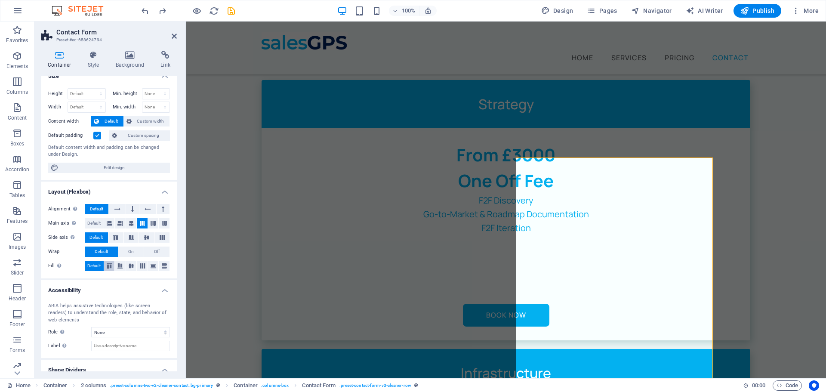
scroll to position [0, 0]
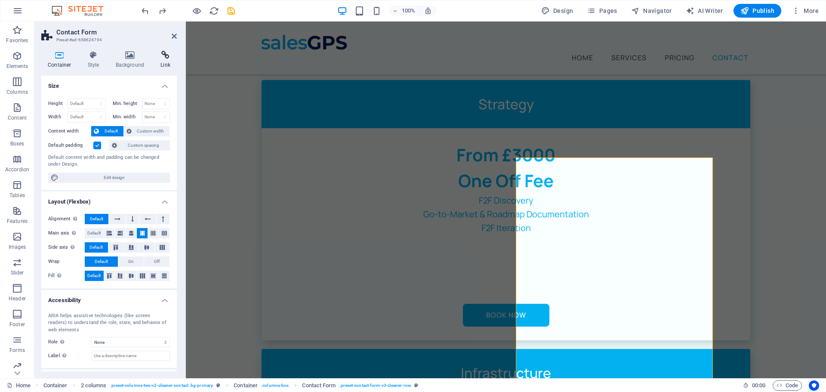
click at [166, 55] on icon at bounding box center [165, 55] width 23 height 9
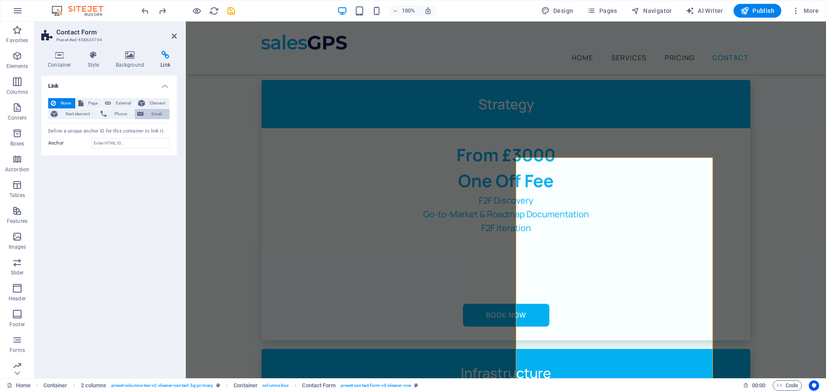
click at [160, 113] on span "Email" at bounding box center [156, 114] width 21 height 10
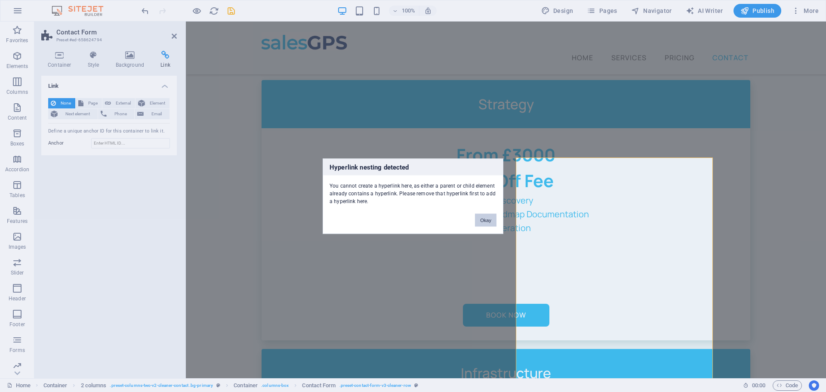
click at [491, 218] on button "Okay" at bounding box center [486, 219] width 22 height 13
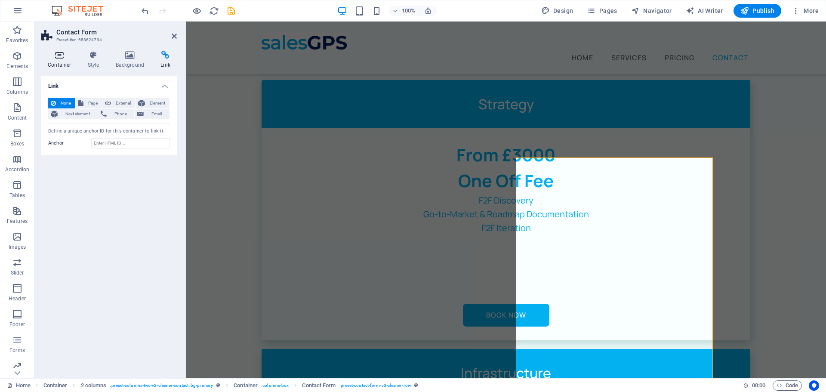
click at [62, 51] on icon at bounding box center [59, 55] width 37 height 9
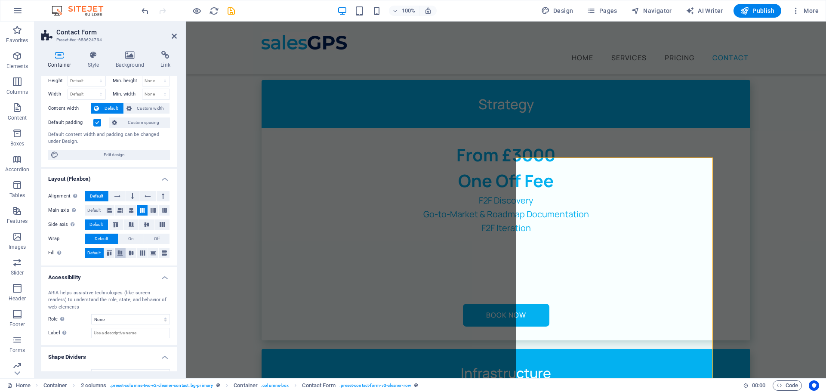
scroll to position [38, 0]
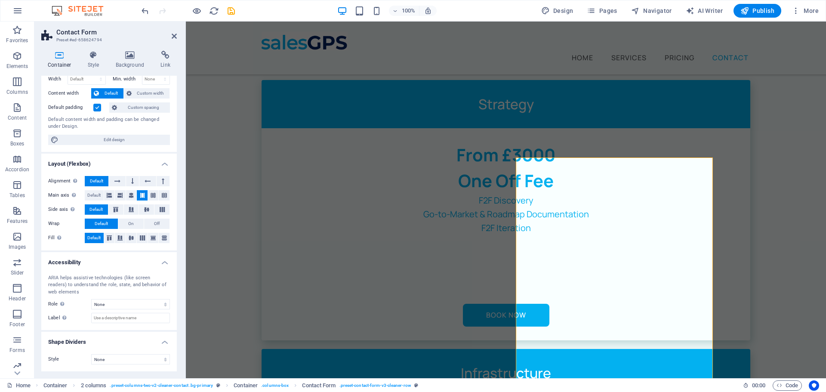
click at [175, 32] on h2 "Contact Form" at bounding box center [116, 32] width 121 height 8
click at [175, 37] on icon at bounding box center [174, 36] width 5 height 7
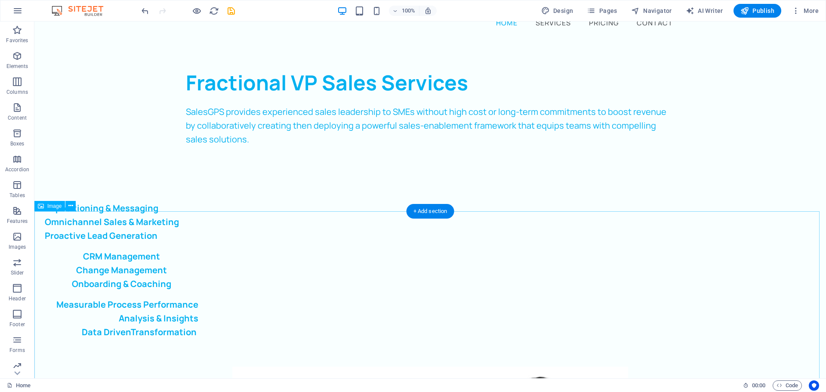
scroll to position [0, 0]
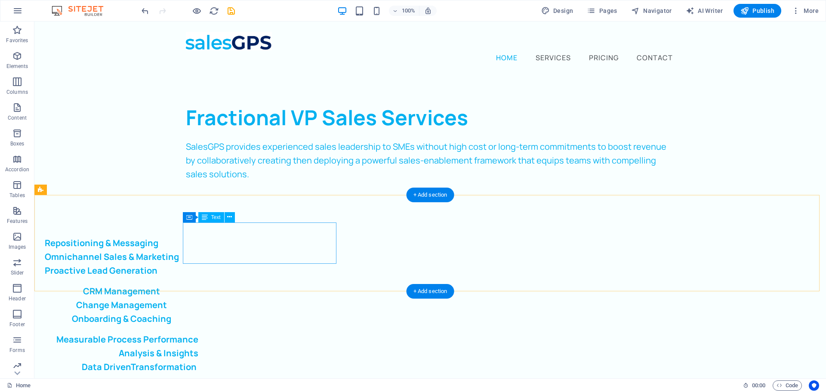
click at [198, 245] on div "Repositioning & Messaging Omnichannel Sales & Marketing Proactive Lead Generati…" at bounding box center [122, 256] width 154 height 41
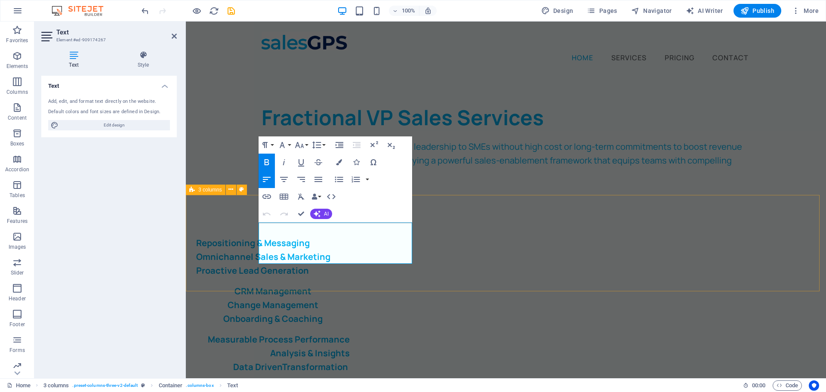
click at [207, 245] on div "Repositioning & Messaging Omnichannel Sales & Marketing Proactive Lead Generati…" at bounding box center [506, 305] width 640 height 193
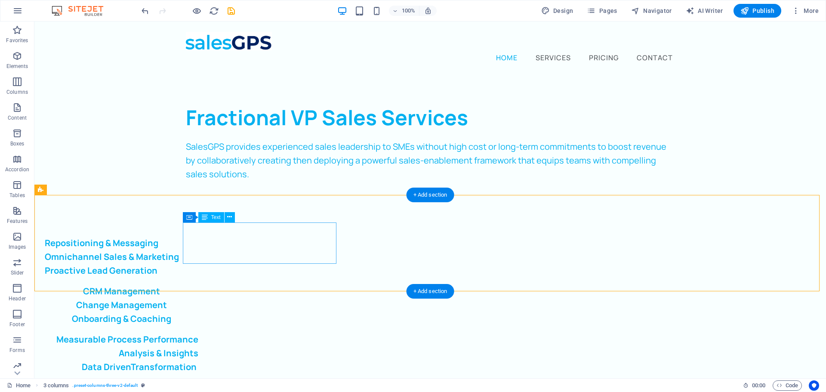
click at [198, 247] on div "Repositioning & Messaging Omnichannel Sales & Marketing Proactive Lead Generati…" at bounding box center [122, 256] width 154 height 41
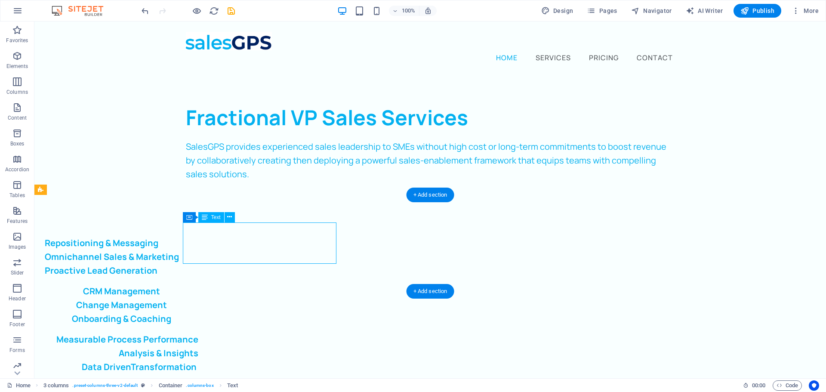
click at [198, 247] on div "Repositioning & Messaging Omnichannel Sales & Marketing Proactive Lead Generati…" at bounding box center [122, 256] width 154 height 41
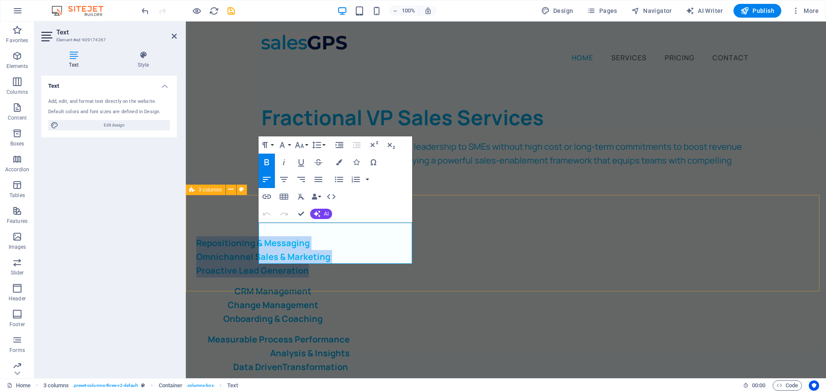
drag, startPoint x: 260, startPoint y: 229, endPoint x: 400, endPoint y: 269, distance: 145.7
click at [400, 269] on div "Repositioning & Messaging Omnichannel Sales & Marketing Proactive Lead Generati…" at bounding box center [506, 305] width 640 height 193
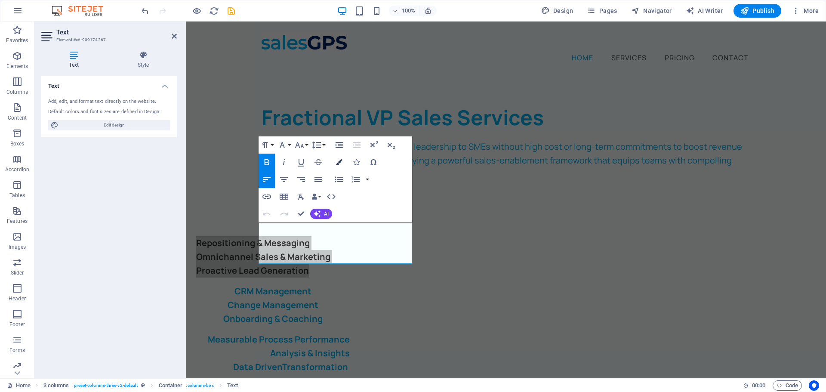
click at [337, 162] on icon "button" at bounding box center [339, 162] width 6 height 6
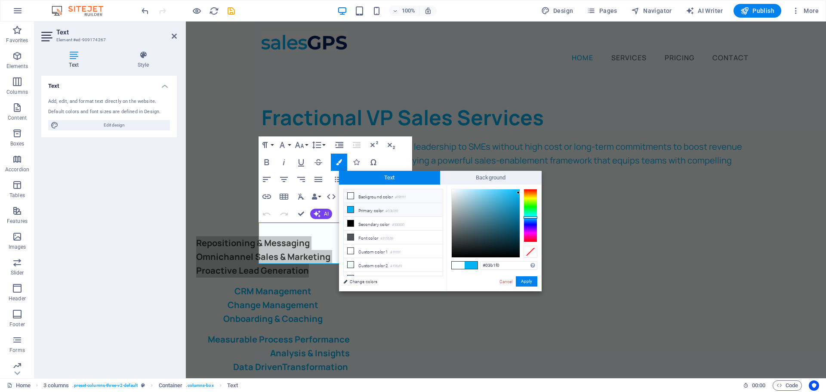
click at [359, 208] on li "Primary color #03b1f0" at bounding box center [393, 210] width 99 height 14
click at [531, 225] on div at bounding box center [531, 215] width 14 height 53
click at [507, 232] on div at bounding box center [486, 223] width 68 height 68
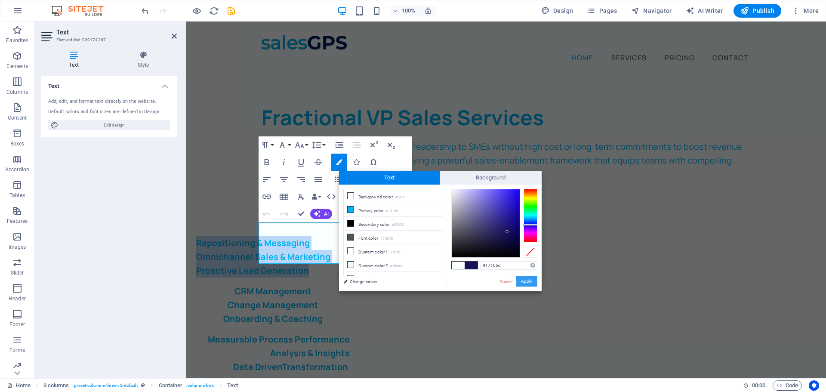
click at [526, 281] on button "Apply" at bounding box center [527, 281] width 22 height 10
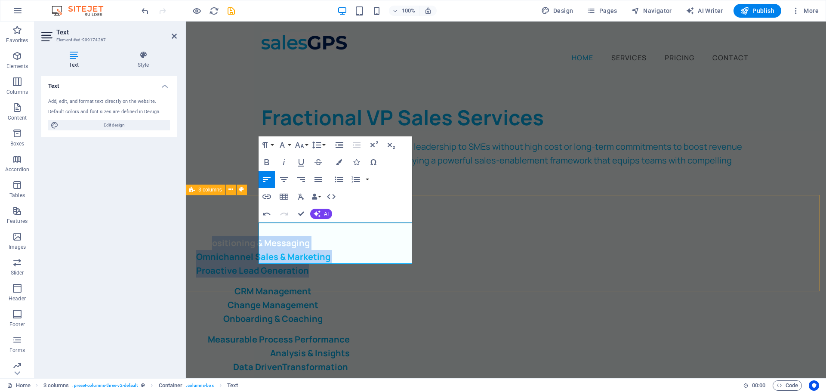
drag, startPoint x: 276, startPoint y: 230, endPoint x: 386, endPoint y: 279, distance: 120.2
click at [388, 282] on div "​ ​ Repositioning & Messaging Omnichannel Sales & Marketing Proactive Lead Gene…" at bounding box center [506, 305] width 640 height 193
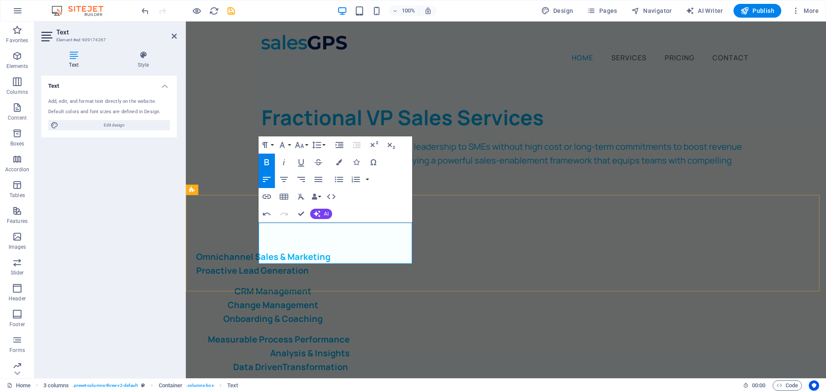
click at [267, 237] on strong "Repositioning & Messaging" at bounding box center [253, 243] width 114 height 12
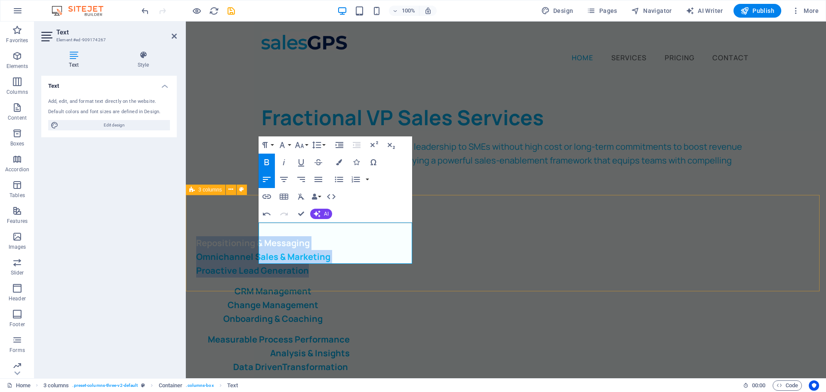
drag, startPoint x: 261, startPoint y: 229, endPoint x: 381, endPoint y: 263, distance: 124.3
click at [381, 264] on div "​ ​ Repositioning & Messaging Omnichannel Sales & Marketing Proactive Lead Gene…" at bounding box center [506, 305] width 640 height 193
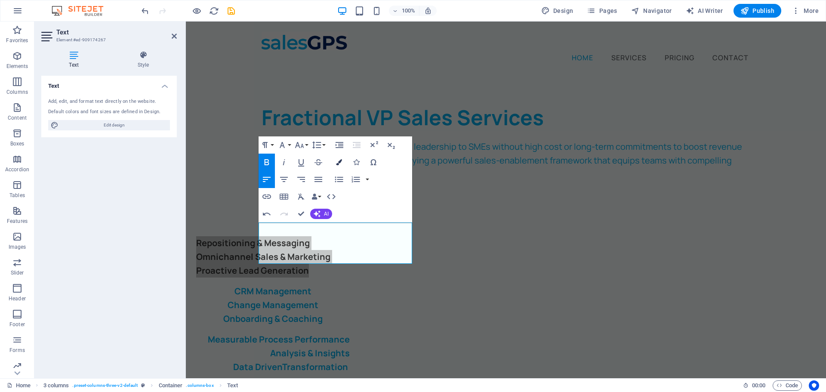
click at [338, 164] on icon "button" at bounding box center [339, 162] width 6 height 6
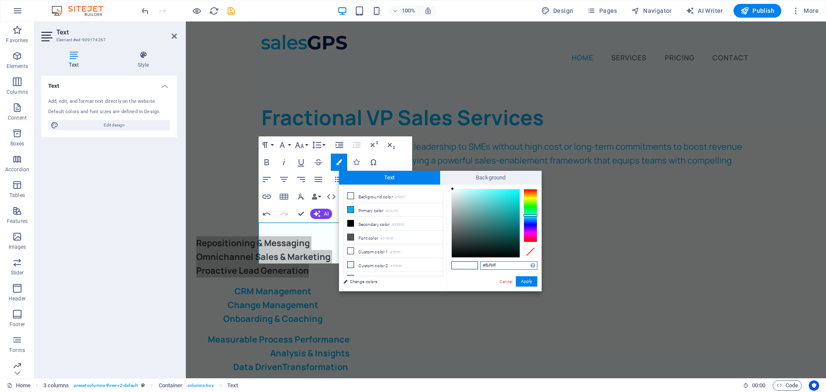
click at [533, 226] on div at bounding box center [531, 215] width 14 height 53
click at [526, 219] on div at bounding box center [531, 215] width 14 height 53
click at [527, 223] on div at bounding box center [531, 215] width 14 height 53
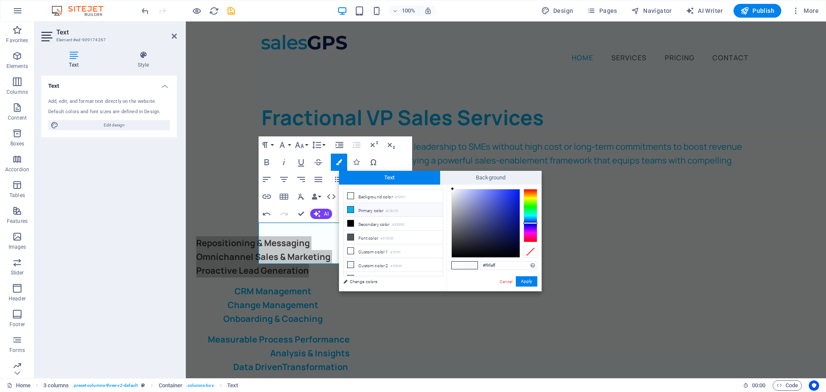
click at [352, 208] on icon at bounding box center [351, 210] width 6 height 6
click at [533, 223] on div at bounding box center [531, 215] width 14 height 53
type input "#0d1a62"
click at [510, 231] on div at bounding box center [486, 223] width 68 height 68
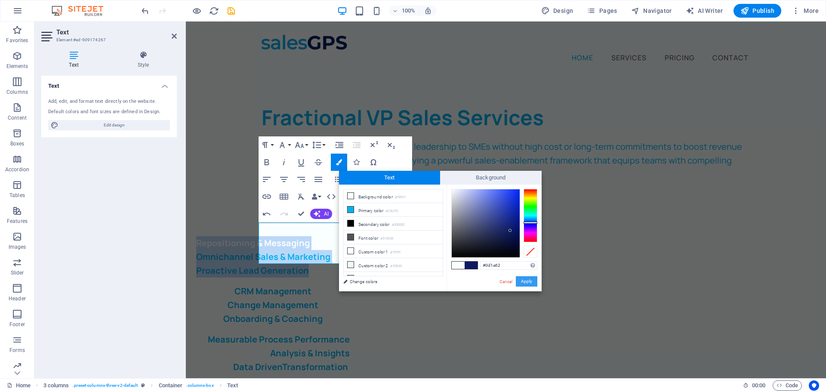
click at [533, 281] on button "Apply" at bounding box center [527, 281] width 22 height 10
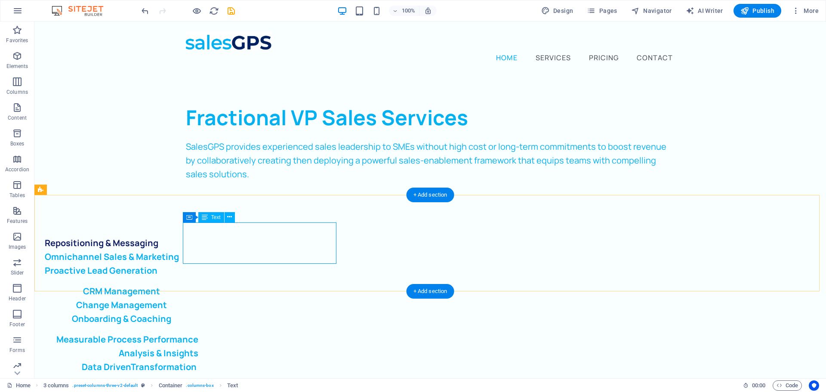
click at [188, 236] on div "Repositioning & Messaging Omnichannel Sales & Marketing Proactive Lead Generati…" at bounding box center [122, 256] width 154 height 41
click at [190, 236] on div "Repositioning & Messaging Omnichannel Sales & Marketing Proactive Lead Generati…" at bounding box center [122, 256] width 154 height 41
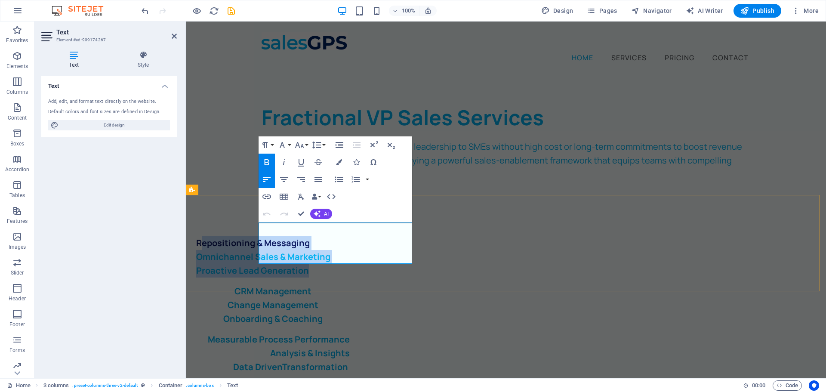
drag, startPoint x: 263, startPoint y: 231, endPoint x: 389, endPoint y: 249, distance: 127.0
click at [350, 251] on div "Repositioning & Messaging Omnichannel Sales & Marketing Proactive Lead Generati…" at bounding box center [273, 256] width 154 height 41
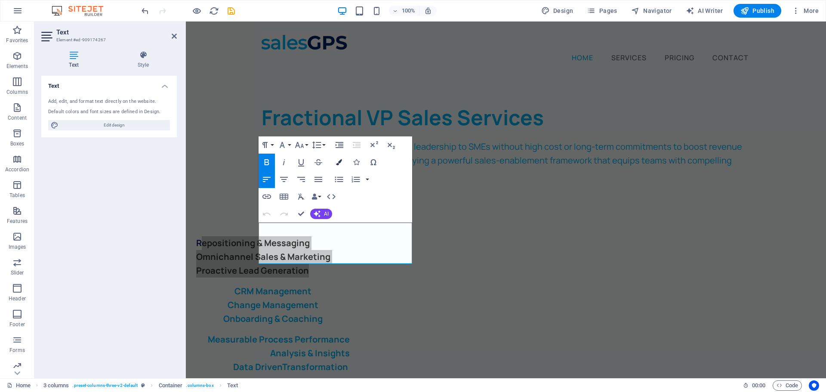
click at [341, 167] on button "Colors" at bounding box center [339, 162] width 16 height 17
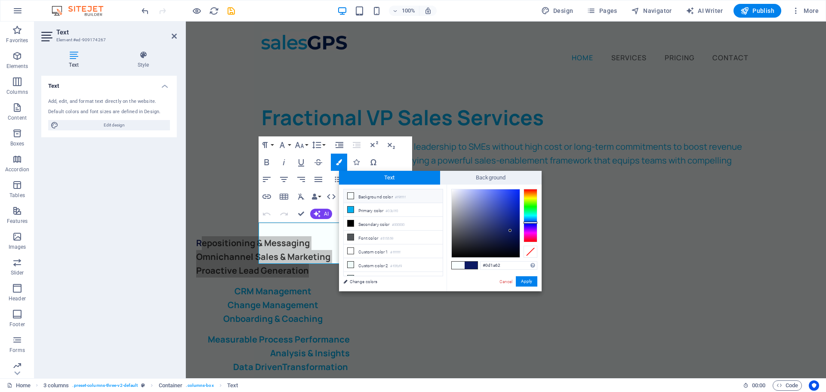
click at [473, 265] on span at bounding box center [471, 265] width 13 height 7
drag, startPoint x: 524, startPoint y: 281, endPoint x: 338, endPoint y: 260, distance: 187.2
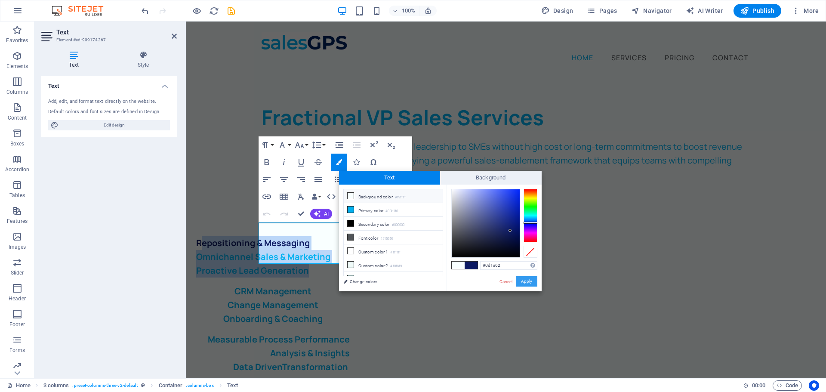
click at [524, 281] on button "Apply" at bounding box center [527, 281] width 22 height 10
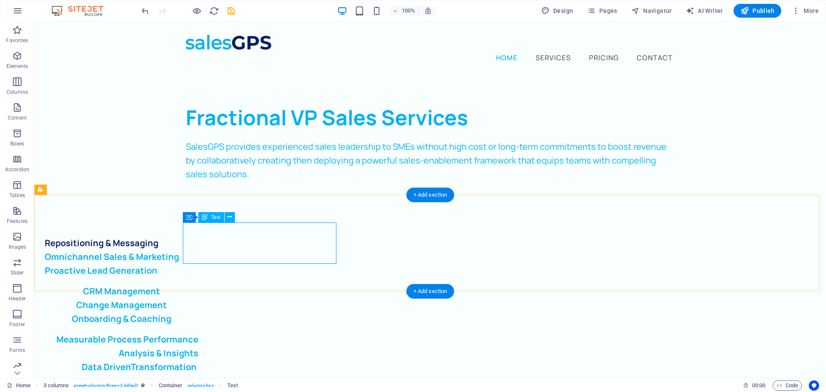
click at [198, 242] on div "Repositioning & Messaging Omnichannel Sales & Marketing Proactive Lead Generati…" at bounding box center [122, 256] width 154 height 41
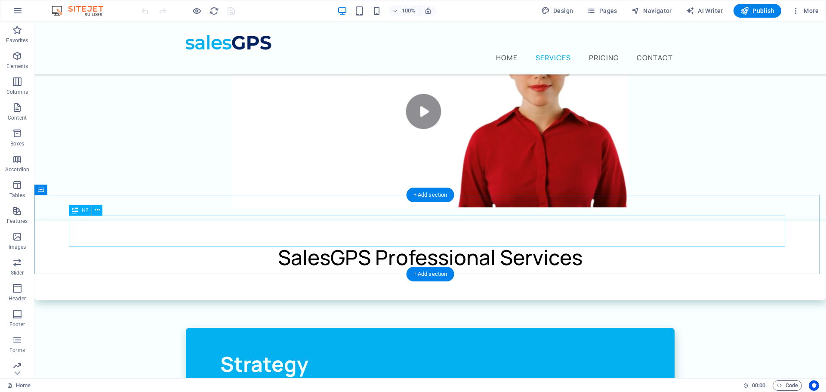
scroll to position [387, 0]
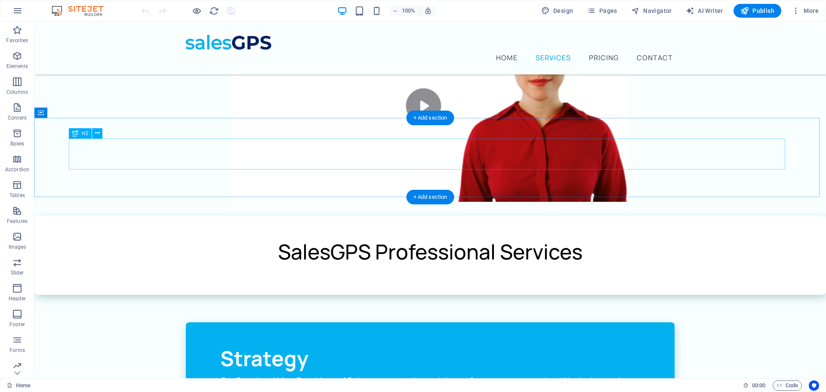
click at [413, 236] on div "SalesGPS Professional Services" at bounding box center [430, 251] width 723 height 31
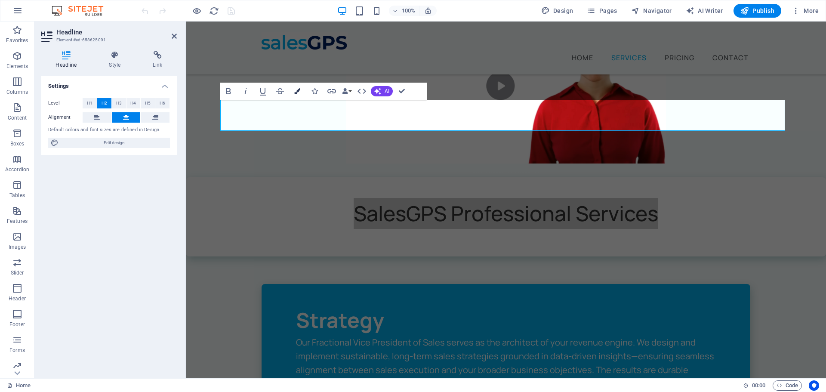
click at [294, 88] on button "Colors" at bounding box center [297, 91] width 16 height 17
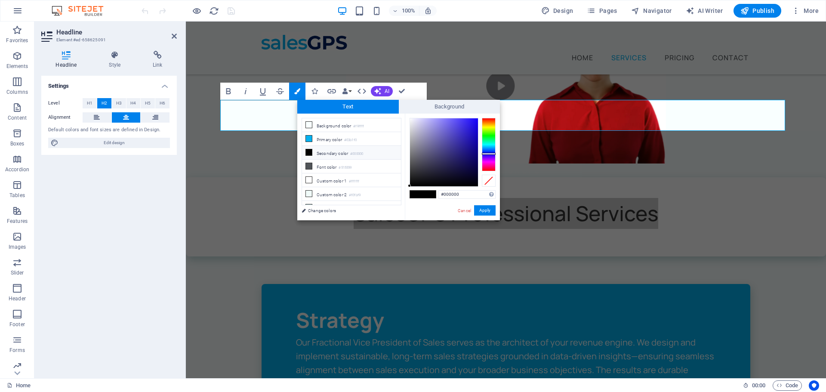
click at [487, 154] on div at bounding box center [489, 144] width 14 height 53
click at [474, 168] on div at bounding box center [444, 152] width 68 height 68
type input "#120c57"
click at [468, 163] on div at bounding box center [444, 152] width 68 height 68
click at [486, 208] on button "Apply" at bounding box center [485, 210] width 22 height 10
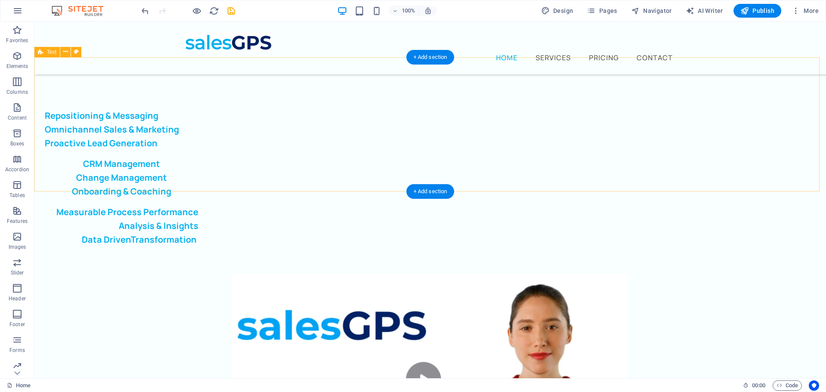
scroll to position [0, 0]
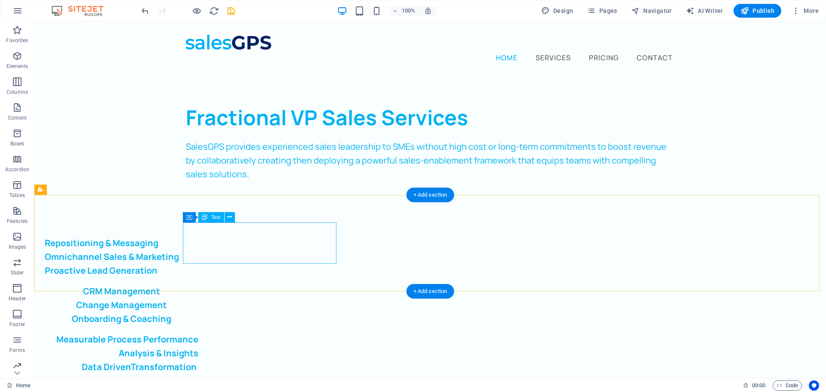
click at [198, 239] on div "Repositioning & Messaging Omnichannel Sales & Marketing Proactive Lead Generati…" at bounding box center [122, 256] width 154 height 41
click at [198, 240] on div "Repositioning & Messaging Omnichannel Sales & Marketing Proactive Lead Generati…" at bounding box center [122, 256] width 154 height 41
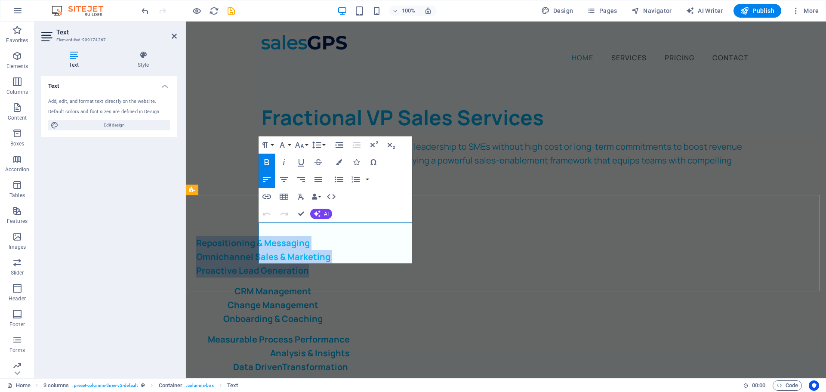
drag, startPoint x: 259, startPoint y: 229, endPoint x: 399, endPoint y: 234, distance: 140.4
click at [350, 255] on div "Repositioning & Messaging Omnichannel Sales & Marketing Proactive Lead Generati…" at bounding box center [273, 256] width 154 height 41
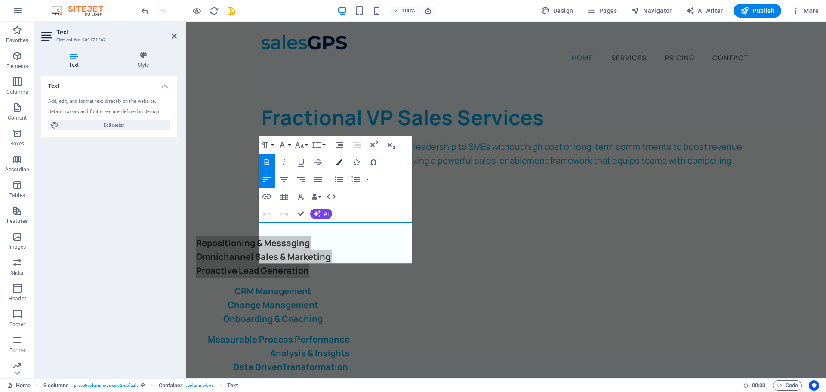
click at [336, 165] on icon "button" at bounding box center [339, 162] width 6 height 6
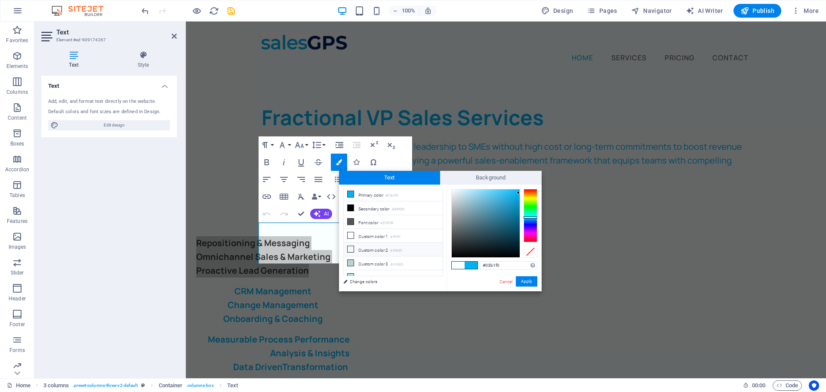
scroll to position [20, 0]
click at [505, 281] on link "Cancel" at bounding box center [506, 281] width 15 height 6
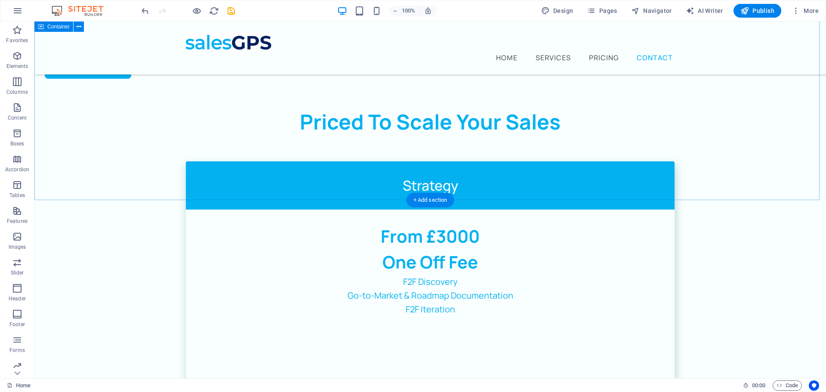
scroll to position [1679, 0]
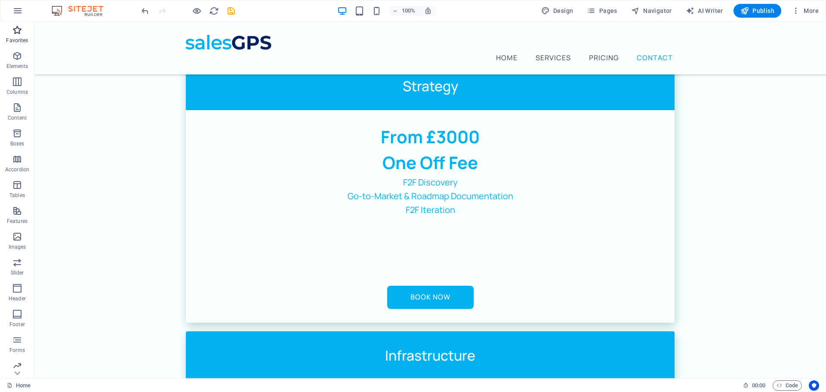
click at [23, 33] on span "Favorites" at bounding box center [17, 35] width 34 height 21
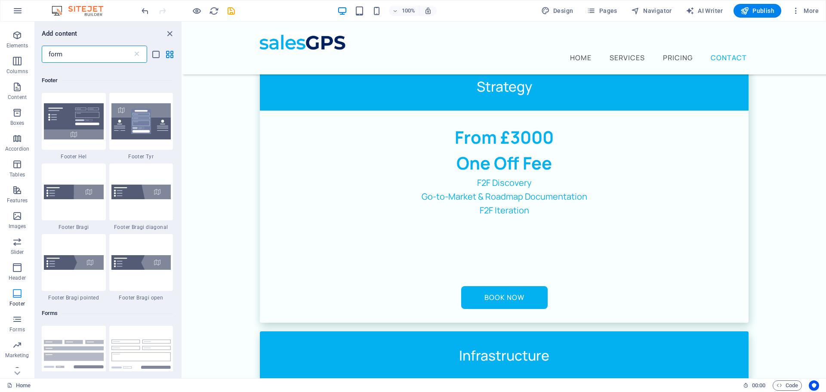
scroll to position [31, 0]
type input "form"
click at [19, 312] on icon "button" at bounding box center [17, 309] width 10 height 10
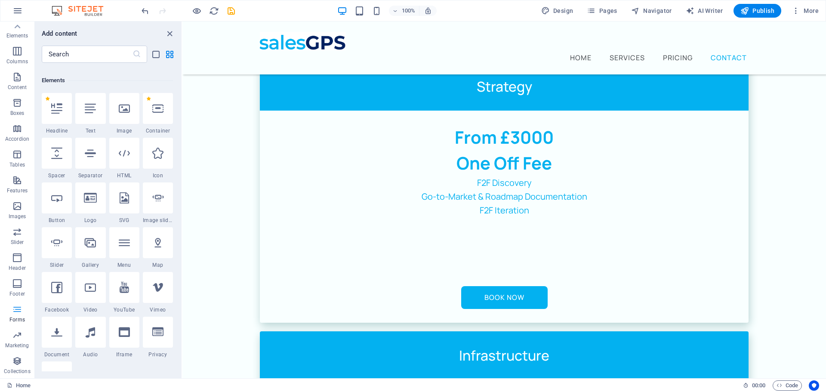
scroll to position [6284, 0]
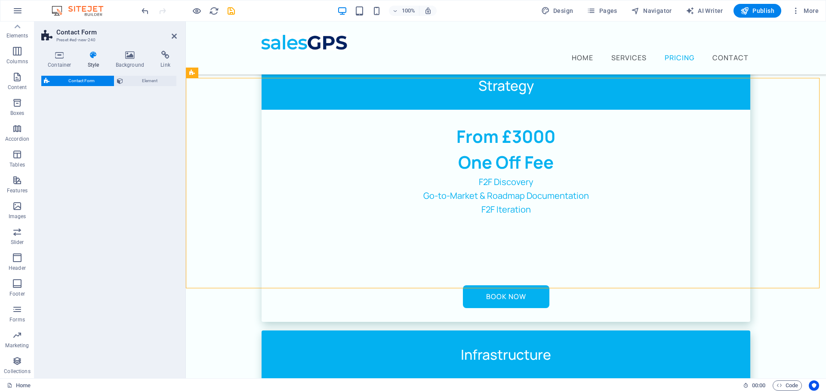
select select "rem"
select select "preset-contact-form-v3-background"
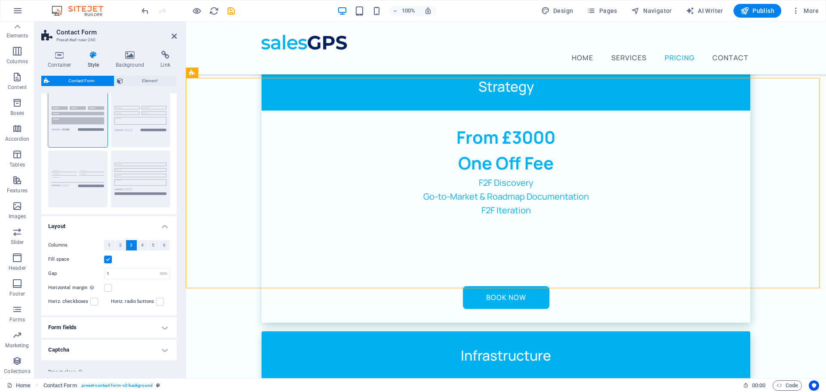
scroll to position [49, 0]
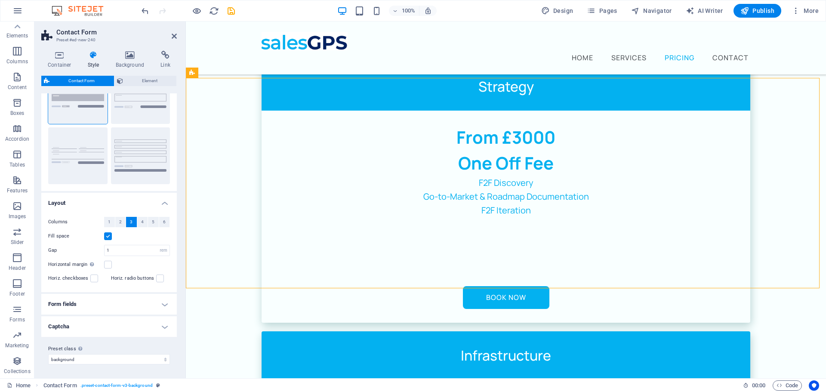
click at [166, 306] on h4 "Form fields" at bounding box center [109, 304] width 136 height 21
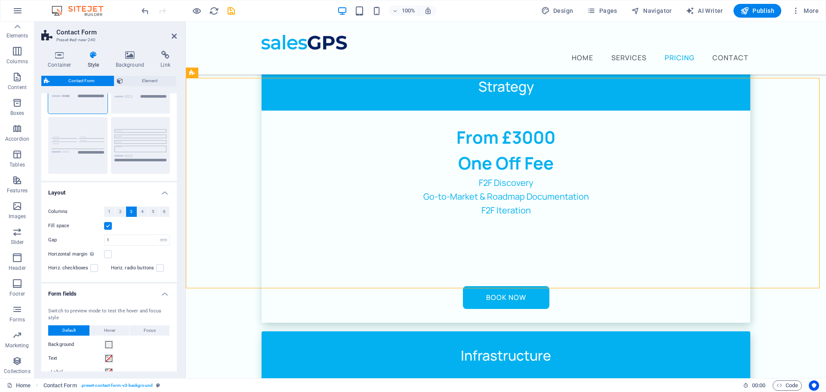
scroll to position [0, 0]
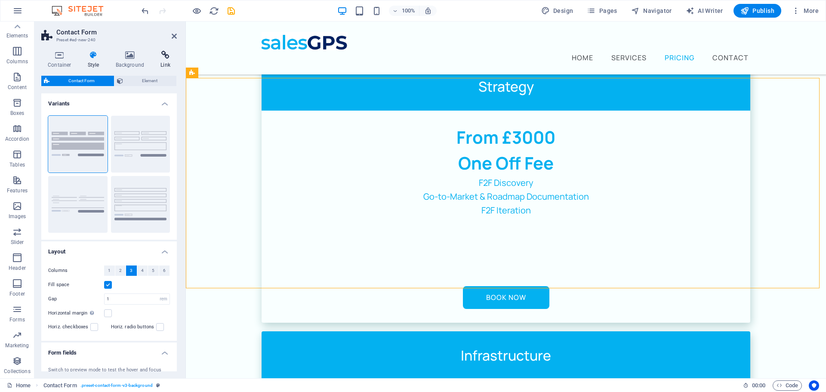
click at [165, 56] on icon at bounding box center [165, 55] width 23 height 9
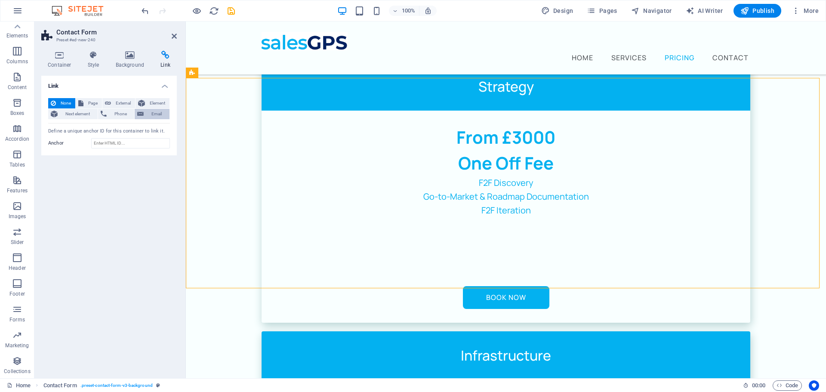
click at [148, 111] on span "Email" at bounding box center [156, 114] width 21 height 10
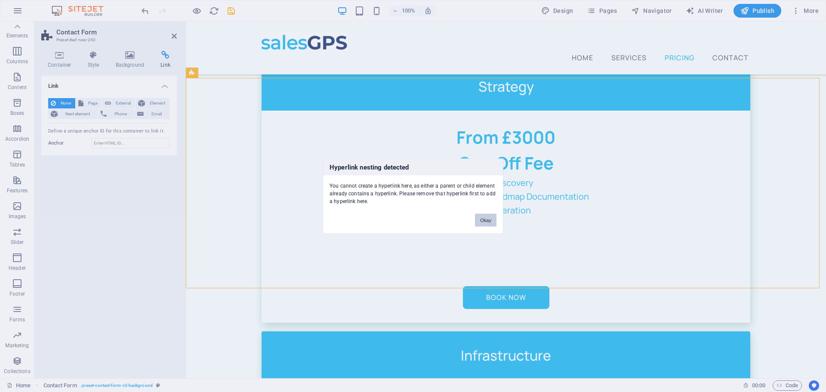
click at [488, 223] on button "Okay" at bounding box center [486, 219] width 22 height 13
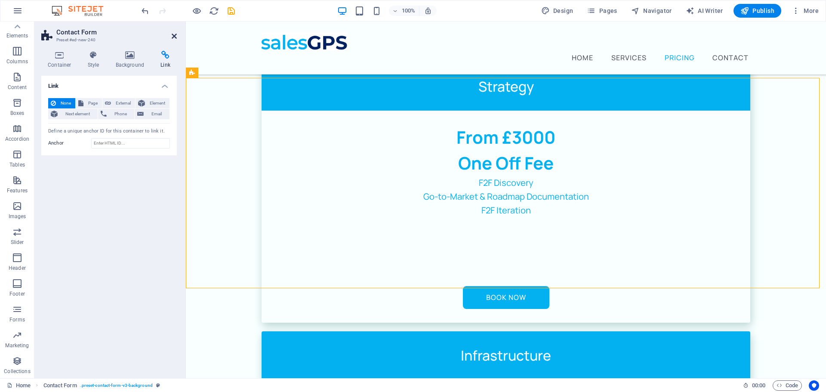
click at [173, 37] on icon at bounding box center [174, 36] width 5 height 7
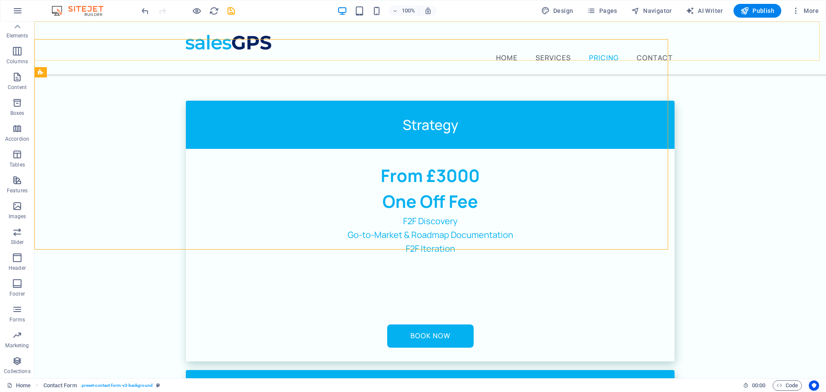
scroll to position [1679, 0]
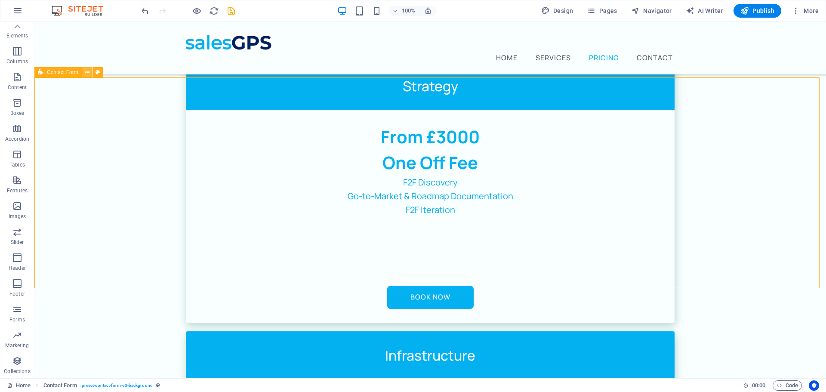
click at [88, 70] on icon at bounding box center [87, 72] width 5 height 9
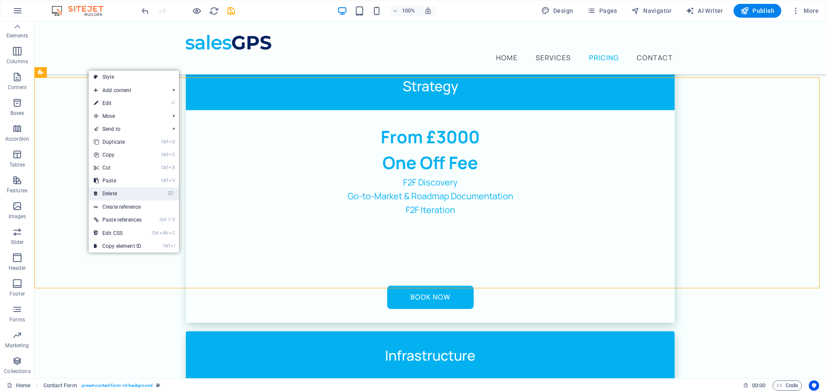
click at [136, 190] on link "⌦ Delete" at bounding box center [118, 193] width 58 height 13
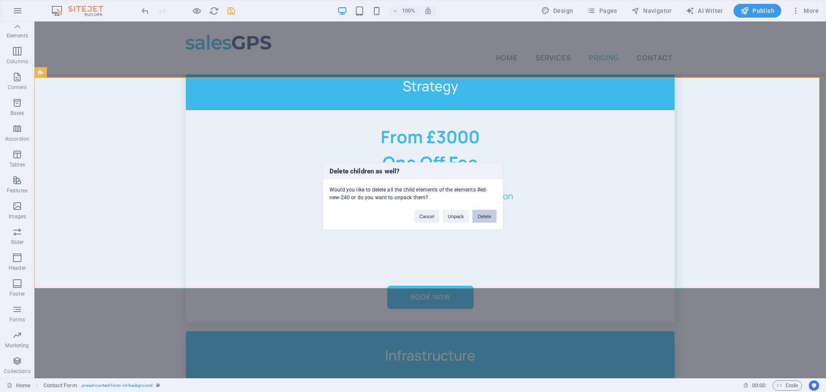
drag, startPoint x: 483, startPoint y: 216, endPoint x: 448, endPoint y: 194, distance: 41.0
click at [483, 216] on button "Delete" at bounding box center [485, 216] width 24 height 13
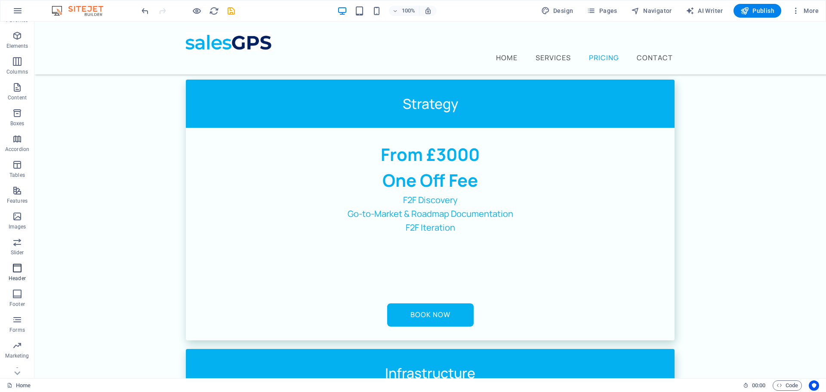
scroll to position [31, 0]
click at [17, 313] on icon "button" at bounding box center [17, 309] width 10 height 10
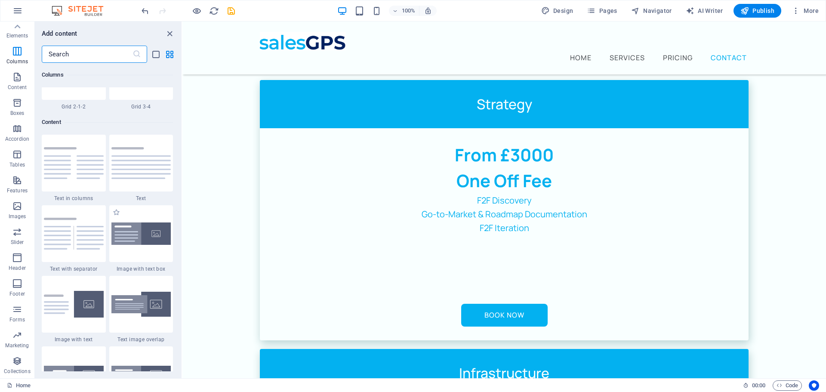
scroll to position [1377, 0]
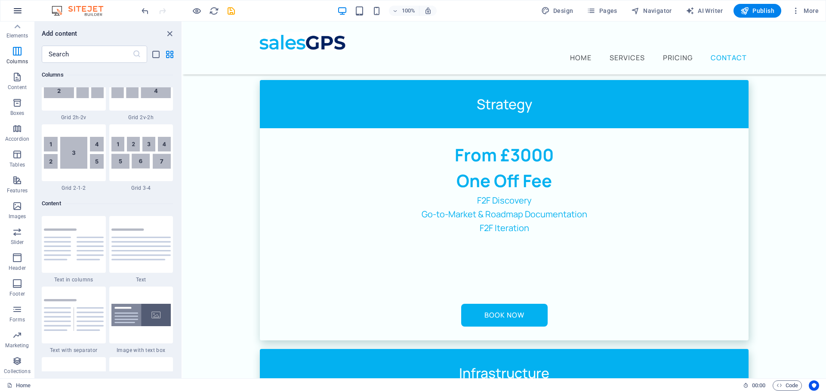
click at [322, 228] on icon "button" at bounding box center [322, 234] width 0 height 12
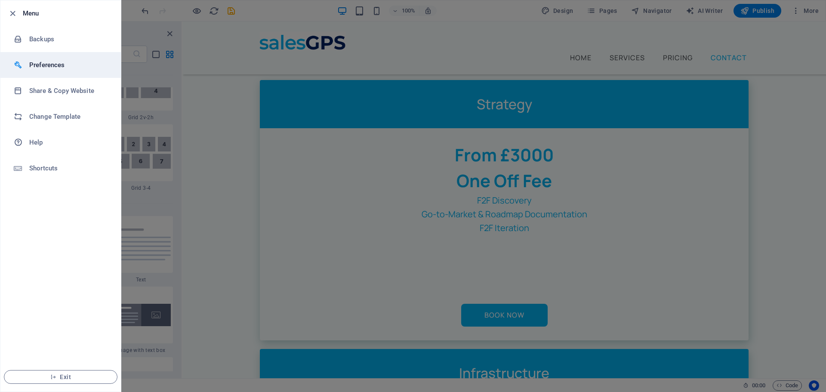
click at [44, 68] on h6 "Preferences" at bounding box center [69, 65] width 80 height 10
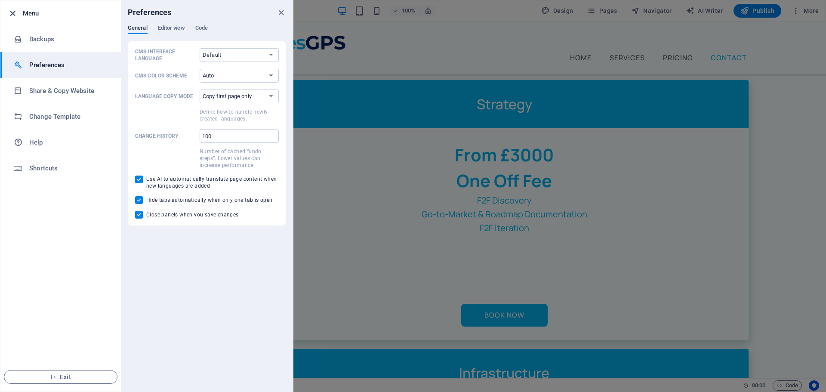
click at [12, 15] on icon "button" at bounding box center [13, 14] width 10 height 10
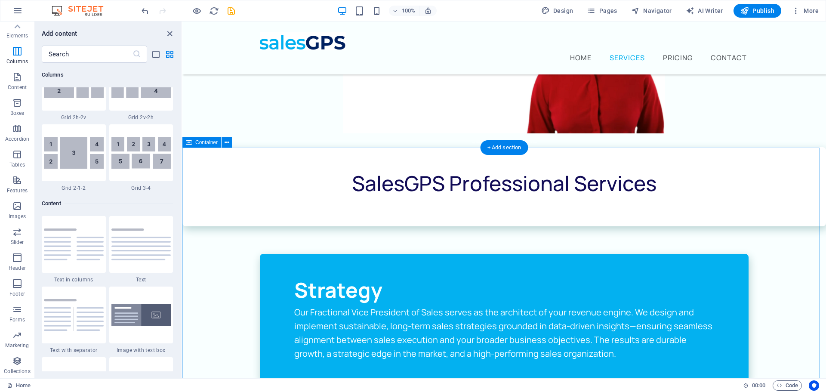
scroll to position [430, 0]
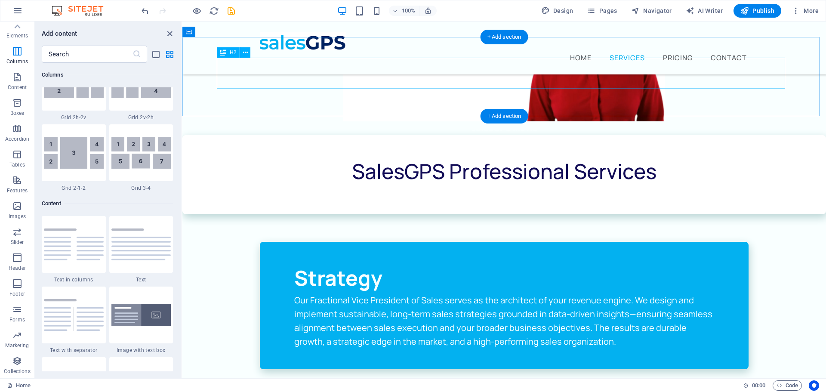
click at [520, 156] on div "SalesGPS Professional Services" at bounding box center [504, 171] width 575 height 31
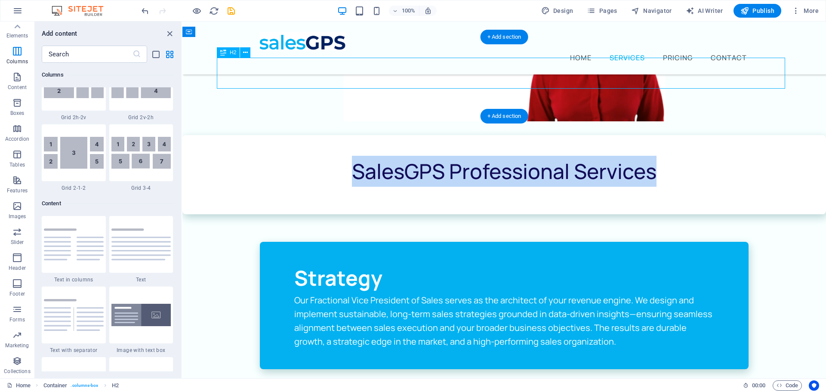
click at [516, 157] on span "SalesGPS Professional Services" at bounding box center [504, 171] width 305 height 28
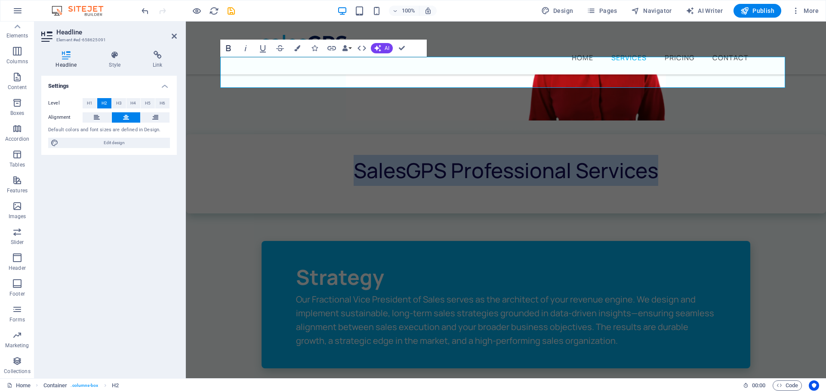
click at [224, 52] on icon "button" at bounding box center [228, 48] width 10 height 10
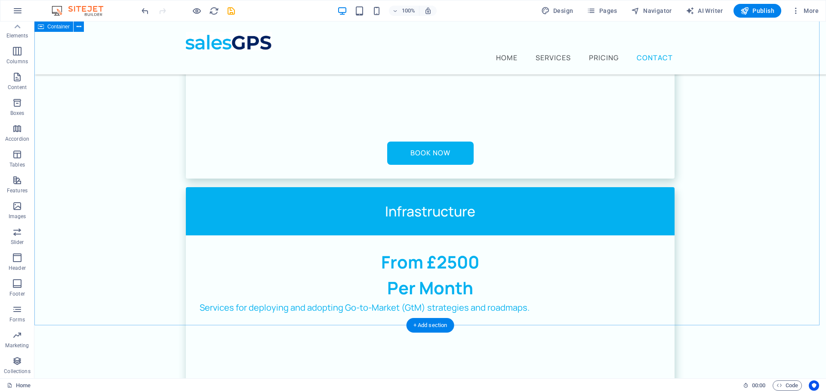
scroll to position [1833, 0]
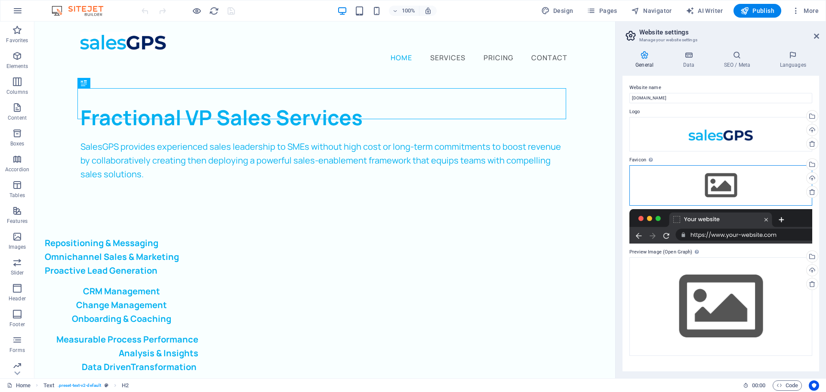
click at [723, 185] on div "Drag files here, click to choose files or select files from Files or our free s…" at bounding box center [721, 185] width 183 height 40
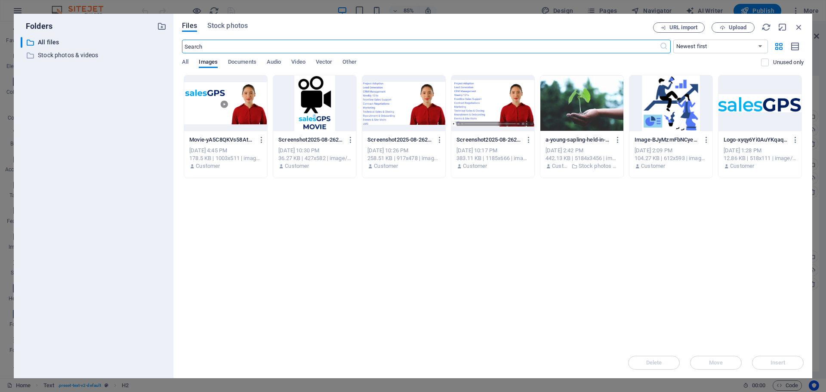
click at [744, 108] on div at bounding box center [760, 103] width 83 height 56
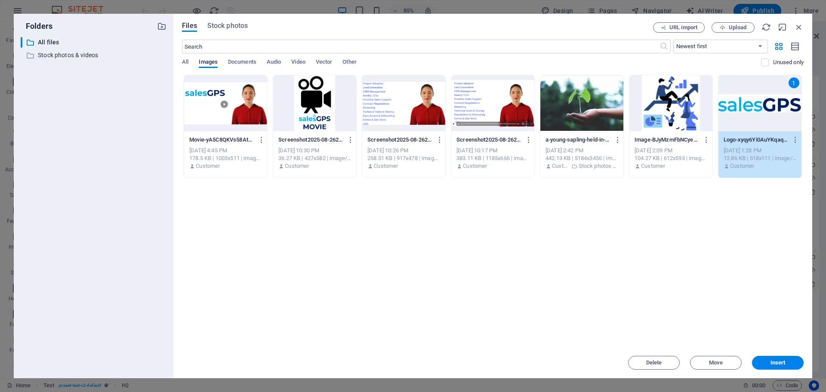
drag, startPoint x: 789, startPoint y: 362, endPoint x: 783, endPoint y: 354, distance: 9.9
click at [789, 362] on span "Insert" at bounding box center [778, 362] width 45 height 5
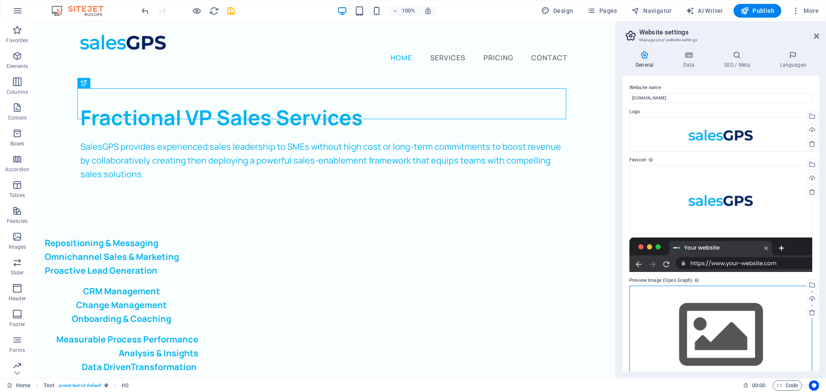
click at [716, 325] on div "Drag files here, click to choose files or select files from Files or our free s…" at bounding box center [721, 335] width 183 height 99
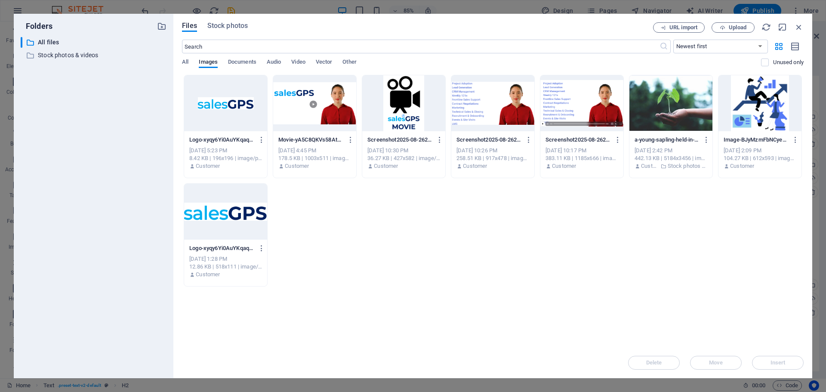
click at [234, 207] on div at bounding box center [225, 212] width 83 height 56
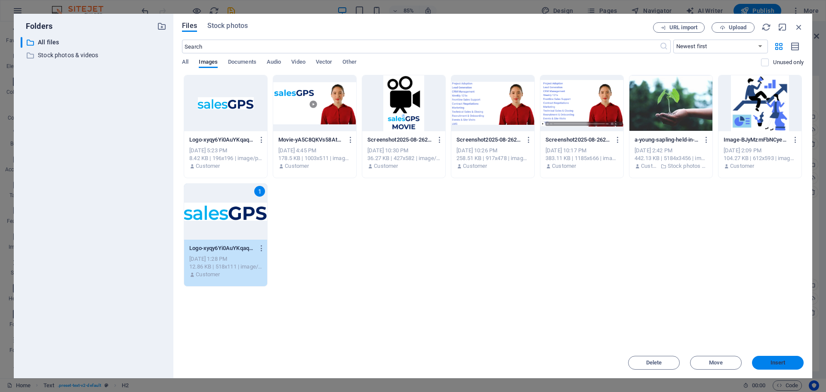
click at [777, 365] on span "Insert" at bounding box center [778, 362] width 15 height 5
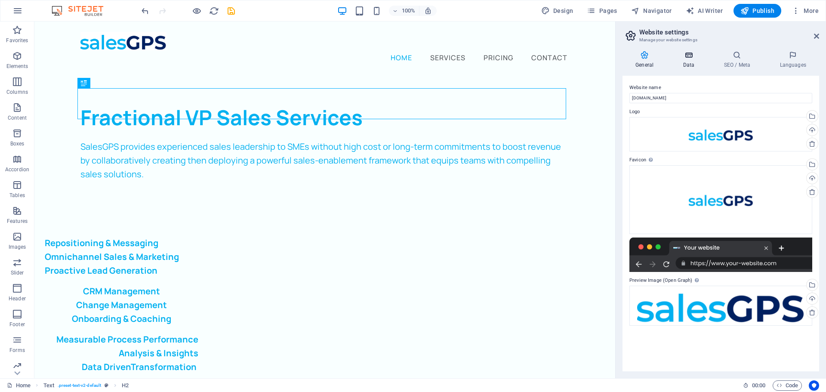
click at [681, 58] on icon at bounding box center [688, 55] width 37 height 9
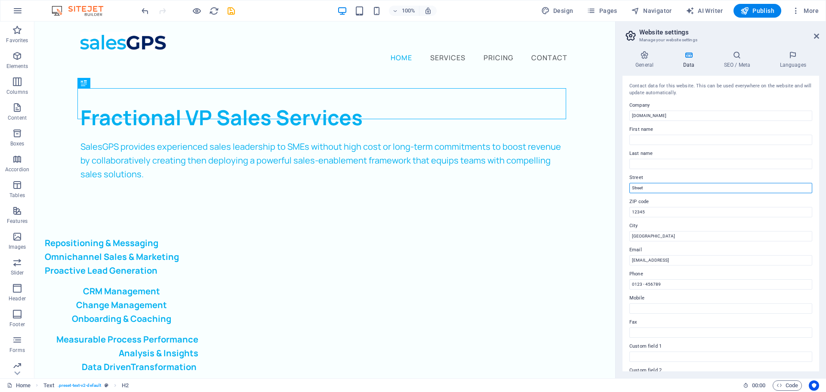
click at [656, 186] on input "Street" at bounding box center [721, 188] width 183 height 10
type input "Guardamar del [PERSON_NAME]"
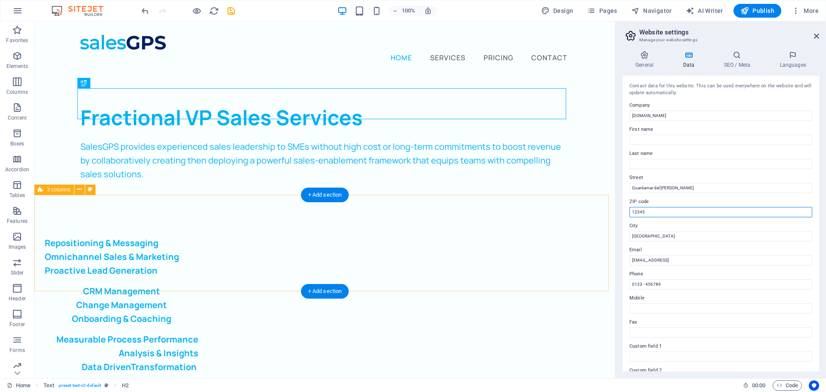
drag, startPoint x: 686, startPoint y: 232, endPoint x: 594, endPoint y: 202, distance: 96.8
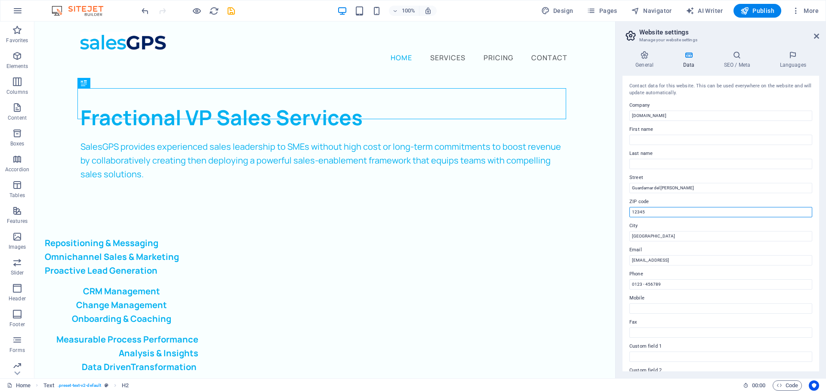
click at [658, 216] on input "12345" at bounding box center [721, 212] width 183 height 10
type input "03140"
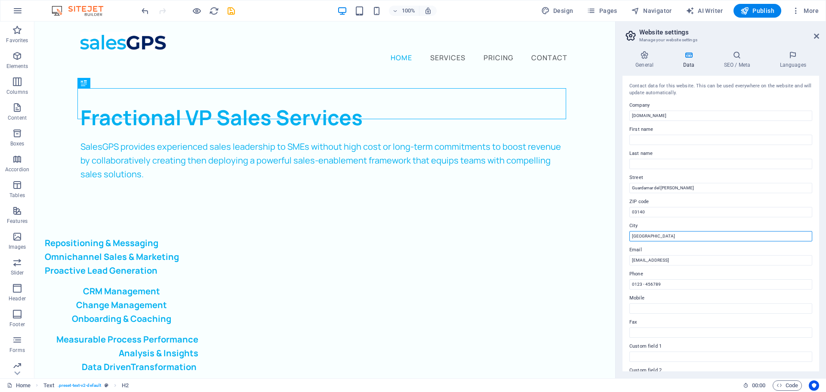
click at [649, 236] on input "[GEOGRAPHIC_DATA]" at bounding box center [721, 236] width 183 height 10
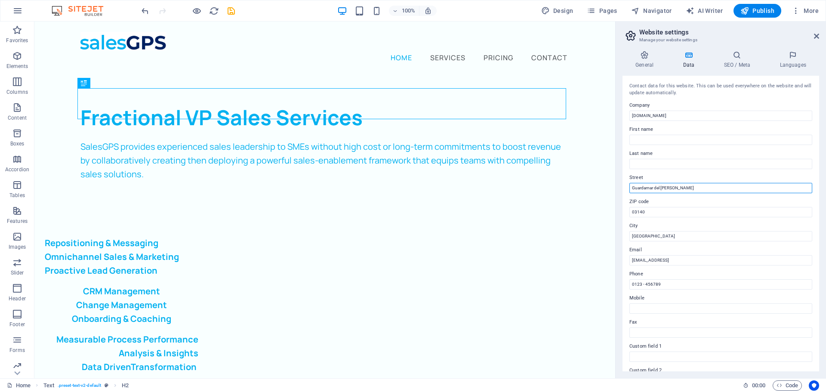
click at [661, 188] on input "Guardamar del [PERSON_NAME]" at bounding box center [721, 188] width 183 height 10
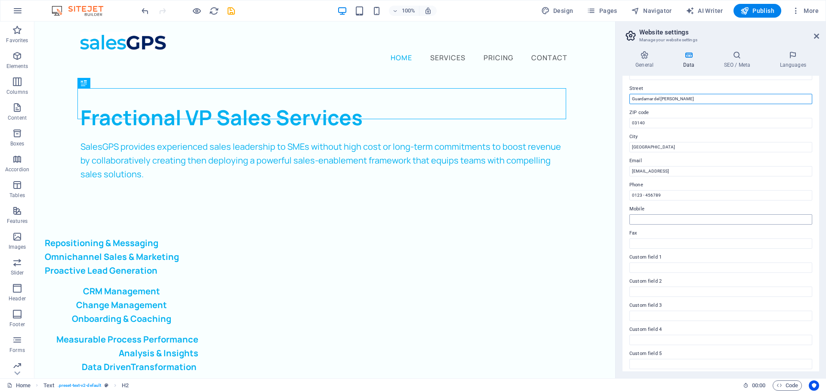
scroll to position [75, 0]
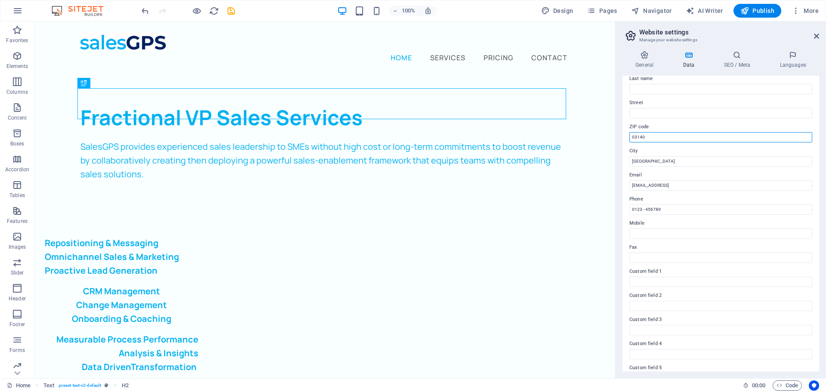
click at [670, 133] on input "03140" at bounding box center [721, 137] width 183 height 10
click at [671, 134] on input "03140" at bounding box center [721, 137] width 183 height 10
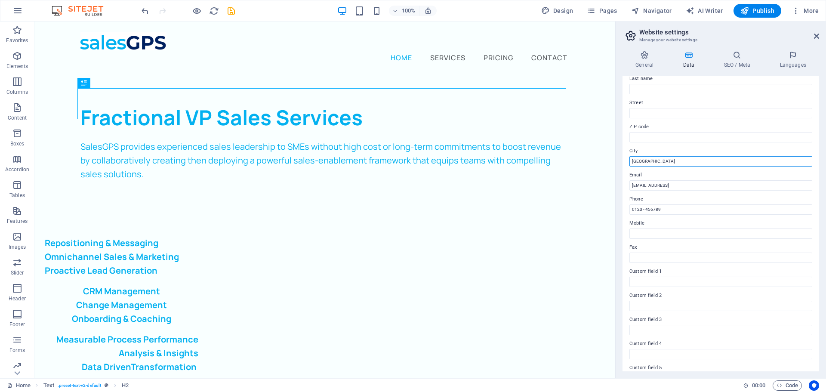
click at [672, 163] on input "[GEOGRAPHIC_DATA]" at bounding box center [721, 161] width 183 height 10
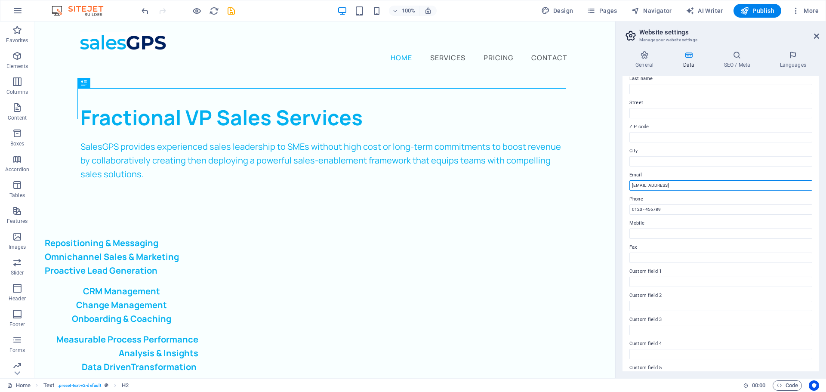
drag, startPoint x: 735, startPoint y: 185, endPoint x: 625, endPoint y: 183, distance: 109.8
click at [625, 183] on div "Contact data for this website. This can be used everywhere on the website and w…" at bounding box center [721, 224] width 197 height 296
type input "[EMAIL_ADDRESS][DOMAIN_NAME]"
type input "[PERSON_NAME]"
type input "Tricklebank"
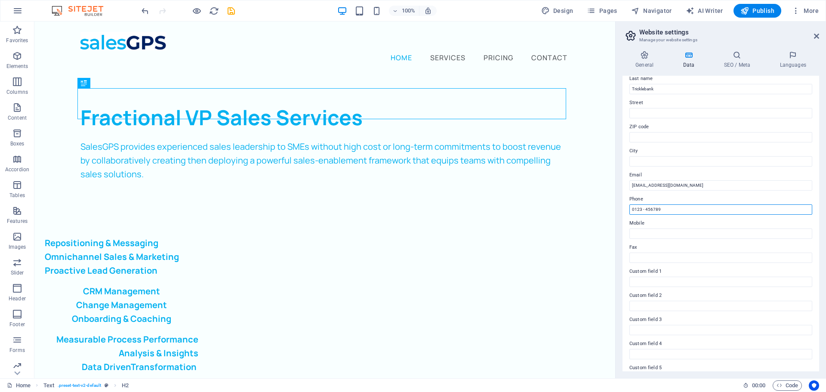
click at [689, 212] on input "0123 - 456789" at bounding box center [721, 209] width 183 height 10
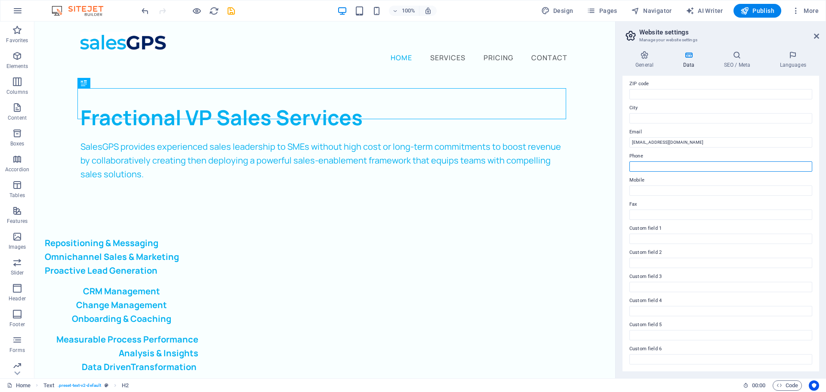
scroll to position [0, 0]
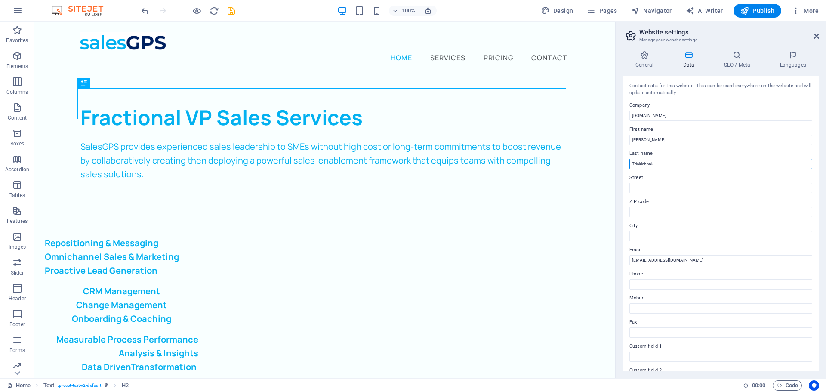
click at [662, 165] on input "Tricklebank" at bounding box center [721, 164] width 183 height 10
click at [657, 140] on input "[PERSON_NAME]" at bounding box center [721, 140] width 183 height 10
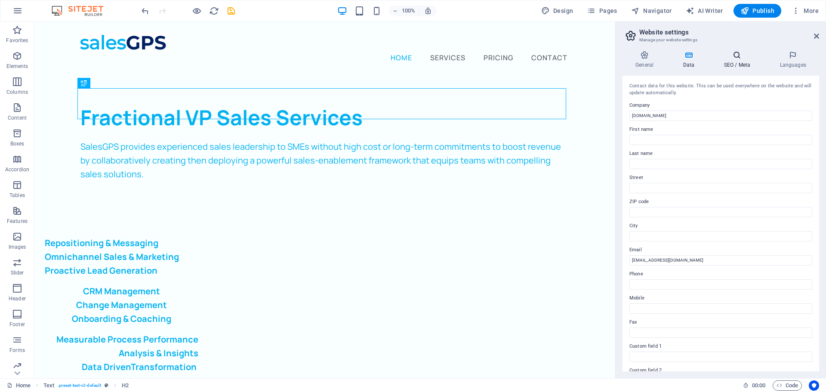
click at [728, 64] on h4 "SEO / Meta" at bounding box center [739, 60] width 56 height 18
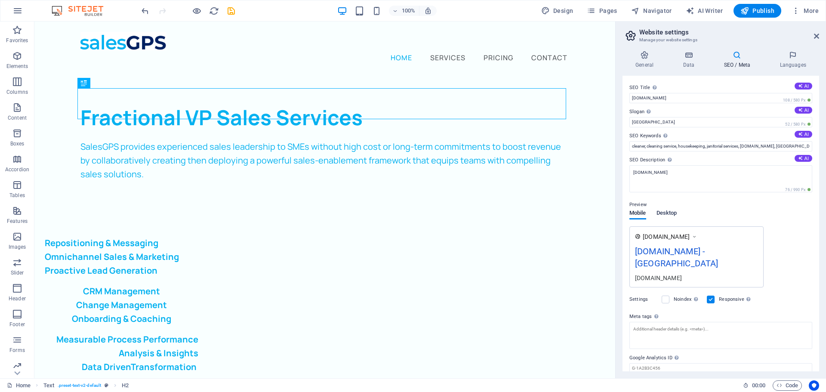
click at [665, 213] on span "Desktop" at bounding box center [667, 214] width 21 height 12
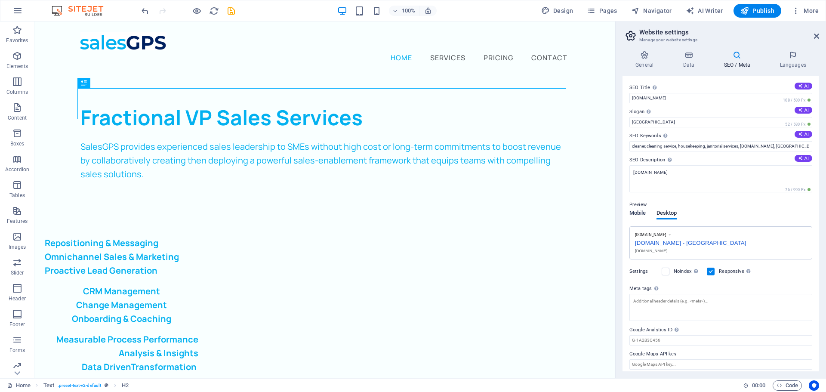
click at [643, 210] on span "Mobile" at bounding box center [638, 214] width 17 height 12
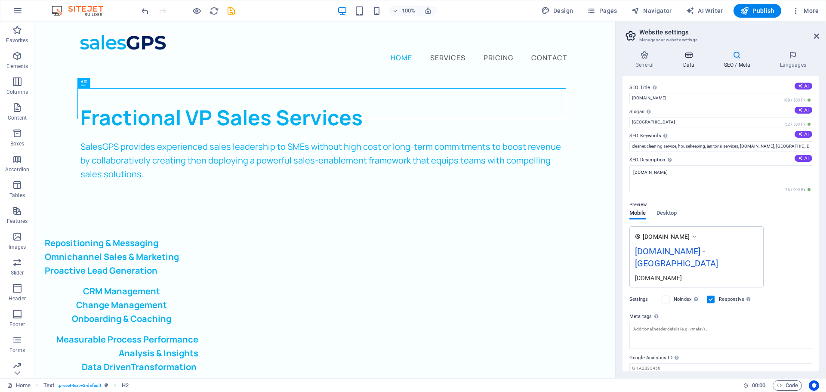
click at [679, 60] on h4 "Data" at bounding box center [690, 60] width 41 height 18
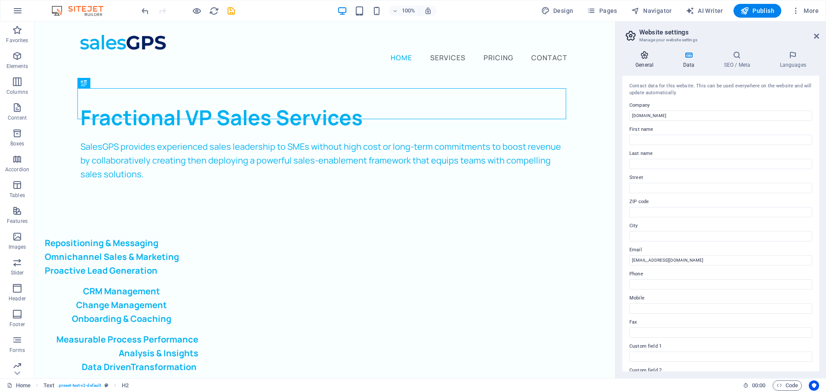
click at [650, 63] on h4 "General" at bounding box center [646, 60] width 47 height 18
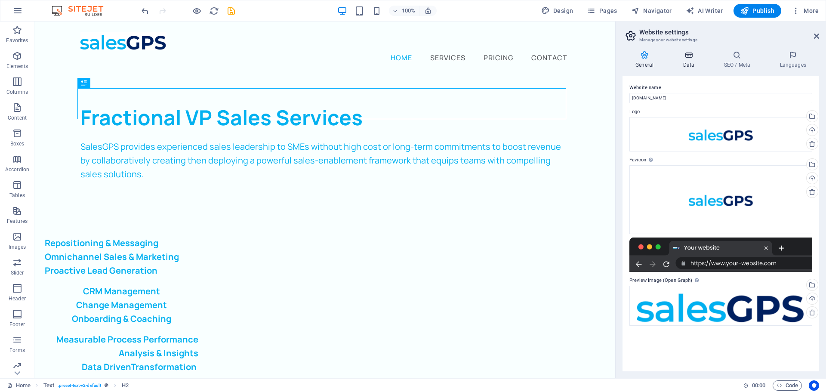
click at [689, 61] on h4 "Data" at bounding box center [690, 60] width 41 height 18
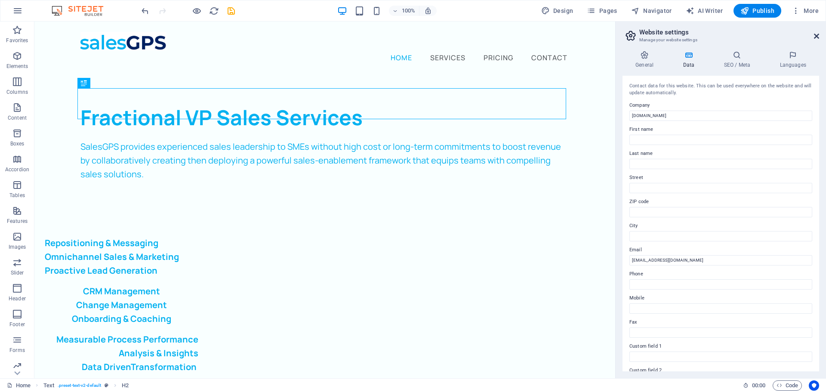
click at [817, 34] on icon at bounding box center [816, 36] width 5 height 7
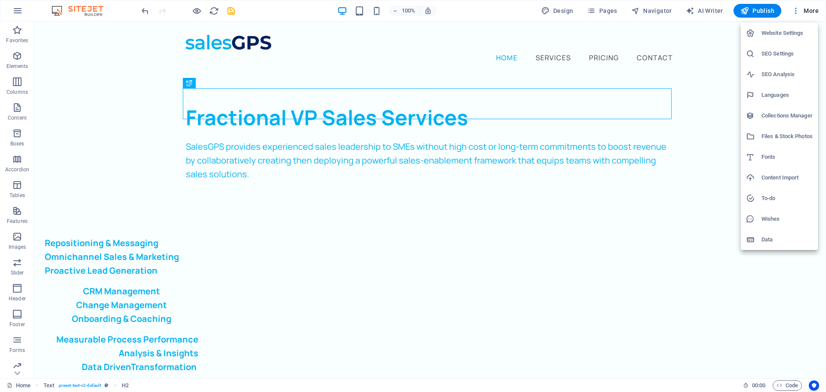
click at [782, 34] on h6 "Website Settings" at bounding box center [787, 33] width 51 height 10
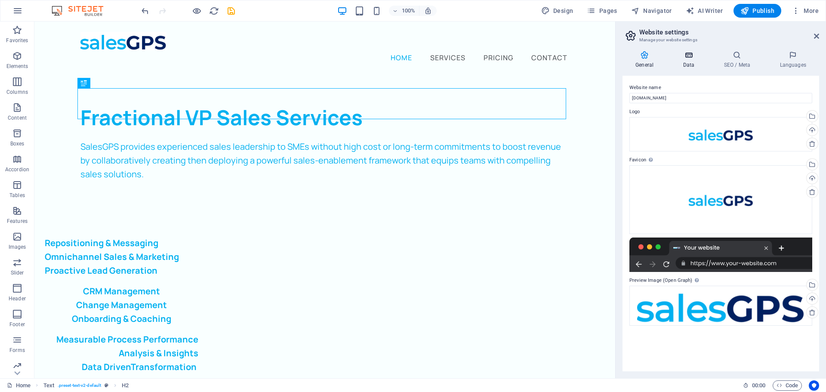
click at [687, 55] on icon at bounding box center [688, 55] width 37 height 9
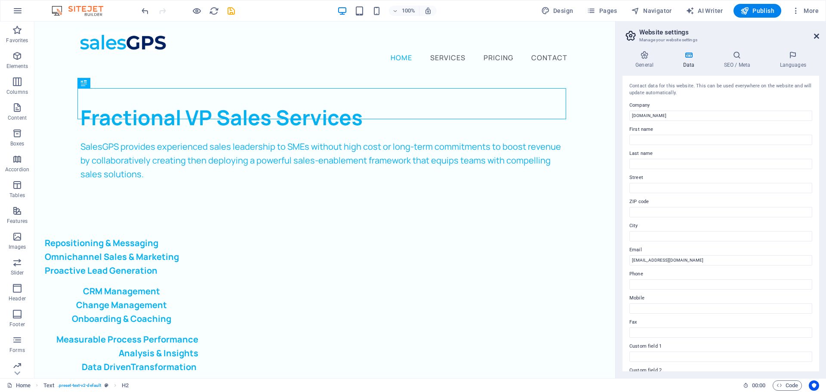
click at [817, 34] on icon at bounding box center [816, 36] width 5 height 7
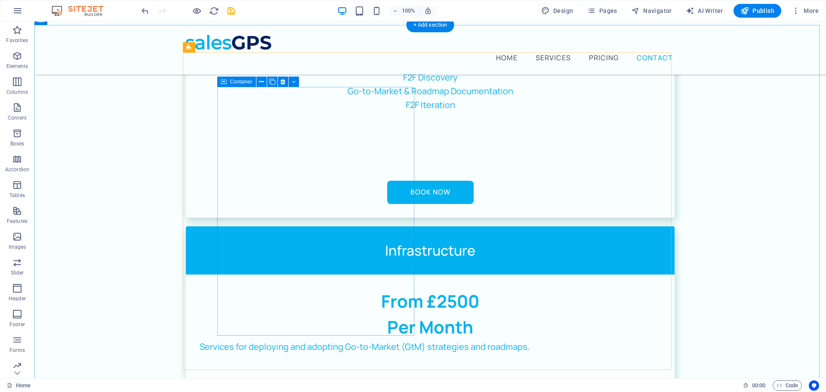
scroll to position [1833, 0]
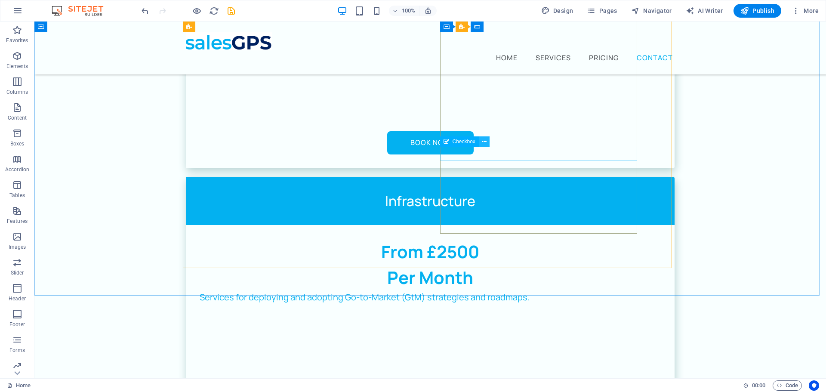
click at [485, 142] on icon at bounding box center [484, 141] width 5 height 9
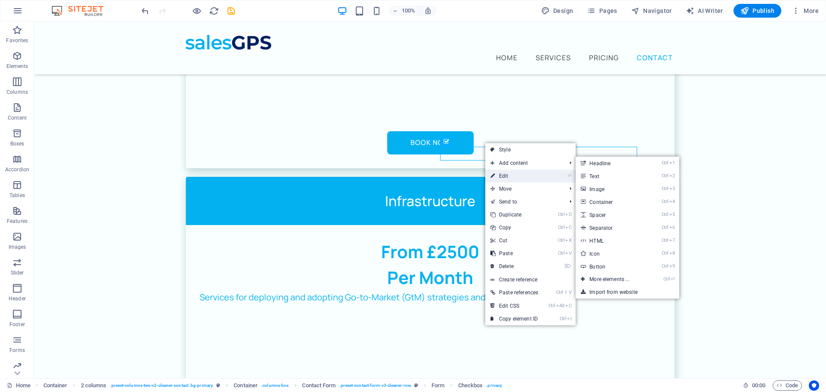
click at [512, 176] on link "⏎ Edit" at bounding box center [515, 176] width 58 height 13
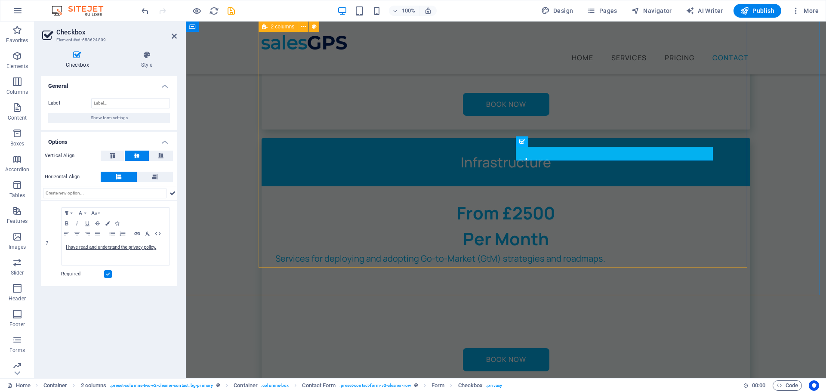
scroll to position [1795, 0]
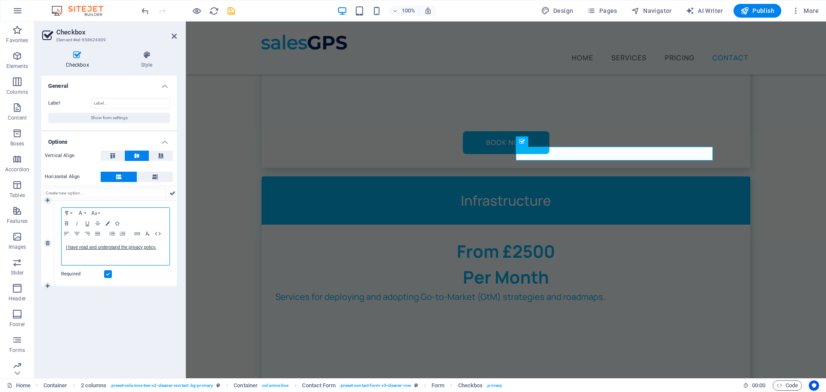
click at [107, 256] on div "I have read and understand the privacy policy." at bounding box center [116, 252] width 108 height 26
click at [107, 256] on button "Edit Link" at bounding box center [111, 262] width 16 height 17
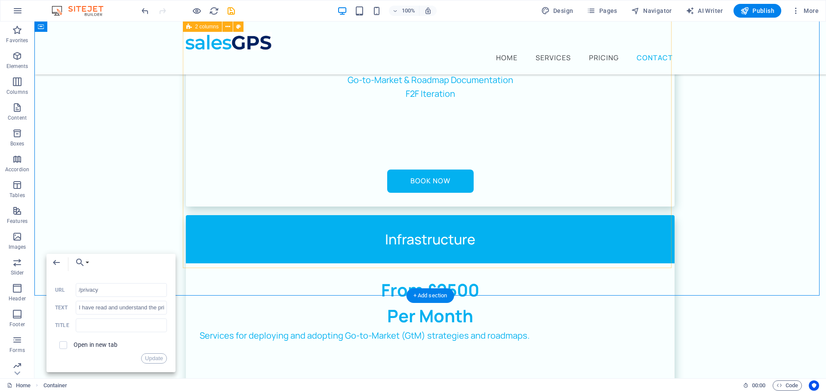
scroll to position [1833, 0]
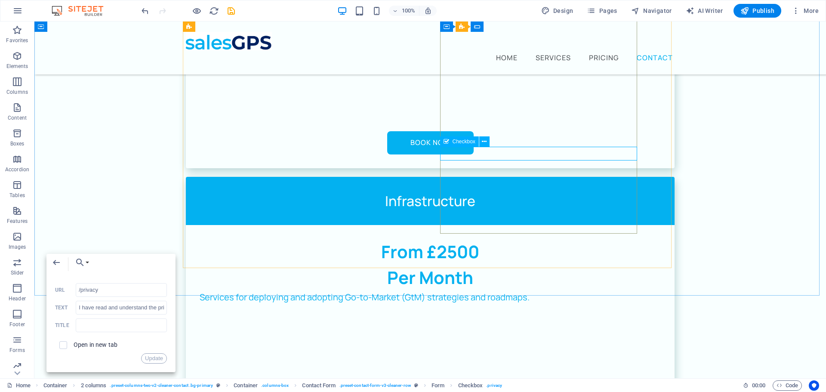
click at [457, 141] on span "Checkbox" at bounding box center [464, 141] width 23 height 5
click at [487, 143] on icon at bounding box center [484, 141] width 5 height 9
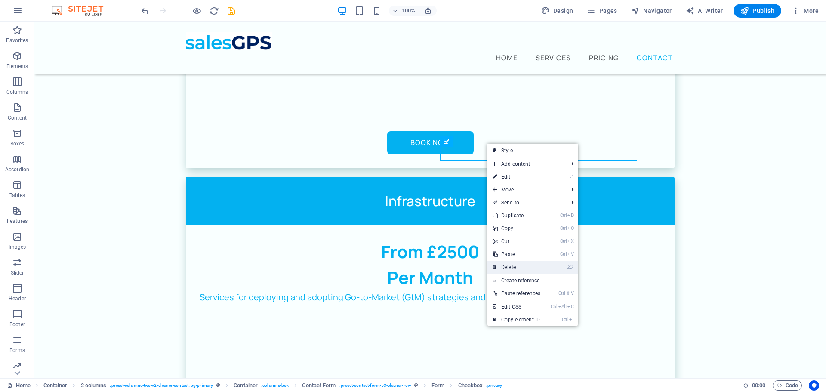
click at [526, 265] on link "⌦ Delete" at bounding box center [517, 267] width 58 height 13
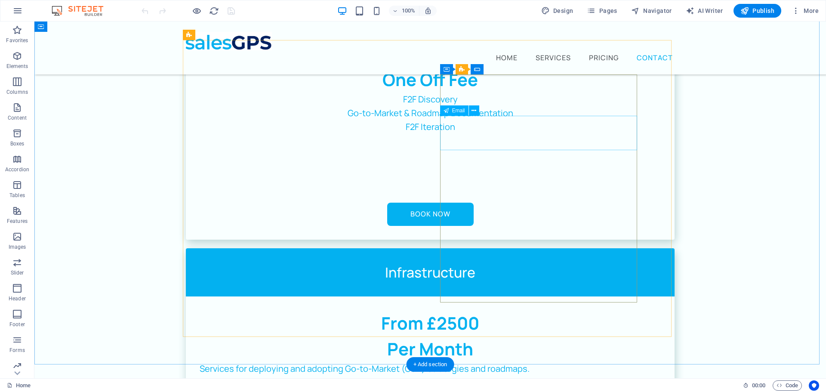
scroll to position [1683, 0]
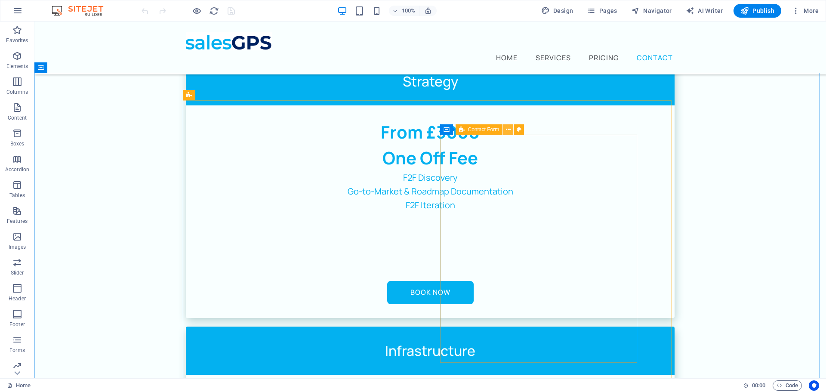
click at [510, 128] on icon at bounding box center [508, 129] width 5 height 9
click at [509, 130] on icon at bounding box center [508, 129] width 5 height 9
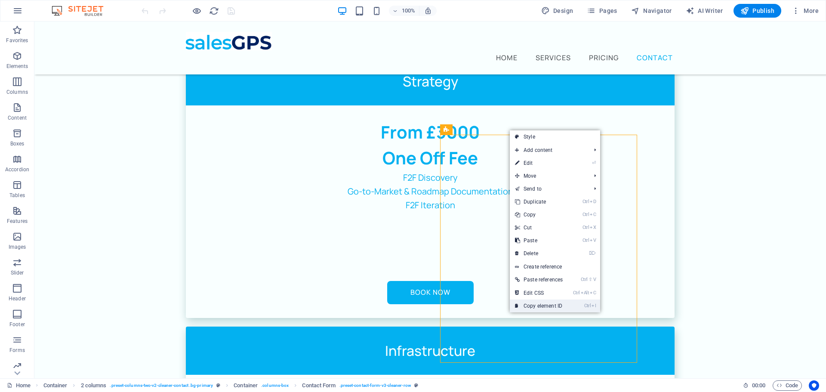
click at [528, 303] on link "Ctrl I Copy element ID" at bounding box center [539, 306] width 58 height 13
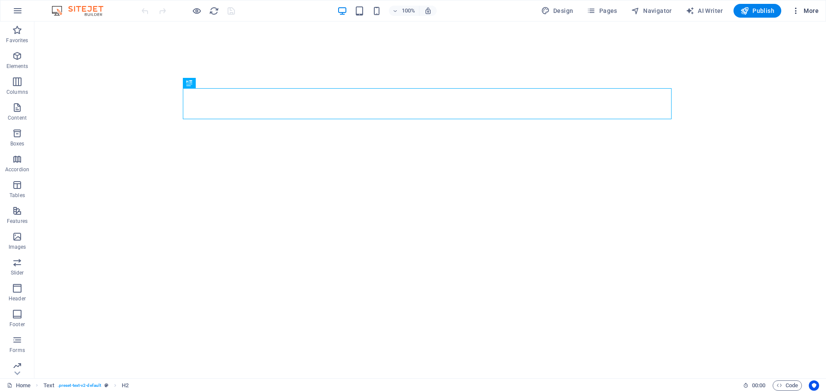
click at [816, 10] on span "More" at bounding box center [805, 10] width 27 height 9
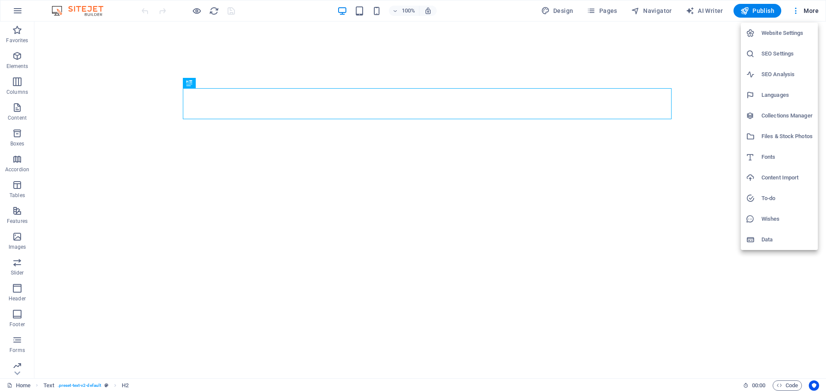
click at [800, 36] on h6 "Website Settings" at bounding box center [787, 33] width 51 height 10
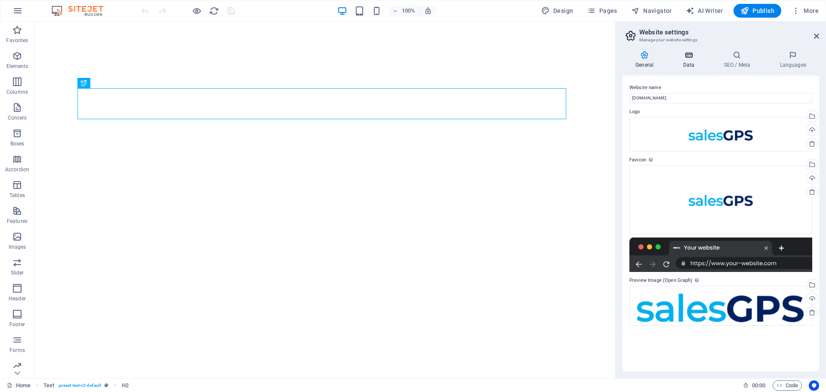
click at [691, 64] on h4 "Data" at bounding box center [690, 60] width 41 height 18
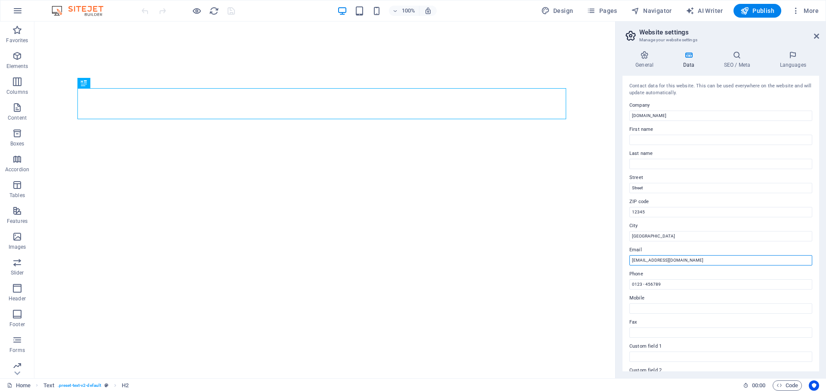
click at [690, 260] on input "[EMAIL_ADDRESS][DOMAIN_NAME]" at bounding box center [721, 260] width 183 height 10
click at [683, 284] on input "0123 - 456789" at bounding box center [721, 284] width 183 height 10
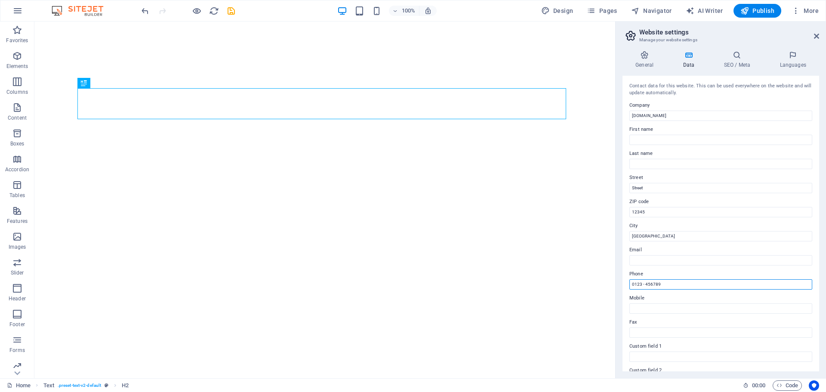
click at [684, 284] on input "0123 - 456789" at bounding box center [721, 284] width 183 height 10
click at [654, 216] on input "12345" at bounding box center [721, 212] width 183 height 10
click at [651, 235] on input "[GEOGRAPHIC_DATA]" at bounding box center [721, 236] width 183 height 10
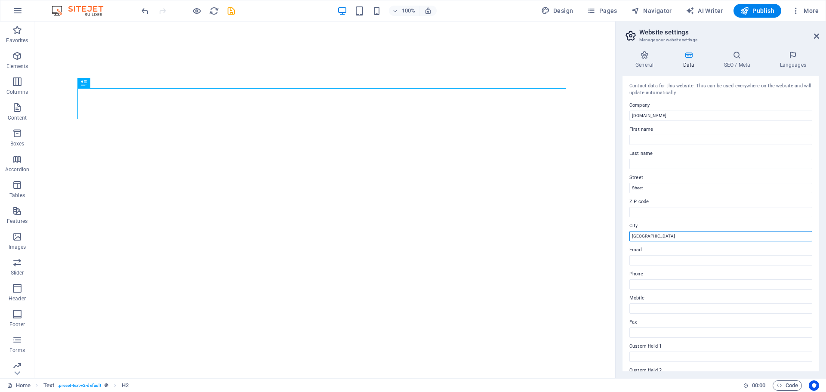
click at [651, 235] on input "[GEOGRAPHIC_DATA]" at bounding box center [721, 236] width 183 height 10
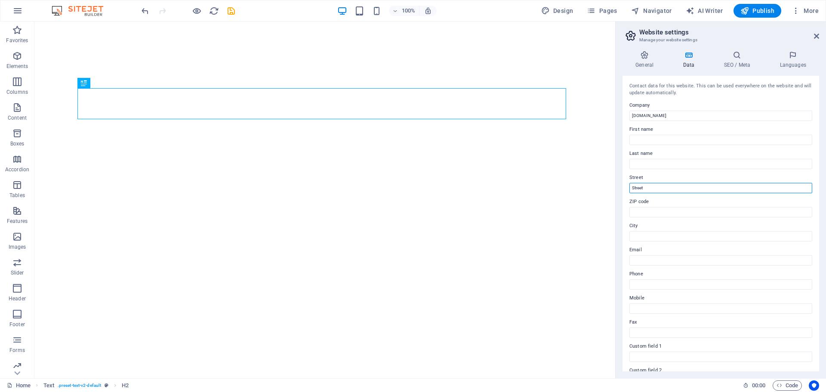
click at [657, 189] on input "Street" at bounding box center [721, 188] width 183 height 10
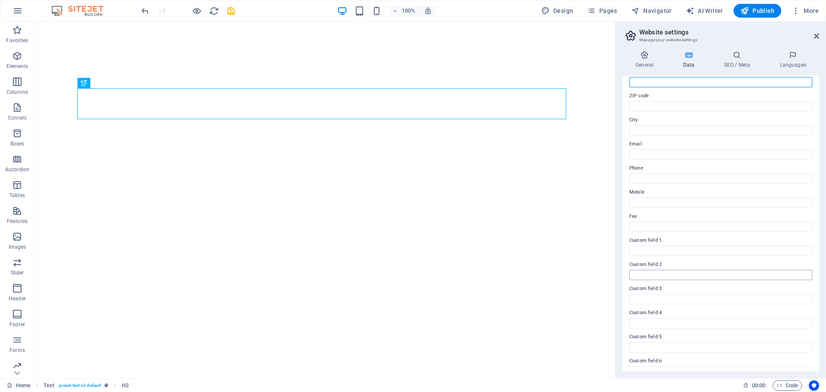
scroll to position [118, 0]
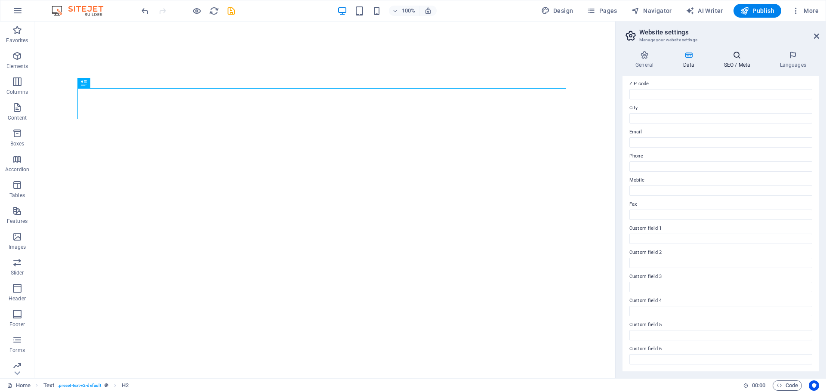
click at [735, 56] on icon at bounding box center [737, 55] width 53 height 9
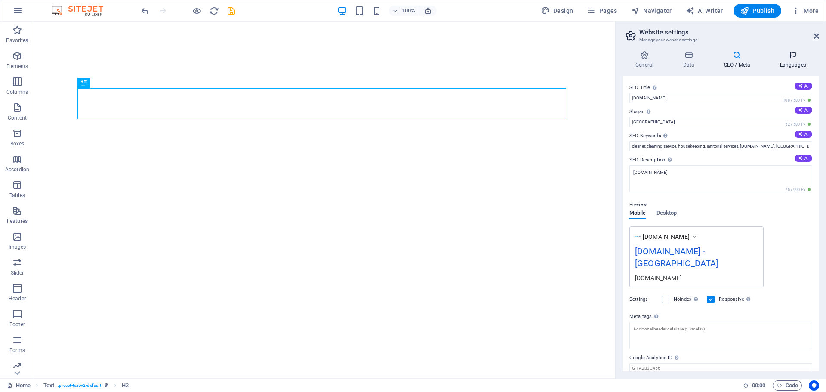
click at [789, 57] on icon at bounding box center [793, 55] width 53 height 9
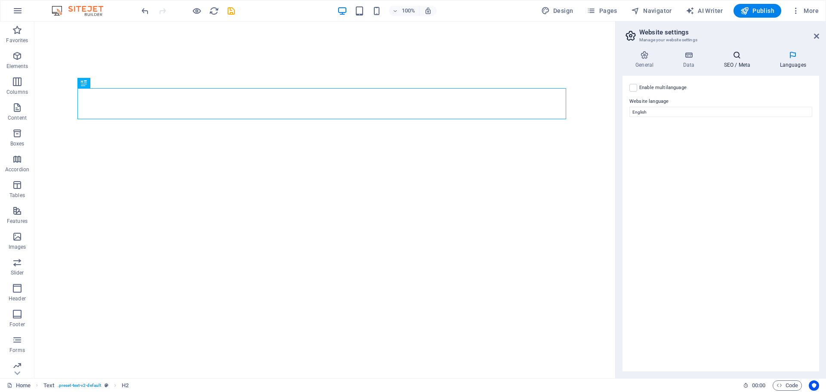
click at [746, 59] on h4 "SEO / Meta" at bounding box center [739, 60] width 56 height 18
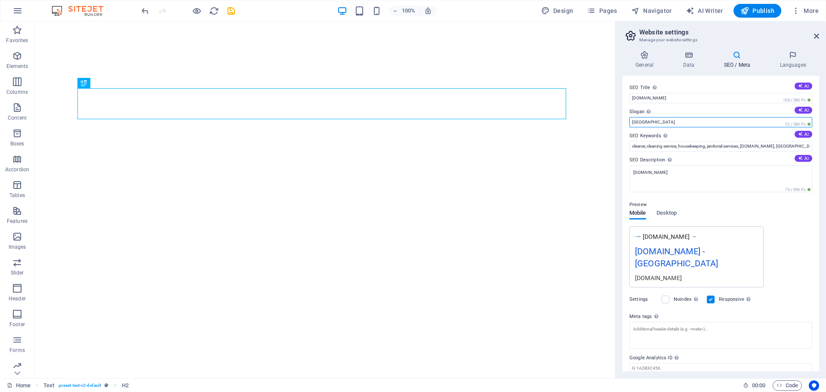
click at [688, 121] on input "[GEOGRAPHIC_DATA]" at bounding box center [721, 122] width 183 height 10
type input "Fractional VP Sales Services"
click at [702, 144] on input "cleaner, cleaning service, housekeeping, janitorial services, [DOMAIN_NAME], [G…" at bounding box center [721, 146] width 183 height 10
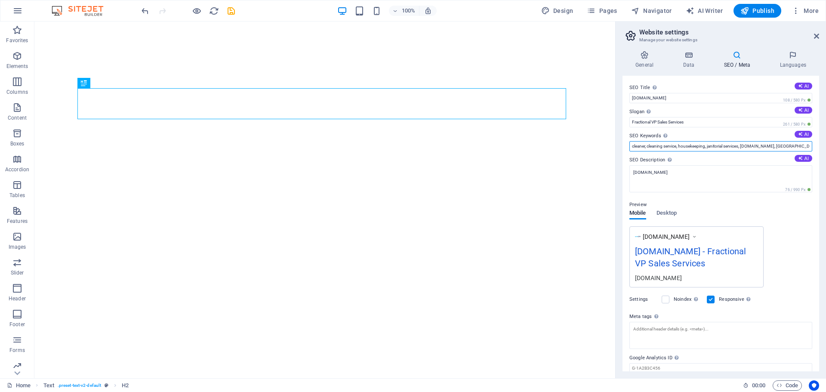
click at [702, 144] on input "cleaner, cleaning service, housekeeping, janitorial services, [DOMAIN_NAME], [G…" at bounding box center [721, 146] width 183 height 10
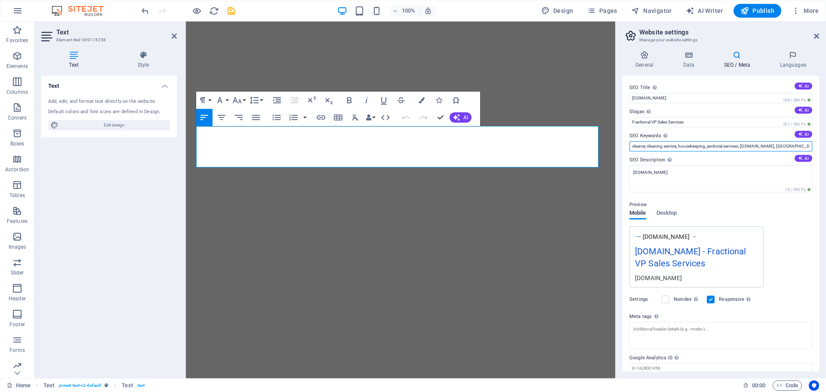
click at [649, 143] on input "cleaner, cleaning service, housekeeping, janitorial services, [DOMAIN_NAME], [G…" at bounding box center [721, 146] width 183 height 10
paste input "SalesGPS provides experienced sales leadership to SMEs without high cost or lon…"
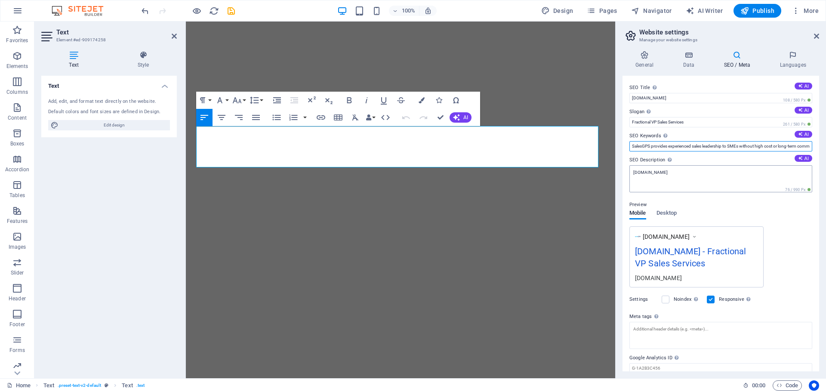
type input "SalesGPS provides experienced sales leadership to SMEs without high cost or lon…"
click at [659, 169] on textarea "[DOMAIN_NAME]" at bounding box center [721, 178] width 183 height 27
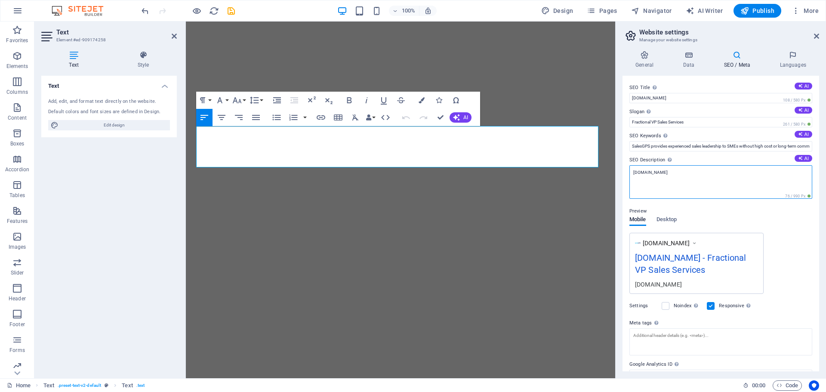
click at [659, 169] on textarea "[DOMAIN_NAME]" at bounding box center [721, 182] width 183 height 34
paste textarea "SalesGPS provides experienced sales leadership to SMEs without high cost or lon…"
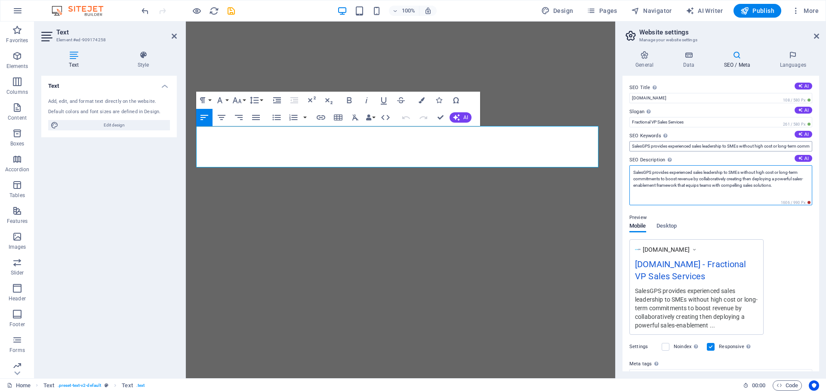
type textarea "SalesGPS provides experienced sales leadership to SMEs without high cost or lon…"
click at [657, 144] on input "SalesGPS provides experienced sales leadership to SMEs without high cost or lon…" at bounding box center [721, 146] width 183 height 10
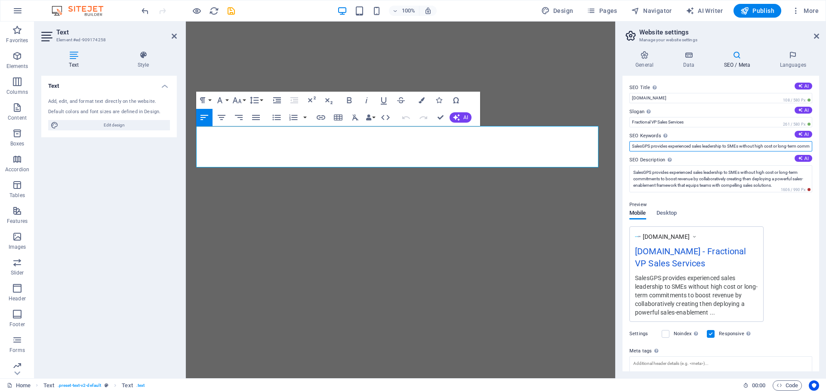
click at [657, 144] on input "SalesGPS provides experienced sales leadership to SMEs without high cost or lon…" at bounding box center [721, 146] width 183 height 10
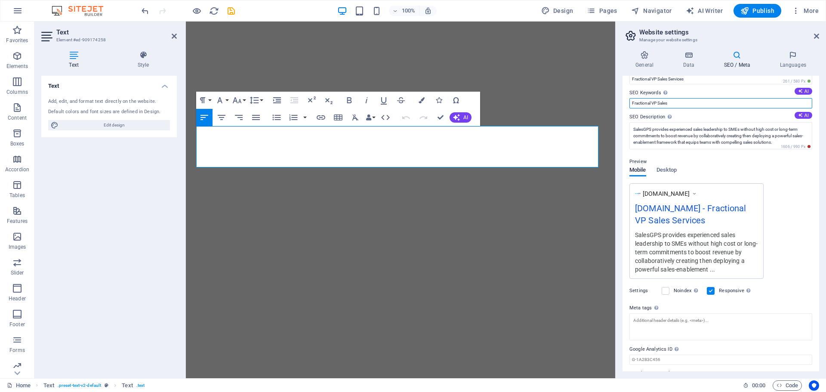
scroll to position [68, 0]
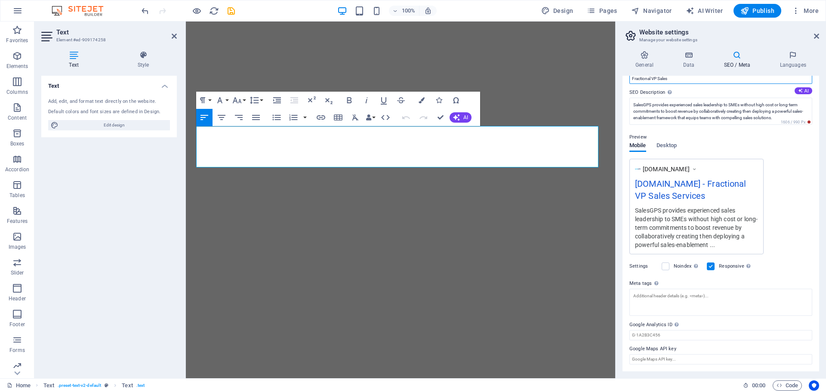
type input "Fractional VP Sales"
click at [807, 271] on div "Settings Noindex Instruct search engines to exclude this website from search re…" at bounding box center [721, 266] width 183 height 24
click at [732, 66] on h4 "SEO / Meta" at bounding box center [739, 60] width 56 height 18
click at [795, 63] on h4 "Languages" at bounding box center [793, 60] width 53 height 18
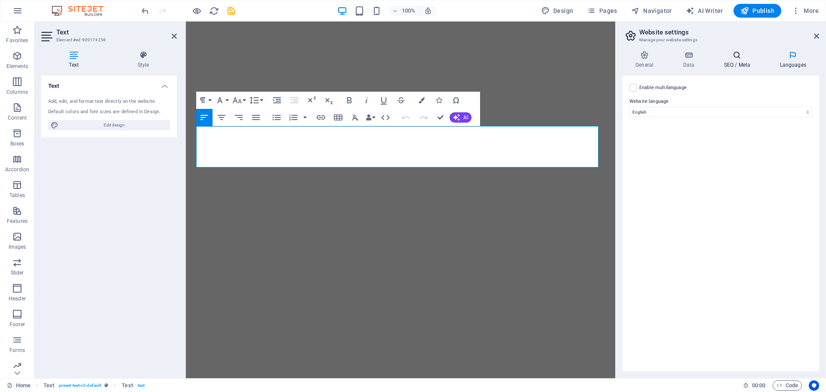
click at [739, 58] on icon at bounding box center [737, 55] width 53 height 9
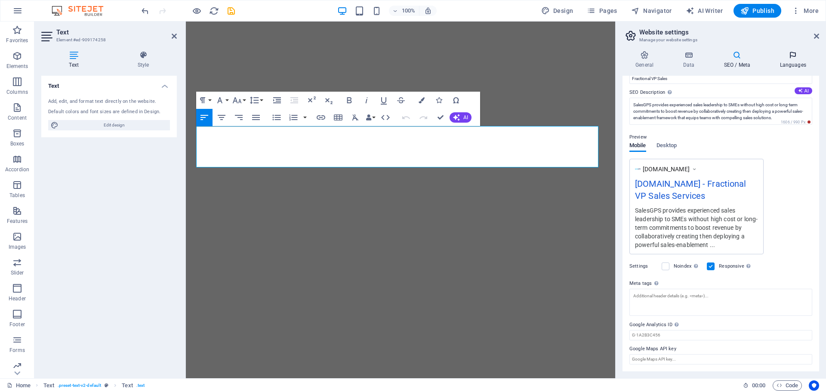
click at [795, 60] on h4 "Languages" at bounding box center [793, 60] width 53 height 18
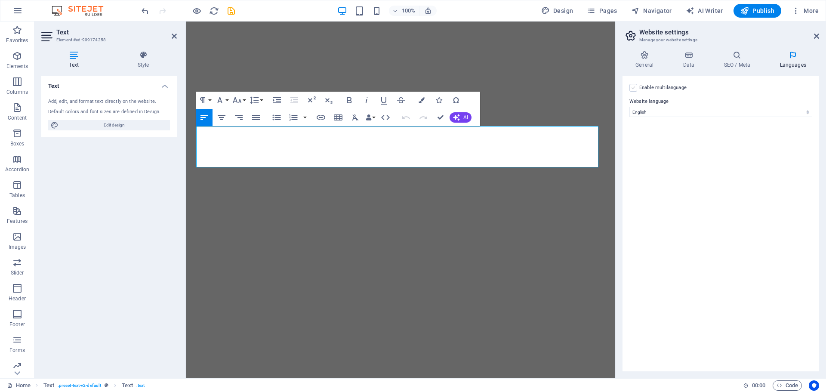
click at [632, 88] on label at bounding box center [634, 88] width 8 height 8
click at [0, 0] on input "Enable multilanguage To disable multilanguage delete all languages until only o…" at bounding box center [0, 0] width 0 height 0
select select
click at [632, 88] on label at bounding box center [634, 88] width 8 height 8
click at [0, 0] on input "Enable multilanguage To disable multilanguage delete all languages until only o…" at bounding box center [0, 0] width 0 height 0
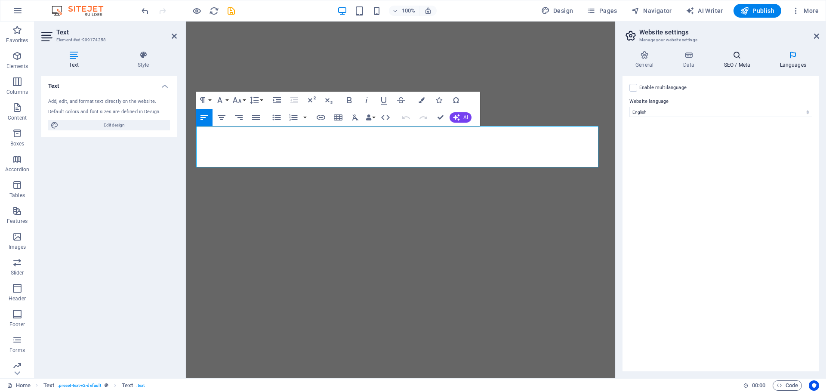
click at [738, 55] on icon at bounding box center [737, 55] width 53 height 9
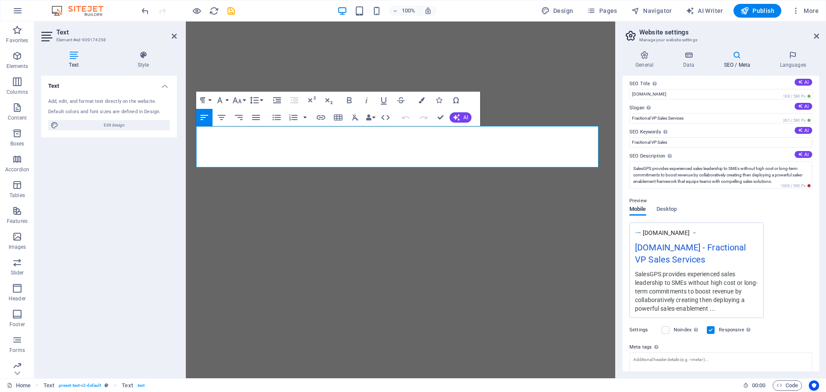
scroll to position [0, 0]
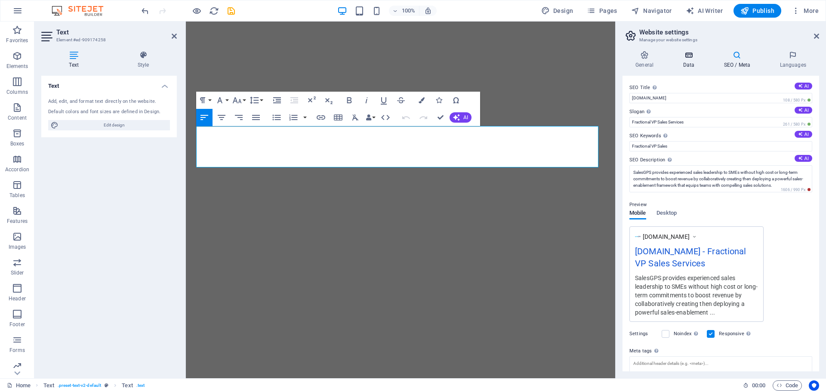
click at [689, 56] on icon at bounding box center [688, 55] width 37 height 9
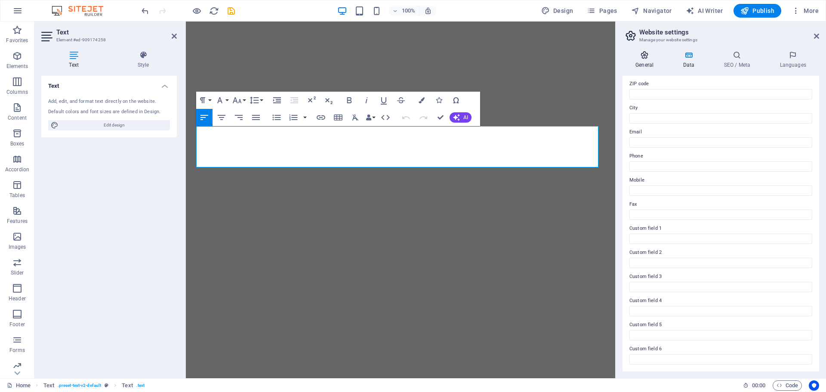
click at [645, 57] on icon at bounding box center [645, 55] width 44 height 9
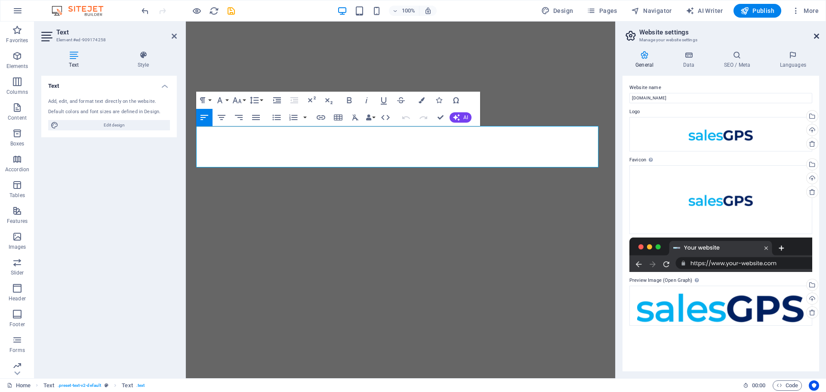
click at [816, 34] on icon at bounding box center [816, 36] width 5 height 7
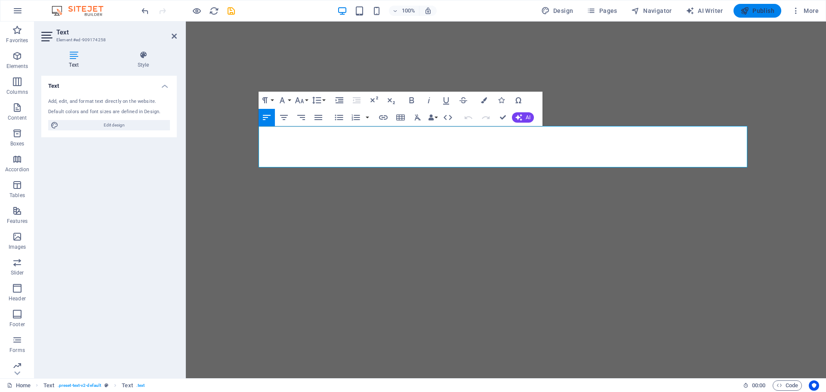
click at [768, 6] on button "Publish" at bounding box center [758, 11] width 48 height 14
